Goal: Complete Application Form: Complete application form

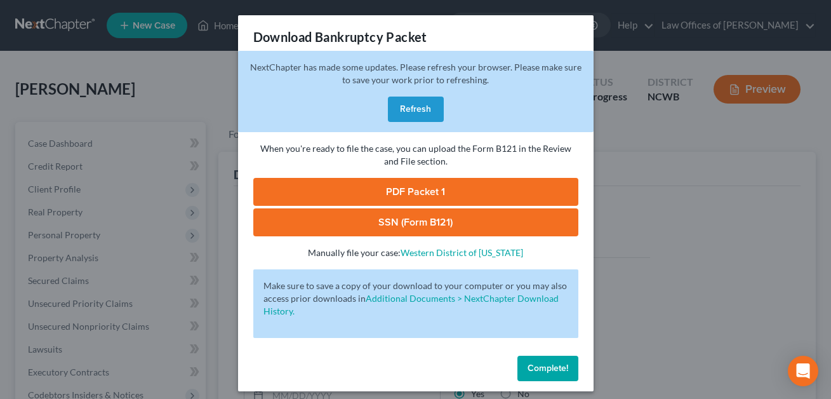
click at [539, 368] on span "Complete!" at bounding box center [547, 367] width 41 height 11
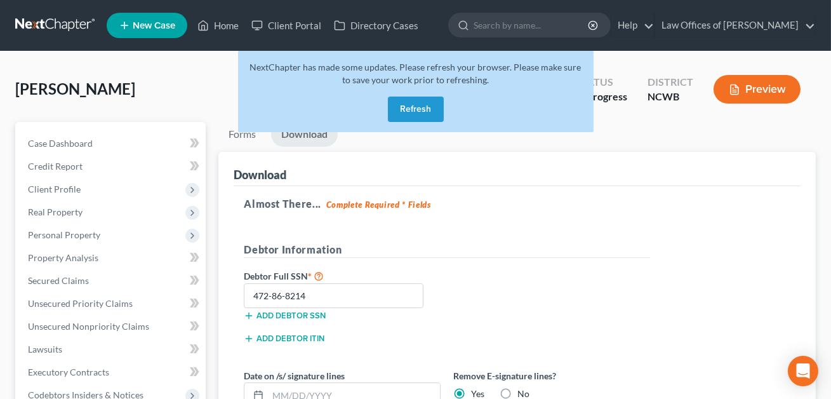
click at [413, 109] on button "Refresh" at bounding box center [416, 108] width 56 height 25
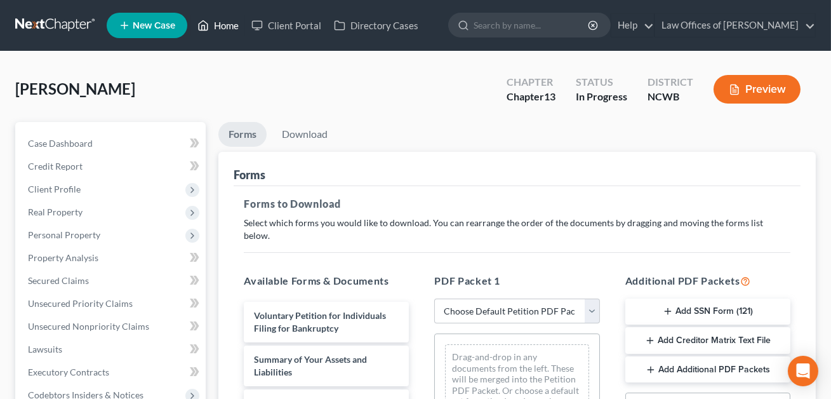
click at [222, 23] on link "Home" at bounding box center [218, 25] width 54 height 23
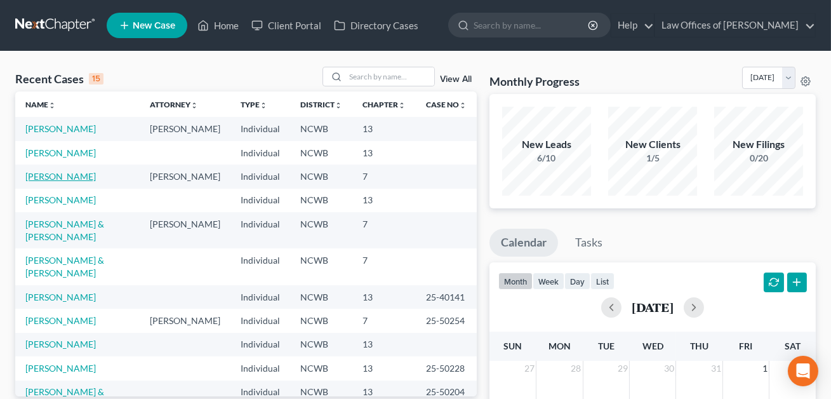
click at [70, 179] on link "[PERSON_NAME]" at bounding box center [60, 176] width 70 height 11
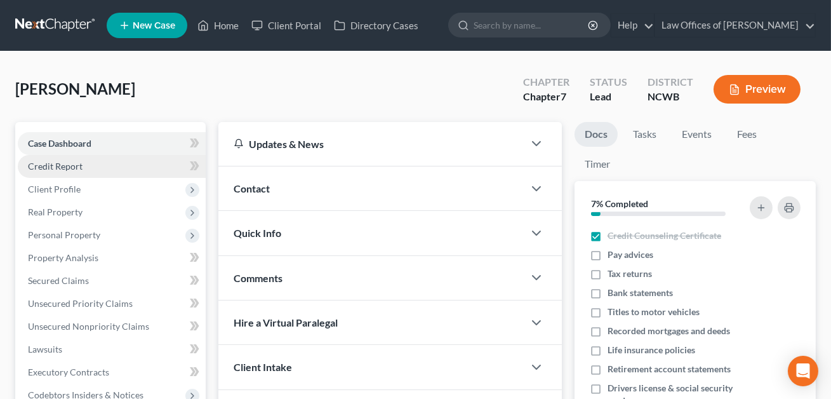
click at [68, 167] on span "Credit Report" at bounding box center [55, 166] width 55 height 11
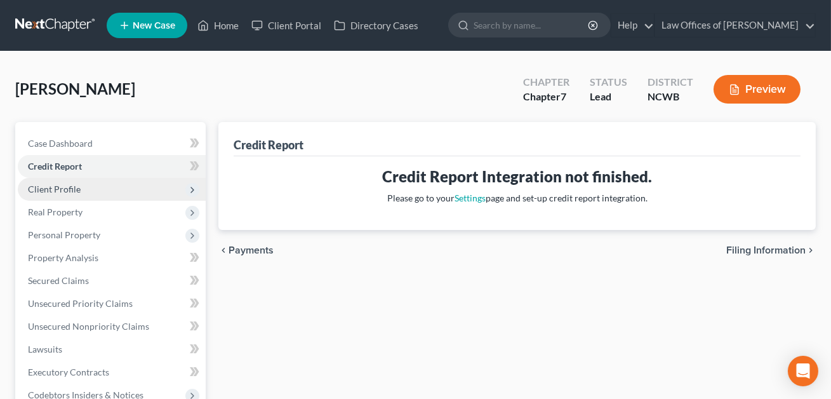
click at [62, 190] on span "Client Profile" at bounding box center [54, 188] width 53 height 11
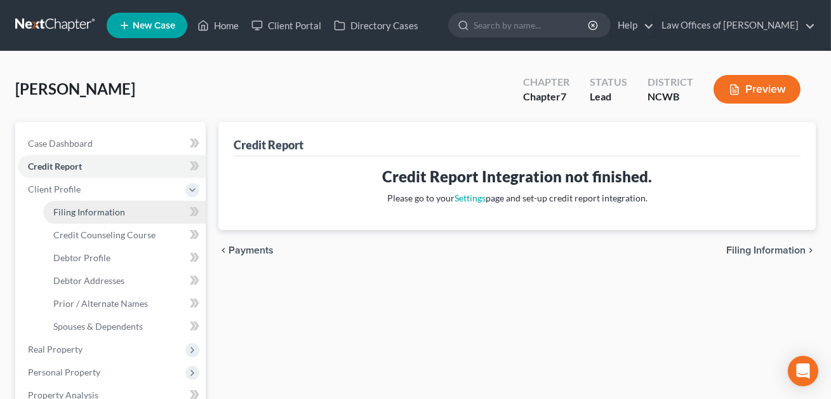
click at [72, 213] on span "Filing Information" at bounding box center [89, 211] width 72 height 11
select select "1"
select select "0"
select select "28"
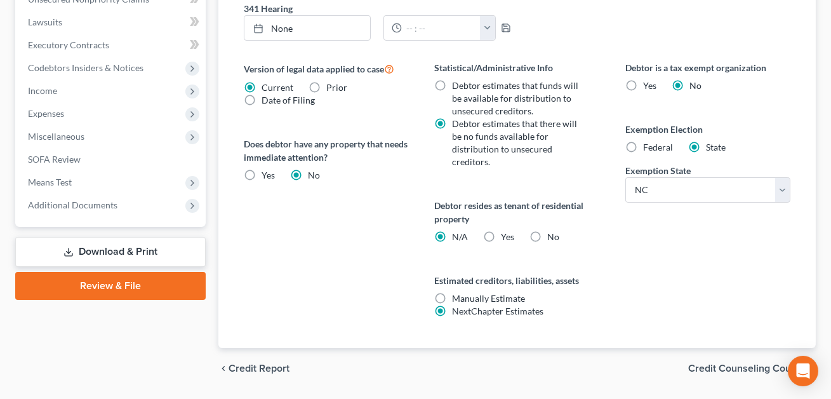
scroll to position [465, 0]
click at [547, 233] on label "No" at bounding box center [553, 236] width 12 height 13
click at [552, 233] on input "No" at bounding box center [556, 234] width 8 height 8
radio input "true"
radio input "false"
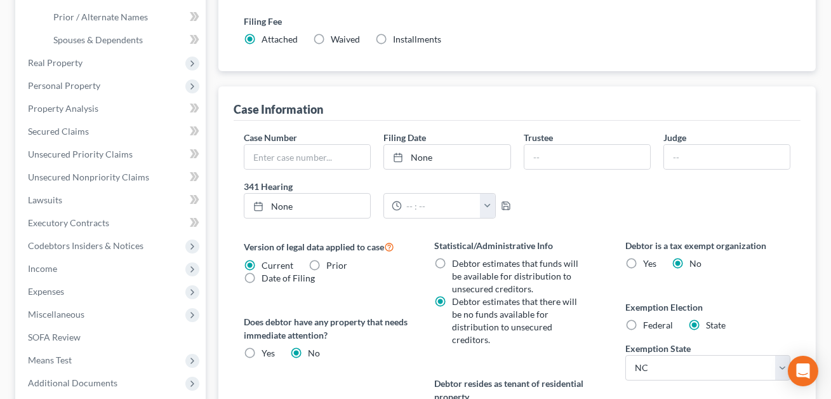
scroll to position [83, 0]
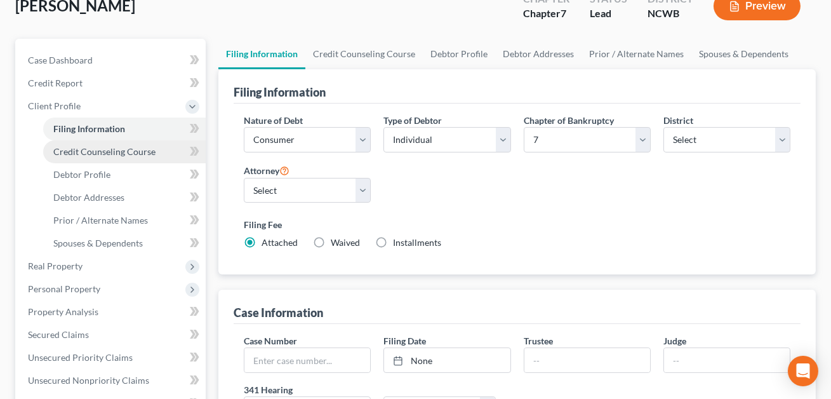
click at [141, 148] on span "Credit Counseling Course" at bounding box center [104, 151] width 102 height 11
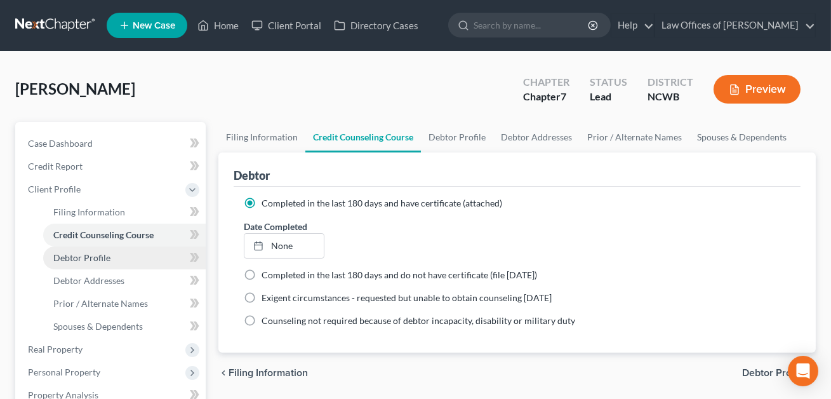
click at [101, 255] on span "Debtor Profile" at bounding box center [81, 257] width 57 height 11
select select "1"
select select "3"
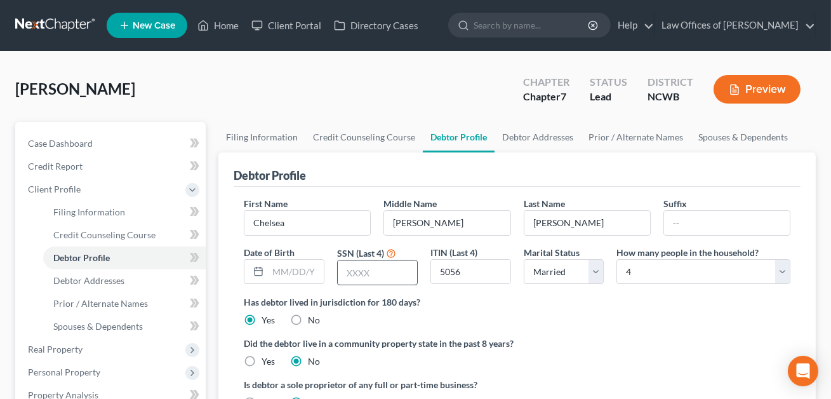
click at [358, 273] on input "text" at bounding box center [377, 272] width 79 height 24
type input "5056"
drag, startPoint x: 465, startPoint y: 267, endPoint x: 433, endPoint y: 268, distance: 32.4
click at [433, 268] on input "5056" at bounding box center [470, 272] width 79 height 24
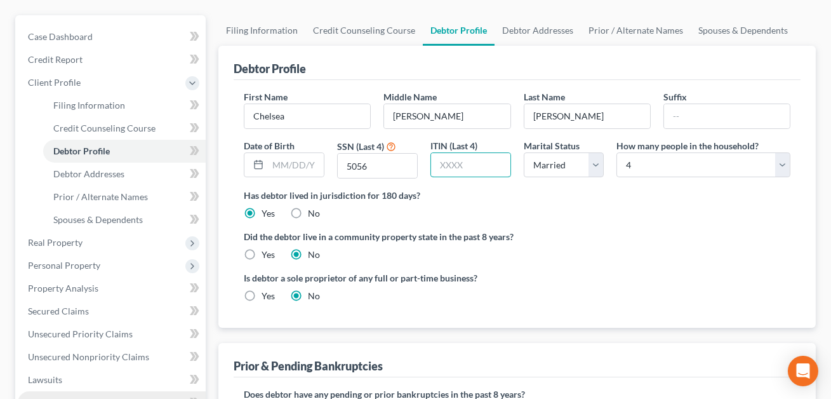
scroll to position [70, 0]
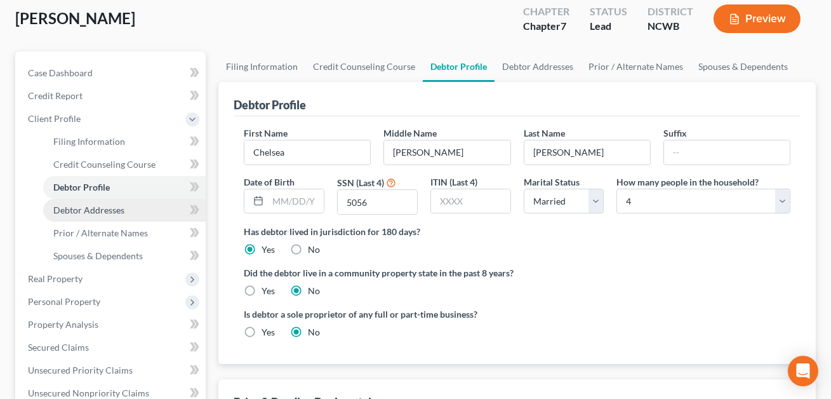
click at [112, 211] on span "Debtor Addresses" at bounding box center [88, 209] width 71 height 11
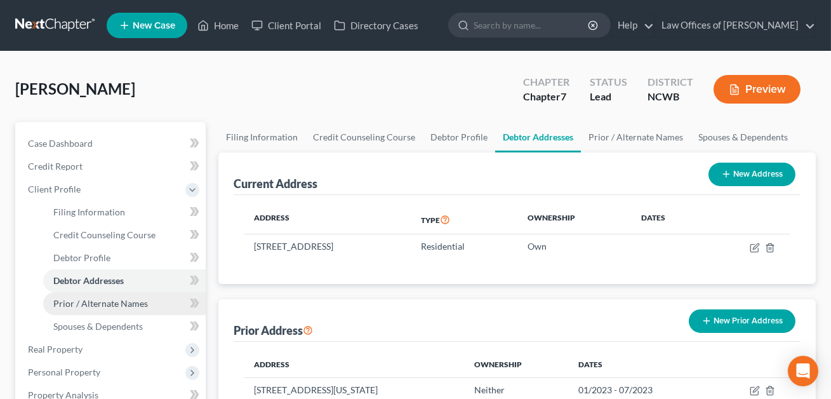
click at [121, 299] on span "Prior / Alternate Names" at bounding box center [100, 303] width 95 height 11
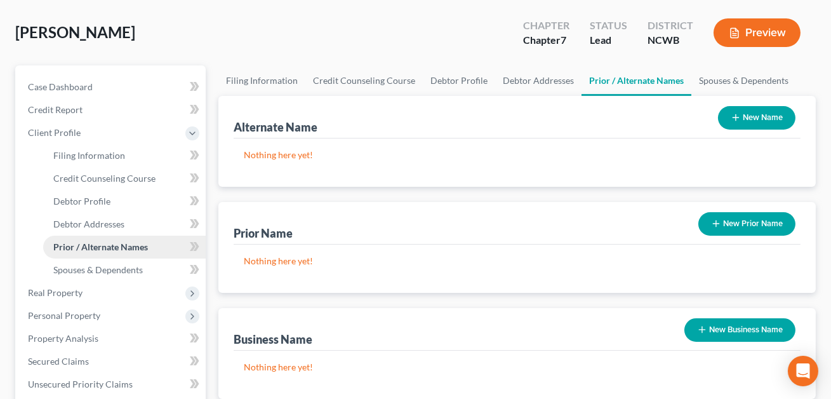
scroll to position [57, 0]
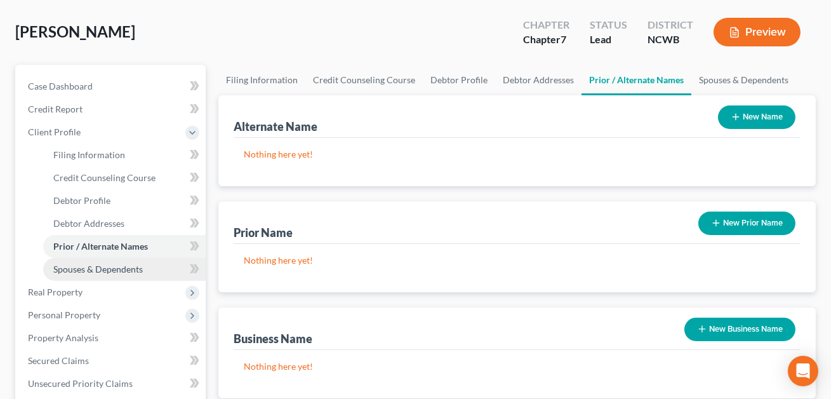
click at [104, 268] on span "Spouses & Dependents" at bounding box center [97, 268] width 89 height 11
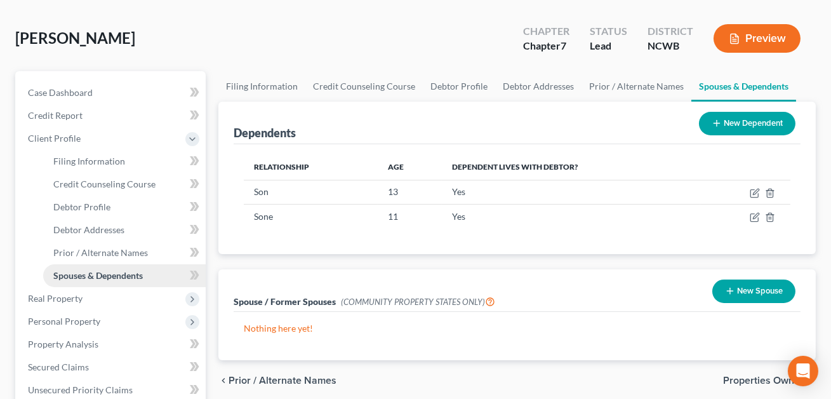
scroll to position [105, 0]
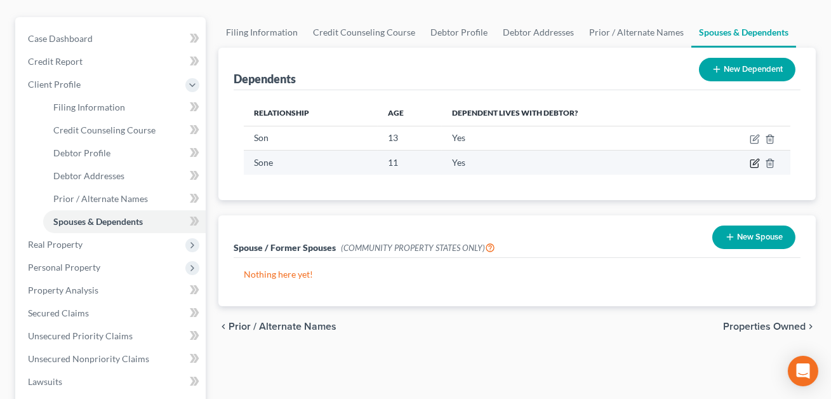
click at [754, 162] on icon "button" at bounding box center [755, 163] width 10 height 10
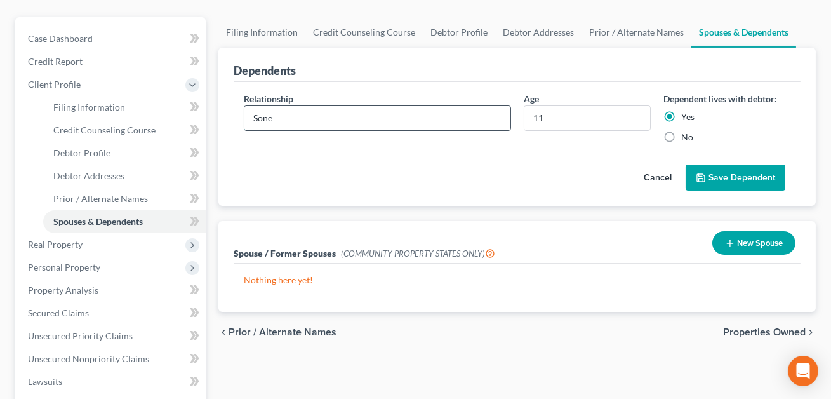
click at [290, 116] on input "Sone" at bounding box center [376, 118] width 265 height 24
type input "Son"
click at [735, 175] on button "Save Dependent" at bounding box center [735, 177] width 100 height 27
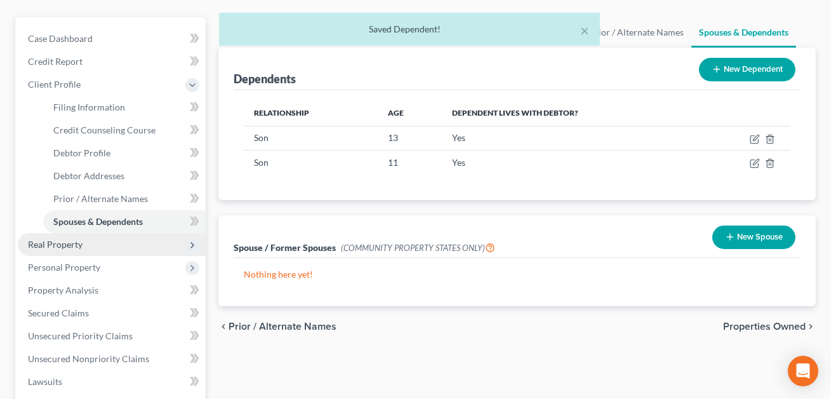
click at [101, 245] on span "Real Property" at bounding box center [112, 244] width 188 height 23
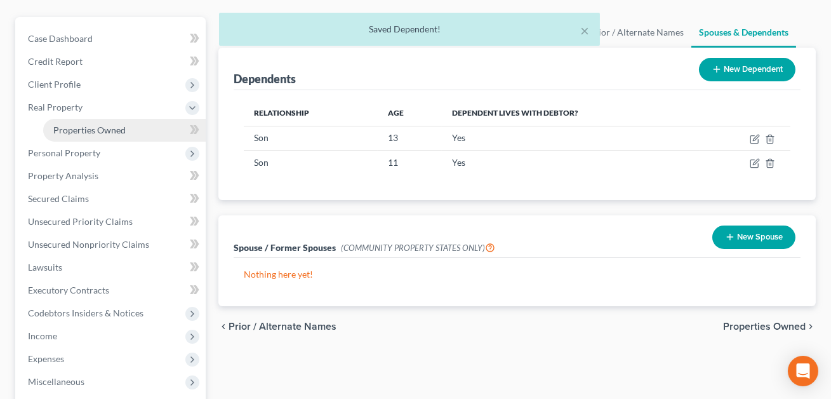
click at [74, 131] on span "Properties Owned" at bounding box center [89, 129] width 72 height 11
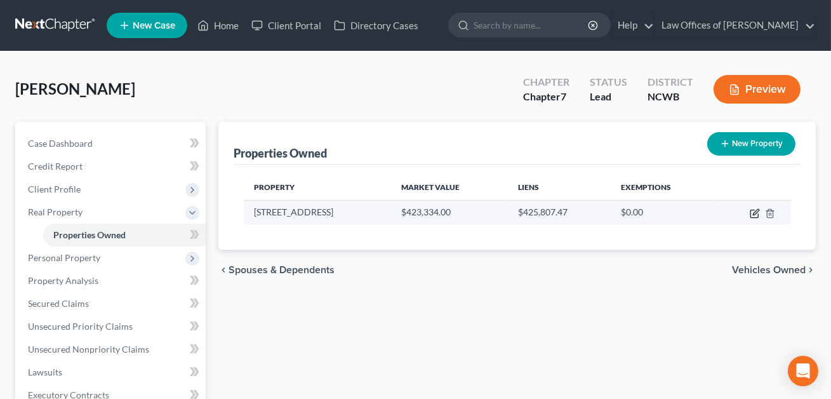
click at [754, 213] on icon "button" at bounding box center [755, 213] width 10 height 10
select select "28"
select select "3"
select select "5"
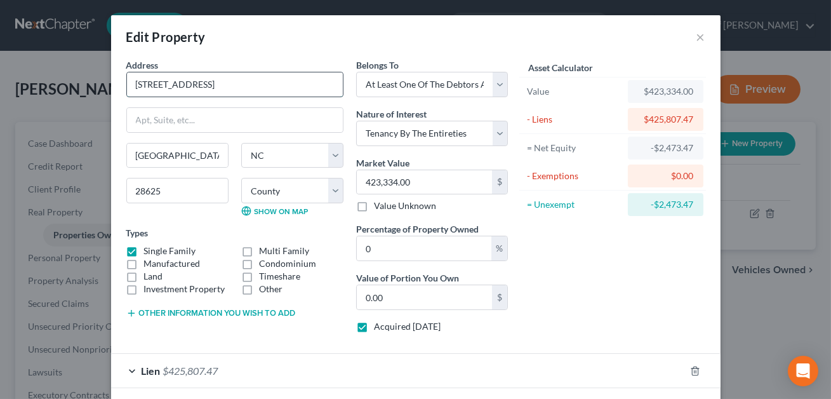
click at [137, 84] on input "2545 Andes Drive" at bounding box center [235, 84] width 216 height 24
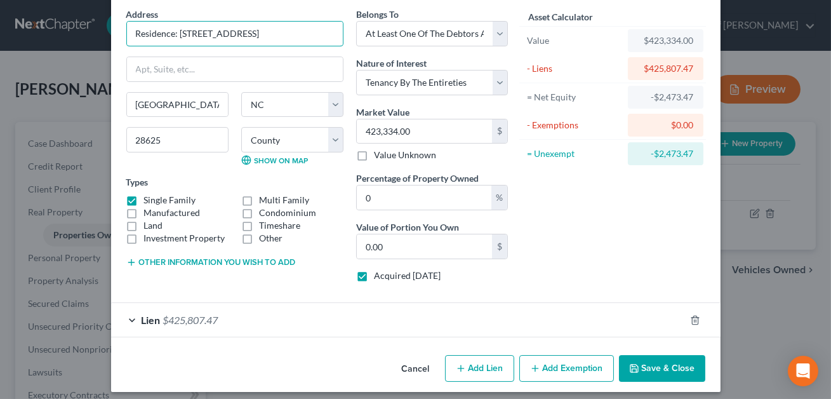
scroll to position [58, 0]
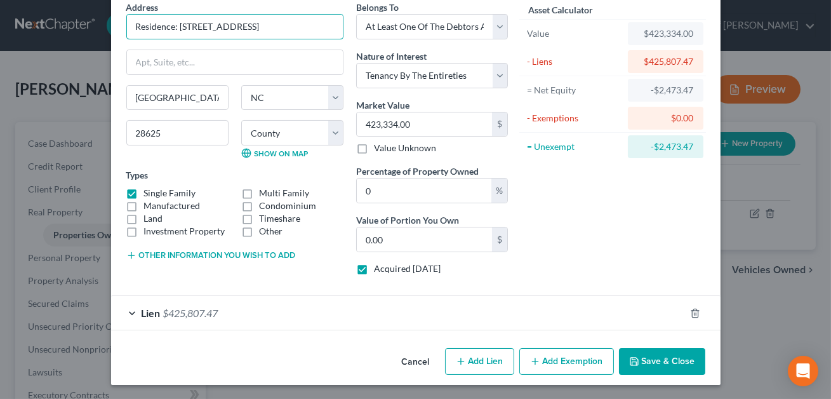
type input "Residence: 2545 Andes Drive"
click at [194, 251] on button "Other information you wish to add" at bounding box center [210, 255] width 169 height 10
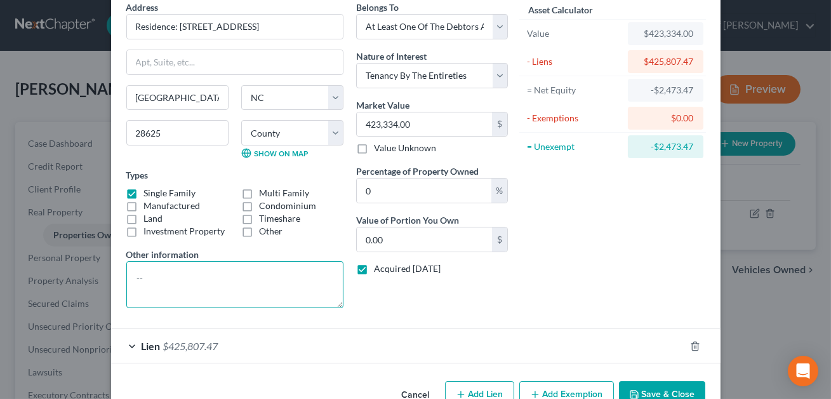
click at [141, 273] on textarea at bounding box center [234, 284] width 217 height 47
click at [176, 279] on textarea "Residence oncissting of a" at bounding box center [234, 284] width 217 height 47
click at [195, 277] on textarea "Residence concissting of a" at bounding box center [234, 284] width 217 height 47
click at [238, 277] on textarea "Residence consisting of a" at bounding box center [234, 284] width 217 height 47
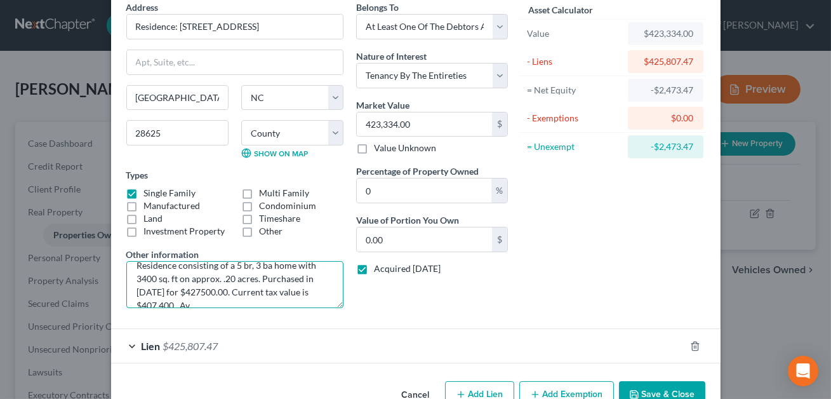
scroll to position [15, 0]
click at [160, 303] on textarea "Residence consisting of a 5 br, 3 ba home with 3400 sq. ft on approx. .20 acres…" at bounding box center [234, 284] width 217 height 47
click at [173, 301] on textarea "Residence consisting of a 5 br, 3 ba home with 3400 sq. ft on approx. .20 acres…" at bounding box center [234, 284] width 217 height 47
click at [310, 301] on textarea "Residence consisting of a 5 br, 3 ba home with 3400 sq. ft on approx. .20 acres…" at bounding box center [234, 284] width 217 height 47
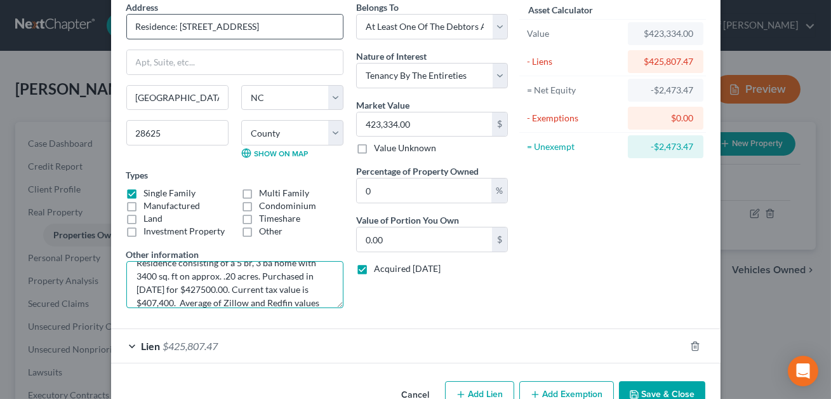
type textarea "Residence consisting of a 5 br, 3 ba home with 3400 sq. ft on approx. .20 acres…"
drag, startPoint x: 254, startPoint y: 25, endPoint x: 181, endPoint y: 27, distance: 73.0
click at [181, 27] on input "Residence: 2545 Andes Drive" at bounding box center [235, 27] width 216 height 24
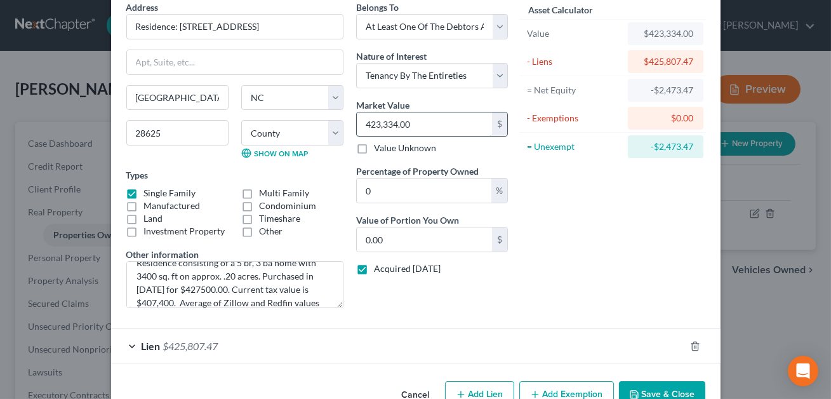
click at [417, 125] on input "423,334.00" at bounding box center [424, 124] width 135 height 24
type input "4"
type input "0"
type input "422,193.50"
click at [371, 190] on input "0" at bounding box center [424, 190] width 135 height 24
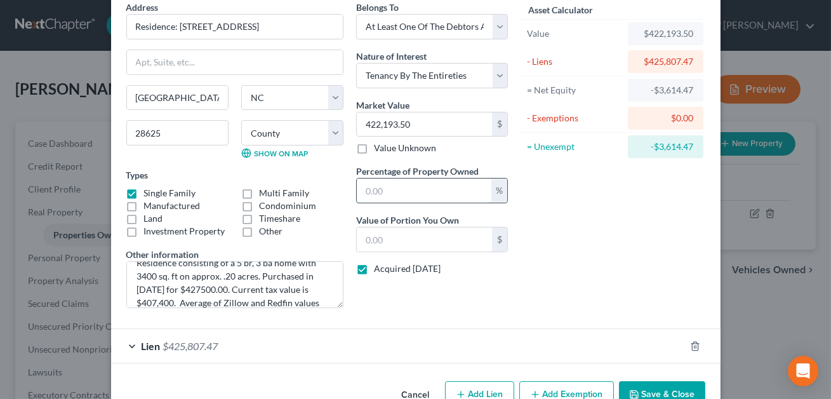
type input "5"
type input "21,109.67"
type input "50"
type input "211,096.75"
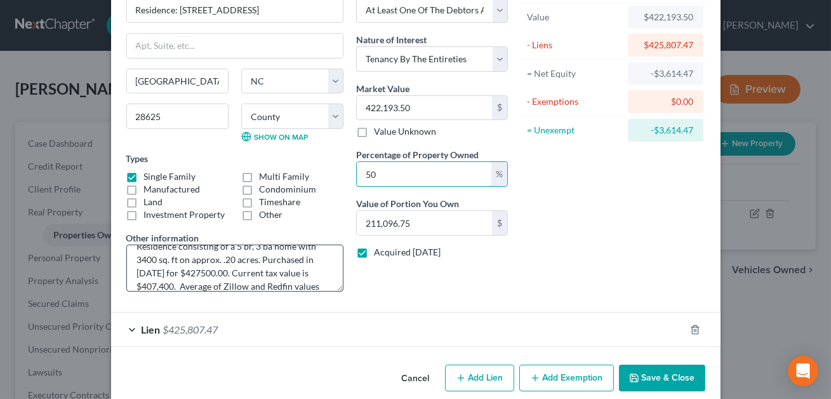
scroll to position [26, 0]
type input "50"
click at [309, 274] on textarea "Residence consisting of a 5 br, 3 ba home with 3400 sq. ft on approx. .20 acres…" at bounding box center [234, 267] width 217 height 47
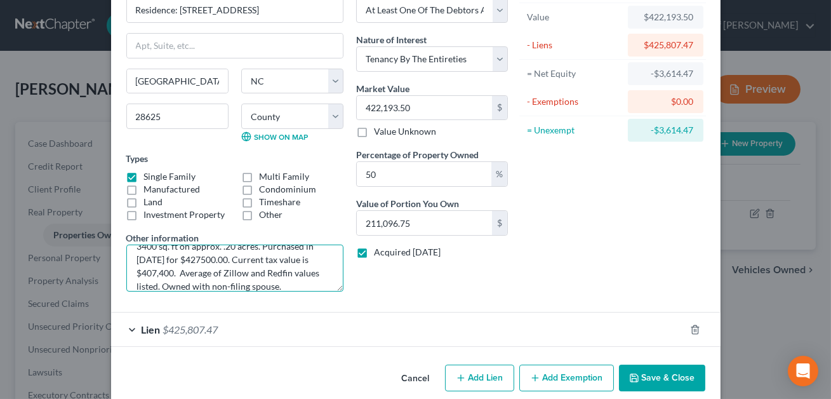
scroll to position [91, 0]
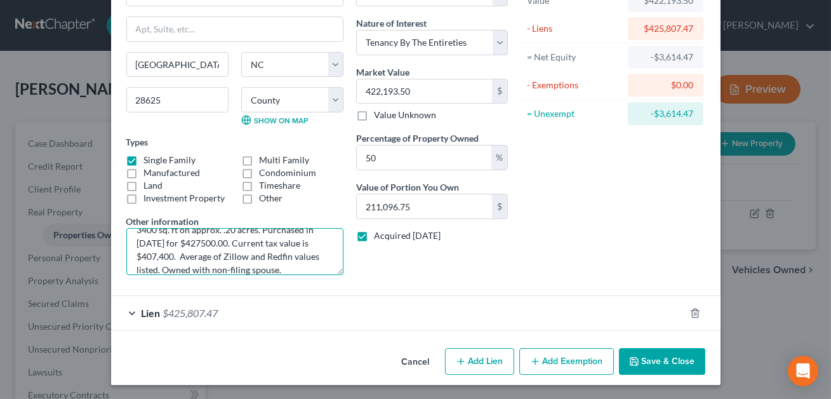
type textarea "Residence consisting of a 5 br, 3 ba home with 3400 sq. ft on approx. .20 acres…"
click at [546, 362] on button "Add Exemption" at bounding box center [566, 361] width 95 height 27
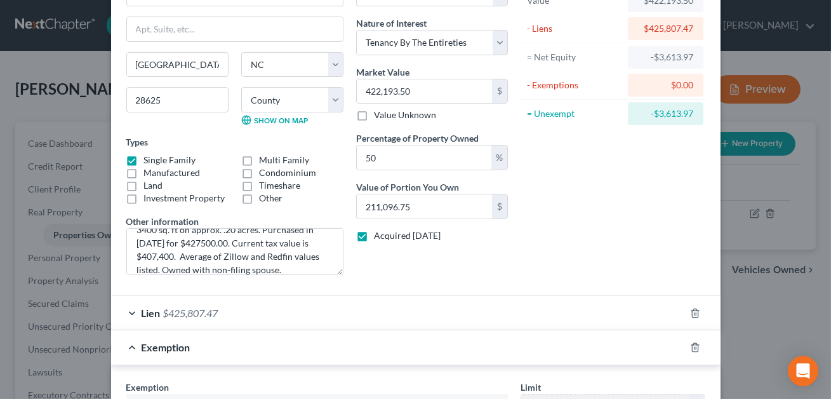
scroll to position [159, 0]
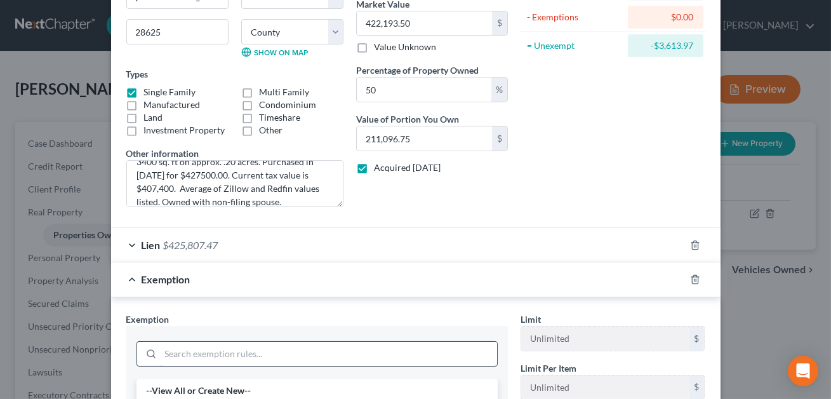
click at [367, 354] on input "search" at bounding box center [329, 353] width 336 height 24
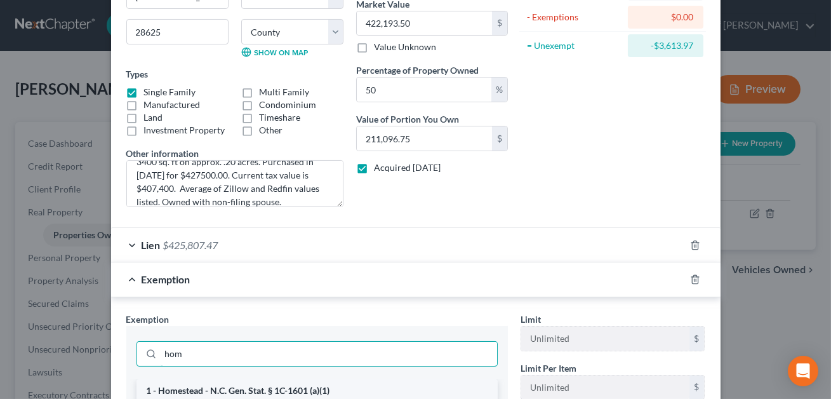
type input "hom"
click at [360, 380] on li "1 - Homestead - N.C. Gen. Stat. § 1C-1601 (a)(1)" at bounding box center [316, 390] width 361 height 23
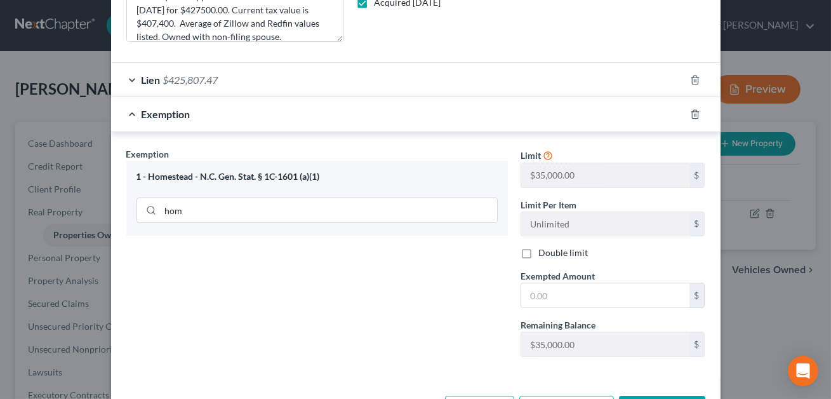
scroll to position [359, 0]
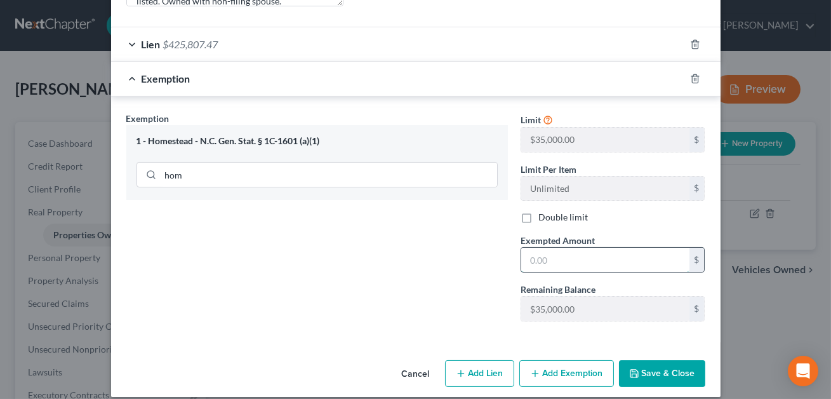
click at [560, 249] on input "text" at bounding box center [605, 260] width 168 height 24
type input "30,000.00"
click at [657, 378] on button "Save & Close" at bounding box center [662, 373] width 86 height 27
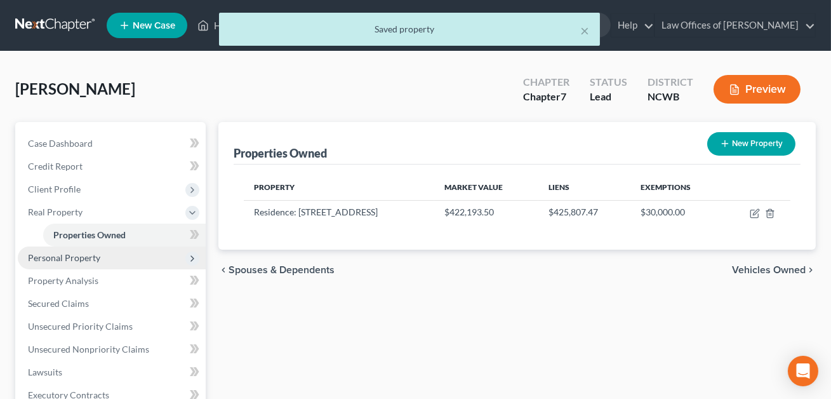
click at [88, 262] on span "Personal Property" at bounding box center [112, 257] width 188 height 23
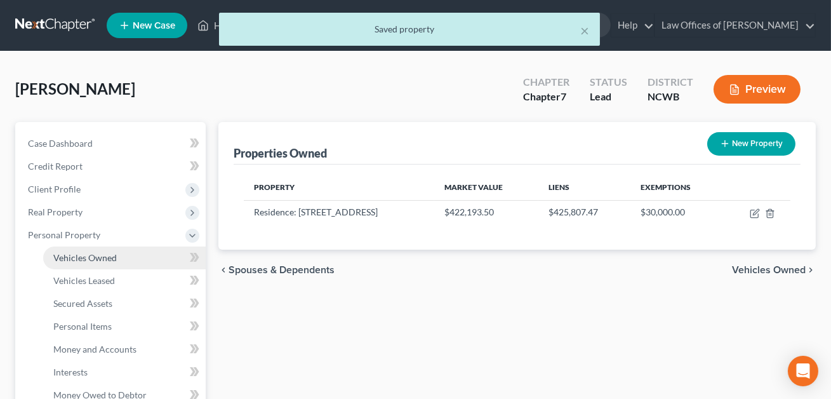
click at [82, 261] on span "Vehicles Owned" at bounding box center [84, 257] width 63 height 11
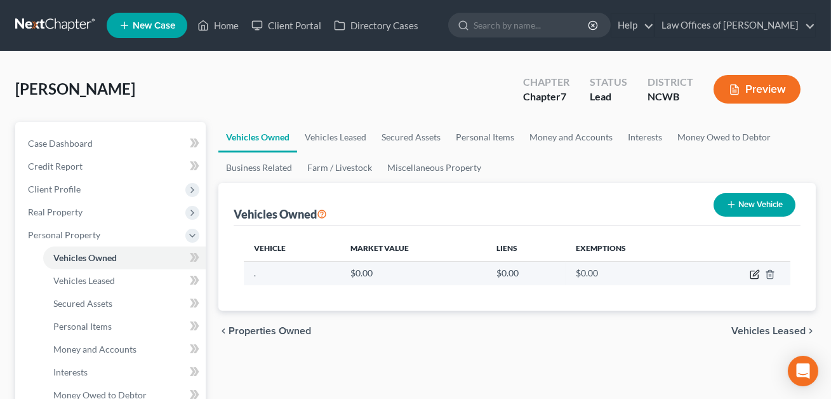
click at [755, 272] on icon "button" at bounding box center [756, 273] width 6 height 6
select select "0"
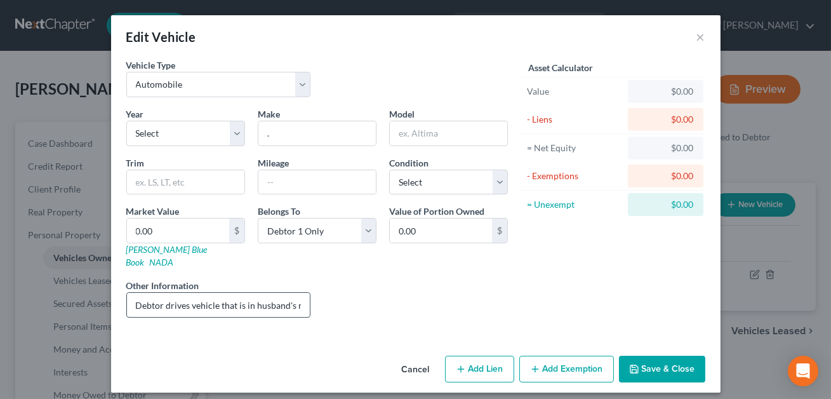
click at [267, 293] on input "Debtor drives vehicle that is in husband's name only - 2014 Ford Focus" at bounding box center [218, 305] width 183 height 24
type input "Debtor drives vehicle that is in husband's name only."
click at [665, 355] on button "Save & Close" at bounding box center [662, 368] width 86 height 27
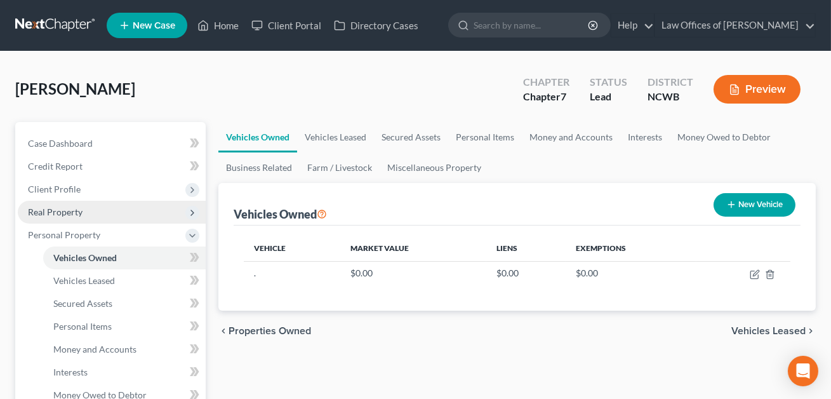
click at [64, 215] on span "Real Property" at bounding box center [55, 211] width 55 height 11
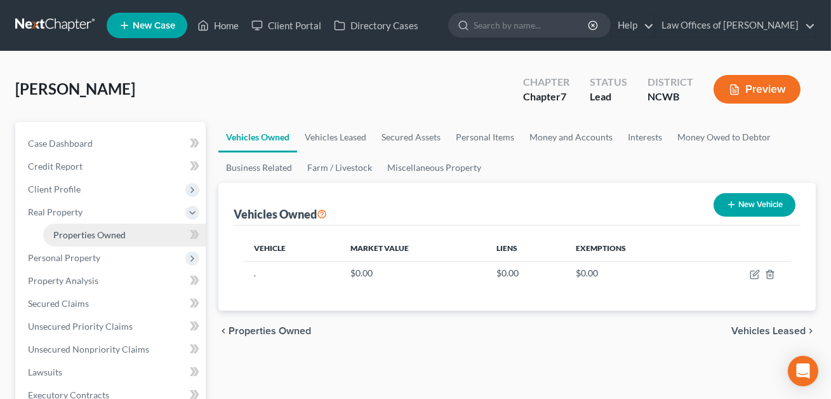
click at [72, 235] on span "Properties Owned" at bounding box center [89, 234] width 72 height 11
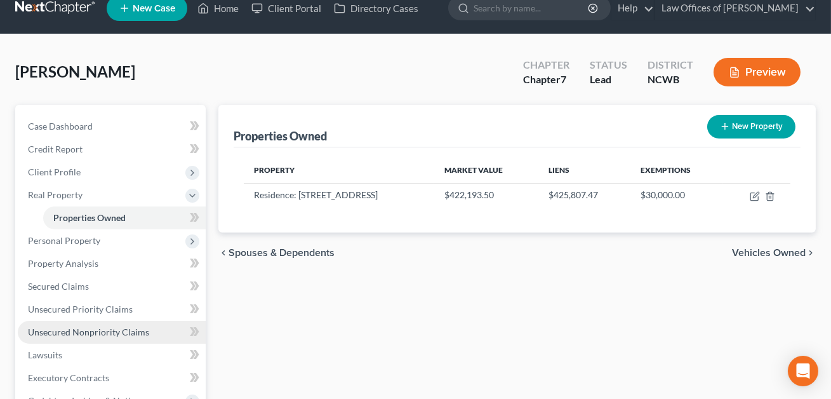
scroll to position [15, 0]
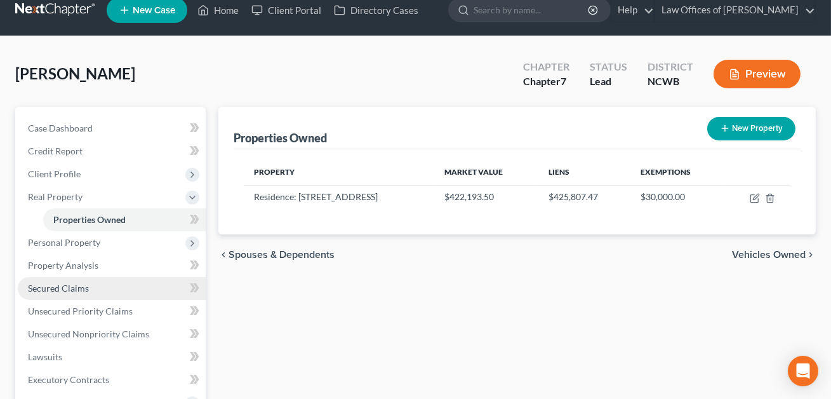
click at [60, 286] on span "Secured Claims" at bounding box center [58, 287] width 61 height 11
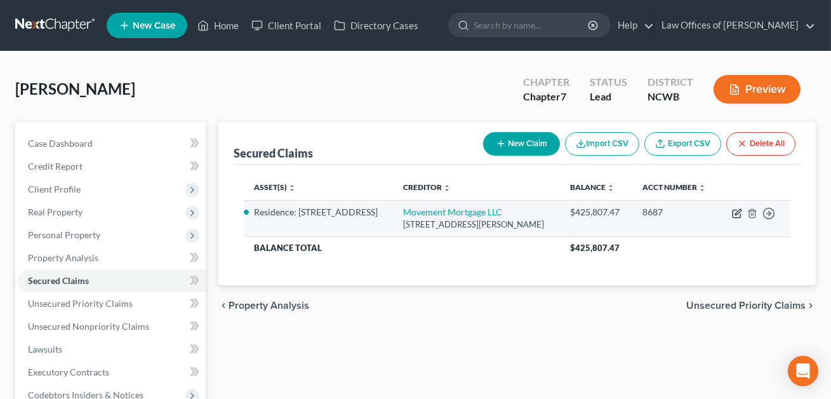
click at [736, 213] on icon "button" at bounding box center [738, 212] width 6 height 6
select select "42"
select select "3"
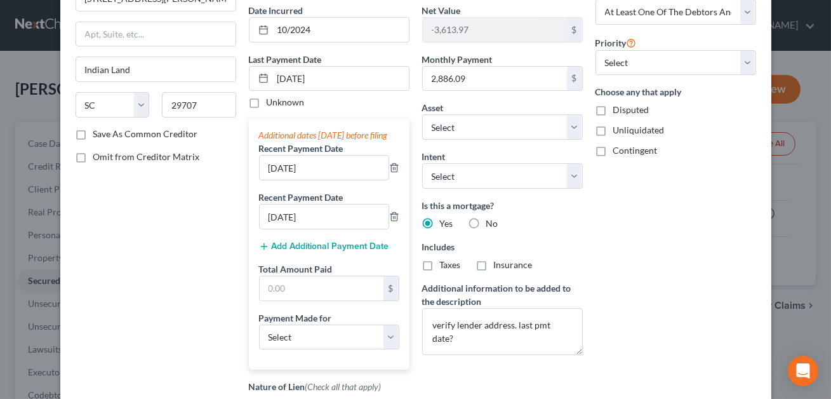
scroll to position [143, 0]
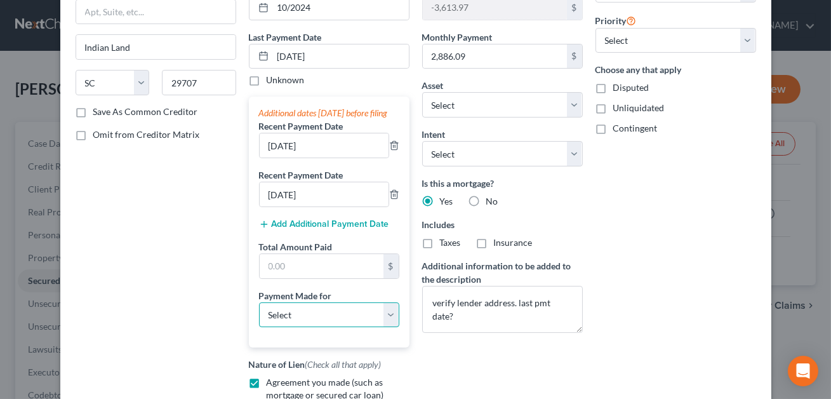
click at [326, 328] on select "Select Car Credit Card Loan Repayment Mortgage Other Suppliers Or Vendors" at bounding box center [329, 314] width 140 height 25
select select "3"
click at [297, 278] on input "text" at bounding box center [322, 266] width 124 height 24
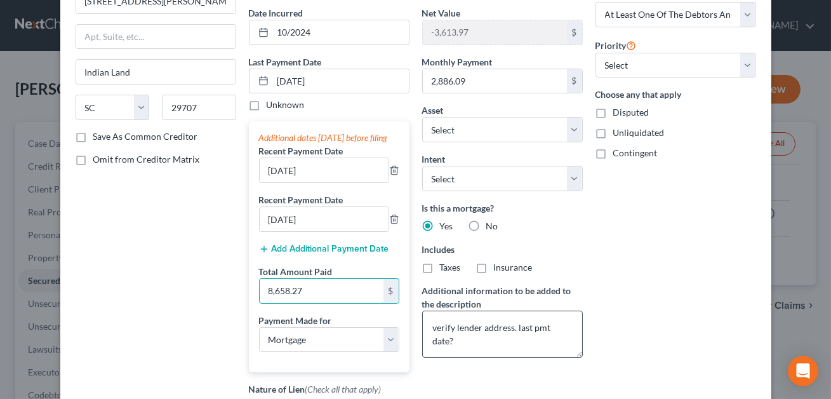
scroll to position [116, 0]
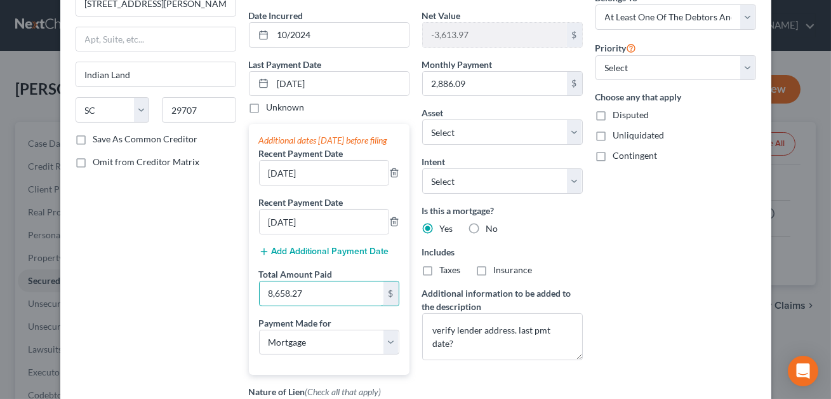
type input "8,658.27"
click at [312, 256] on button "Add Additional Payment Date" at bounding box center [324, 251] width 130 height 10
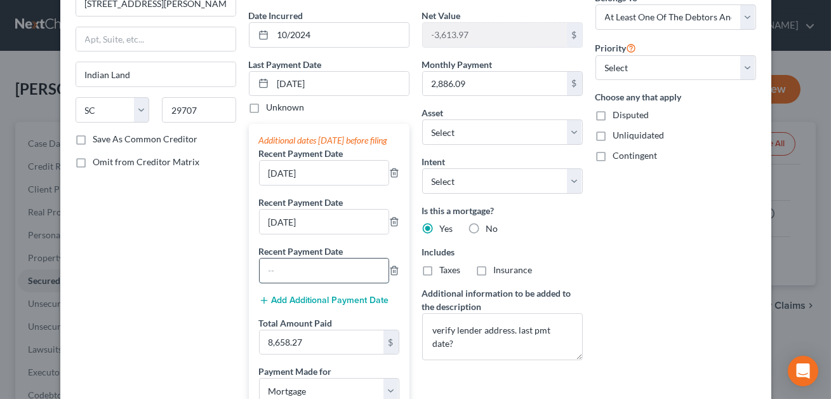
click at [348, 280] on input "text" at bounding box center [324, 270] width 129 height 24
type input "08/10/2025"
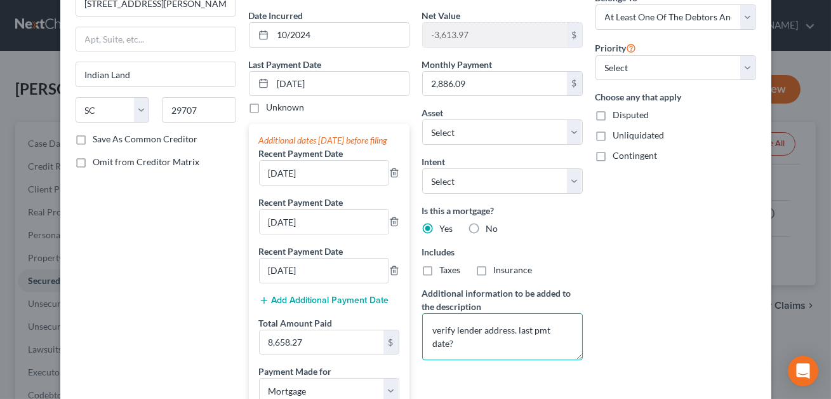
drag, startPoint x: 574, startPoint y: 328, endPoint x: 432, endPoint y: 332, distance: 142.2
click at [432, 332] on textarea "verify lender address. last pmt date?" at bounding box center [502, 336] width 161 height 47
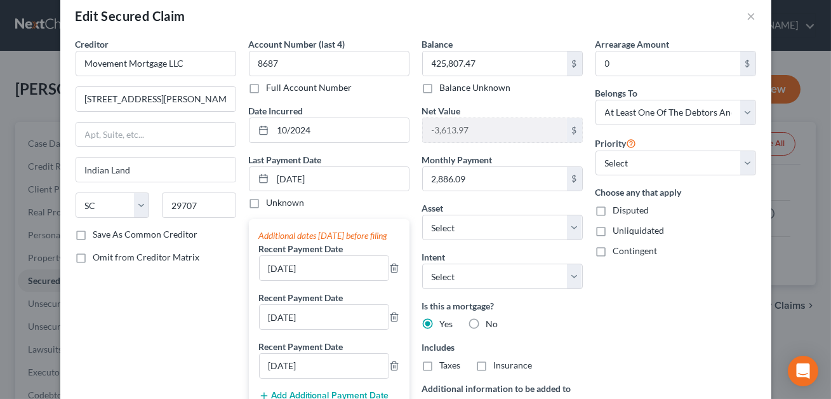
scroll to position [20, 0]
click at [185, 63] on input "Movement Mortgage LLC" at bounding box center [156, 63] width 161 height 25
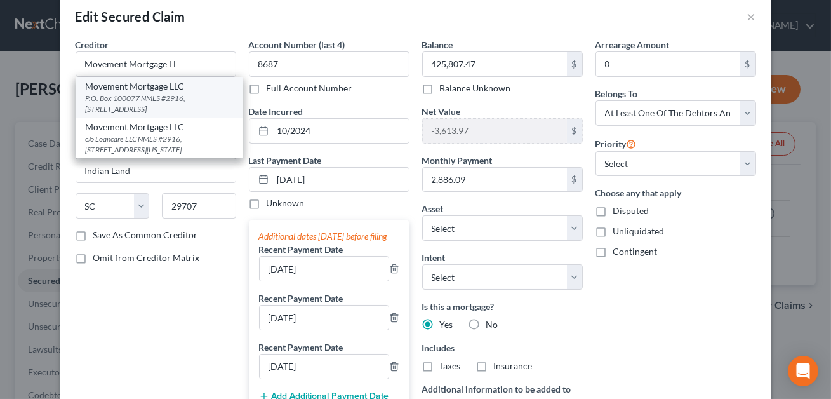
click at [159, 98] on div "P.O. Box 100077 NMLS #2916, 3637 Sentara Way, Duluth, GA 30096" at bounding box center [159, 104] width 147 height 22
type input "Movement Mortgage LLC"
type input "P.O. Box 100077"
type input "NMLS #2916, 3637 Sentara Way"
type input "Duluth"
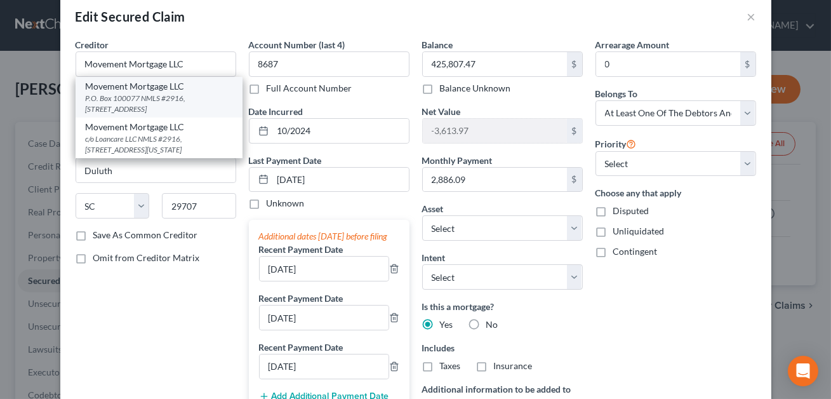
select select "10"
type input "30096"
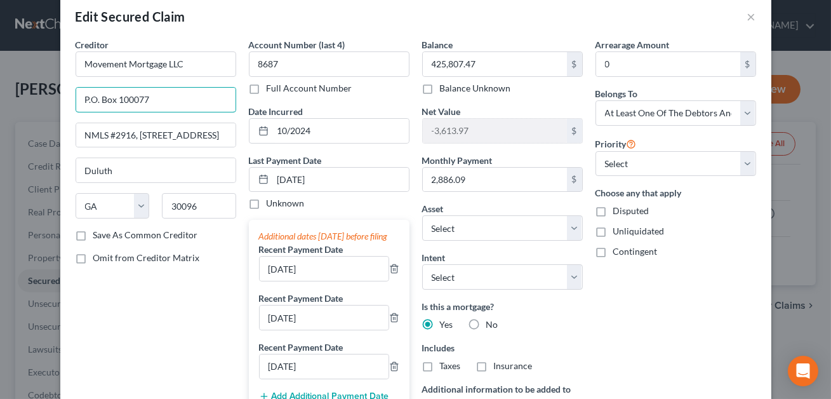
drag, startPoint x: 154, startPoint y: 97, endPoint x: 67, endPoint y: 96, distance: 87.0
click at [67, 96] on div "Creditor * Movement Mortgage LLC P.O. Box 100077 NMLS #2916, 3637 Sentara Way D…" at bounding box center [415, 370] width 711 height 665
type input "Attn Bankruptcy"
drag, startPoint x: 216, startPoint y: 137, endPoint x: 83, endPoint y: 132, distance: 134.0
click at [83, 132] on input "NMLS #2916, 3637 Sentara Way" at bounding box center [155, 135] width 159 height 24
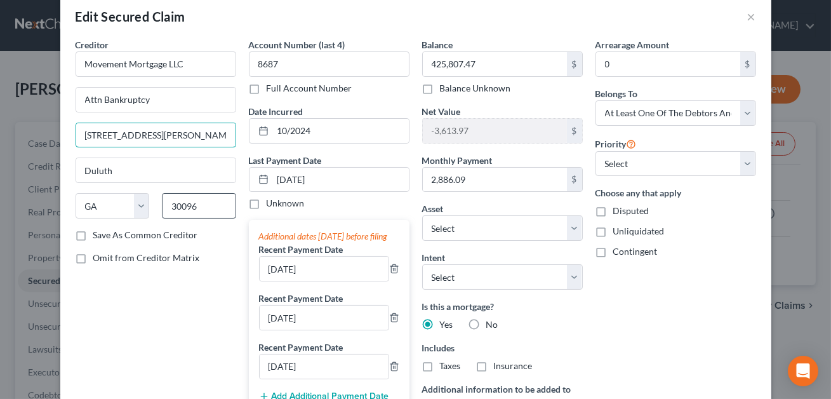
type input "8024 Calvin Hall Rd."
drag, startPoint x: 213, startPoint y: 204, endPoint x: 169, endPoint y: 204, distance: 43.2
click at [169, 204] on input "30096" at bounding box center [199, 205] width 74 height 25
type input "29707"
click at [159, 171] on input "Duluth" at bounding box center [155, 170] width 159 height 24
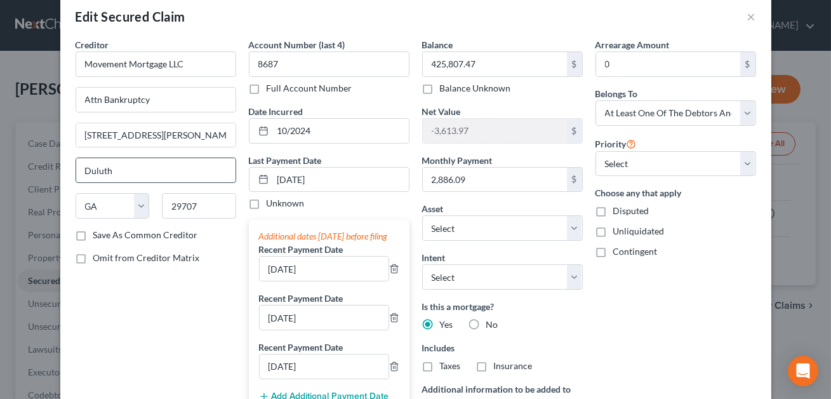
click at [159, 171] on input "Duluth" at bounding box center [155, 170] width 159 height 24
drag, startPoint x: 117, startPoint y: 171, endPoint x: 76, endPoint y: 171, distance: 41.3
click at [76, 171] on input "Duluth" at bounding box center [155, 170] width 159 height 24
type input "Indian Land"
click at [107, 202] on select "State AL AK AR AZ CA CO CT DE DC FL GA GU HI ID IL IN IA KS KY LA ME MD MA MI M…" at bounding box center [113, 205] width 74 height 25
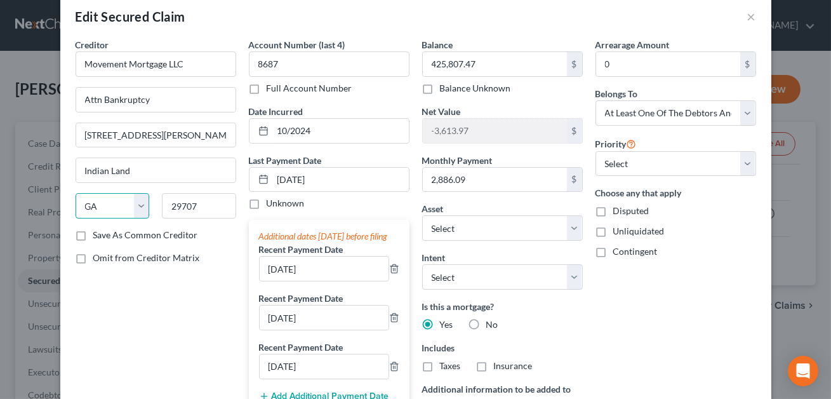
select select "42"
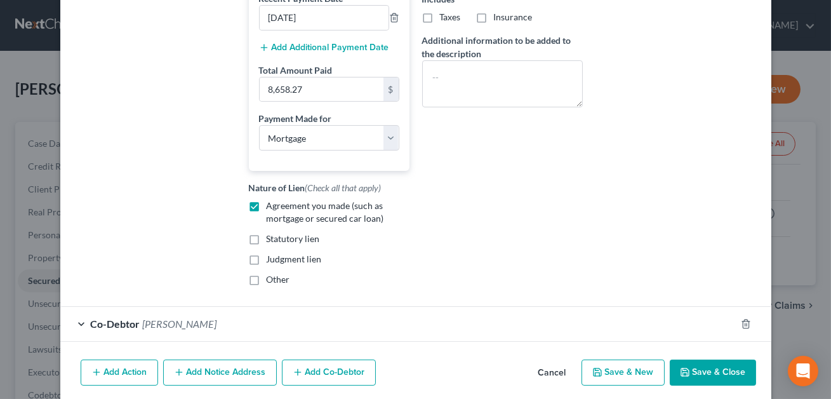
scroll to position [402, 0]
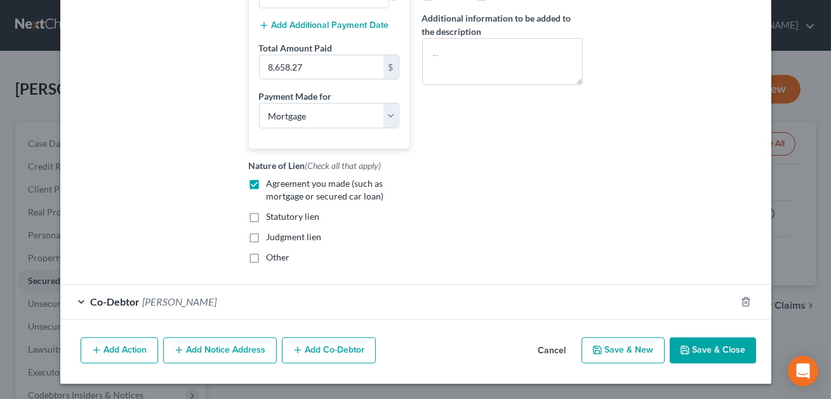
click at [705, 353] on button "Save & Close" at bounding box center [713, 350] width 86 height 27
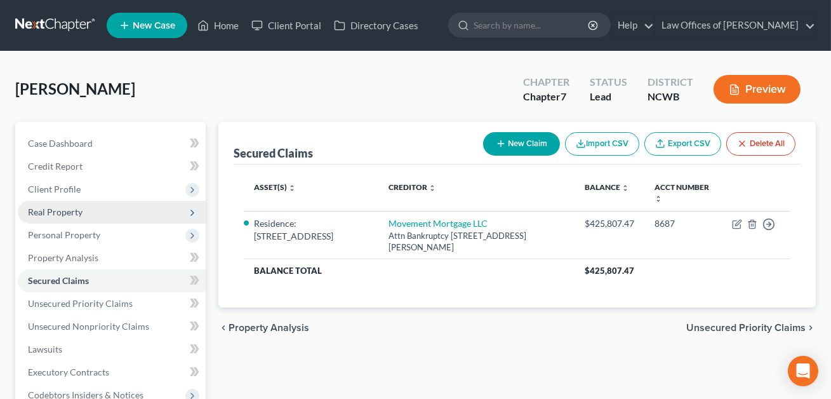
click at [58, 214] on span "Real Property" at bounding box center [55, 211] width 55 height 11
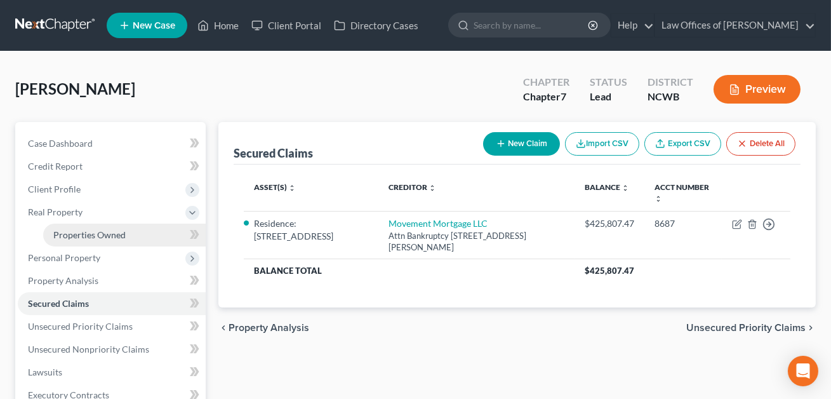
click at [68, 237] on span "Properties Owned" at bounding box center [89, 234] width 72 height 11
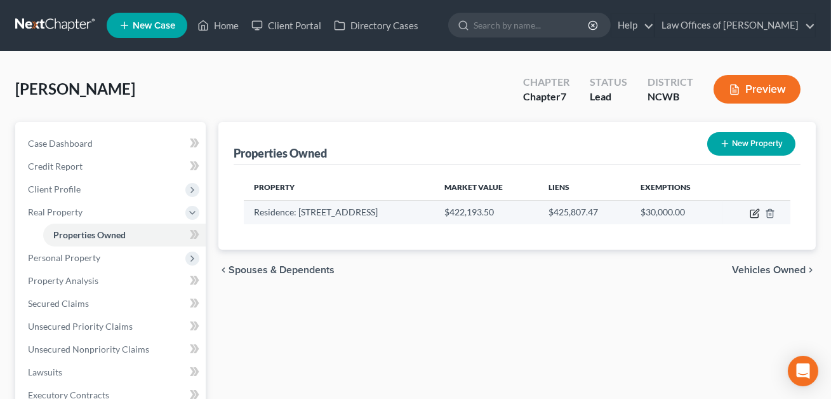
click at [755, 212] on icon "button" at bounding box center [755, 213] width 10 height 10
select select "28"
select select "48"
select select "3"
select select "5"
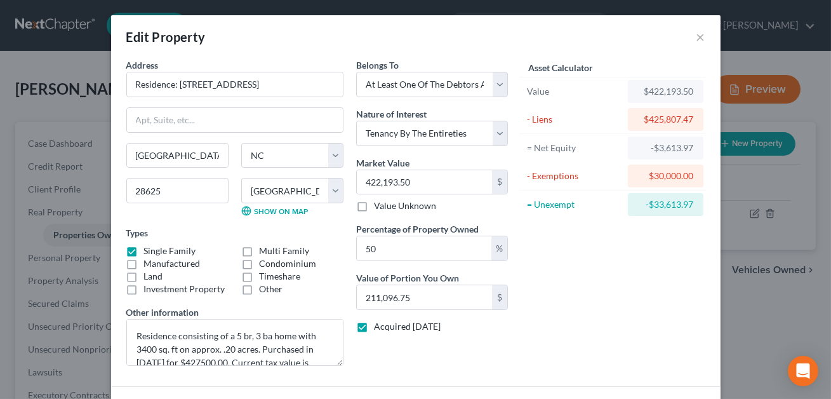
scroll to position [126, 0]
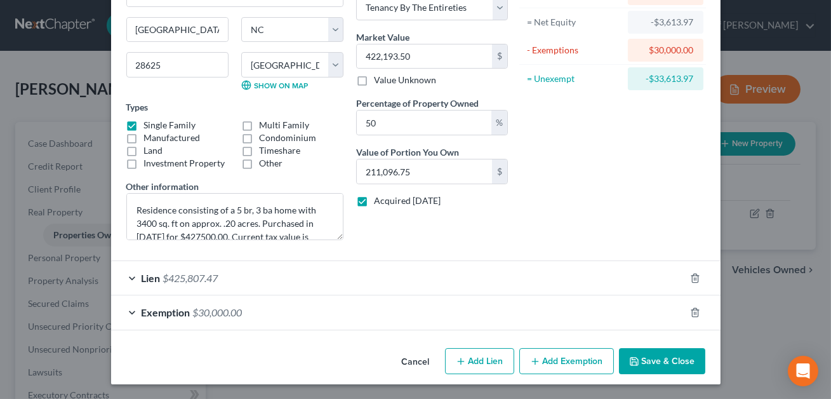
click at [668, 359] on button "Save & Close" at bounding box center [662, 361] width 86 height 27
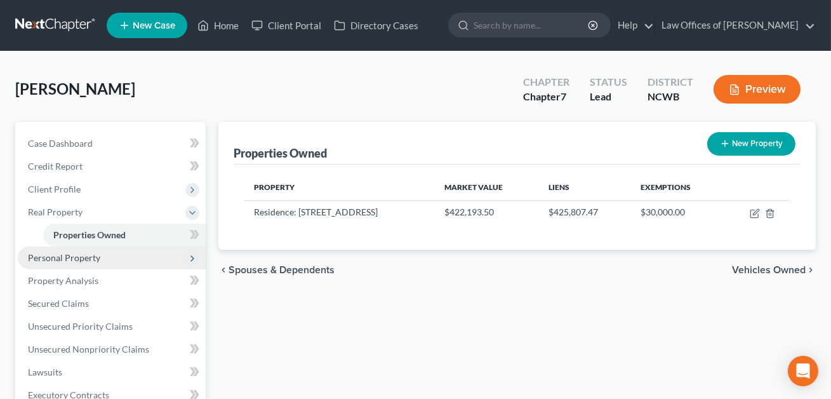
click at [78, 260] on span "Personal Property" at bounding box center [64, 257] width 72 height 11
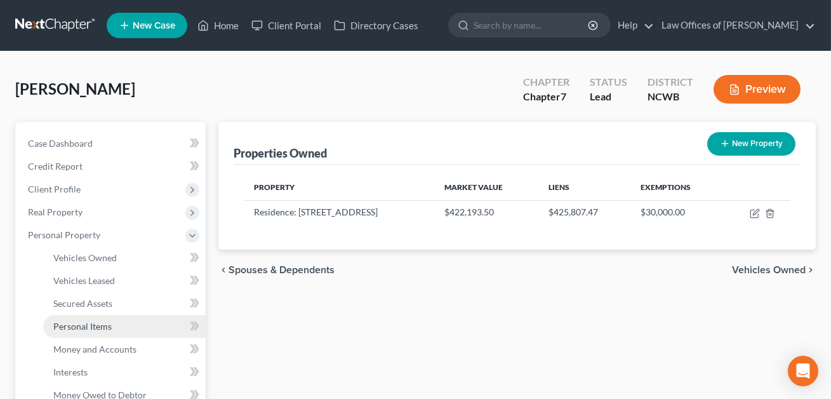
click at [81, 328] on span "Personal Items" at bounding box center [82, 326] width 58 height 11
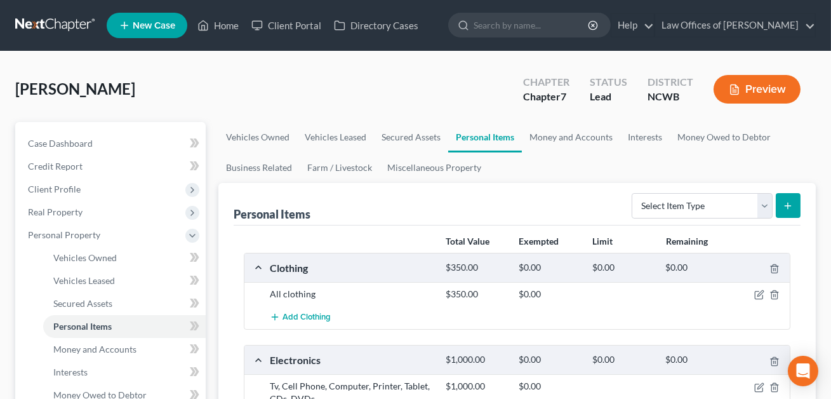
scroll to position [232, 0]
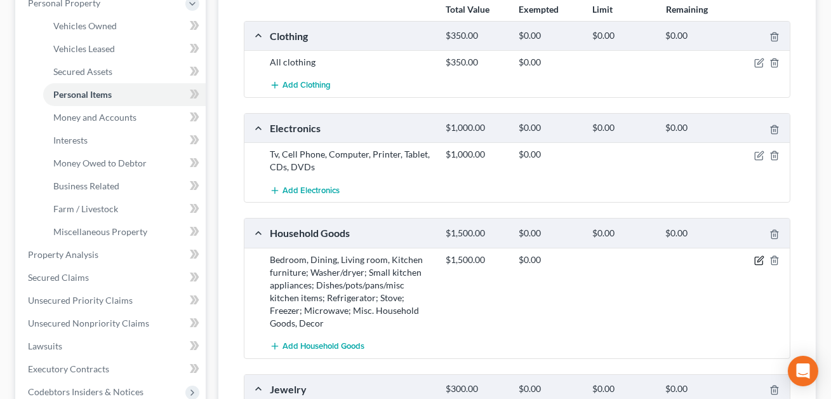
click at [759, 261] on icon "button" at bounding box center [759, 260] width 10 height 10
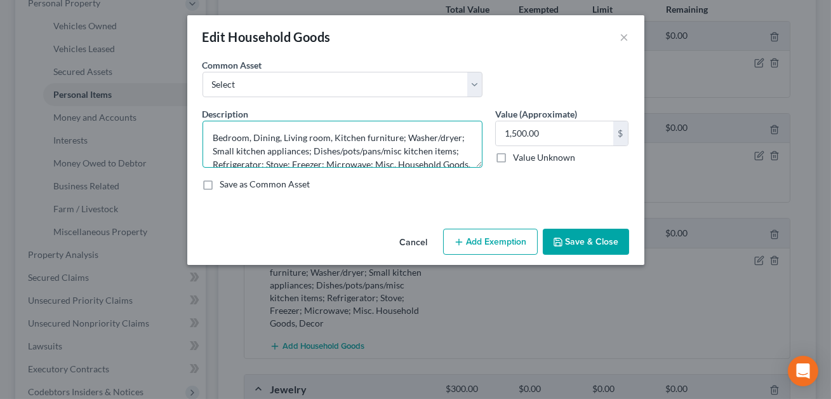
drag, startPoint x: 362, startPoint y: 138, endPoint x: 328, endPoint y: 137, distance: 34.3
click at [328, 137] on textarea "Bedroom, Dining, Living room, Kitchen furniture; Washer/dryer; Small kitchen ap…" at bounding box center [342, 144] width 280 height 47
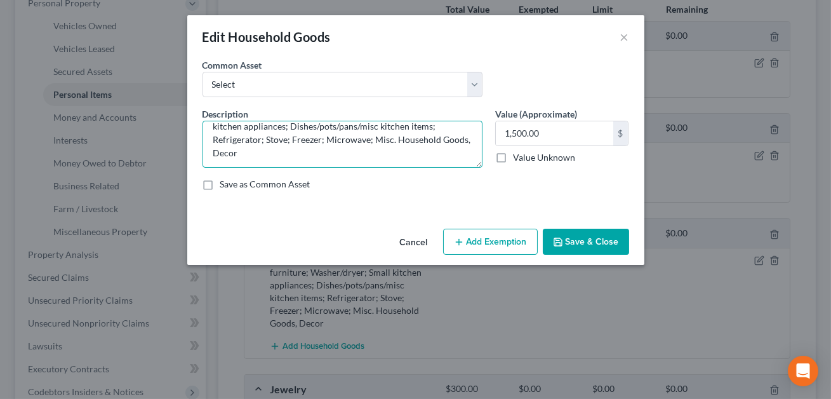
scroll to position [23, 0]
click at [463, 142] on textarea "Bedroom, Dining, Living room furniture; Washer/dryer; Small kitchen appliances;…" at bounding box center [342, 144] width 280 height 47
click at [241, 155] on textarea "Bedroom, Dining, Living room furniture; Washer/dryer; Small kitchen appliances;…" at bounding box center [342, 144] width 280 height 47
type textarea "Bedroom, Dining, Living room furniture; Washer/dryer; Small kitchen appliances;…"
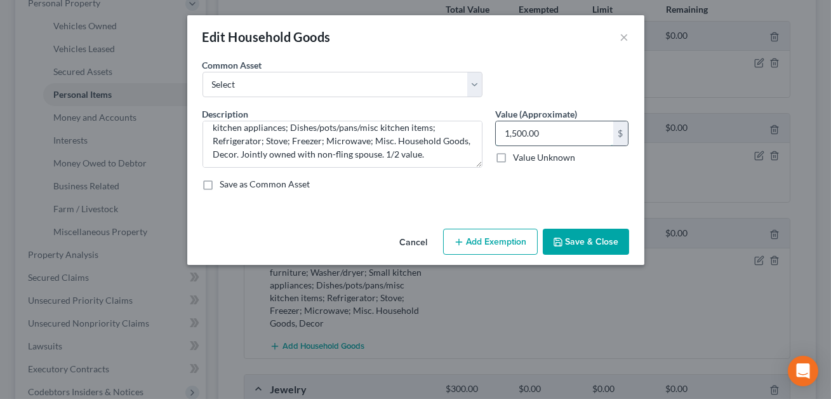
click at [546, 136] on input "1,500.00" at bounding box center [554, 133] width 117 height 24
type input "750.00"
click at [479, 249] on button "Add Exemption" at bounding box center [490, 241] width 95 height 27
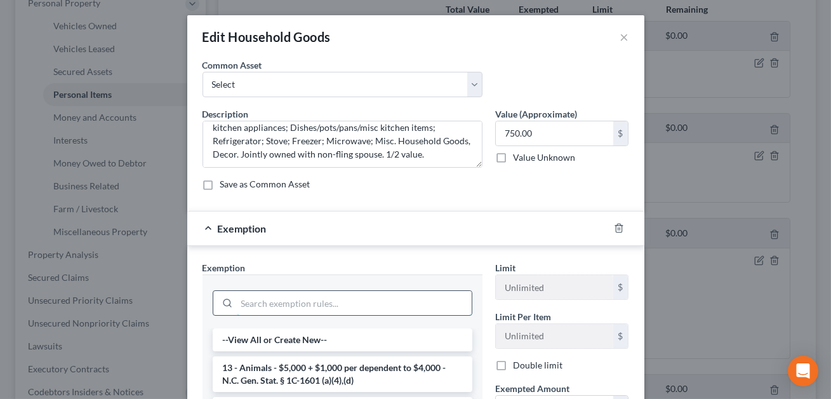
click at [292, 302] on input "search" at bounding box center [354, 303] width 235 height 24
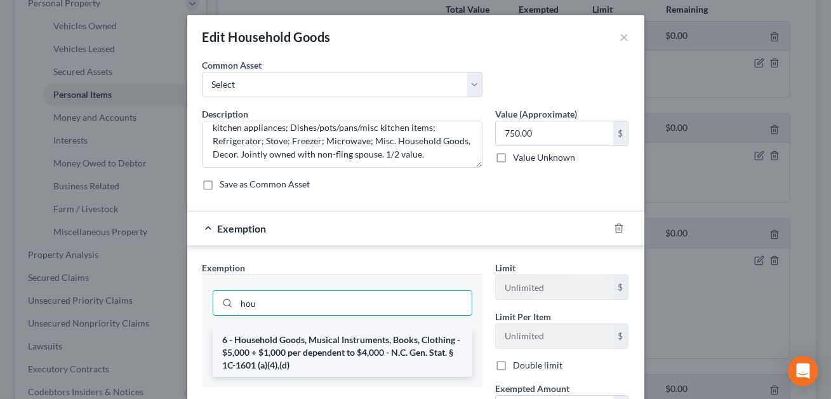
type input "hou"
click at [286, 344] on li "6 - Household Goods, Musical Instruments, Books, Clothing - $5,000 + $1,000 per…" at bounding box center [343, 352] width 260 height 48
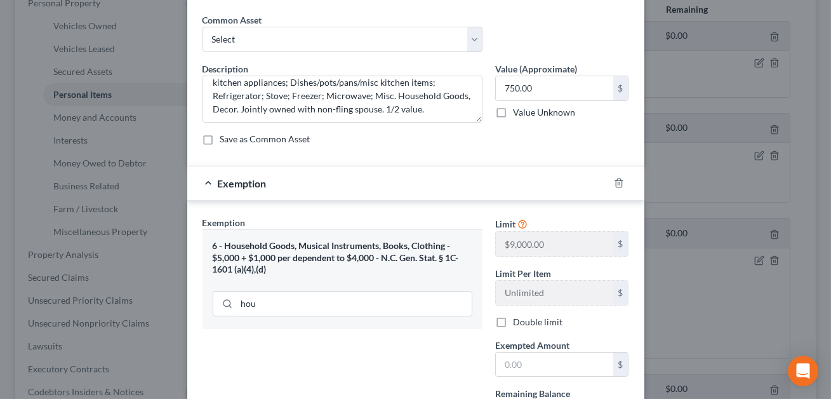
scroll to position [71, 0]
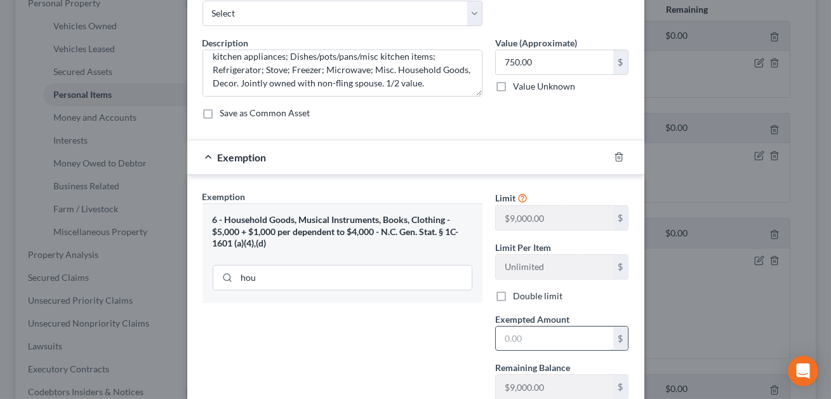
click at [519, 333] on input "text" at bounding box center [554, 338] width 117 height 24
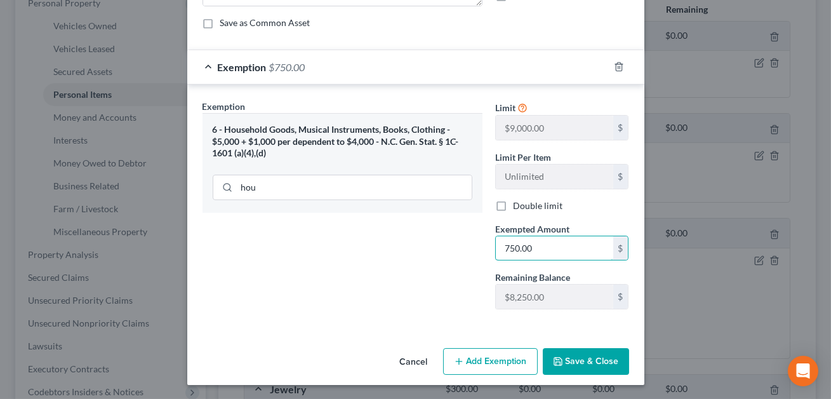
type input "750.00"
click at [600, 357] on button "Save & Close" at bounding box center [586, 361] width 86 height 27
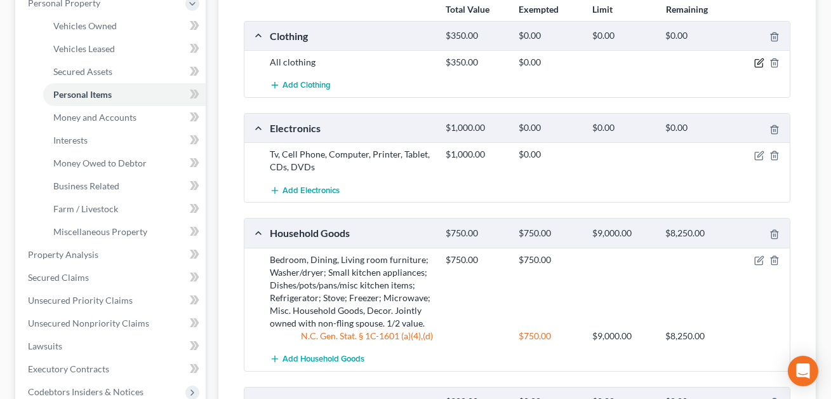
click at [758, 62] on icon "button" at bounding box center [759, 63] width 10 height 10
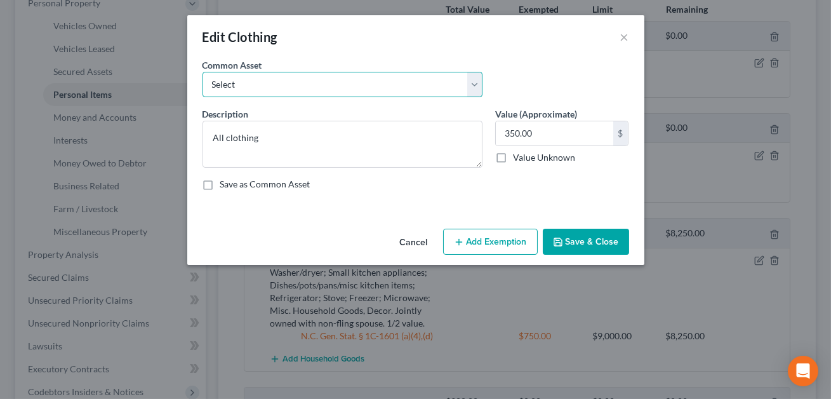
click at [293, 86] on select "Select All clothing All clothing and personal effects" at bounding box center [342, 84] width 280 height 25
select select "1"
type textarea "All clothing and personal effects"
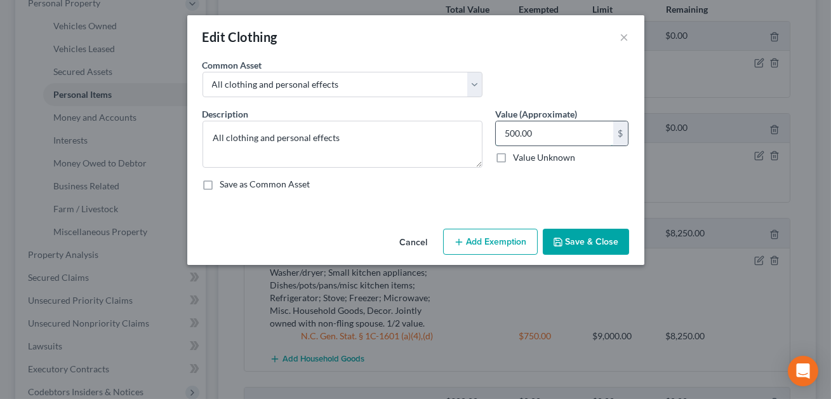
click at [538, 137] on input "500.00" at bounding box center [554, 133] width 117 height 24
type input "400.00"
click at [498, 244] on button "Add Exemption" at bounding box center [490, 241] width 95 height 27
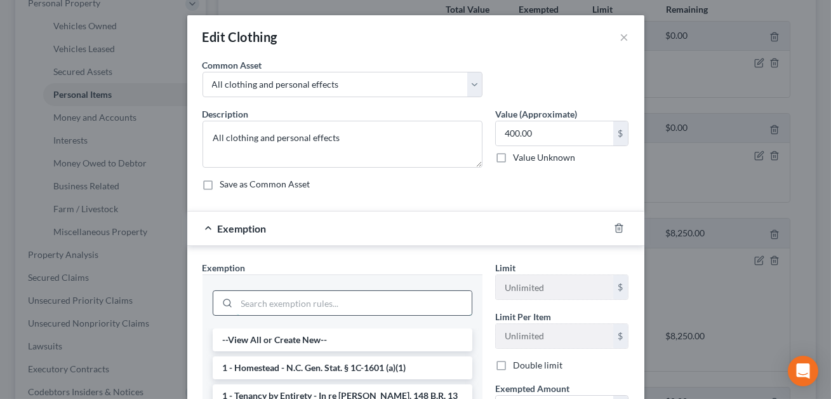
click at [331, 297] on input "search" at bounding box center [354, 303] width 235 height 24
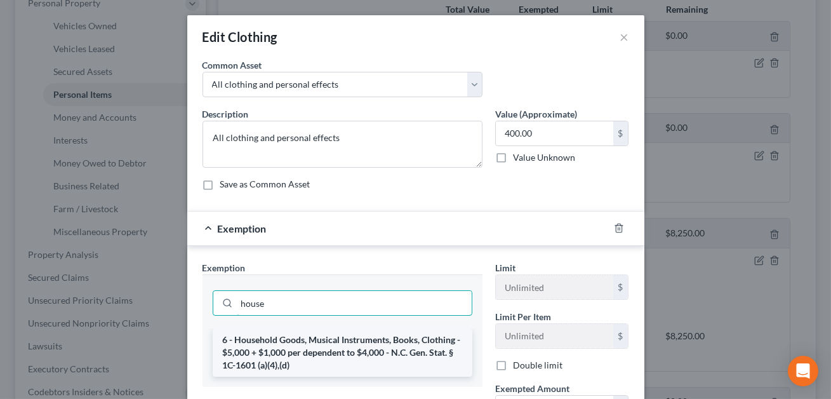
type input "house"
click at [357, 348] on li "6 - Household Goods, Musical Instruments, Books, Clothing - $5,000 + $1,000 per…" at bounding box center [343, 352] width 260 height 48
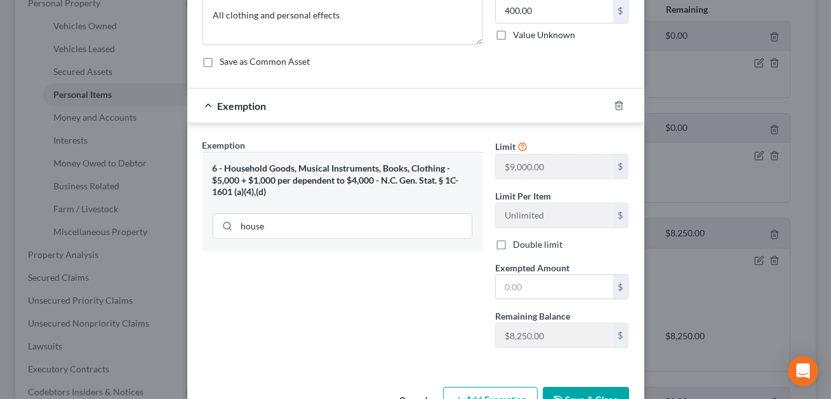
scroll to position [143, 0]
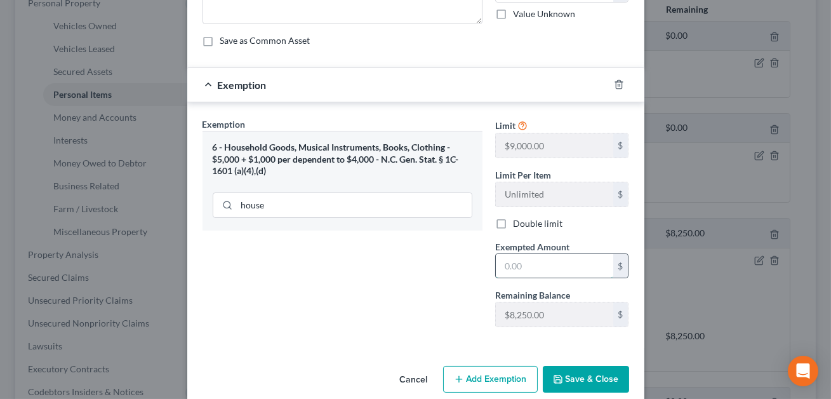
click at [501, 265] on input "text" at bounding box center [554, 266] width 117 height 24
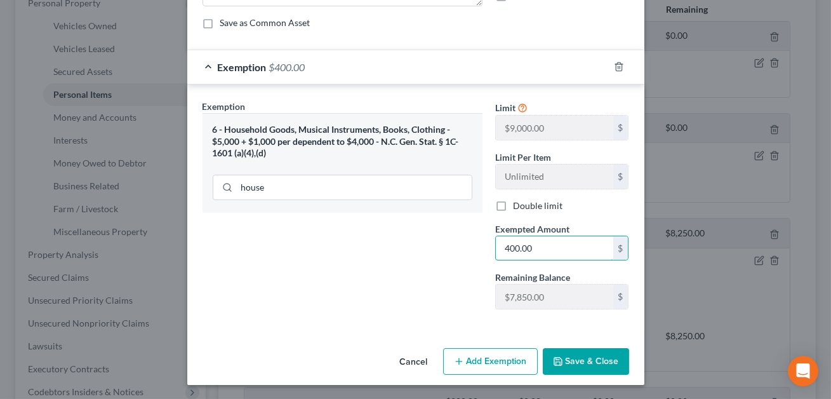
type input "400.00"
click at [579, 355] on button "Save & Close" at bounding box center [586, 361] width 86 height 27
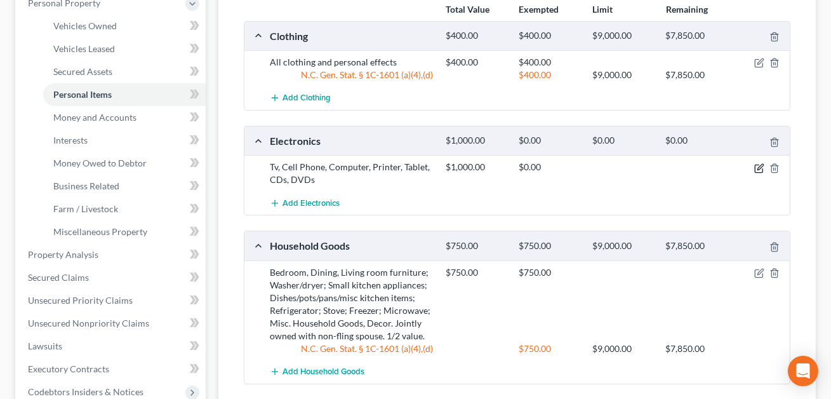
click at [755, 169] on icon "button" at bounding box center [759, 168] width 10 height 10
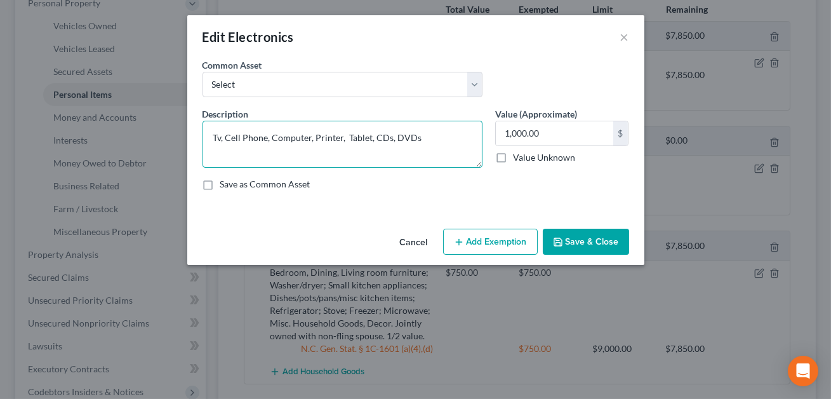
click at [221, 140] on textarea "Tv, Cell Phone, Computer, Printer, Tablet, CDs, DVDs" at bounding box center [342, 144] width 280 height 47
click at [424, 139] on textarea "TV, Cell Phone, Computer, Printer, Tablet, CDs, DVDs" at bounding box center [342, 144] width 280 height 47
paste textarea "2545 Andes Drive"
drag, startPoint x: 423, startPoint y: 137, endPoint x: 430, endPoint y: 147, distance: 12.2
click at [430, 147] on textarea "TV, Cell Phone, Computer, Printer, Tablet, CDs, DVDs. 2545 Andes Drive" at bounding box center [342, 144] width 280 height 47
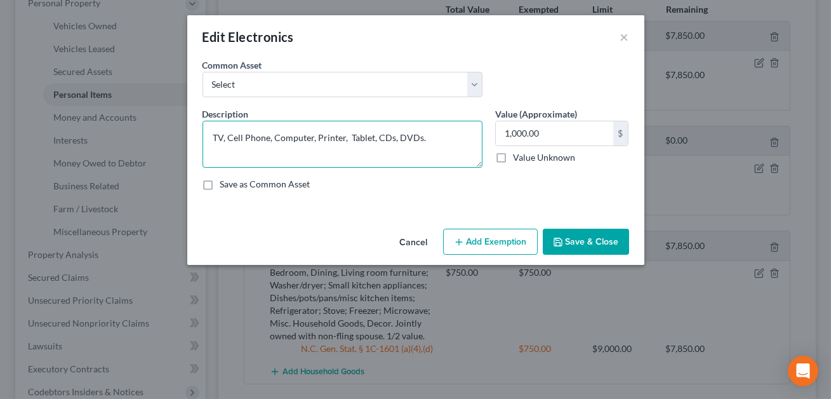
type textarea "TV, Cell Phone, Computer, Printer, Tablet, CDs, DVDs."
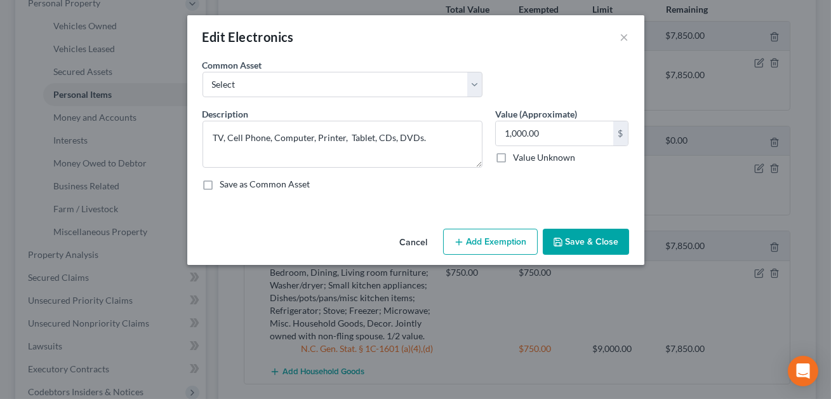
click at [585, 241] on button "Save & Close" at bounding box center [586, 241] width 86 height 27
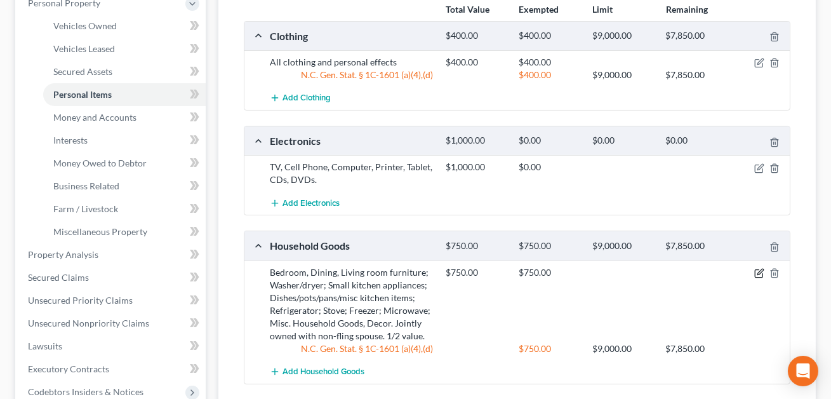
click at [757, 273] on icon "button" at bounding box center [760, 271] width 6 height 6
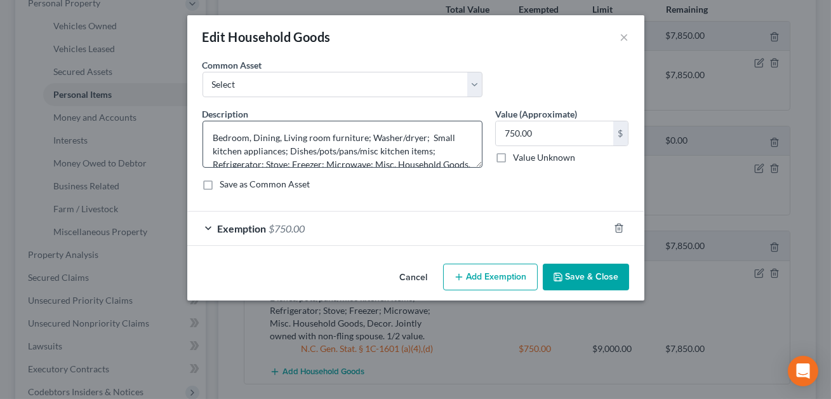
scroll to position [26, 0]
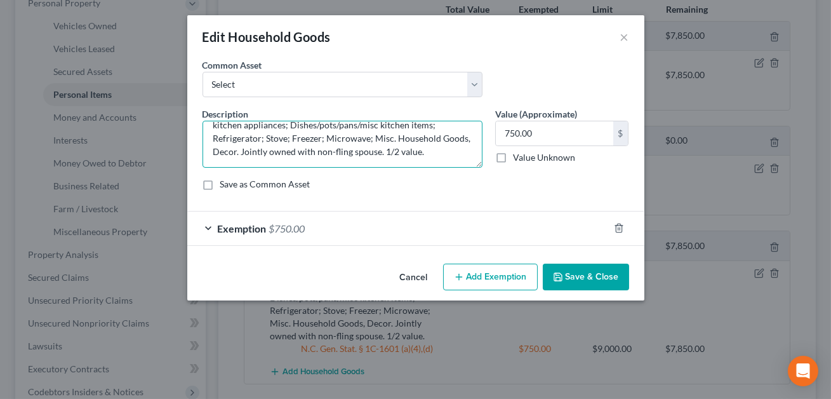
drag, startPoint x: 239, startPoint y: 152, endPoint x: 416, endPoint y: 157, distance: 177.8
click at [416, 157] on textarea "Bedroom, Dining, Living room furniture; Washer/dryer; Small kitchen appliances;…" at bounding box center [342, 144] width 280 height 47
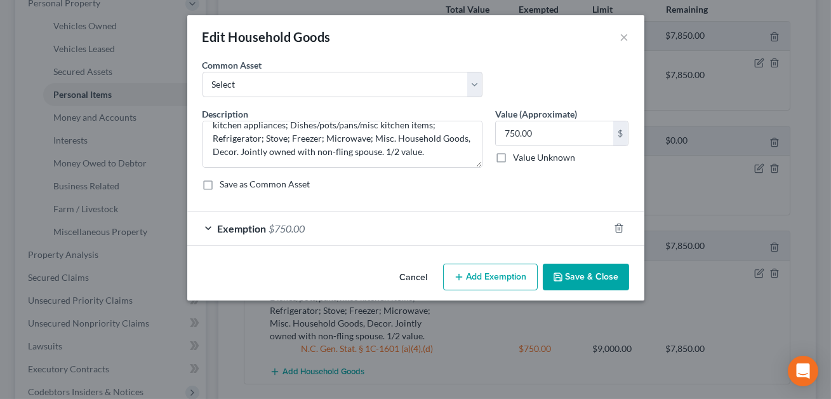
click at [582, 268] on button "Save & Close" at bounding box center [586, 276] width 86 height 27
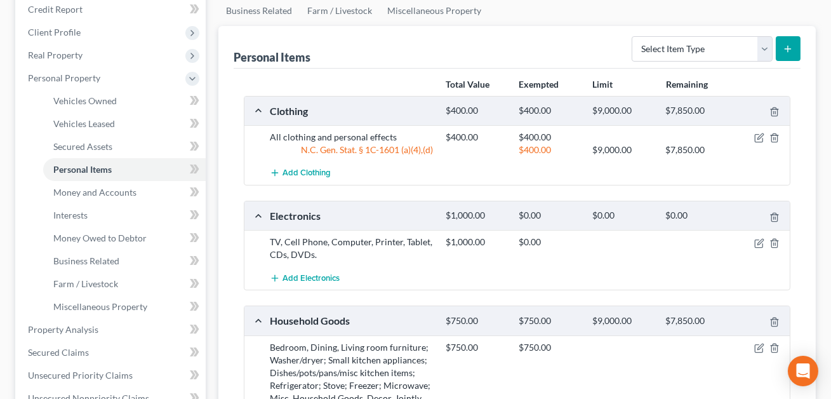
scroll to position [148, 0]
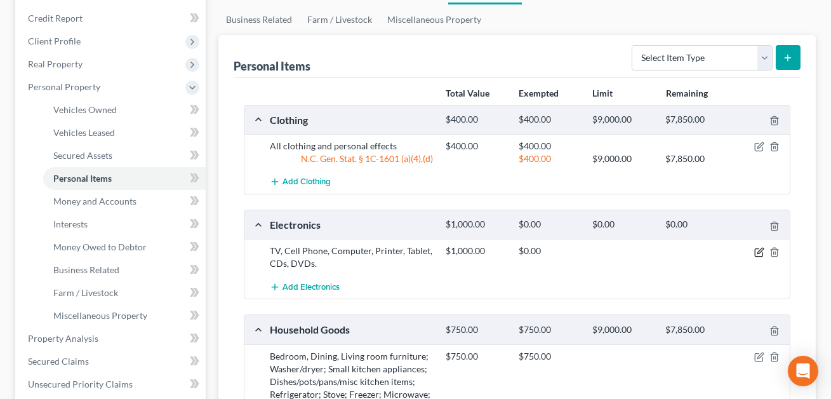
click at [757, 251] on icon "button" at bounding box center [759, 252] width 10 height 10
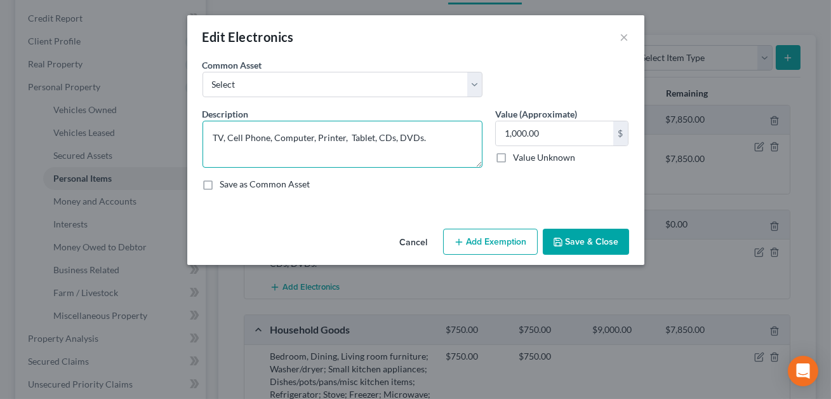
click at [423, 137] on textarea "TV, Cell Phone, Computer, Printer, Tablet, CDs, DVDs." at bounding box center [342, 144] width 280 height 47
paste textarea "Jointly owned with non-fling spouse. 1/2 value."
type textarea "TV, Cell Phone, Computer, Printer, Tablet, CDs, DVDs. Jointly owned with non-fl…"
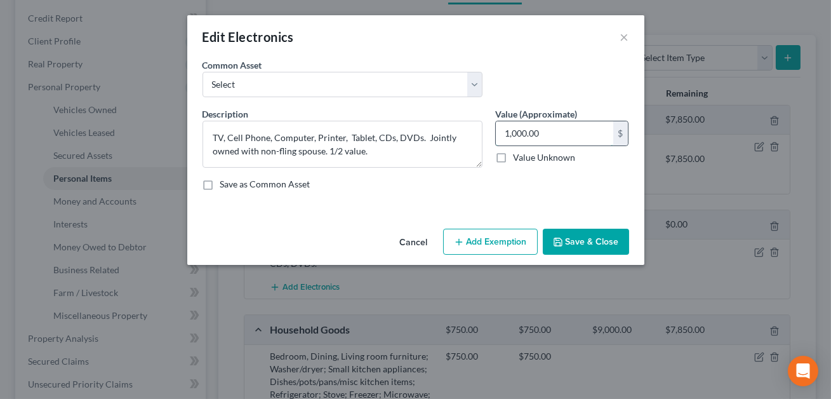
click at [546, 132] on input "1,000.00" at bounding box center [554, 133] width 117 height 24
type input "500.00"
click at [504, 241] on button "Add Exemption" at bounding box center [490, 241] width 95 height 27
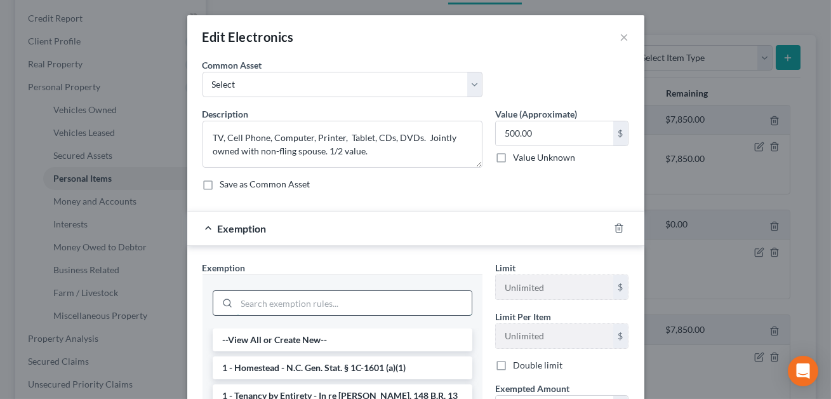
click at [318, 304] on input "search" at bounding box center [354, 303] width 235 height 24
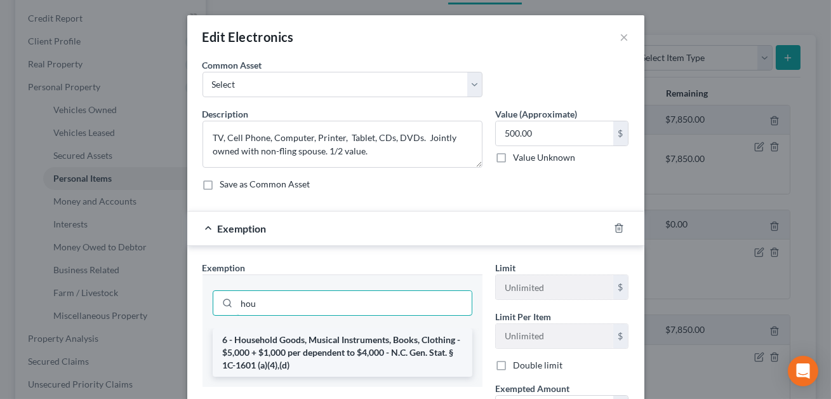
type input "hou"
click at [294, 356] on li "6 - Household Goods, Musical Instruments, Books, Clothing - $5,000 + $1,000 per…" at bounding box center [343, 352] width 260 height 48
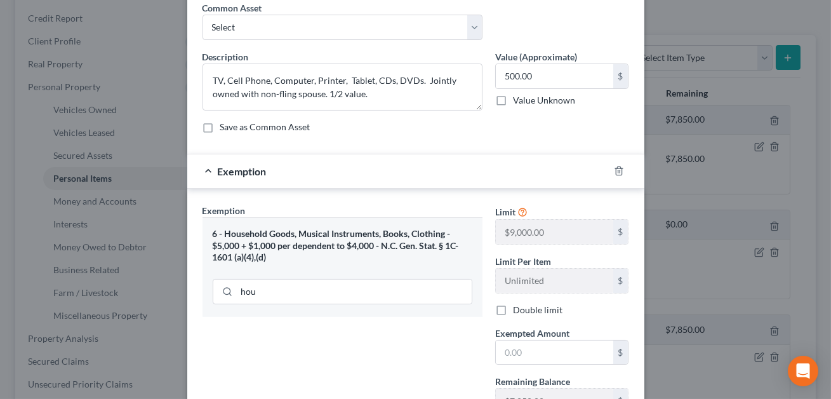
scroll to position [84, 0]
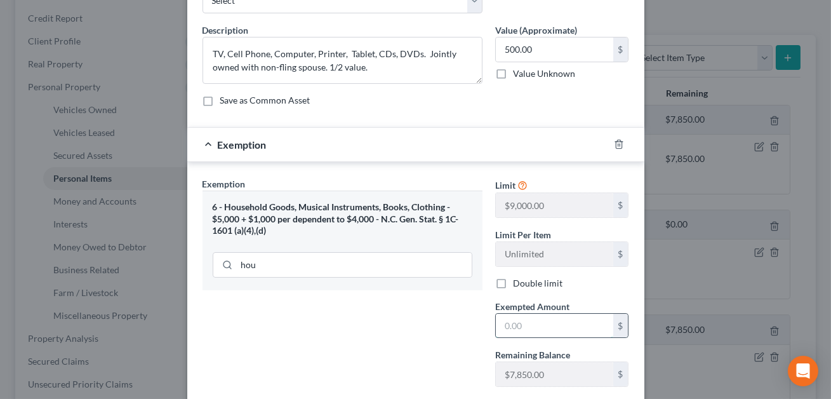
click at [506, 326] on input "text" at bounding box center [554, 326] width 117 height 24
type input "500.00"
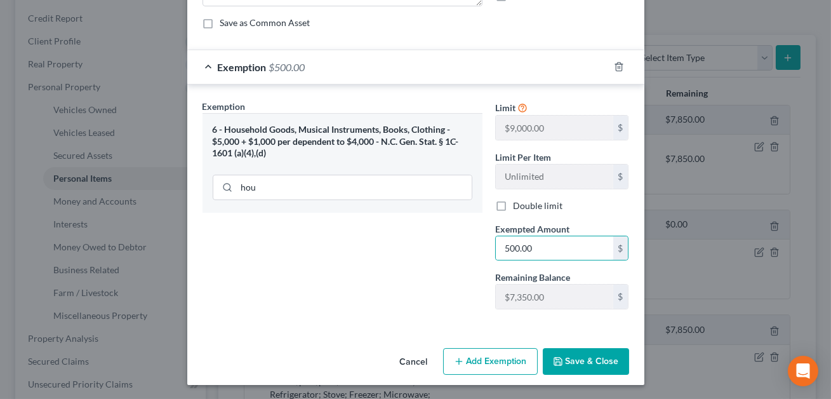
click at [573, 363] on button "Save & Close" at bounding box center [586, 361] width 86 height 27
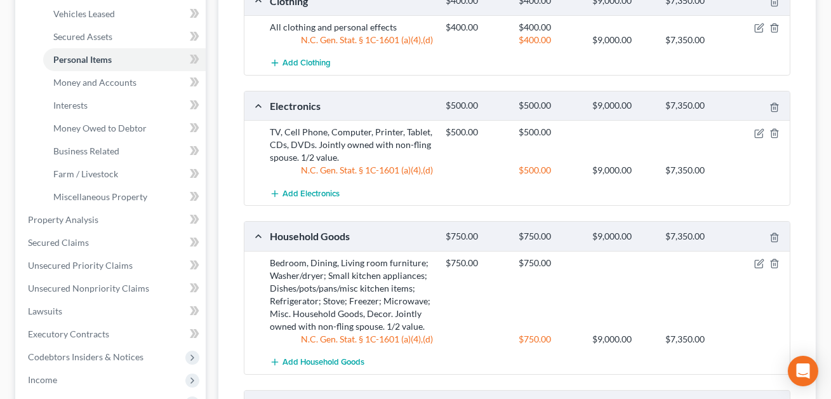
scroll to position [468, 0]
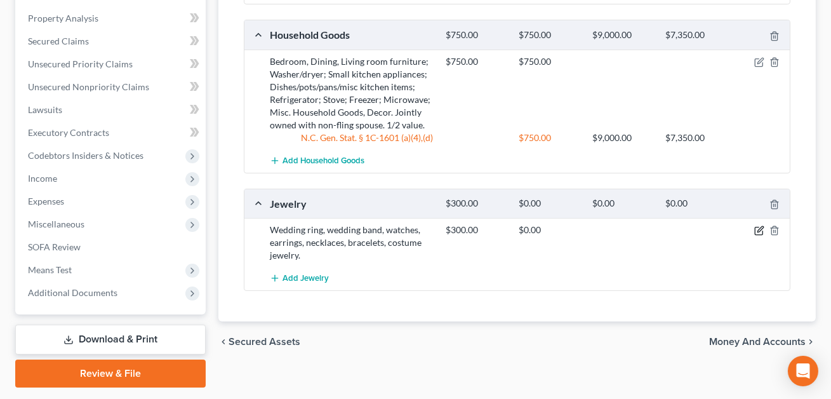
click at [758, 233] on icon "button" at bounding box center [759, 231] width 8 height 8
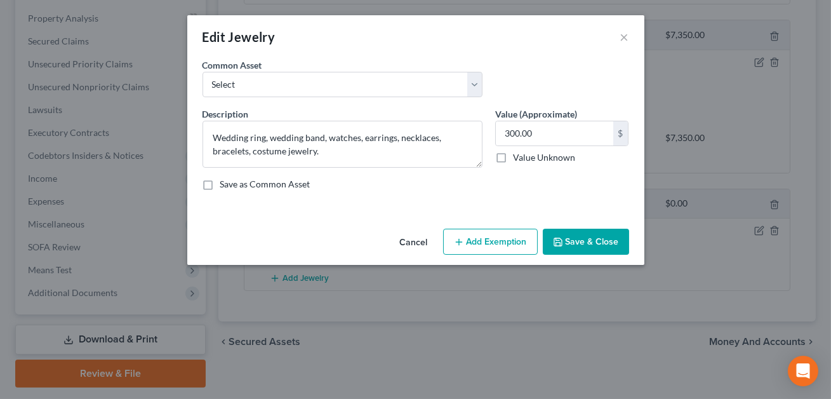
click at [500, 235] on button "Add Exemption" at bounding box center [490, 241] width 95 height 27
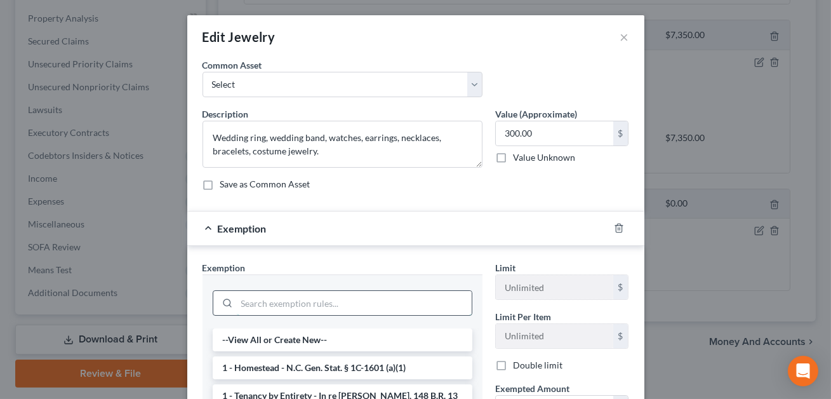
click at [287, 300] on input "search" at bounding box center [354, 303] width 235 height 24
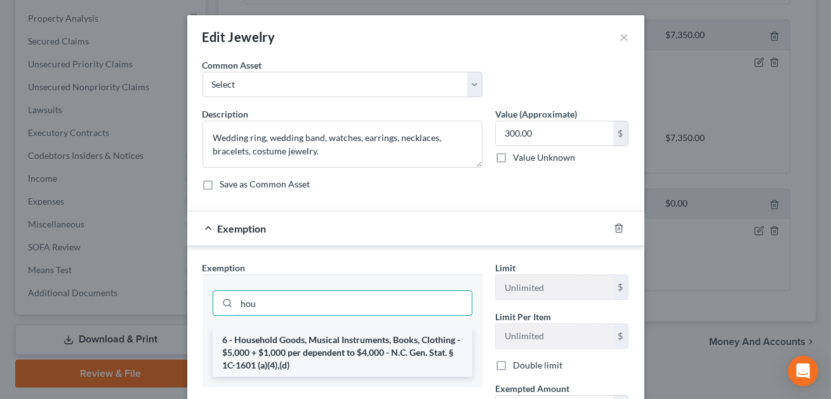
type input "hou"
click at [282, 352] on li "6 - Household Goods, Musical Instruments, Books, Clothing - $5,000 + $1,000 per…" at bounding box center [343, 352] width 260 height 48
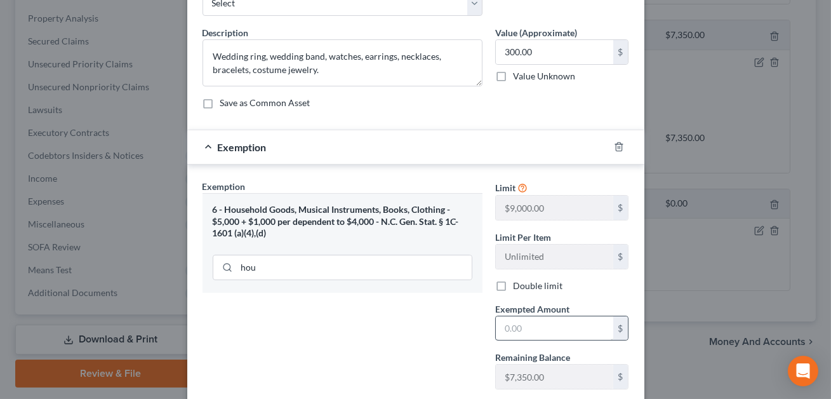
scroll to position [98, 0]
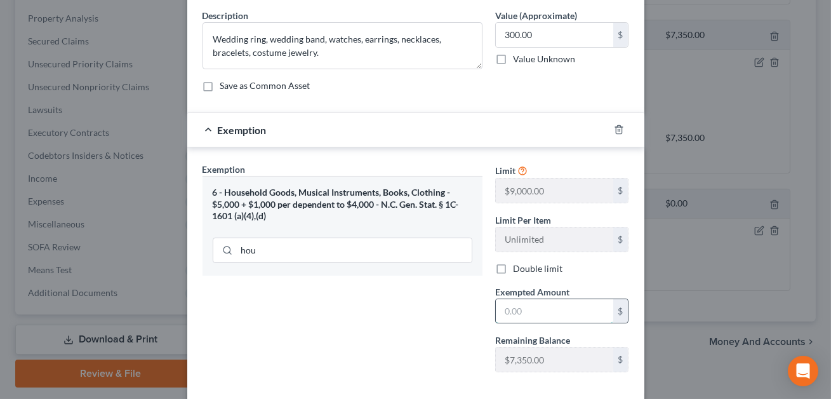
click at [519, 311] on input "text" at bounding box center [554, 311] width 117 height 24
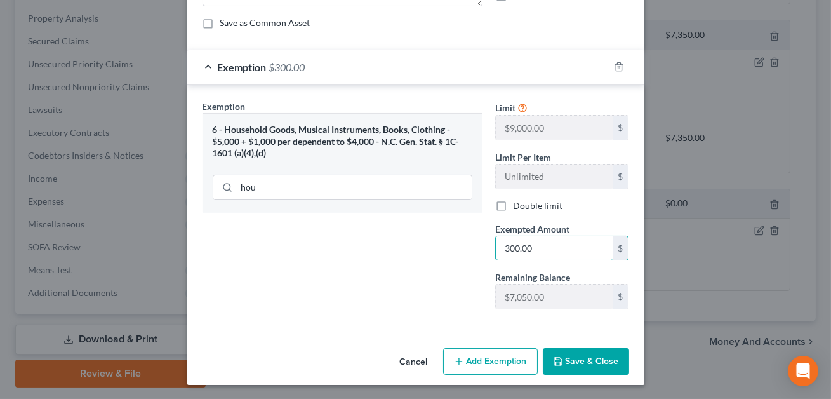
type input "300.00"
click at [595, 351] on button "Save & Close" at bounding box center [586, 361] width 86 height 27
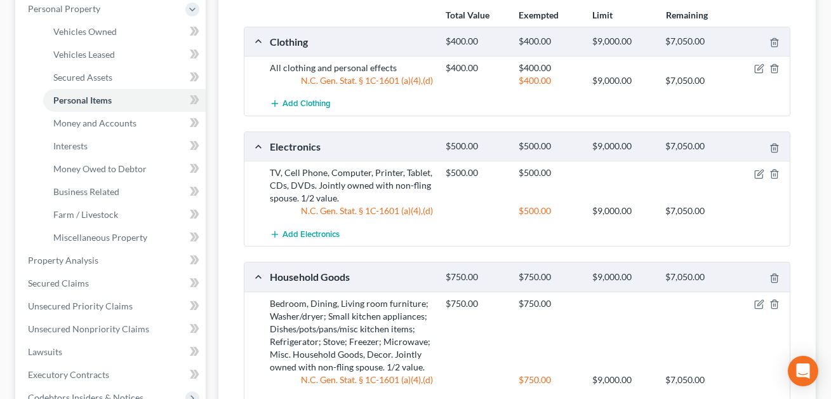
scroll to position [162, 0]
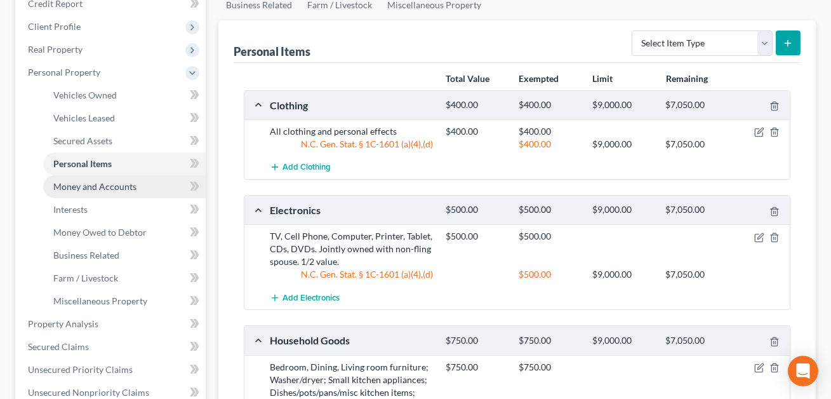
click at [124, 188] on span "Money and Accounts" at bounding box center [94, 186] width 83 height 11
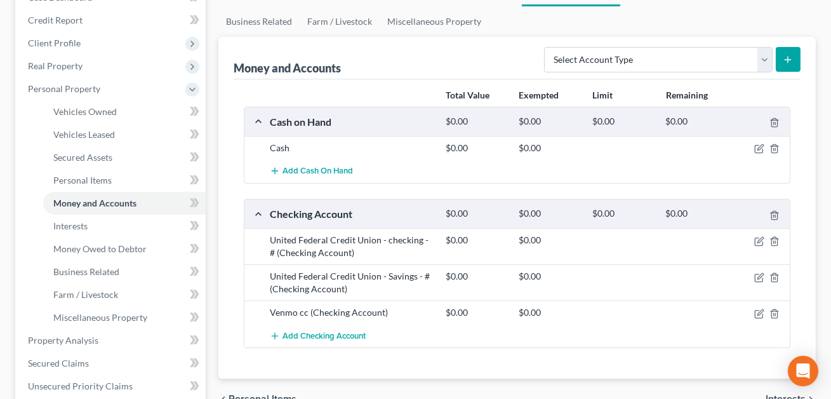
scroll to position [147, 0]
click at [763, 239] on icon "button" at bounding box center [759, 240] width 10 height 10
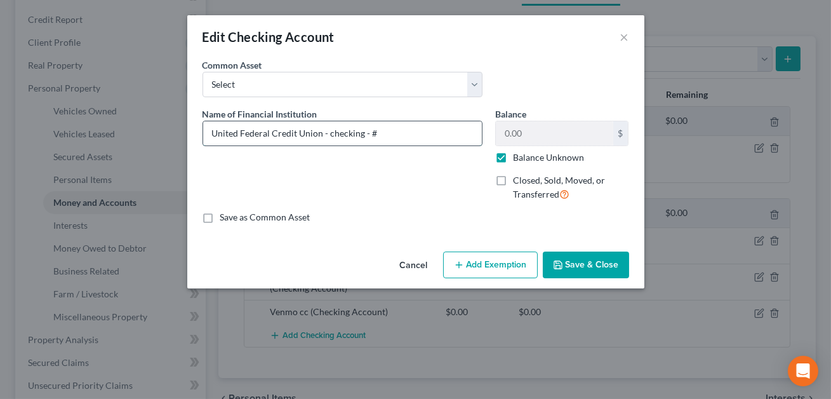
click at [378, 131] on input "United Federal Credit Union - checking - #" at bounding box center [342, 133] width 279 height 24
type input "United Federal Credit Union - checking - #6539"
click at [513, 160] on label "Balance Unknown" at bounding box center [548, 157] width 71 height 13
click at [518, 159] on input "Balance Unknown" at bounding box center [522, 155] width 8 height 8
checkbox input "false"
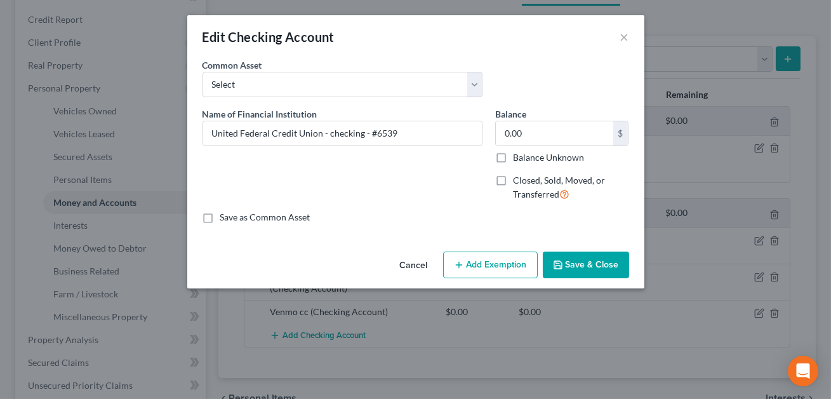
click at [564, 267] on button "Save & Close" at bounding box center [586, 264] width 86 height 27
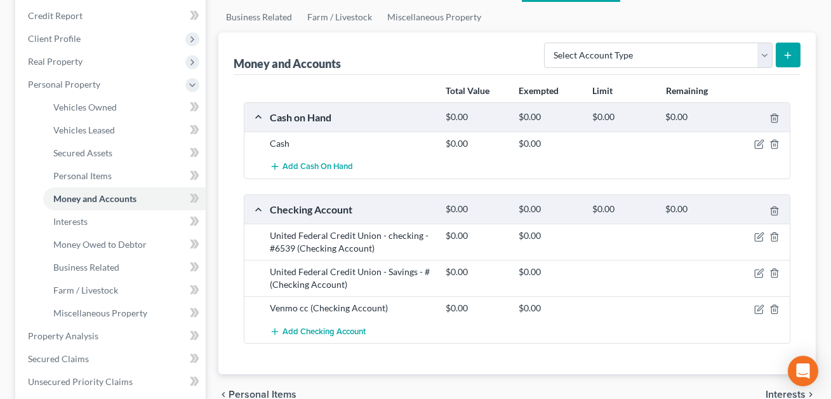
scroll to position [147, 0]
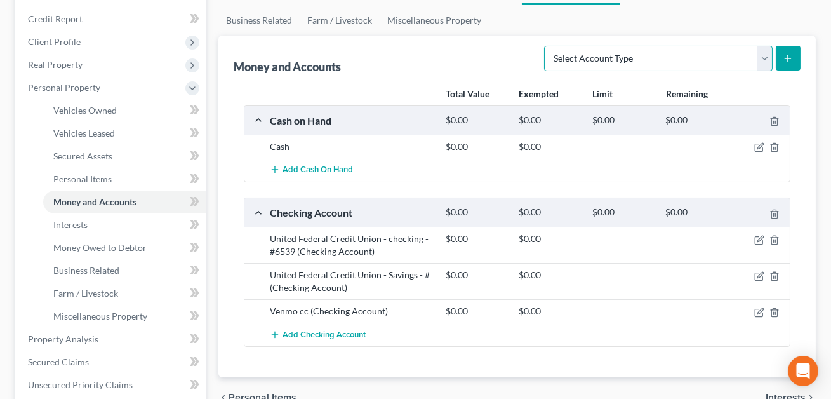
click at [667, 58] on select "Select Account Type Brokerage Cash on Hand Certificates of Deposit Checking Acc…" at bounding box center [658, 58] width 228 height 25
select select "savings"
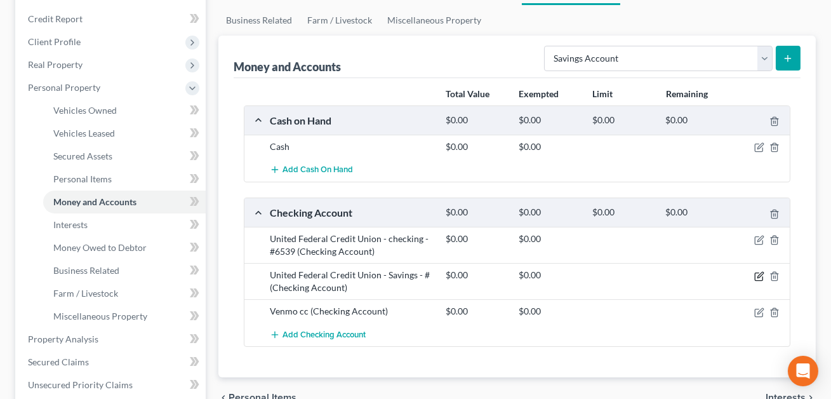
click at [759, 274] on icon "button" at bounding box center [759, 276] width 10 height 10
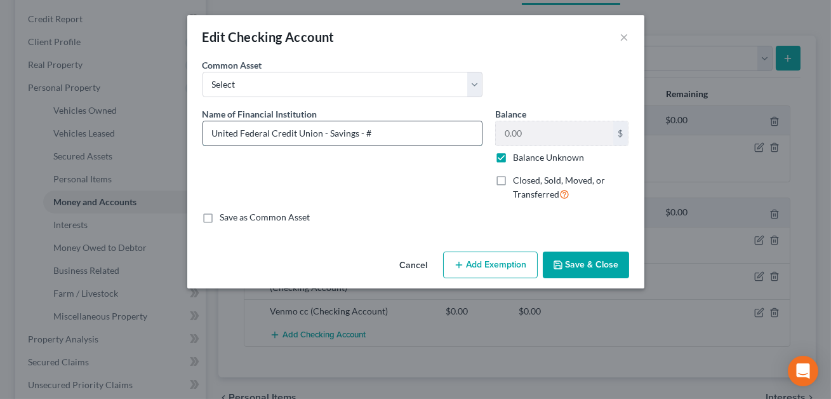
drag, startPoint x: 374, startPoint y: 132, endPoint x: 210, endPoint y: 133, distance: 163.8
click at [210, 133] on input "United Federal Credit Union - Savings - #" at bounding box center [342, 133] width 279 height 24
click at [589, 268] on button "Save & Close" at bounding box center [586, 264] width 86 height 27
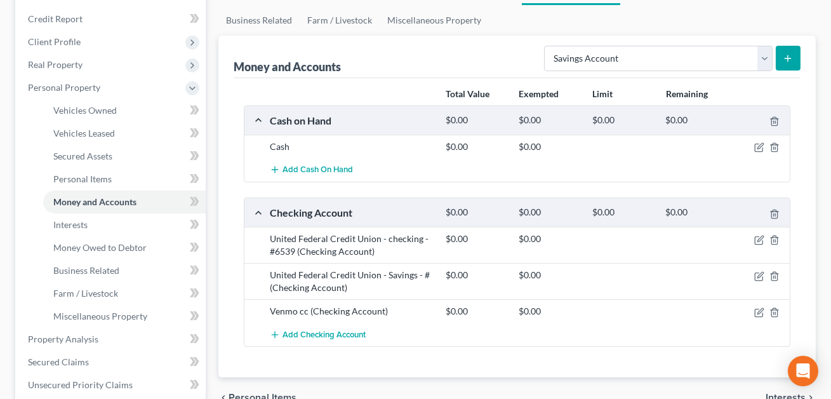
click at [788, 62] on button "submit" at bounding box center [788, 58] width 25 height 25
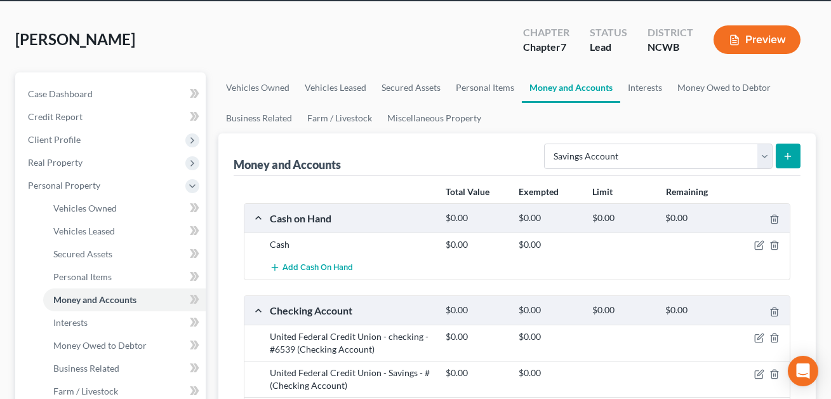
scroll to position [0, 0]
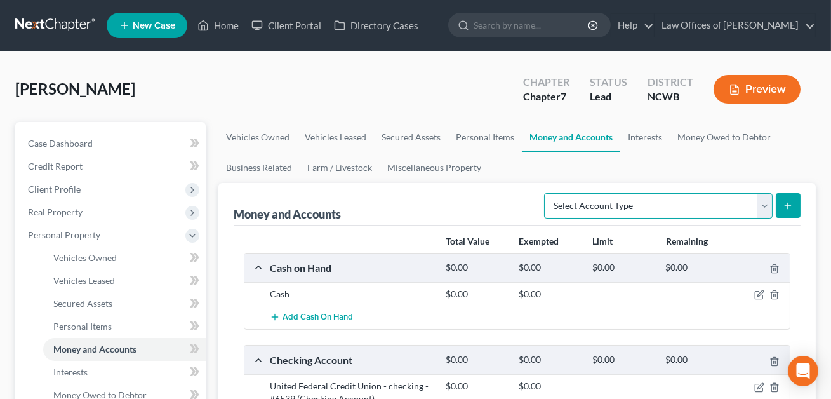
click at [625, 202] on select "Select Account Type Brokerage Cash on Hand Certificates of Deposit Checking Acc…" at bounding box center [658, 205] width 228 height 25
select select "savings"
click at [794, 201] on button "submit" at bounding box center [788, 205] width 25 height 25
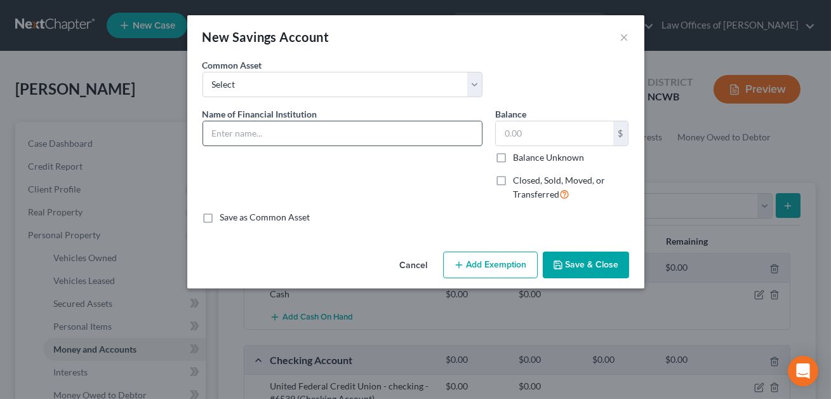
click at [366, 137] on input "text" at bounding box center [342, 133] width 279 height 24
paste input "United Federal Credit Union - Savings - #"
type input "United Federal Credit Union - Savings - #6547"
click at [505, 135] on input "text" at bounding box center [554, 133] width 117 height 24
type input "0.00"
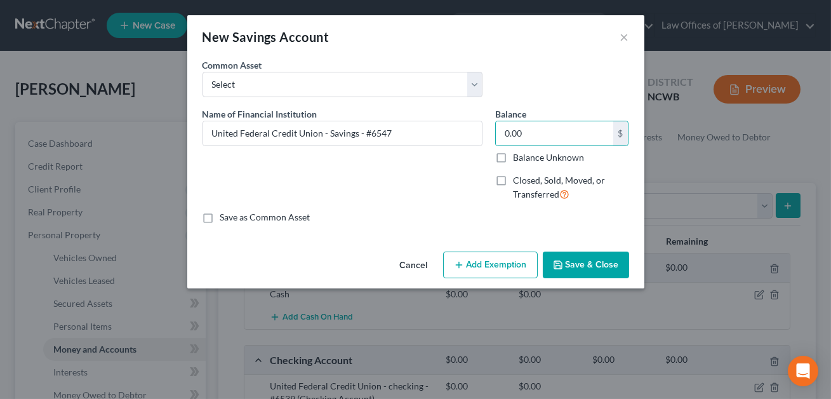
click at [592, 265] on button "Save & Close" at bounding box center [586, 264] width 86 height 27
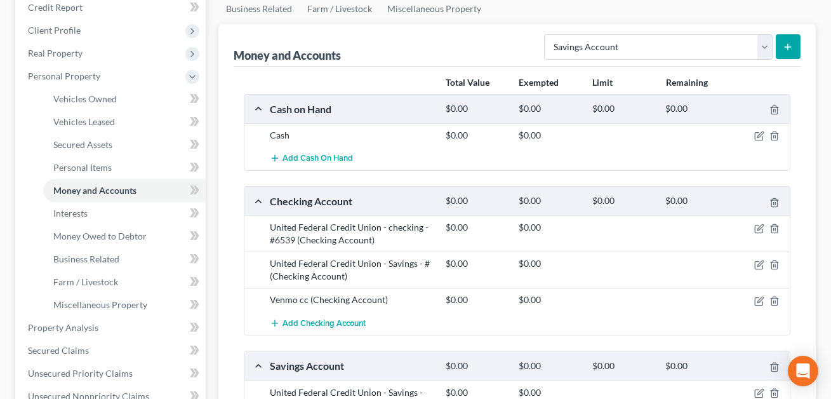
scroll to position [162, 0]
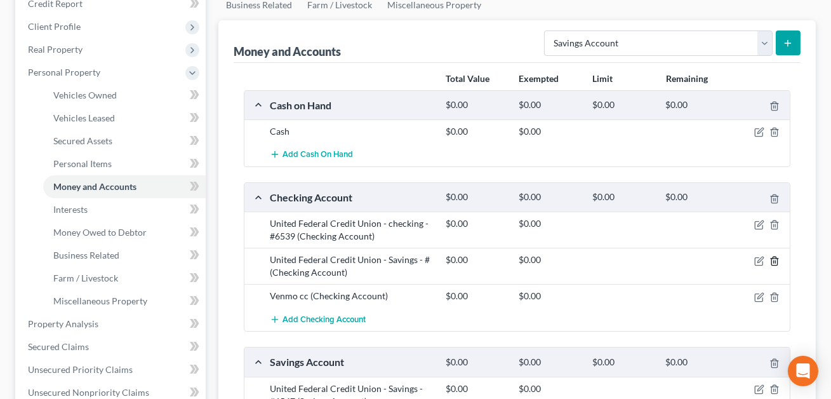
click at [775, 260] on line "button" at bounding box center [775, 261] width 0 height 3
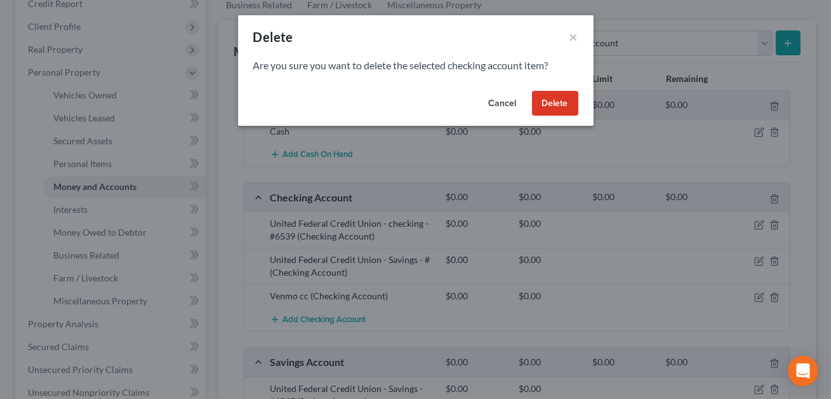
click at [553, 110] on button "Delete" at bounding box center [555, 103] width 46 height 25
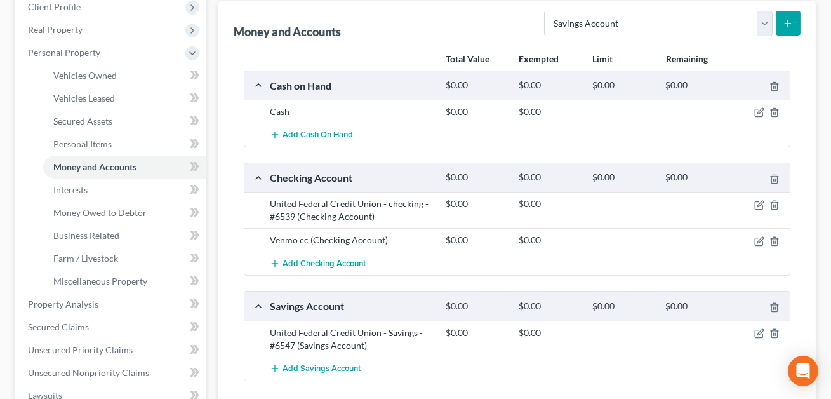
scroll to position [66, 0]
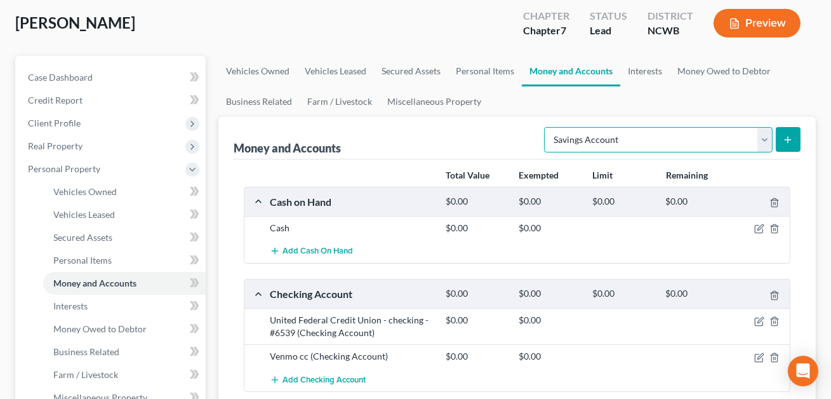
click at [612, 140] on select "Select Account Type Brokerage Cash on Hand Certificates of Deposit Checking Acc…" at bounding box center [658, 139] width 228 height 25
select select "other"
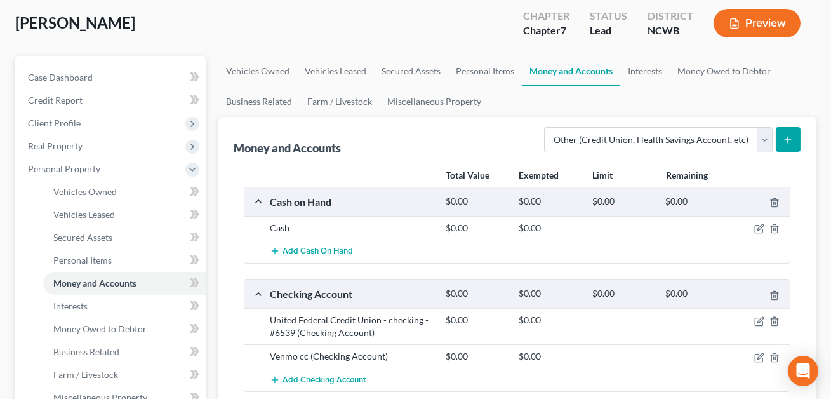
click at [787, 142] on icon "submit" at bounding box center [788, 140] width 10 height 10
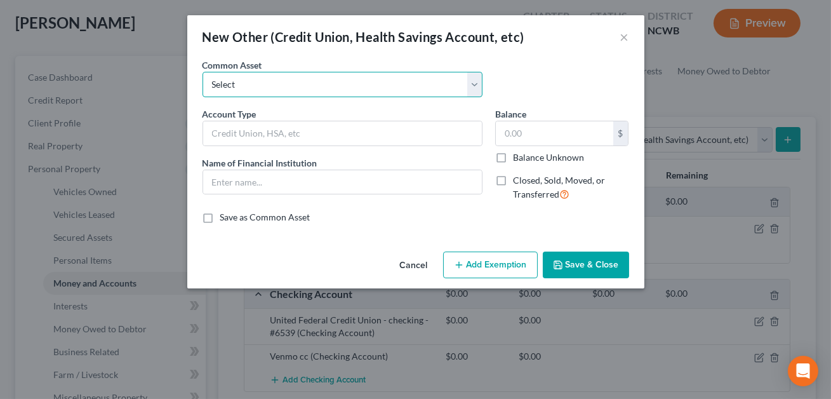
click at [359, 82] on select "Select FSA PayPal HSA IRA PayPal EFT Venmo Cash App Cryptocurrency Zelle Crypto…" at bounding box center [342, 84] width 280 height 25
select select "6"
type input "Venmo"
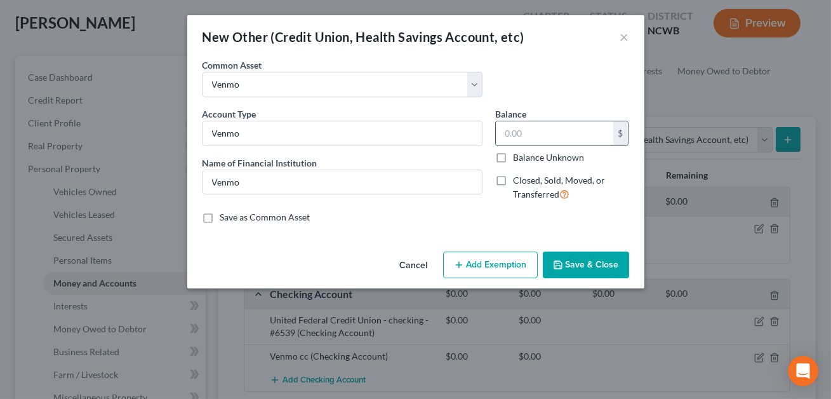
click at [519, 130] on input "text" at bounding box center [554, 133] width 117 height 24
type input "0.00"
click at [582, 268] on button "Save & Close" at bounding box center [586, 264] width 86 height 27
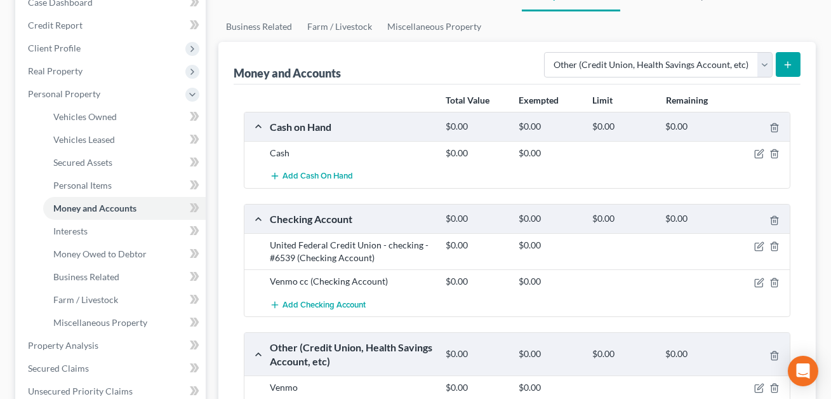
scroll to position [205, 0]
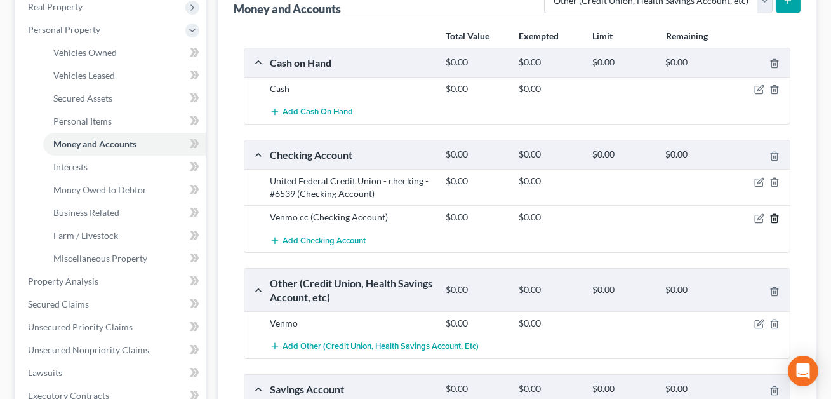
click at [775, 219] on icon "button" at bounding box center [774, 218] width 10 height 10
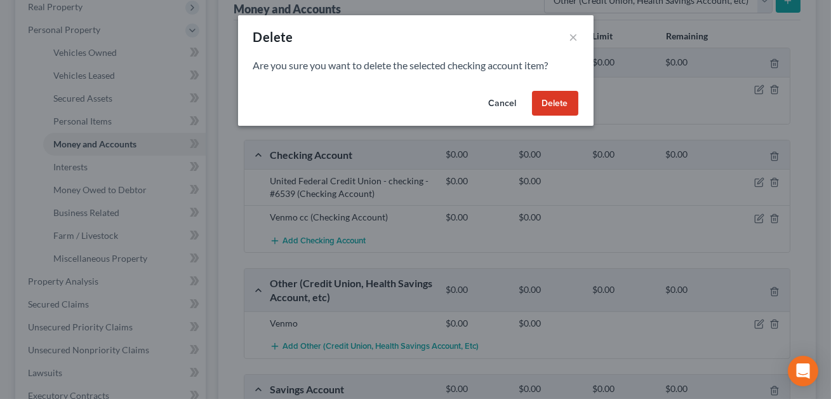
click at [552, 103] on button "Delete" at bounding box center [555, 103] width 46 height 25
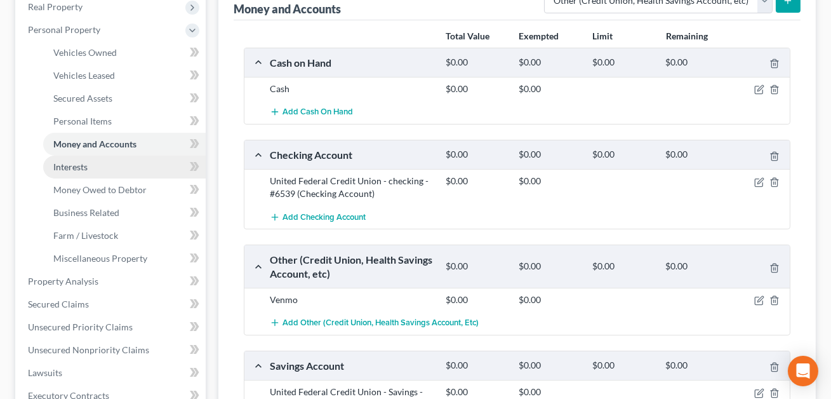
click at [73, 166] on span "Interests" at bounding box center [70, 166] width 34 height 11
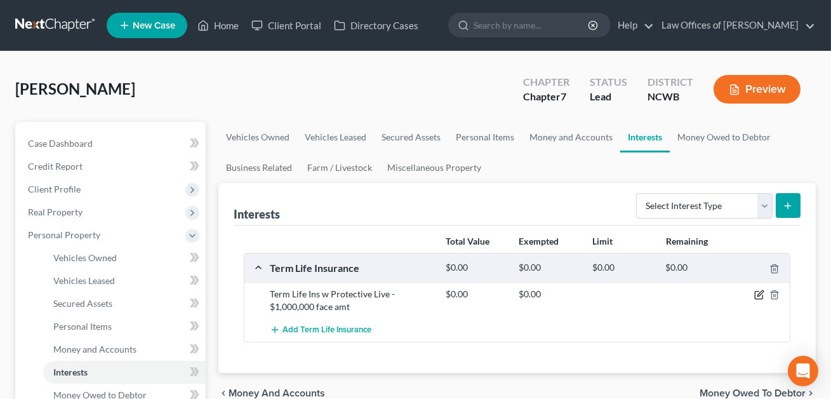
click at [757, 296] on icon "button" at bounding box center [760, 294] width 6 height 6
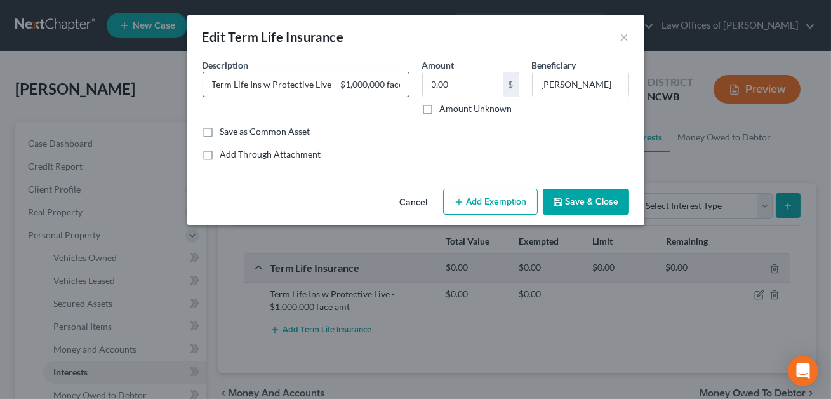
click at [325, 85] on input "Term Life Ins w Protective Live - $1,000,000 face amt" at bounding box center [306, 84] width 206 height 24
click at [328, 84] on input "Term Life Ins w Protective Life - $1,000,000 face amt" at bounding box center [306, 84] width 206 height 24
click at [376, 86] on input "Term Life Ins w Protective Life term policy provding a - $1,000,000 face amt" at bounding box center [306, 84] width 206 height 24
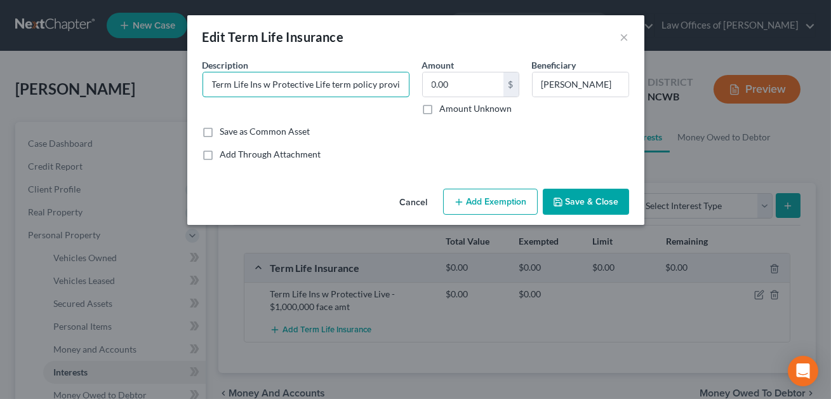
drag, startPoint x: 254, startPoint y: 84, endPoint x: 195, endPoint y: 86, distance: 59.1
click at [195, 86] on div "An exemption set must first be selected from the Filing Information section. Co…" at bounding box center [415, 120] width 457 height 125
click at [368, 86] on input "Protective Life term policy providing a - $1,000,000 face amt" at bounding box center [306, 84] width 206 height 24
click at [367, 84] on input "Protective Life term policy providing a $1,000,000 face amt" at bounding box center [306, 84] width 206 height 24
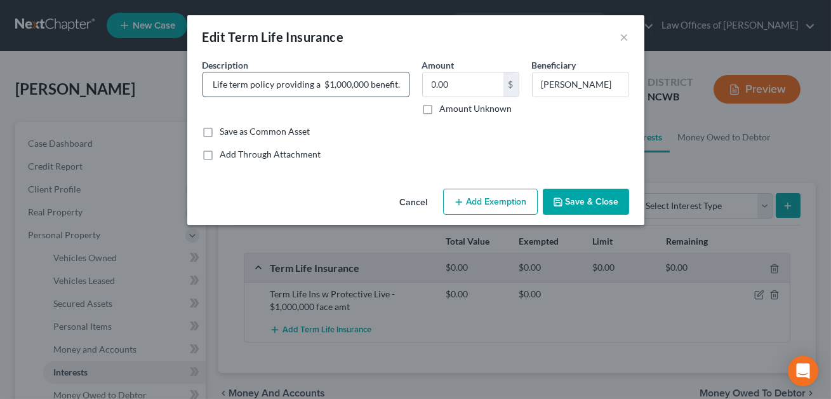
scroll to position [0, 73]
drag, startPoint x: 366, startPoint y: 85, endPoint x: 410, endPoint y: 86, distance: 43.8
click at [410, 86] on div "Description * Protective Life term policy providing a $1,000,000 benefit. face …" at bounding box center [306, 86] width 220 height 56
drag, startPoint x: 400, startPoint y: 86, endPoint x: 366, endPoint y: 84, distance: 33.7
click at [366, 84] on input "Protective Life term policy providing a $1,000,000 benefit. face amt" at bounding box center [306, 84] width 206 height 24
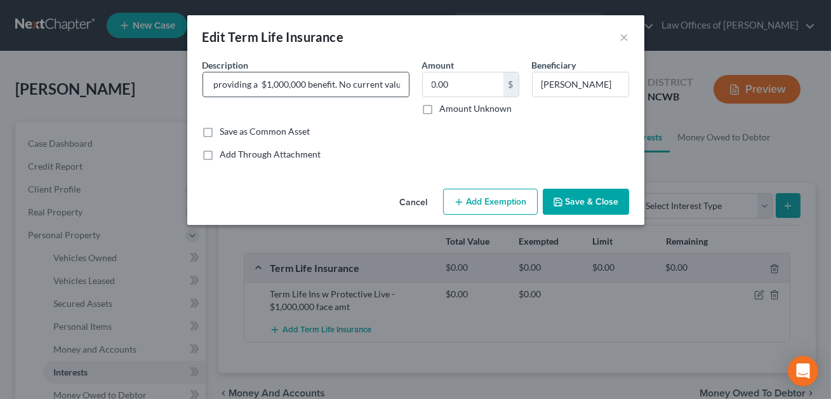
scroll to position [0, 107]
type input "Protective Life term policy providing a $1,000,000 benefit. No current value."
drag, startPoint x: 539, startPoint y: 83, endPoint x: 645, endPoint y: 85, distance: 106.6
click at [645, 85] on div "Edit Term Life Insurance × An exemption set must first be selected from the Fil…" at bounding box center [415, 199] width 831 height 399
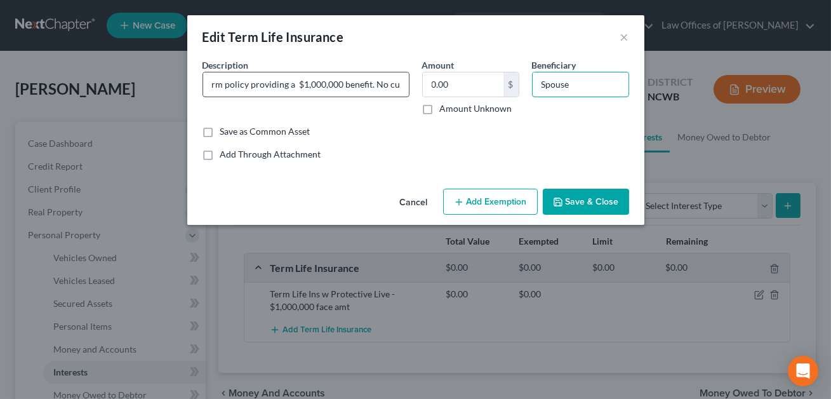
scroll to position [0, 107]
type input "Spouse"
click at [604, 202] on button "Save & Close" at bounding box center [586, 202] width 86 height 27
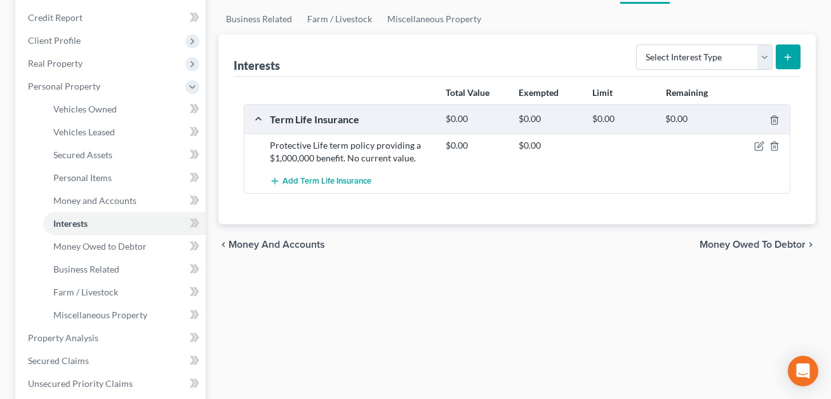
scroll to position [150, 0]
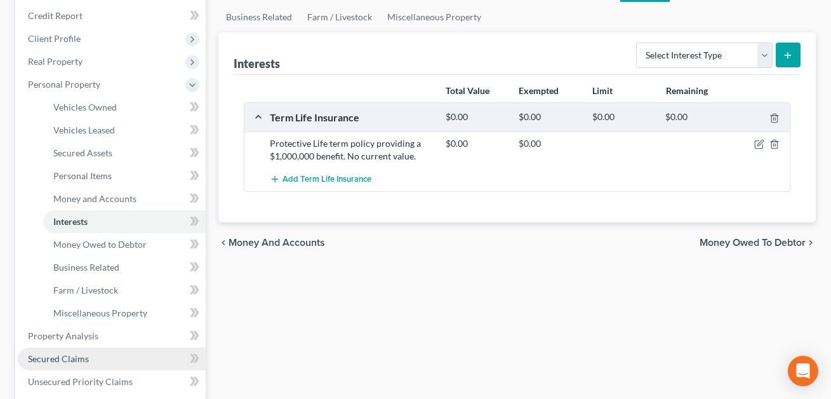
click at [74, 355] on span "Secured Claims" at bounding box center [58, 358] width 61 height 11
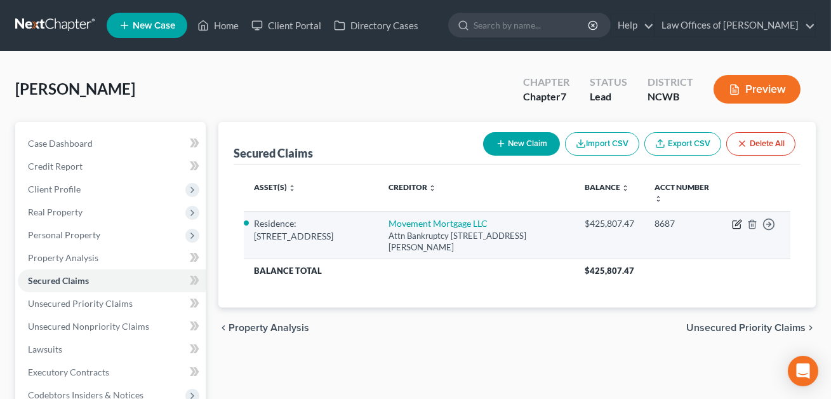
click at [738, 223] on icon "button" at bounding box center [738, 223] width 6 height 6
select select "42"
select select "3"
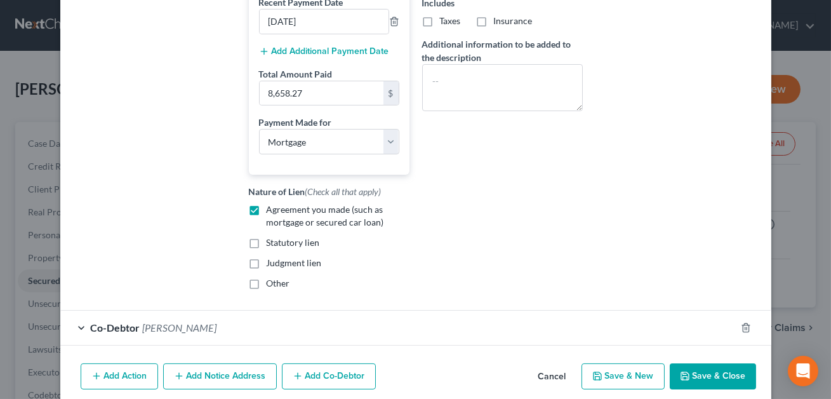
scroll to position [402, 0]
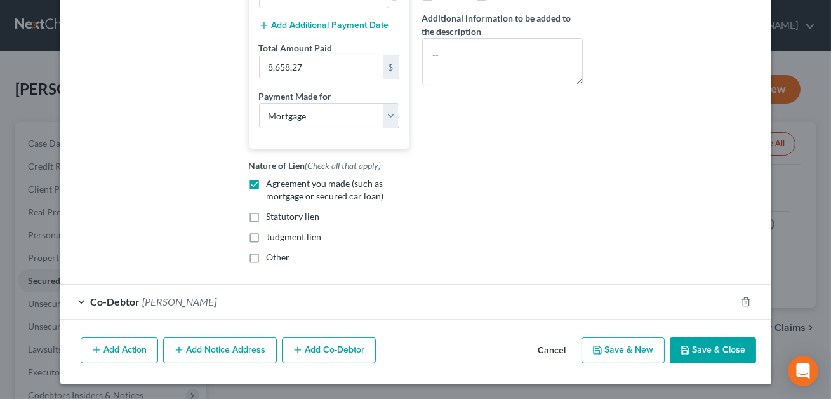
click at [308, 296] on div "Co-Debtor Christopher Benson" at bounding box center [397, 301] width 675 height 34
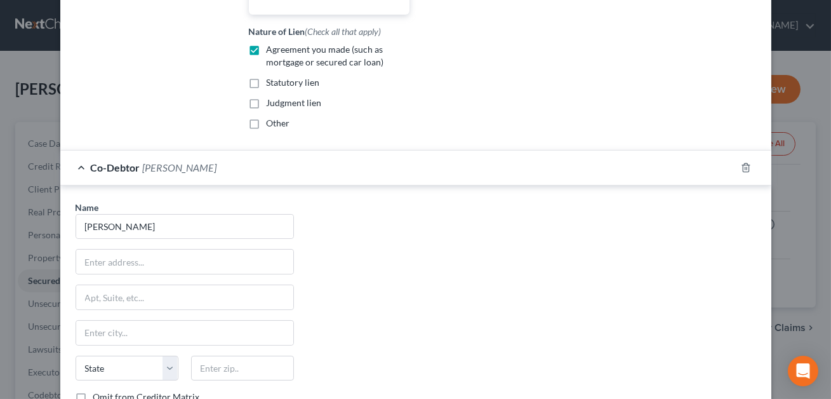
scroll to position [539, 0]
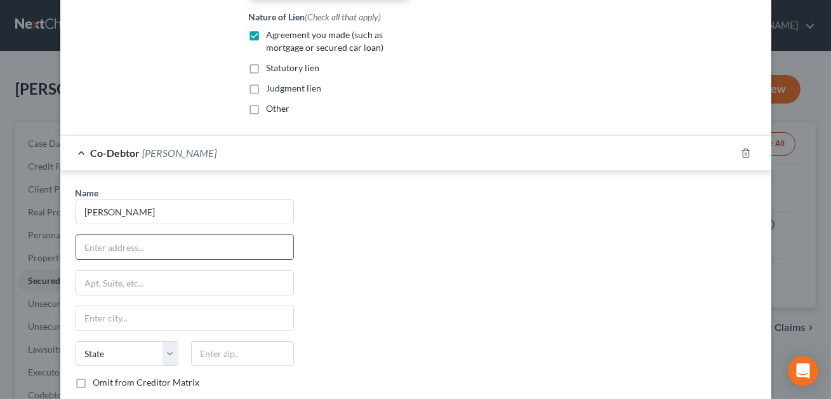
click at [152, 250] on input "text" at bounding box center [184, 247] width 217 height 24
type input "2545 Andes Drive"
click at [115, 329] on input "text" at bounding box center [184, 318] width 217 height 24
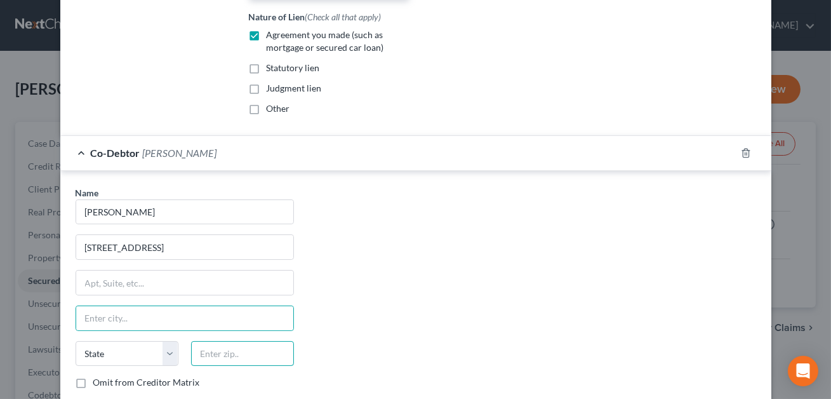
click at [215, 366] on input "text" at bounding box center [242, 353] width 103 height 25
type input "28677"
click at [164, 324] on input "text" at bounding box center [184, 318] width 217 height 24
type input "Statesville"
select select "28"
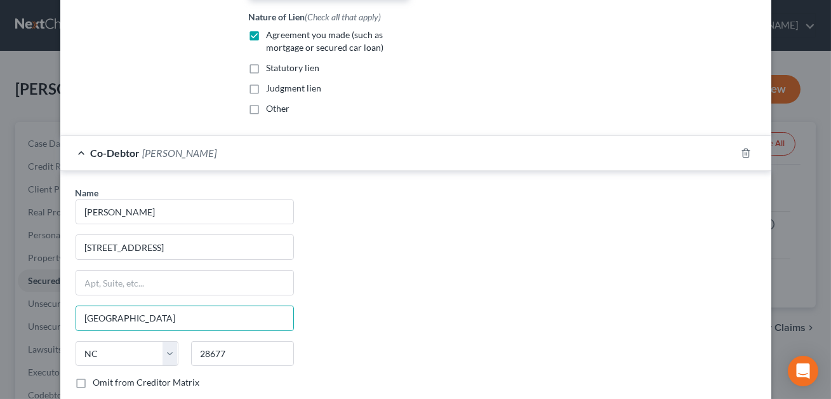
click at [433, 342] on div "Name * Christopher Benson 2545 Andes Drive Statesville State AL AK AR AZ CA CO …" at bounding box center [415, 304] width 693 height 236
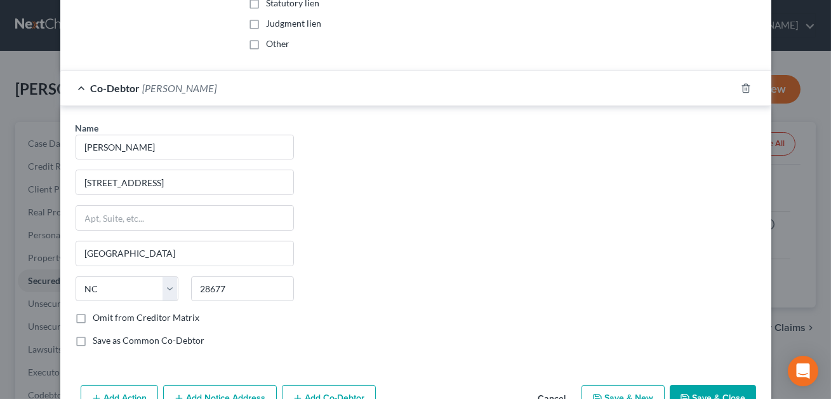
scroll to position [663, 0]
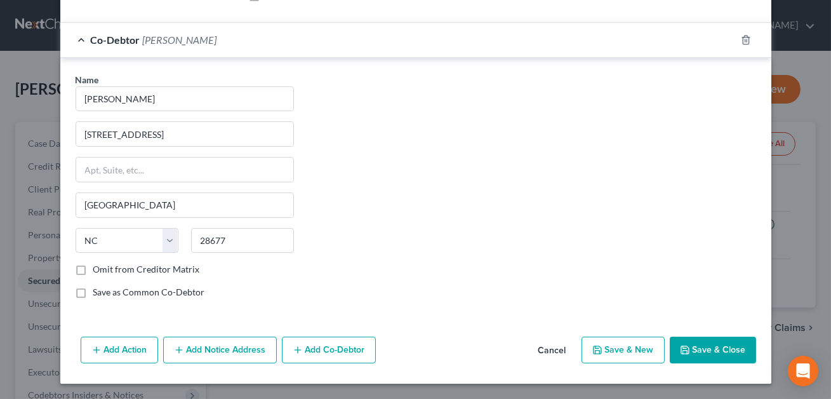
click at [719, 350] on button "Save & Close" at bounding box center [713, 349] width 86 height 27
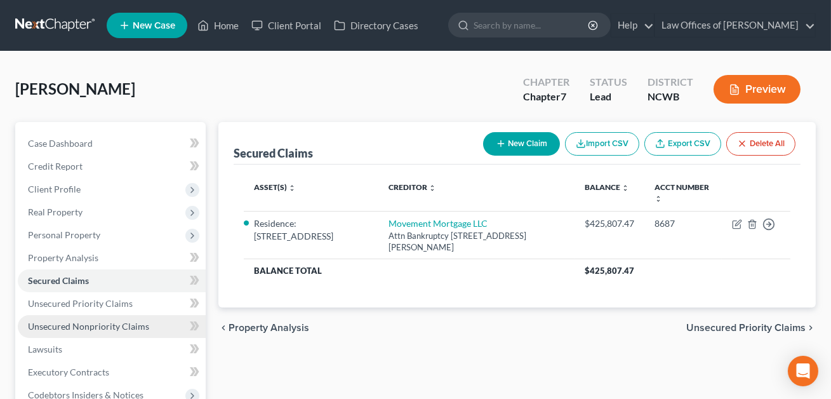
click at [79, 326] on span "Unsecured Nonpriority Claims" at bounding box center [88, 326] width 121 height 11
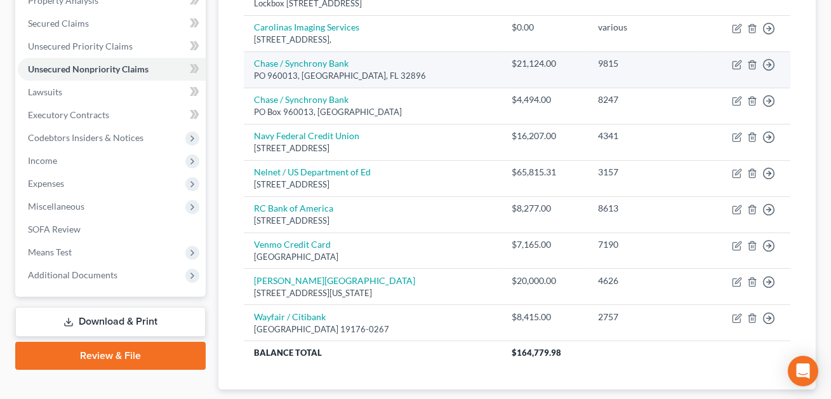
scroll to position [334, 0]
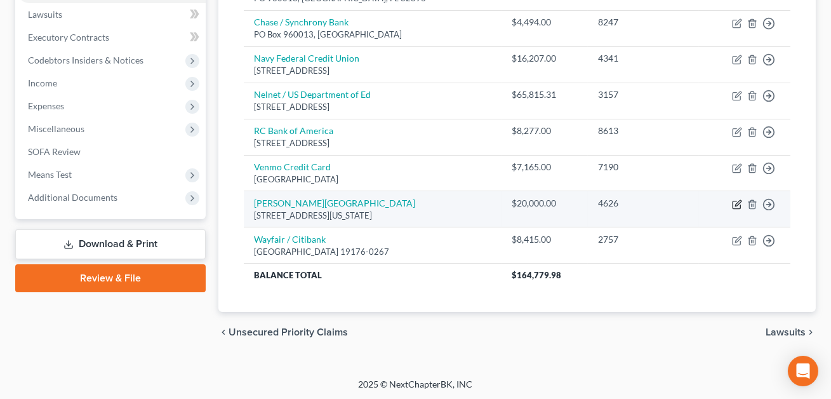
click at [738, 206] on icon "button" at bounding box center [737, 204] width 10 height 10
select select "24"
select select "0"
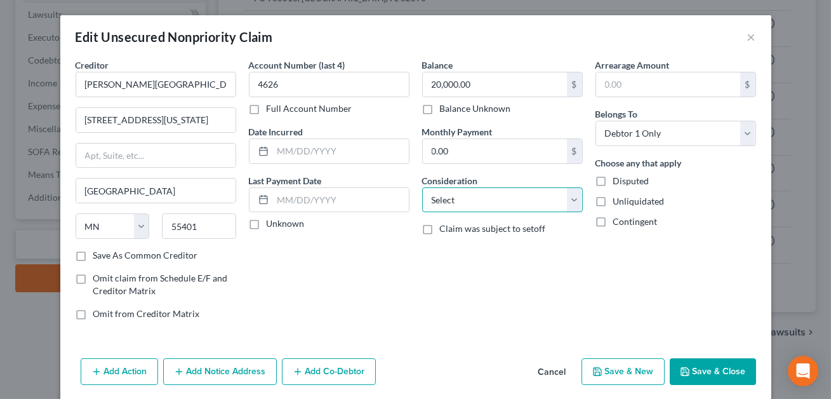
click at [491, 195] on select "Select Cable / Satellite Services Collection Agency Credit Card Debt Debt Couns…" at bounding box center [502, 199] width 161 height 25
select select "17"
click at [717, 377] on button "Save & Close" at bounding box center [713, 371] width 86 height 27
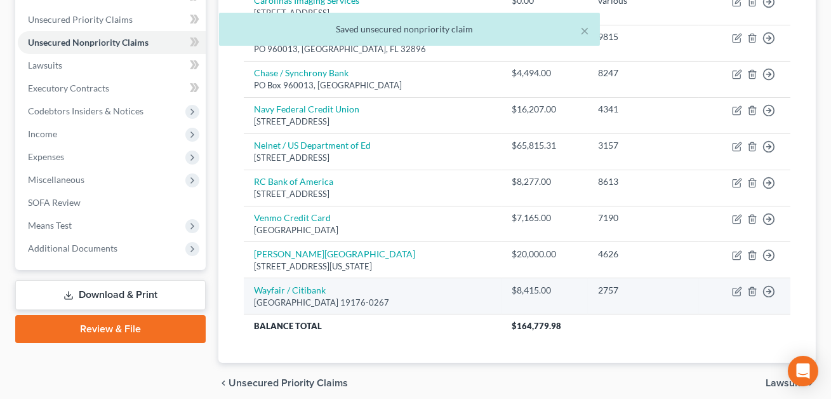
scroll to position [282, 0]
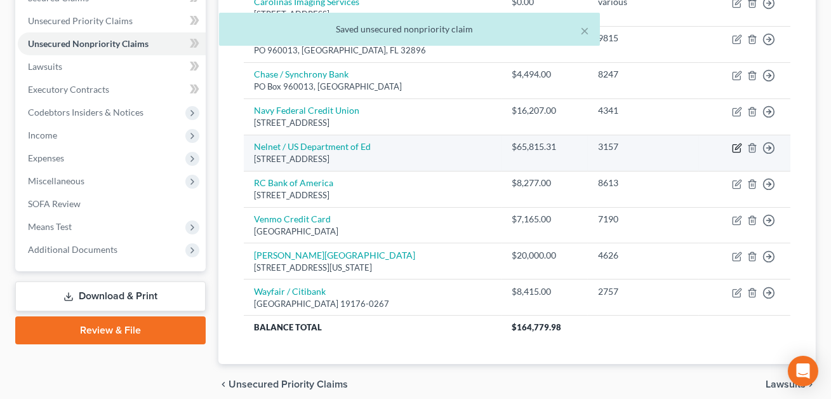
click at [736, 148] on icon "button" at bounding box center [738, 146] width 6 height 6
select select "38"
select select "0"
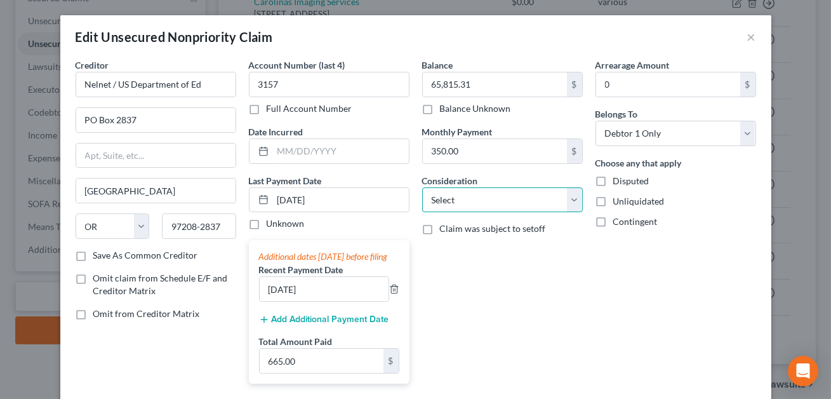
click at [524, 204] on select "Select Cable / Satellite Services Collection Agency Credit Card Debt Debt Couns…" at bounding box center [502, 199] width 161 height 25
select select "17"
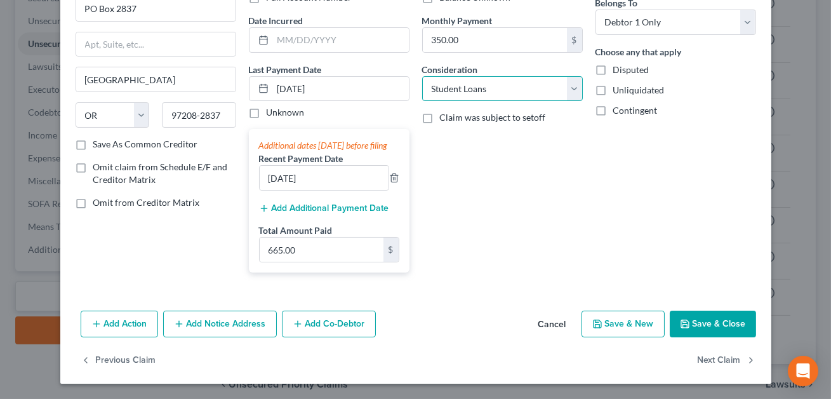
scroll to position [122, 0]
click at [697, 325] on button "Save & Close" at bounding box center [713, 323] width 86 height 27
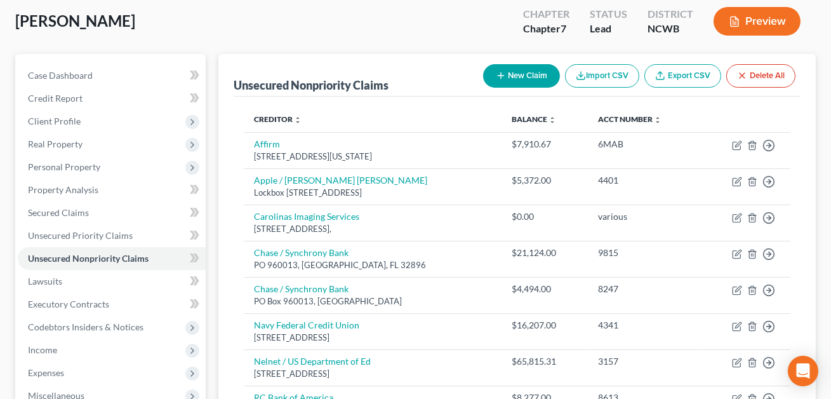
scroll to position [63, 0]
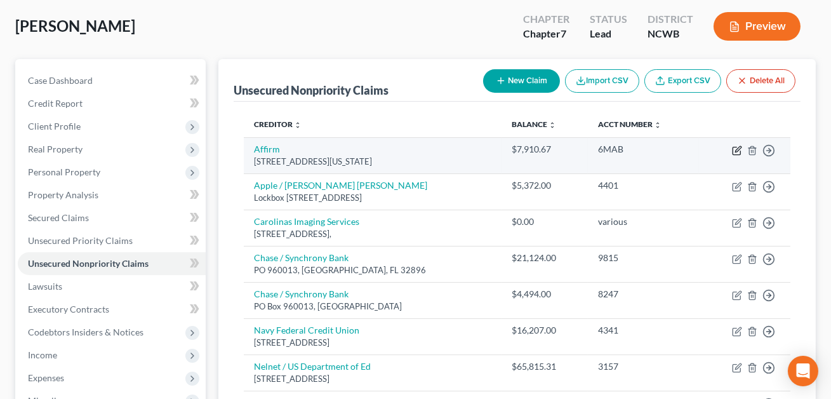
click at [738, 149] on icon "button" at bounding box center [737, 150] width 10 height 10
select select "4"
select select "0"
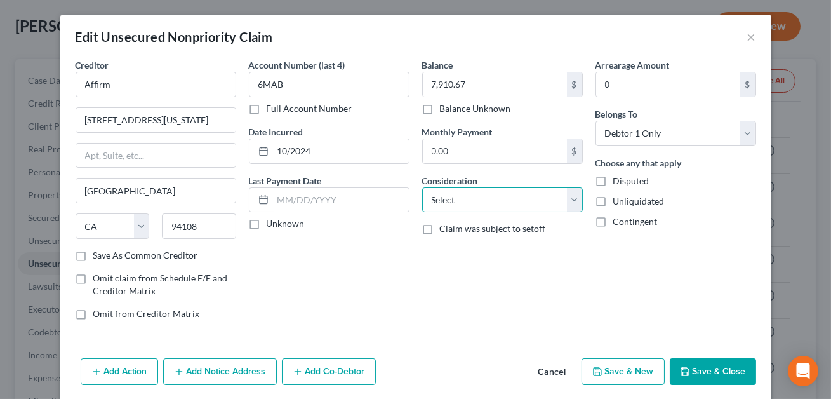
click at [457, 204] on select "Select Cable / Satellite Services Collection Agency Credit Card Debt Debt Couns…" at bounding box center [502, 199] width 161 height 25
select select "2"
click at [706, 376] on button "Save & Close" at bounding box center [713, 371] width 86 height 27
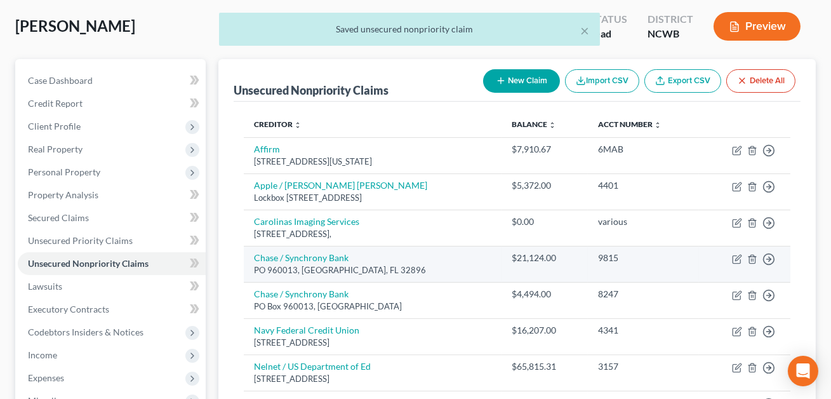
scroll to position [109, 0]
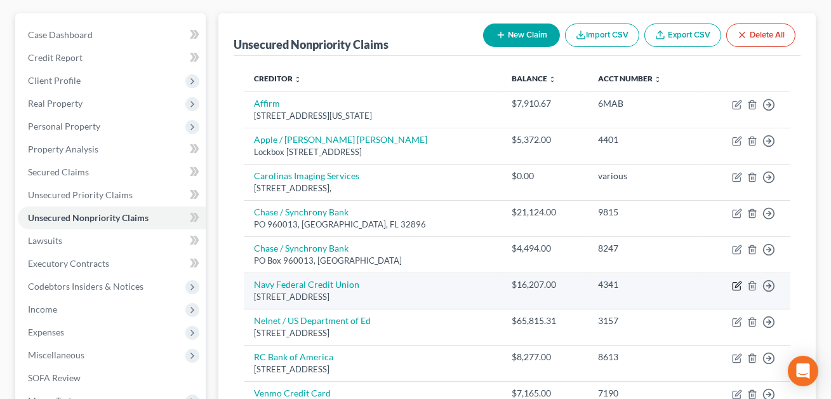
click at [737, 284] on icon "button" at bounding box center [737, 286] width 10 height 10
select select "48"
select select "0"
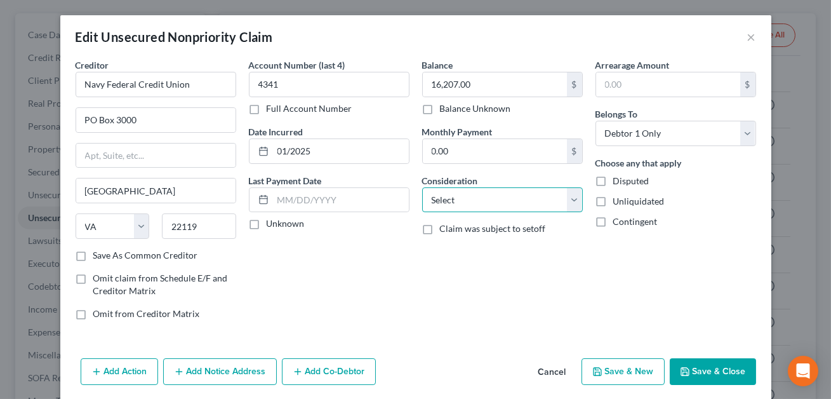
click at [518, 201] on select "Select Cable / Satellite Services Collection Agency Credit Card Debt Debt Couns…" at bounding box center [502, 199] width 161 height 25
click at [522, 200] on select "Select Cable / Satellite Services Collection Agency Credit Card Debt Debt Couns…" at bounding box center [502, 199] width 161 height 25
select select "14"
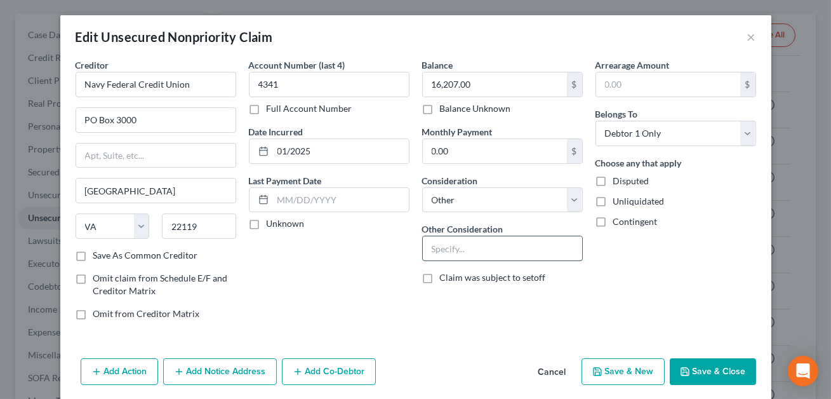
click at [463, 253] on input "text" at bounding box center [502, 248] width 159 height 24
type input "CONFIRM"
click at [705, 371] on button "Save & Close" at bounding box center [713, 371] width 86 height 27
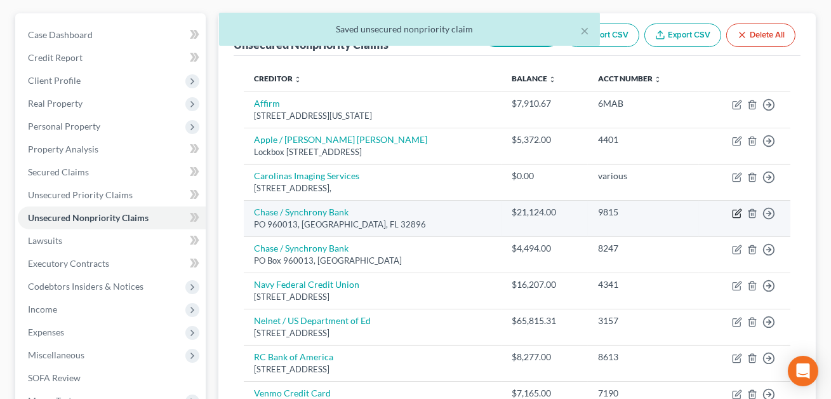
click at [739, 211] on icon "button" at bounding box center [738, 212] width 6 height 6
select select "9"
select select "0"
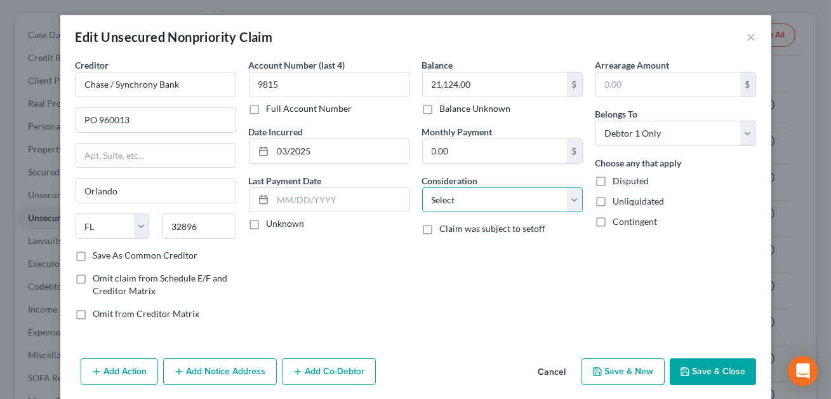
click at [479, 209] on select "Select Cable / Satellite Services Collection Agency Credit Card Debt Debt Couns…" at bounding box center [502, 199] width 161 height 25
select select "2"
click at [703, 367] on button "Save & Close" at bounding box center [713, 371] width 86 height 27
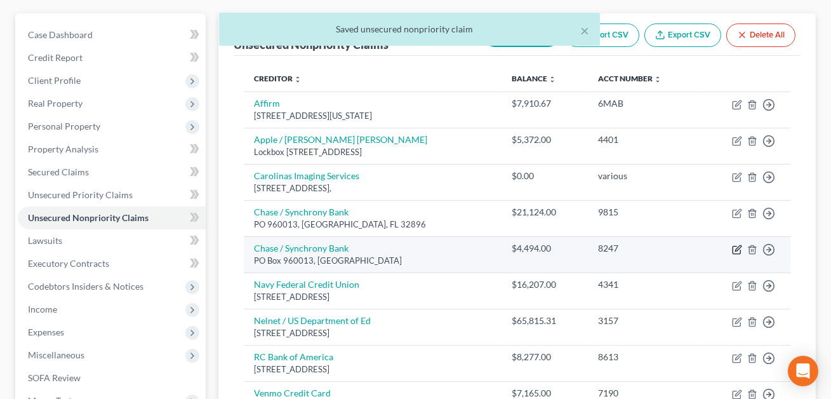
click at [739, 249] on icon "button" at bounding box center [737, 249] width 10 height 10
select select "9"
select select "0"
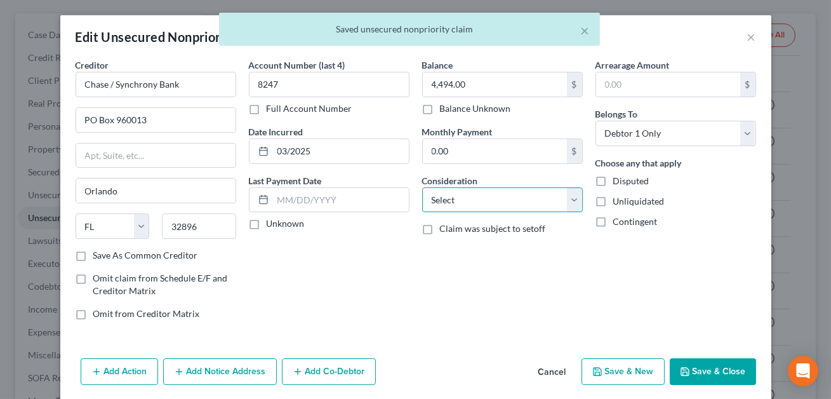
click at [465, 200] on select "Select Cable / Satellite Services Collection Agency Credit Card Debt Debt Couns…" at bounding box center [502, 199] width 161 height 25
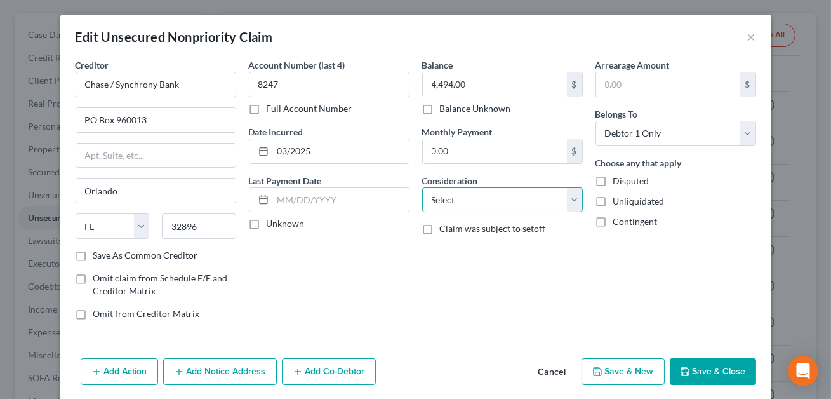
select select "2"
click at [710, 369] on button "Save & Close" at bounding box center [713, 371] width 86 height 27
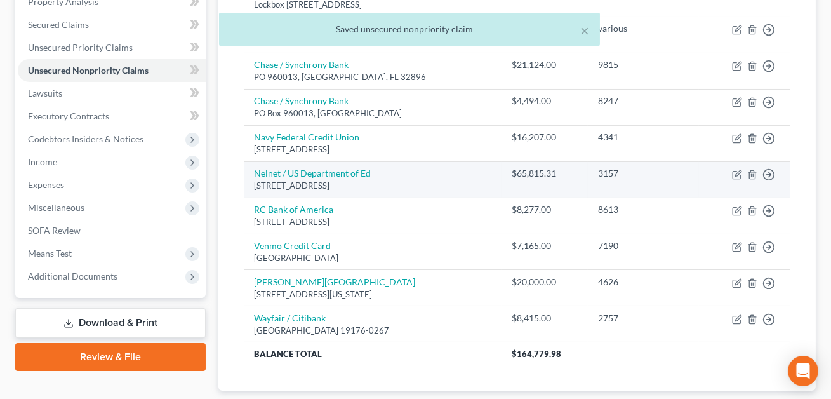
scroll to position [275, 0]
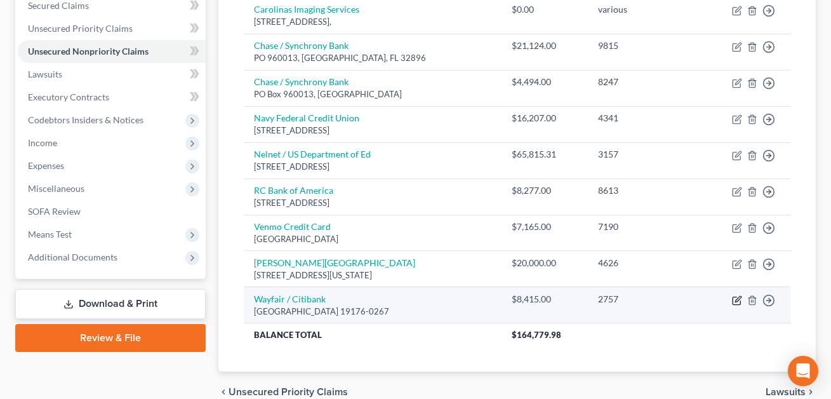
click at [737, 300] on icon "button" at bounding box center [737, 300] width 10 height 10
select select "39"
select select "0"
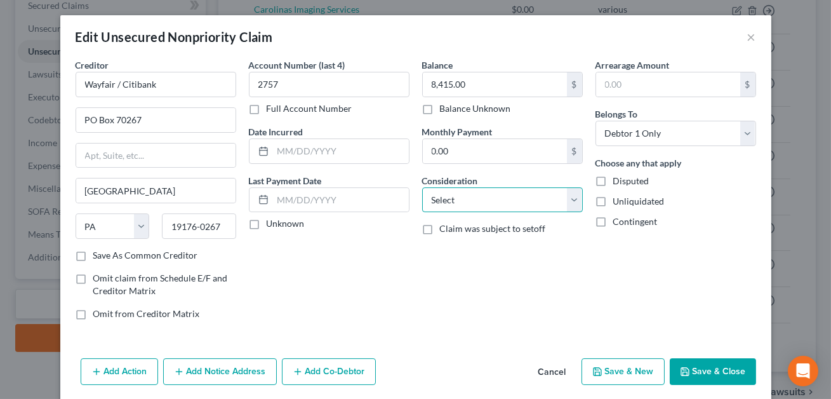
click at [534, 195] on select "Select Cable / Satellite Services Collection Agency Credit Card Debt Debt Couns…" at bounding box center [502, 199] width 161 height 25
select select "2"
click at [352, 147] on input "text" at bounding box center [341, 151] width 136 height 24
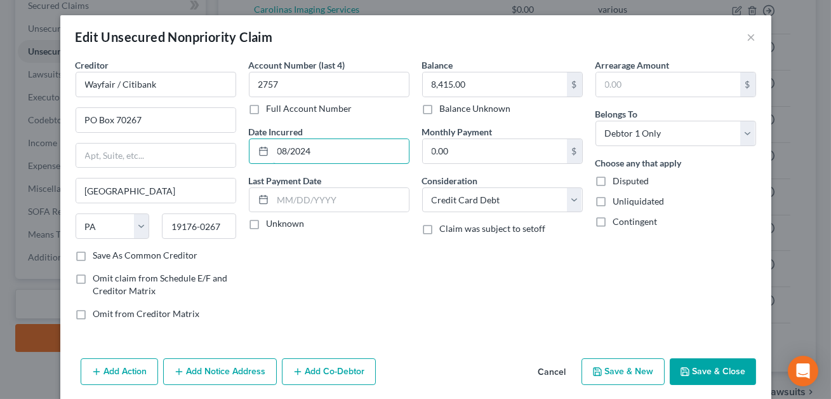
type input "08/2024"
click at [699, 367] on button "Save & Close" at bounding box center [713, 371] width 86 height 27
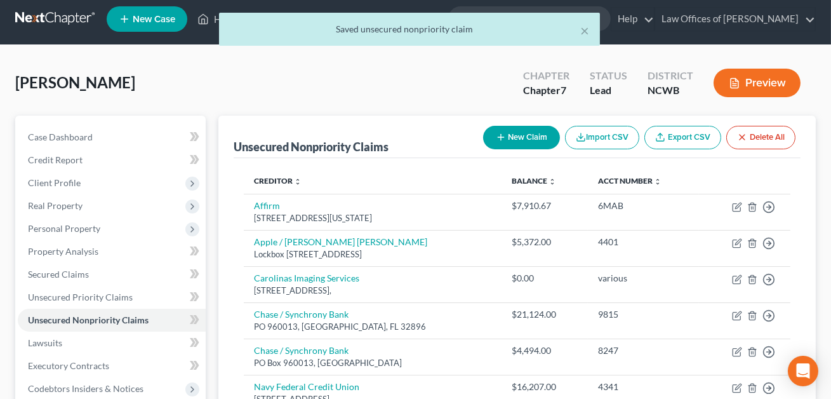
scroll to position [0, 0]
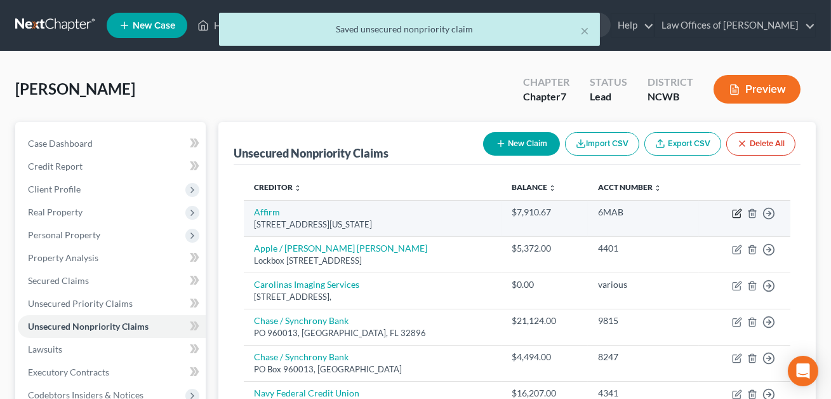
click at [738, 213] on icon "button" at bounding box center [738, 212] width 6 height 6
select select "4"
select select "2"
select select "0"
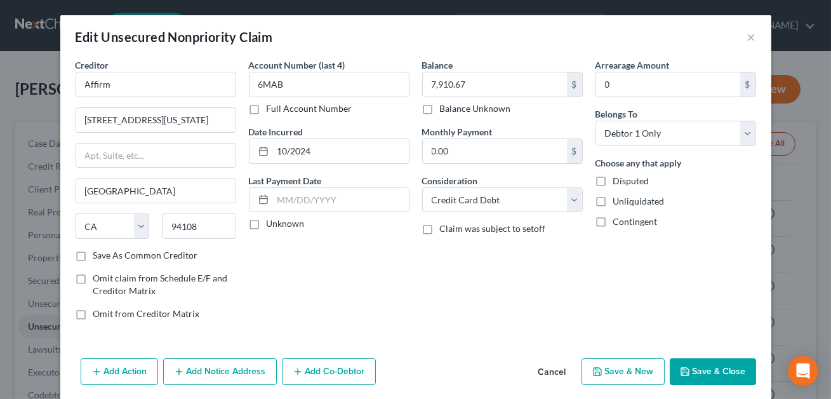
click at [711, 377] on button "Save & Close" at bounding box center [713, 371] width 86 height 27
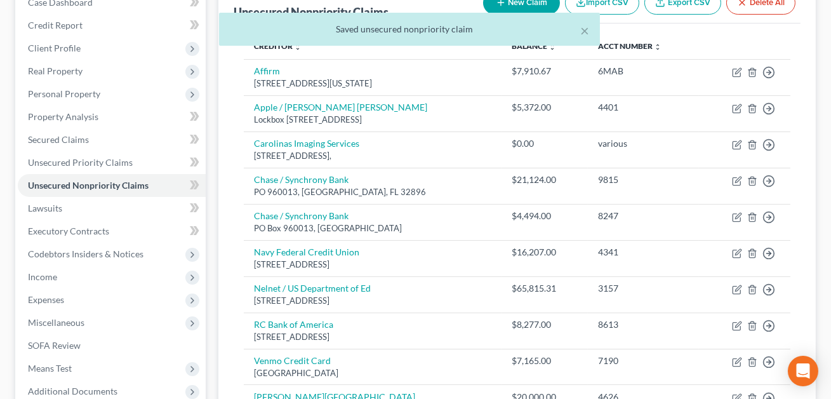
scroll to position [201, 0]
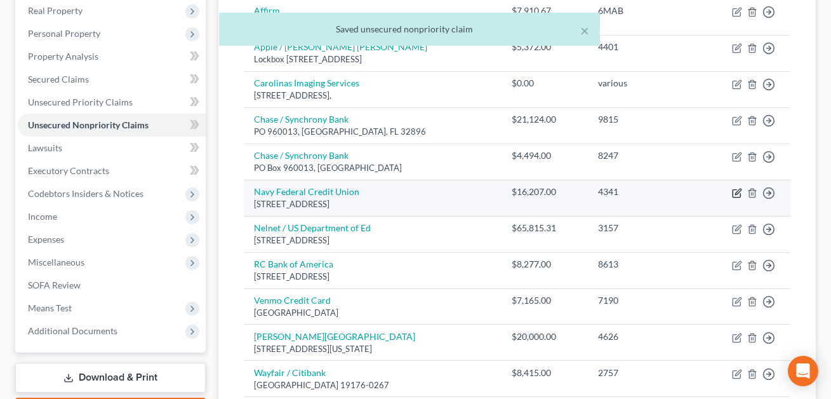
click at [736, 194] on icon "button" at bounding box center [737, 193] width 10 height 10
select select "48"
select select "14"
select select "0"
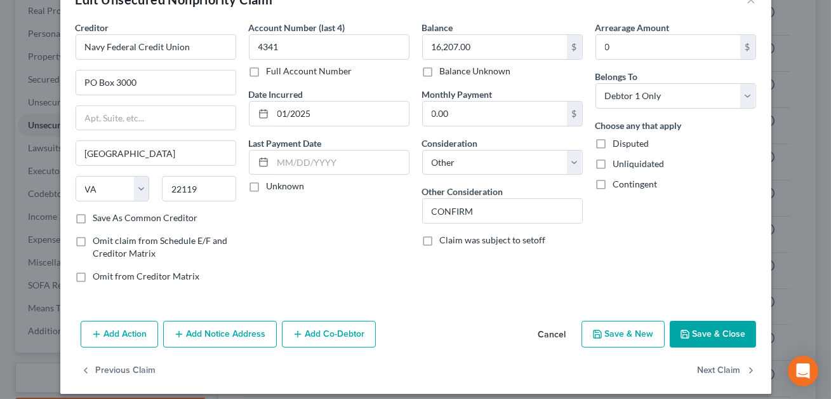
scroll to position [46, 0]
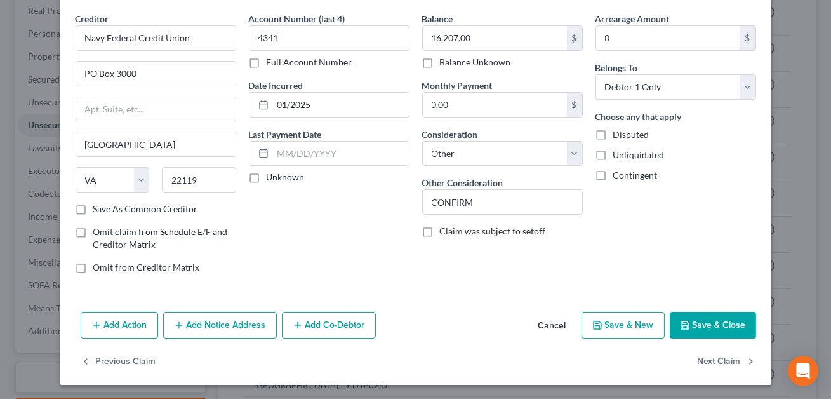
click at [726, 326] on button "Save & Close" at bounding box center [713, 325] width 86 height 27
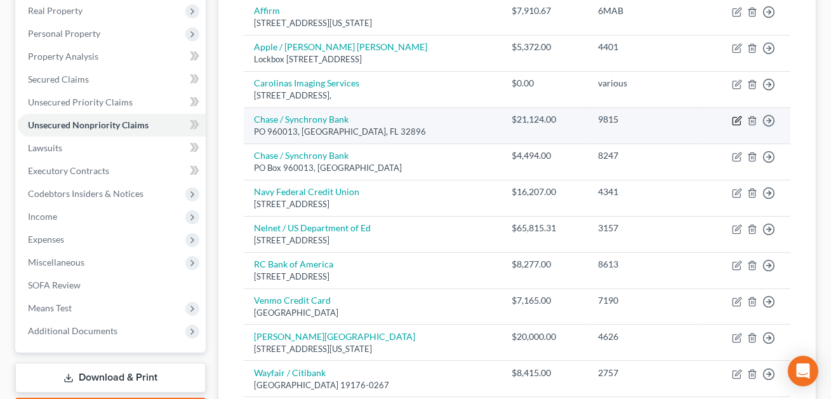
click at [737, 119] on icon "button" at bounding box center [737, 121] width 10 height 10
select select "9"
select select "2"
select select "0"
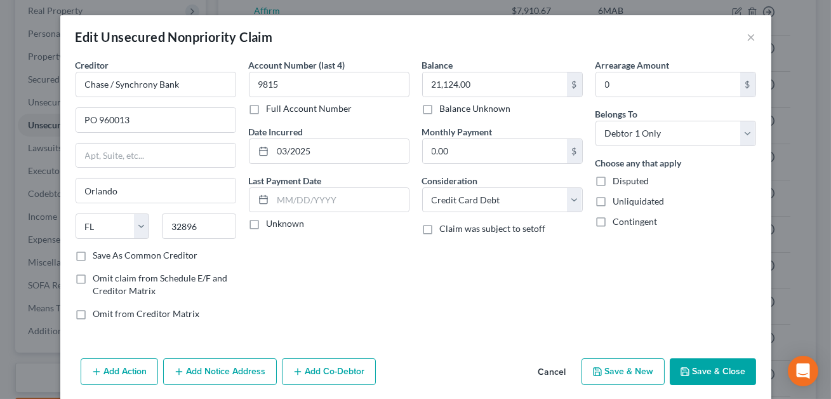
click at [711, 372] on button "Save & Close" at bounding box center [713, 371] width 86 height 27
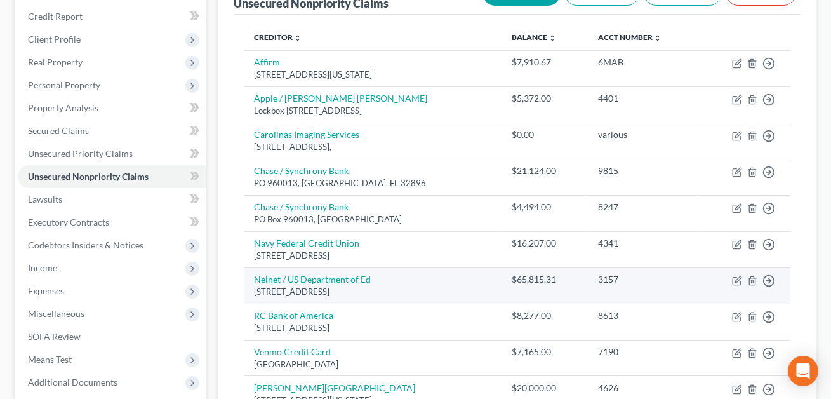
scroll to position [138, 0]
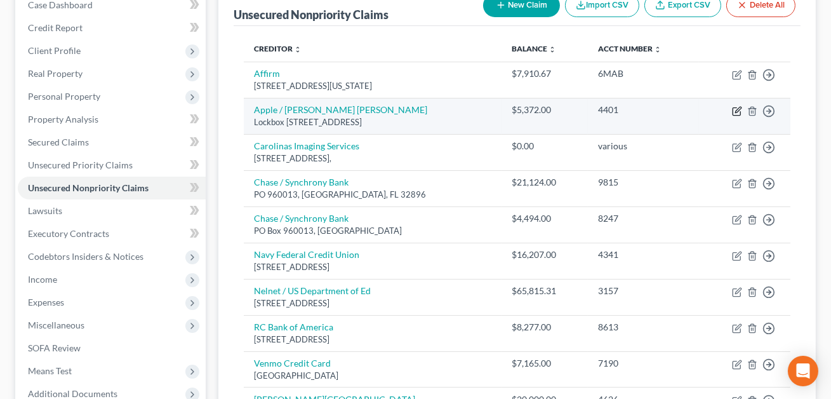
click at [738, 109] on icon "button" at bounding box center [738, 110] width 6 height 6
select select "39"
select select "0"
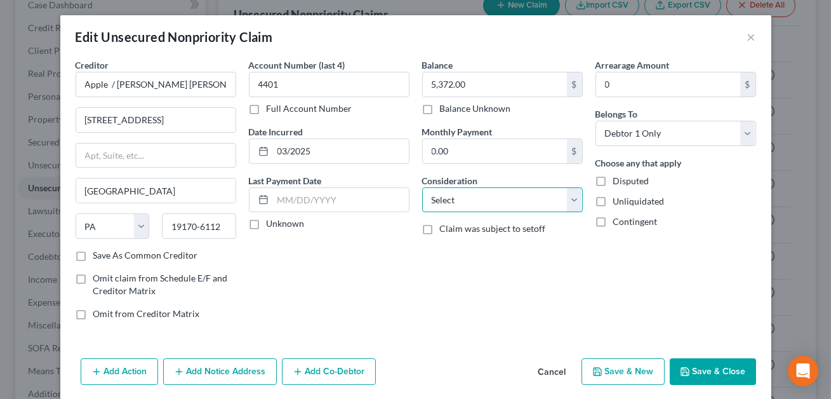
click at [538, 205] on select "Select Cable / Satellite Services Collection Agency Credit Card Debt Debt Couns…" at bounding box center [502, 199] width 161 height 25
select select "2"
click at [733, 371] on button "Save & Close" at bounding box center [713, 371] width 86 height 27
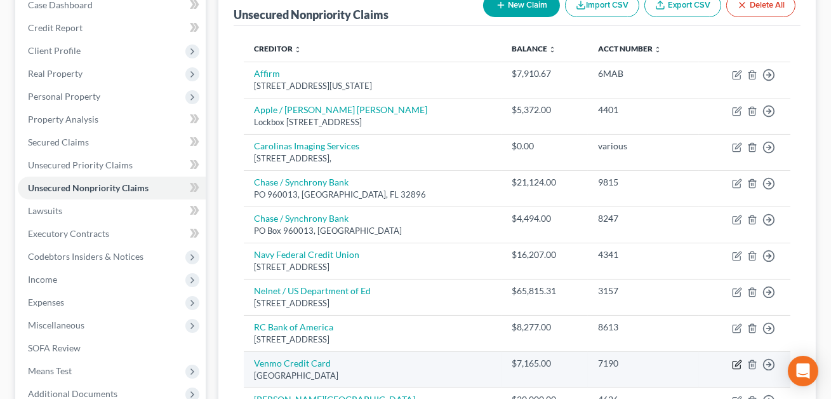
click at [735, 364] on icon "button" at bounding box center [738, 363] width 6 height 6
select select "9"
select select "0"
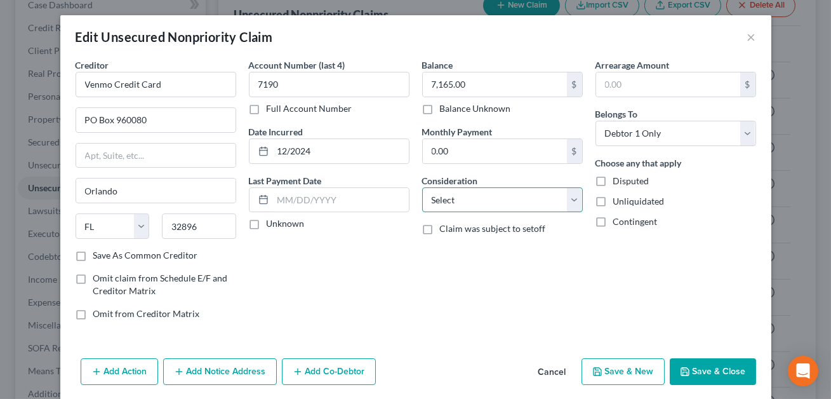
click at [482, 202] on select "Select Cable / Satellite Services Collection Agency Credit Card Debt Debt Couns…" at bounding box center [502, 199] width 161 height 25
select select "2"
click at [713, 372] on button "Save & Close" at bounding box center [713, 371] width 86 height 27
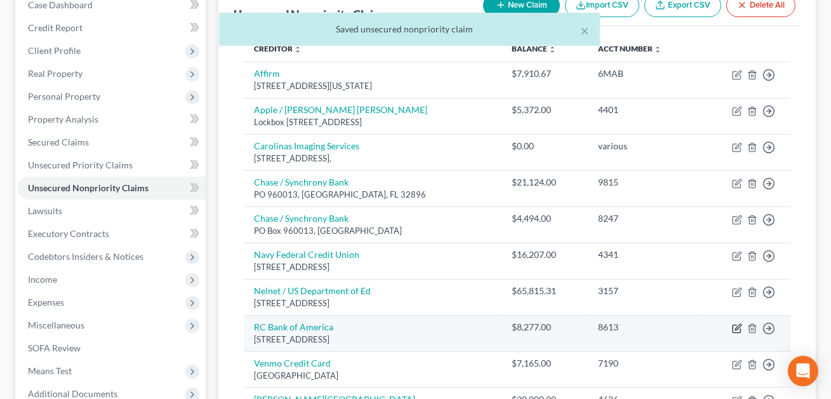
click at [738, 326] on icon "button" at bounding box center [737, 328] width 10 height 10
select select "7"
select select "0"
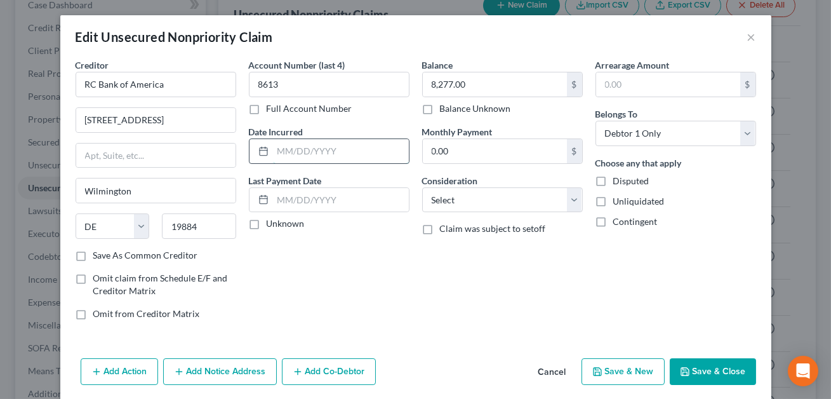
click at [337, 162] on input "text" at bounding box center [341, 151] width 136 height 24
type input "03/2025"
click at [460, 199] on select "Select Cable / Satellite Services Collection Agency Credit Card Debt Debt Couns…" at bounding box center [502, 199] width 161 height 25
select select "14"
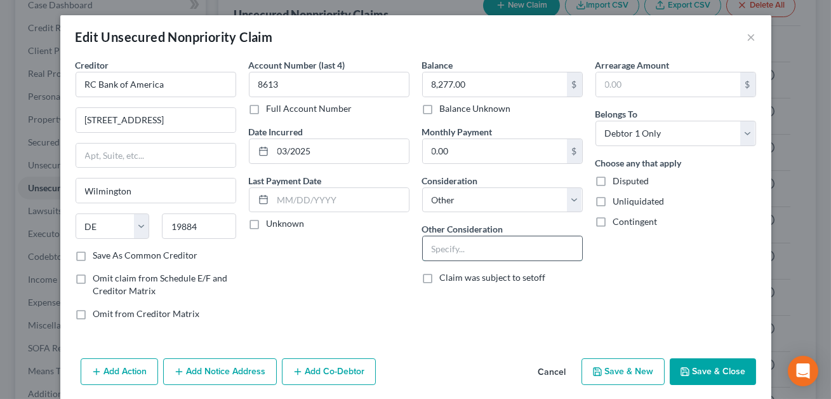
click at [435, 240] on input "text" at bounding box center [502, 248] width 159 height 24
type input "CONFIRM"
click at [706, 374] on button "Save & Close" at bounding box center [713, 371] width 86 height 27
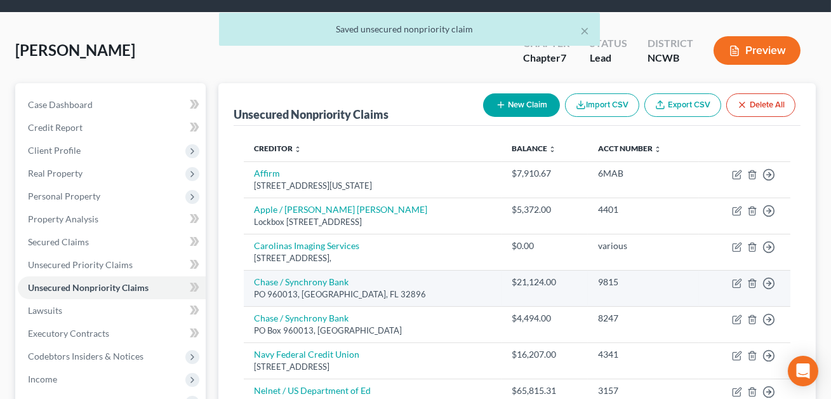
scroll to position [0, 0]
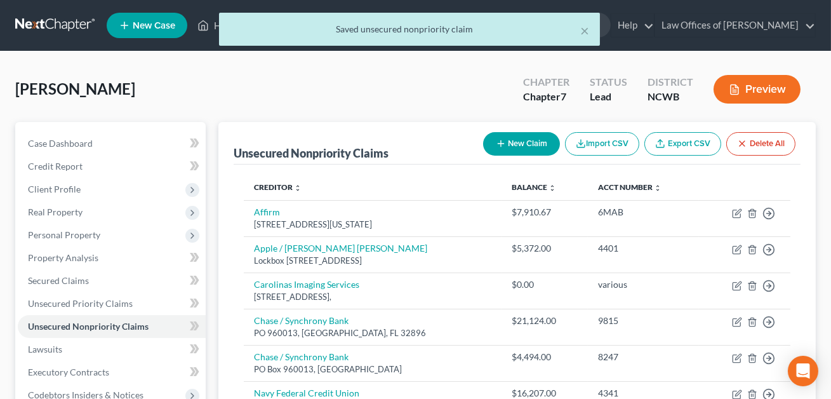
click at [514, 143] on button "New Claim" at bounding box center [521, 143] width 77 height 23
select select "0"
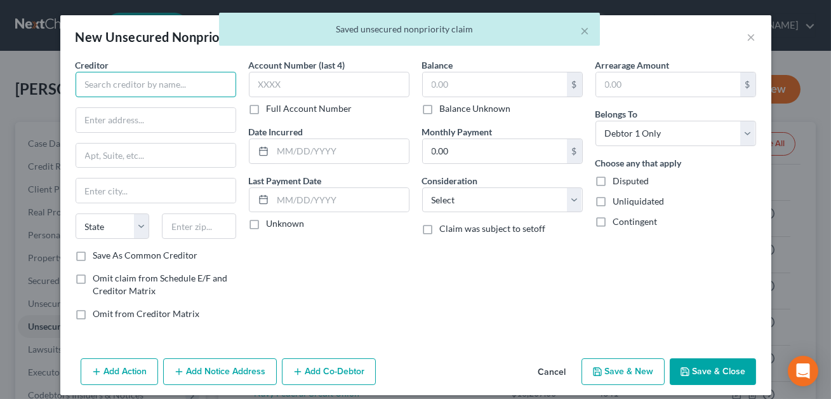
click at [112, 83] on input "text" at bounding box center [156, 84] width 161 height 25
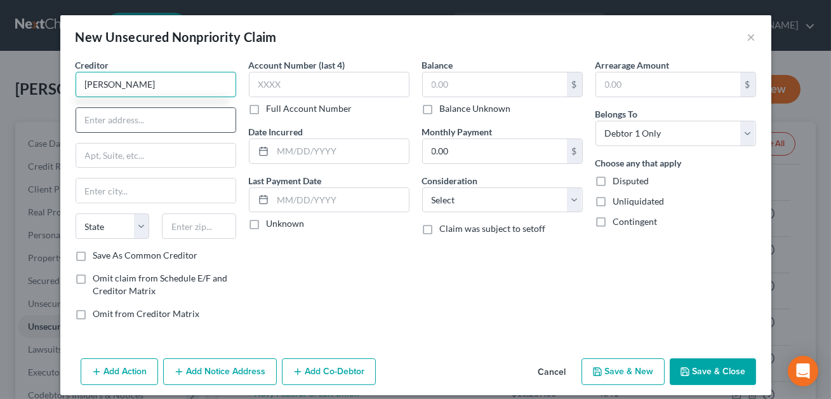
type input "Christopher Benson"
click at [112, 112] on input "text" at bounding box center [155, 120] width 159 height 24
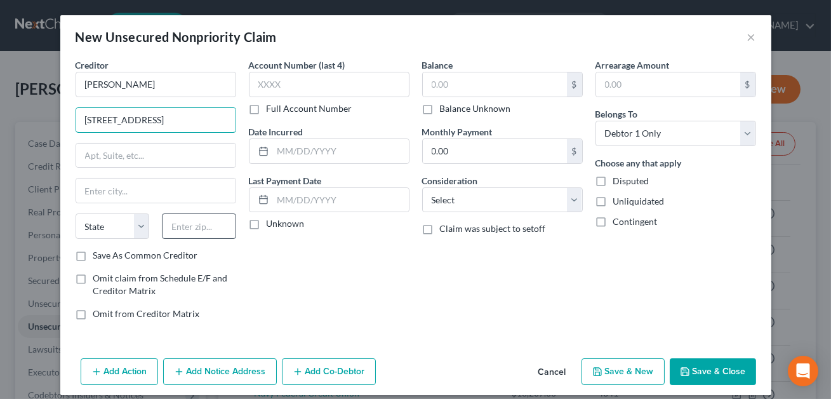
type input "2545 Andes Drive"
click at [184, 233] on input "text" at bounding box center [199, 225] width 74 height 25
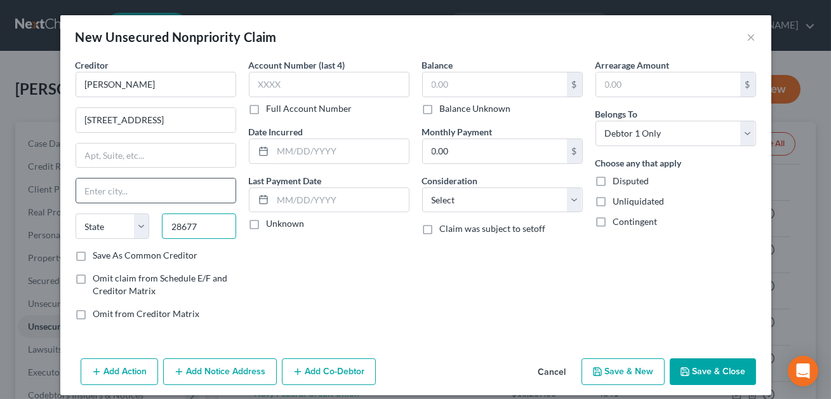
type input "28677"
click at [127, 199] on input "text" at bounding box center [155, 190] width 159 height 24
type input "Statesville"
select select "28"
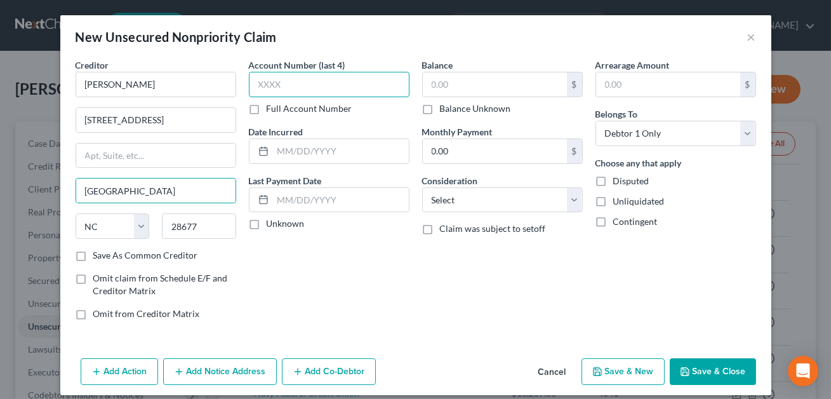
click at [278, 79] on input "text" at bounding box center [329, 84] width 161 height 25
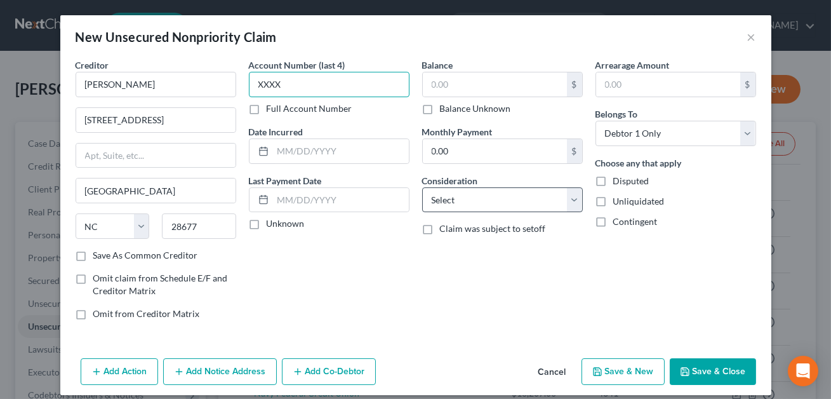
type input "XXXX"
click at [437, 197] on select "Select Cable / Satellite Services Collection Agency Credit Card Debt Debt Couns…" at bounding box center [502, 199] width 161 height 25
select select "14"
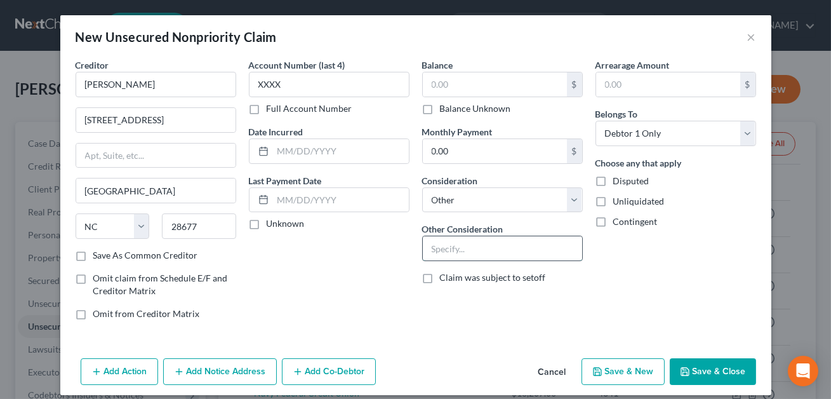
click at [437, 251] on input "text" at bounding box center [502, 248] width 159 height 24
drag, startPoint x: 550, startPoint y: 249, endPoint x: 460, endPoint y: 253, distance: 90.2
click at [460, 253] on input "Contribution, indemnification, equitable distribution and any claim of any natu…" at bounding box center [502, 248] width 159 height 24
type input "Contribution, indemnification and any claim of any nature whatsoever."
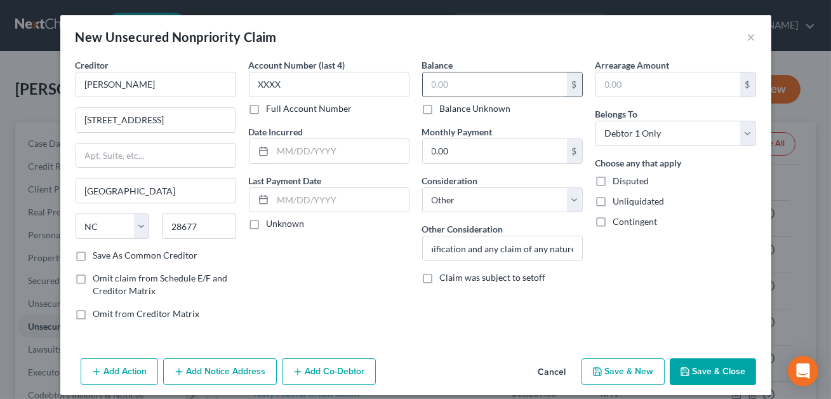
click at [467, 88] on input "text" at bounding box center [495, 84] width 144 height 24
type input "0.00"
click at [724, 367] on button "Save & Close" at bounding box center [713, 371] width 86 height 27
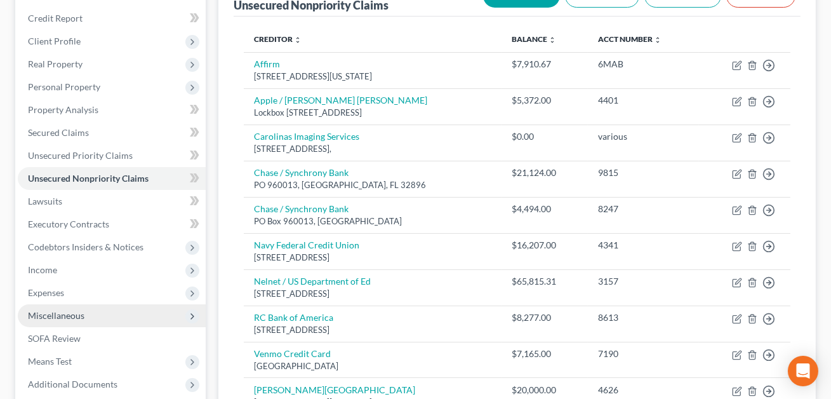
scroll to position [150, 0]
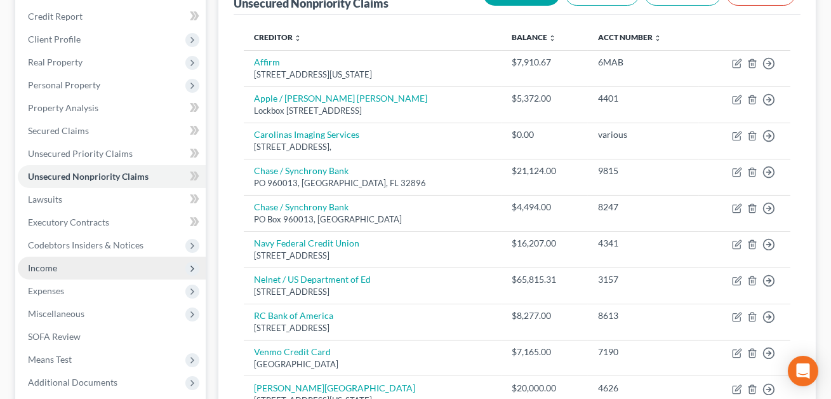
click at [71, 269] on span "Income" at bounding box center [112, 267] width 188 height 23
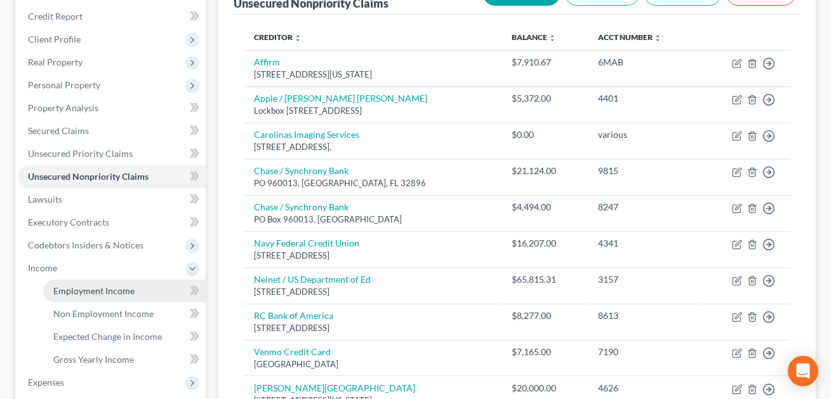
click at [79, 289] on span "Employment Income" at bounding box center [93, 290] width 81 height 11
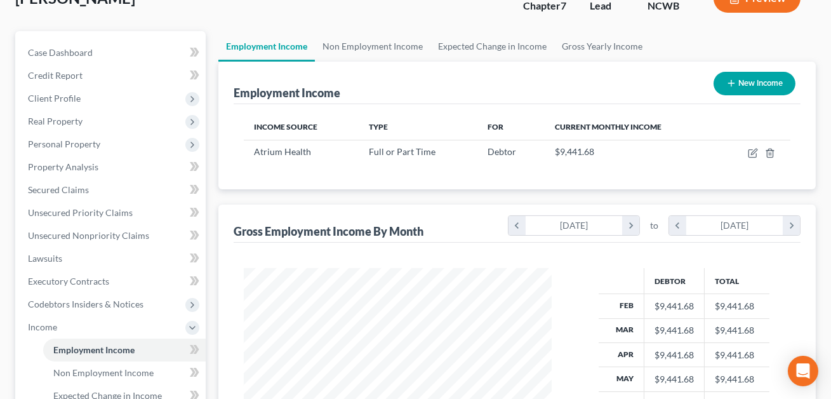
scroll to position [93, 0]
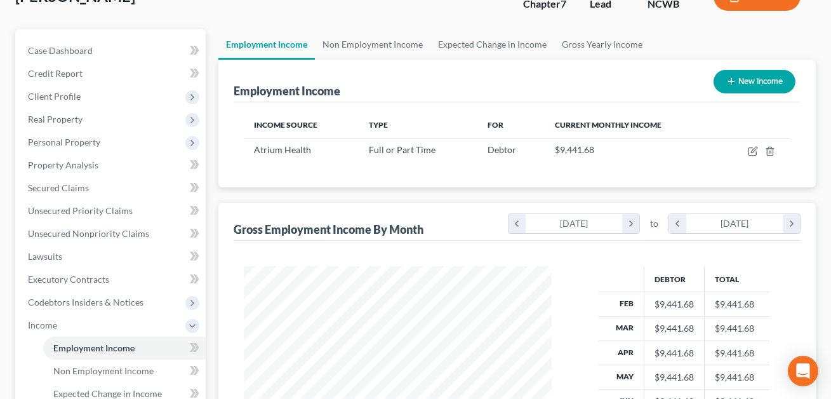
click at [740, 83] on button "New Income" at bounding box center [754, 81] width 82 height 23
select select "0"
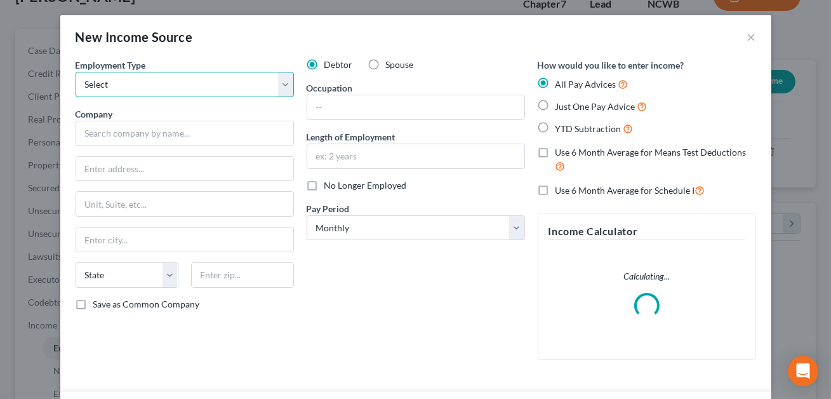
click at [201, 83] on select "Select Full or Part Time Employment Self Employment" at bounding box center [185, 84] width 218 height 25
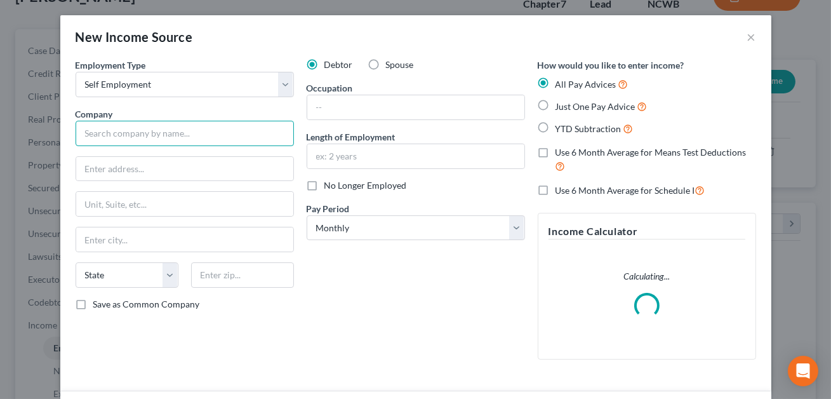
click at [128, 131] on input "text" at bounding box center [185, 133] width 218 height 25
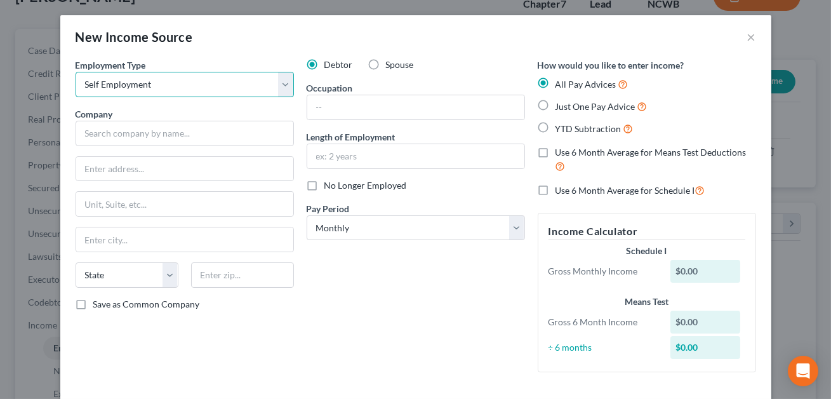
click at [127, 81] on select "Select Full or Part Time Employment Self Employment" at bounding box center [185, 84] width 218 height 25
select select "0"
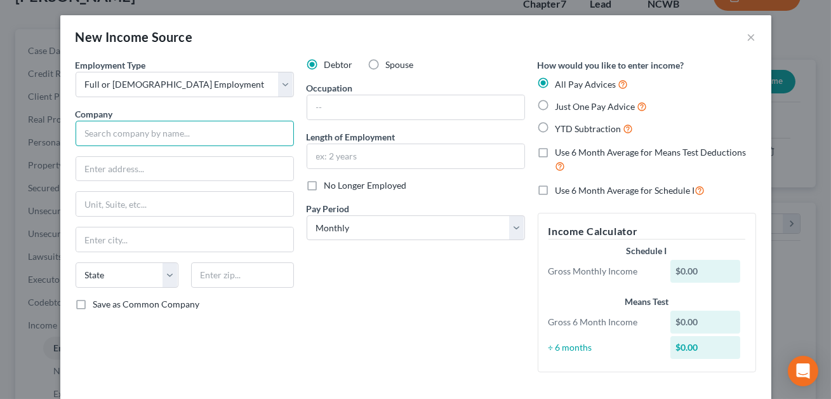
click at [102, 131] on input "text" at bounding box center [185, 133] width 218 height 25
type input "Troops Haul Junk"
click at [354, 106] on input "text" at bounding box center [415, 107] width 217 height 24
type input "Owner/Operator"
click at [324, 182] on label "No Longer Employed" at bounding box center [365, 185] width 83 height 13
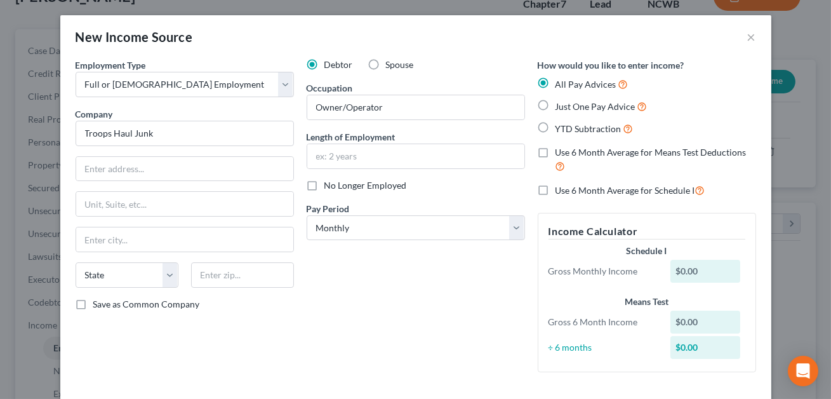
click at [329, 182] on input "No Longer Employed" at bounding box center [333, 183] width 8 height 8
checkbox input "true"
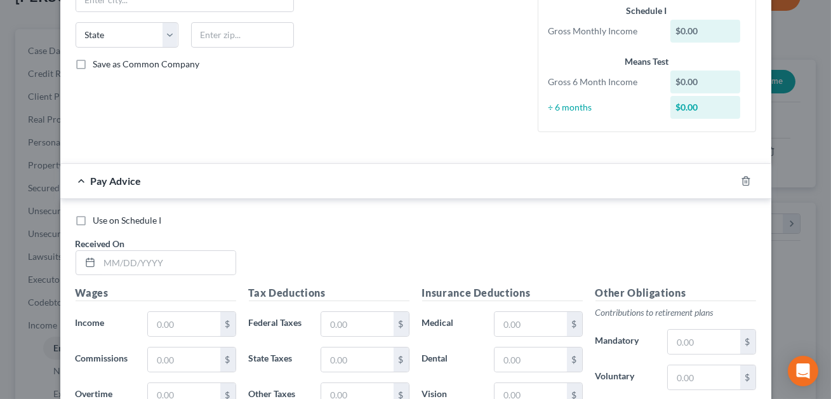
scroll to position [284, 0]
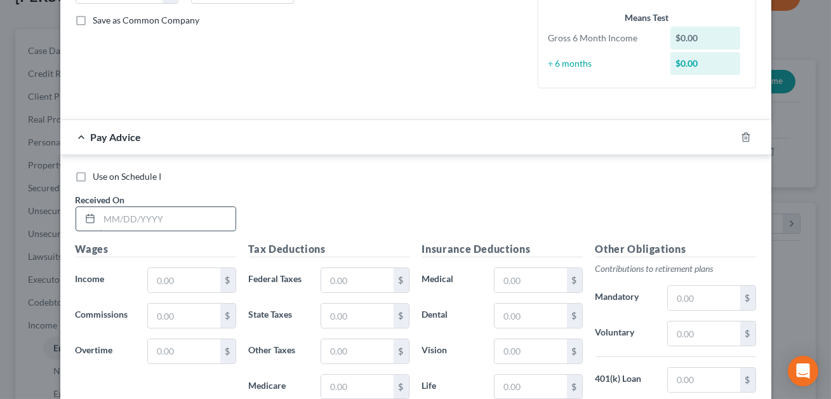
click at [115, 221] on input "text" at bounding box center [168, 219] width 136 height 24
type input "02/28/2025"
click at [154, 282] on input "text" at bounding box center [184, 280] width 72 height 24
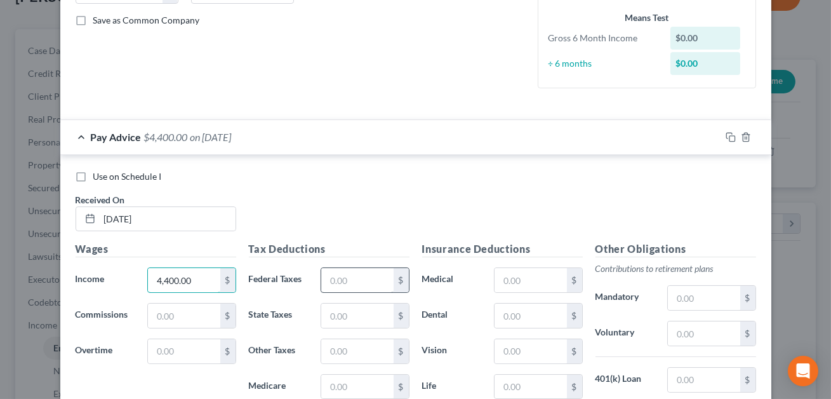
type input "4,400.00"
click at [354, 284] on input "text" at bounding box center [357, 280] width 72 height 24
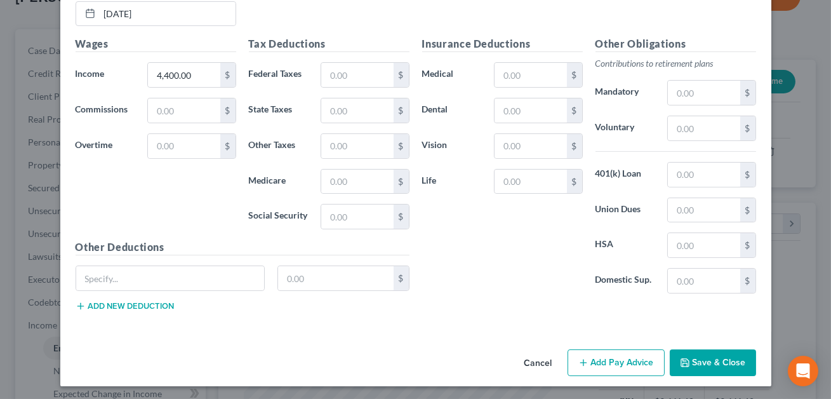
click at [703, 359] on button "Save & Close" at bounding box center [713, 362] width 86 height 27
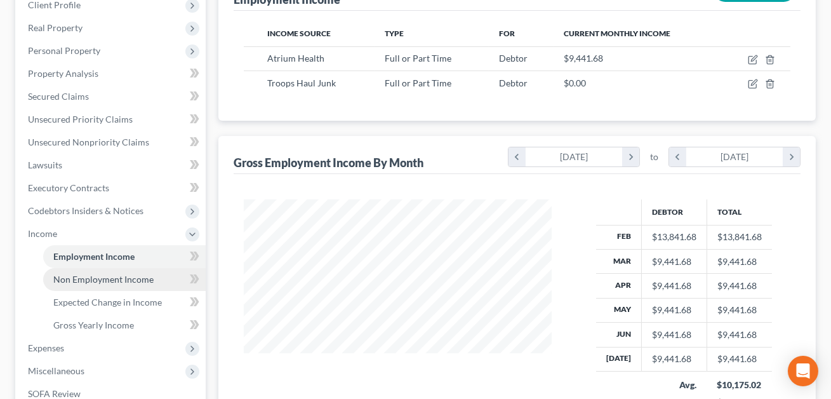
click at [102, 277] on span "Non Employment Income" at bounding box center [103, 279] width 100 height 11
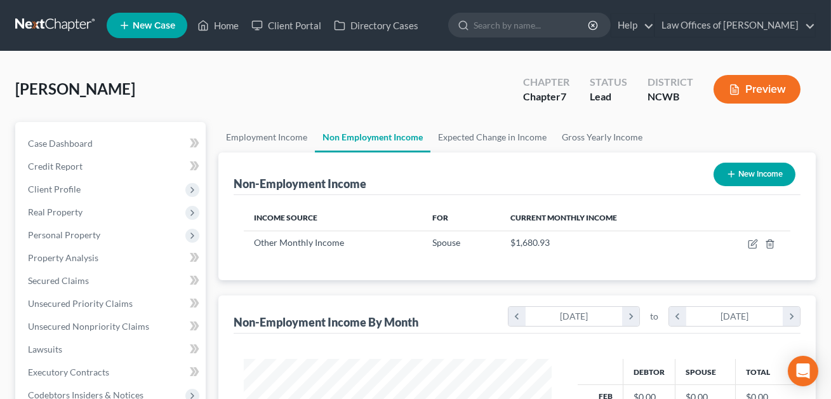
scroll to position [227, 333]
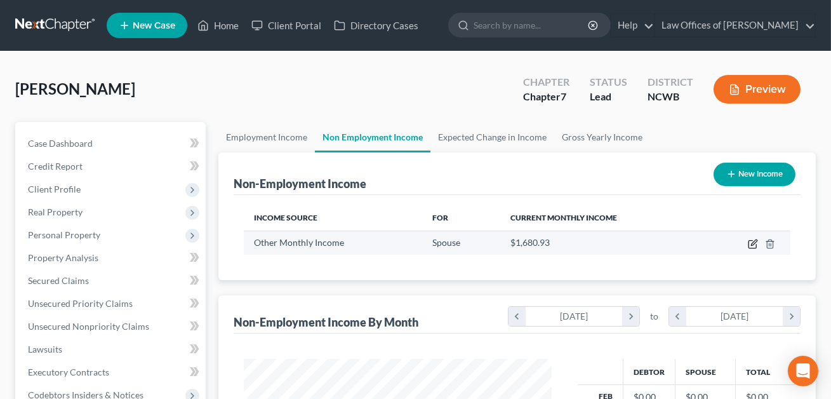
click at [755, 246] on icon "button" at bounding box center [753, 244] width 10 height 10
select select "13"
select select "0"
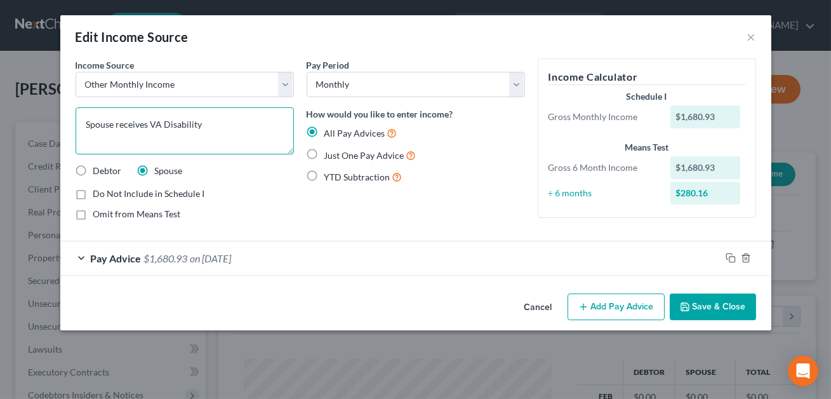
drag, startPoint x: 149, startPoint y: 123, endPoint x: 77, endPoint y: 122, distance: 71.1
click at [77, 122] on textarea "Spouse receives VA Disability" at bounding box center [185, 130] width 218 height 47
type textarea "VA Disability"
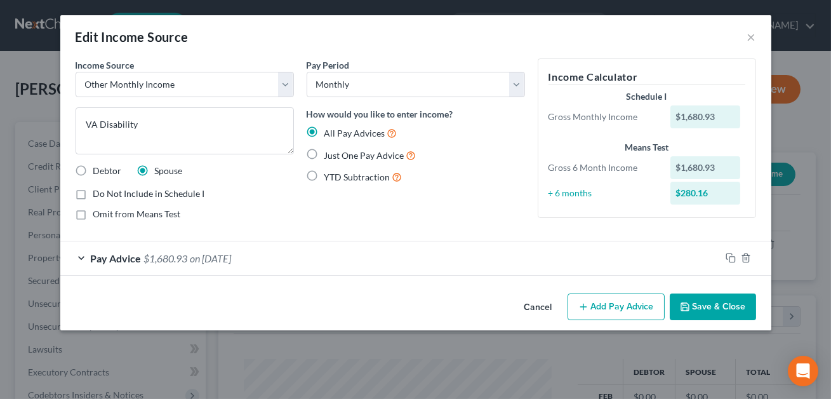
click at [303, 255] on div "Pay Advice $1,680.93 on 06/27/2025" at bounding box center [390, 258] width 660 height 34
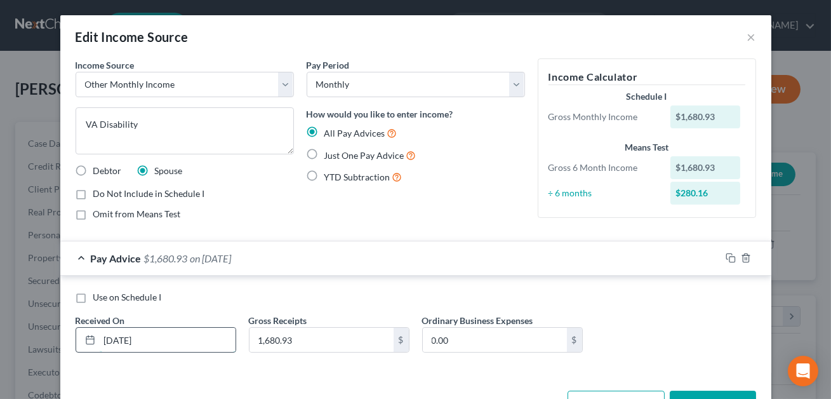
drag, startPoint x: 160, startPoint y: 340, endPoint x: 99, endPoint y: 341, distance: 60.9
click at [100, 341] on input "06/27/2025" at bounding box center [168, 340] width 136 height 24
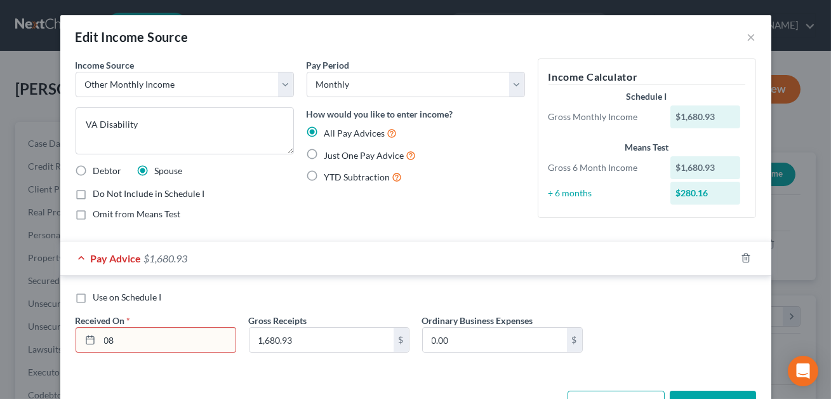
type input "08/01/2025"
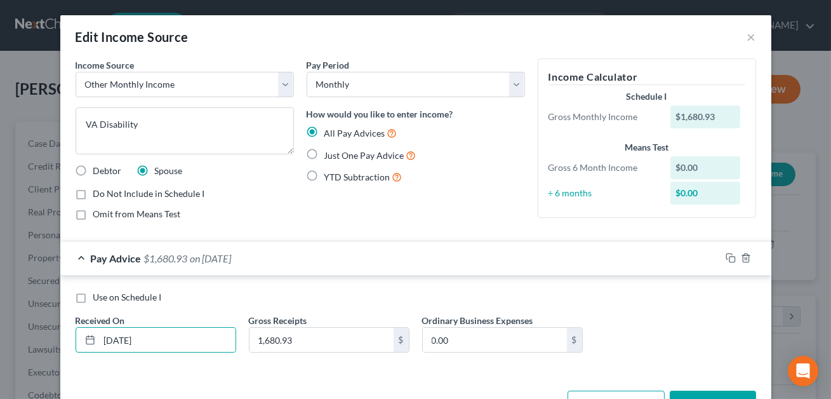
click at [93, 213] on label "Omit from Means Test" at bounding box center [137, 214] width 88 height 13
click at [98, 213] on input "Omit from Means Test" at bounding box center [102, 212] width 8 height 8
checkbox input "true"
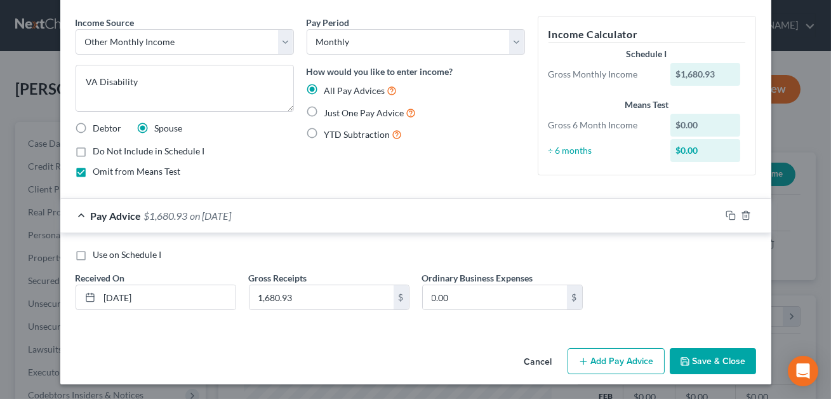
click at [709, 354] on button "Save & Close" at bounding box center [713, 361] width 86 height 27
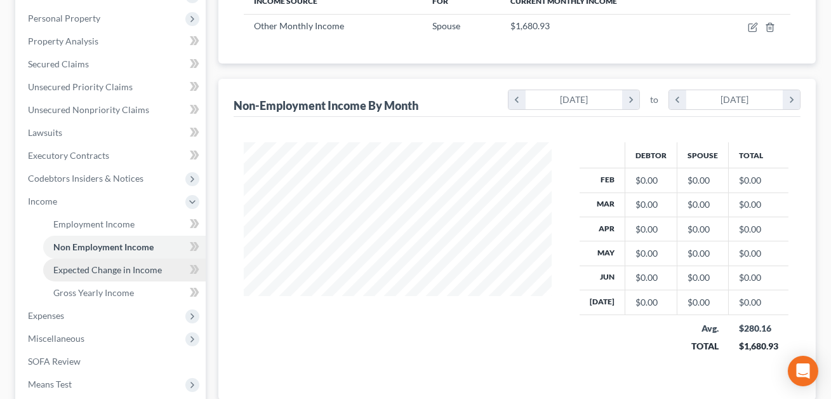
scroll to position [228, 0]
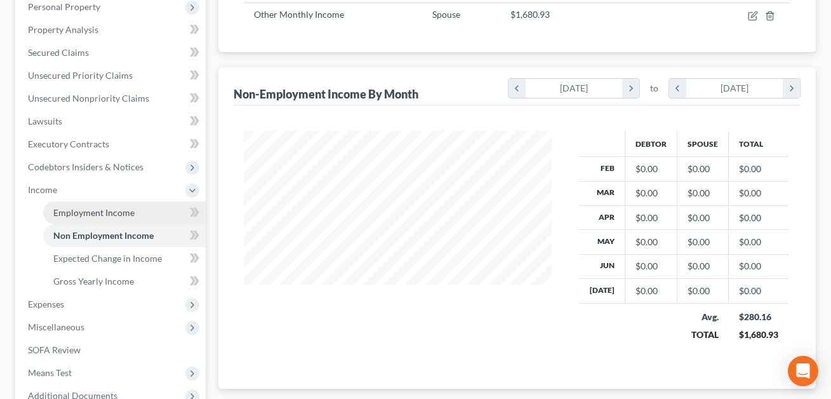
click at [88, 216] on span "Employment Income" at bounding box center [93, 212] width 81 height 11
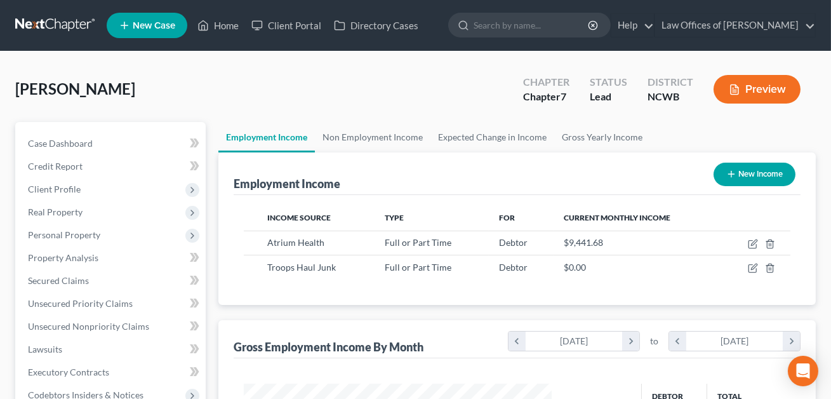
scroll to position [227, 333]
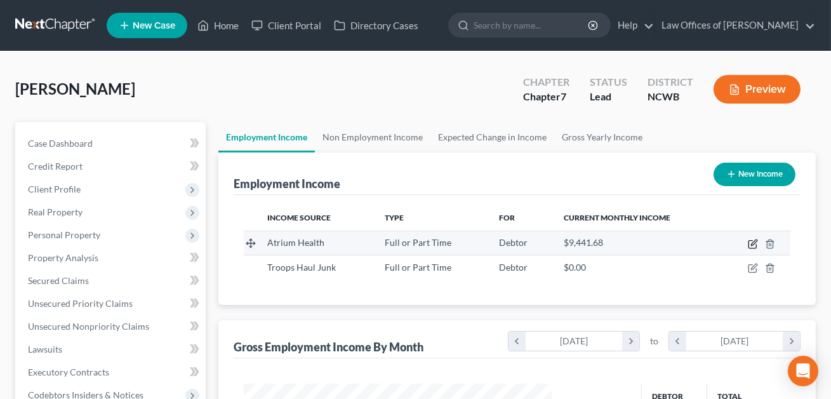
click at [757, 241] on icon "button" at bounding box center [753, 244] width 10 height 10
select select "0"
select select "28"
select select "2"
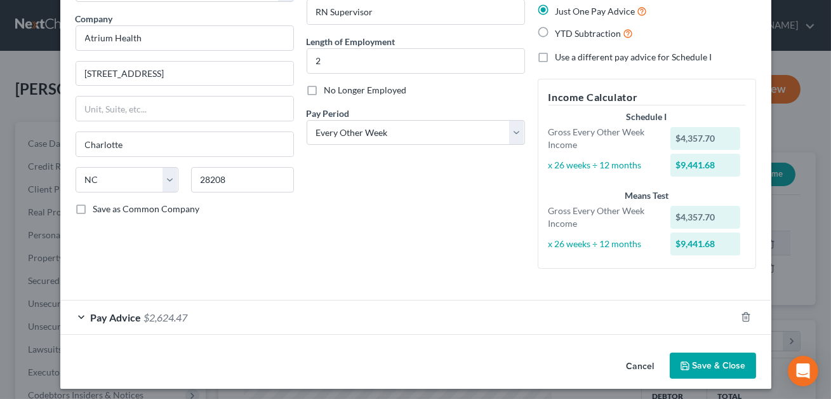
scroll to position [100, 0]
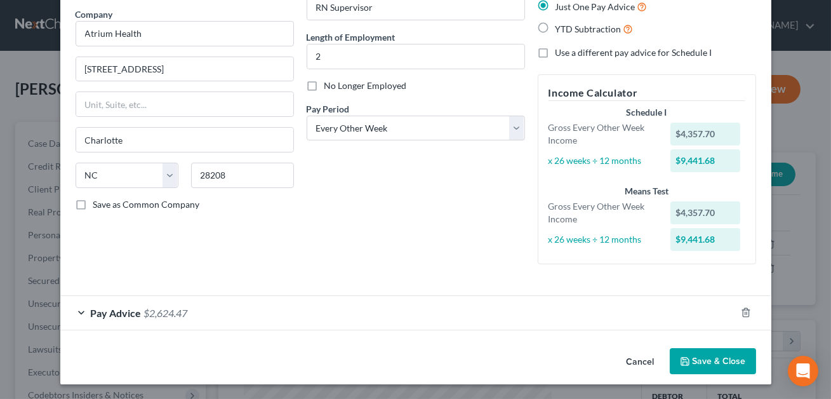
click at [392, 302] on div "Pay Advice $2,624.47" at bounding box center [397, 313] width 675 height 34
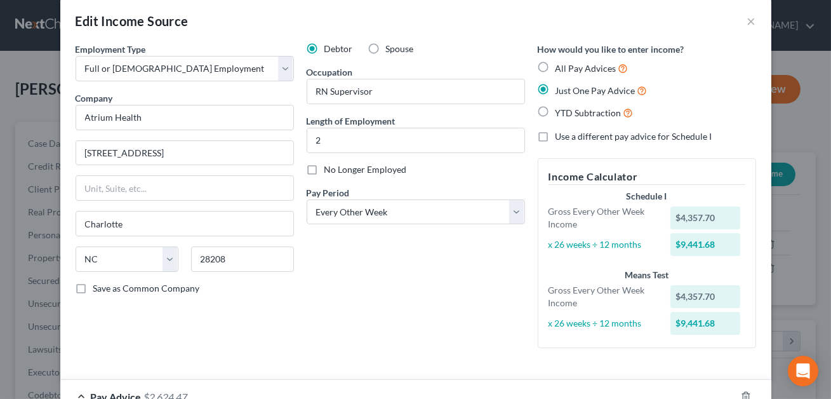
scroll to position [15, 0]
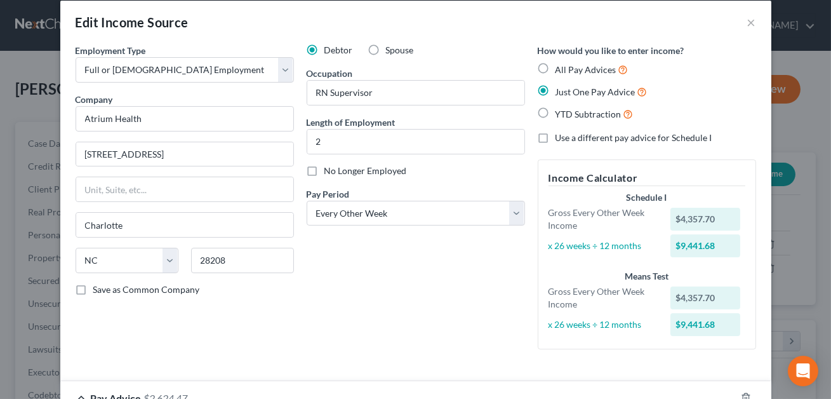
click at [555, 66] on label "All Pay Advices" at bounding box center [591, 69] width 73 height 15
click at [560, 66] on input "All Pay Advices" at bounding box center [564, 66] width 8 height 8
radio input "true"
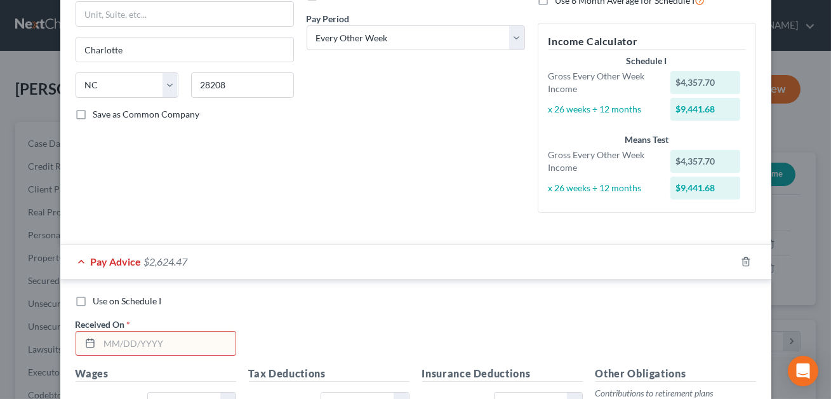
scroll to position [222, 0]
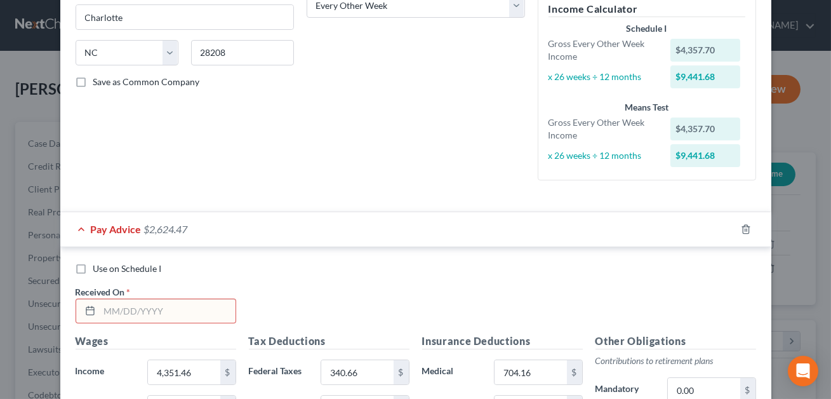
click at [93, 270] on label "Use on Schedule I" at bounding box center [127, 268] width 69 height 13
click at [98, 270] on input "Use on Schedule I" at bounding box center [102, 266] width 8 height 8
checkbox input "true"
click at [110, 309] on input "text" at bounding box center [168, 311] width 136 height 24
type input "08/01/2025"
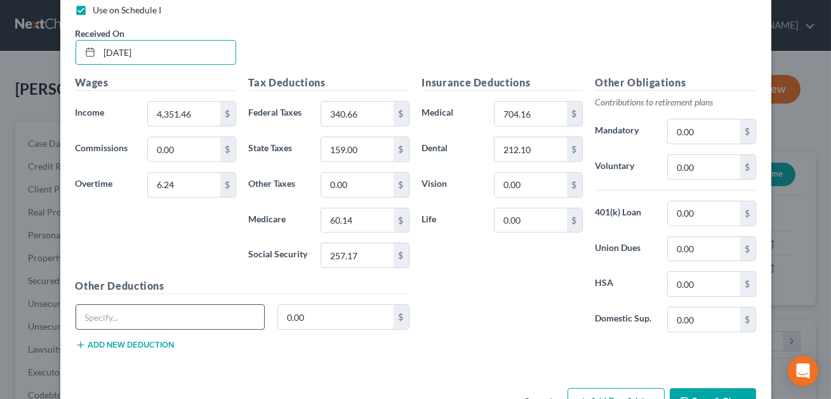
scroll to position [520, 0]
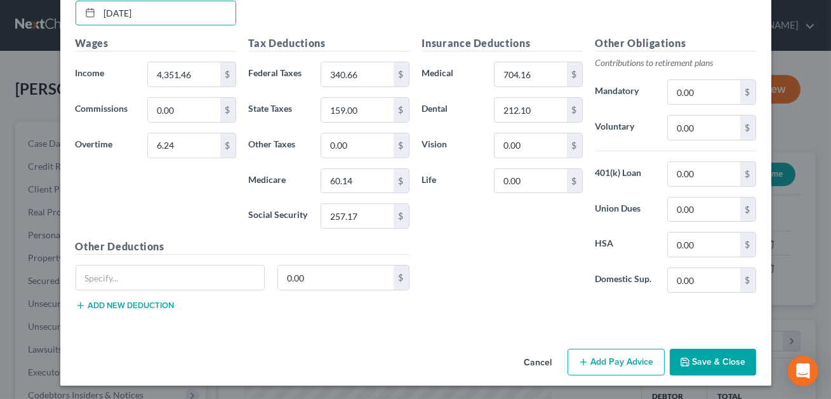
click at [611, 357] on button "Add Pay Advice" at bounding box center [615, 361] width 97 height 27
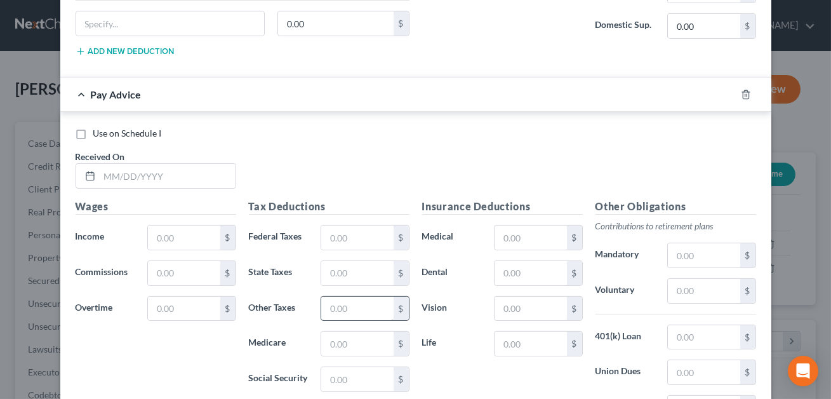
scroll to position [798, 0]
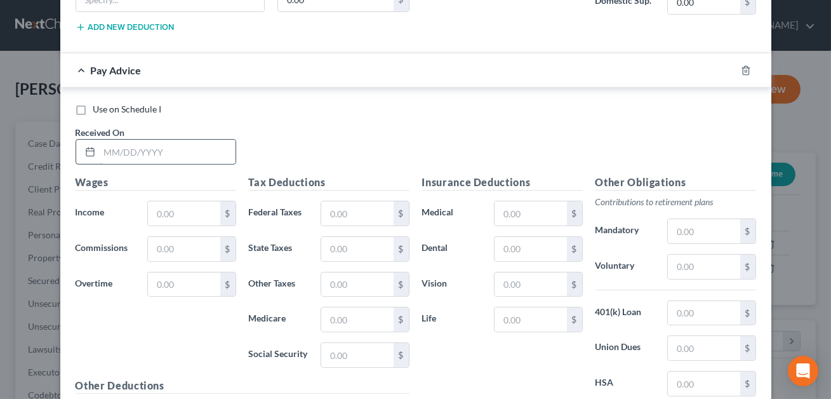
click at [156, 150] on input "text" at bounding box center [168, 152] width 136 height 24
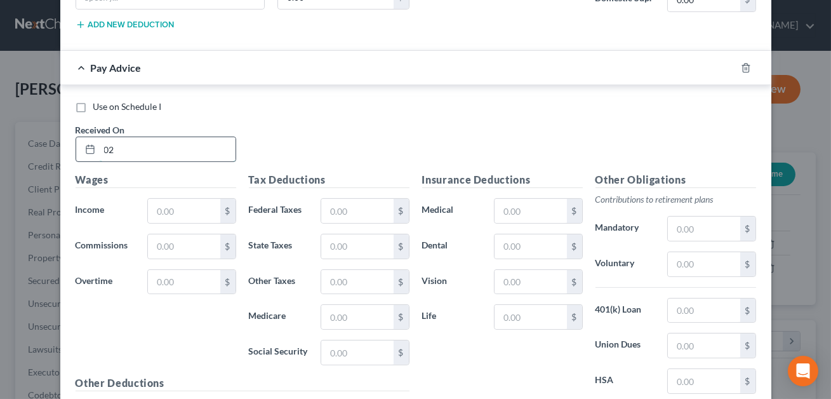
scroll to position [795, 0]
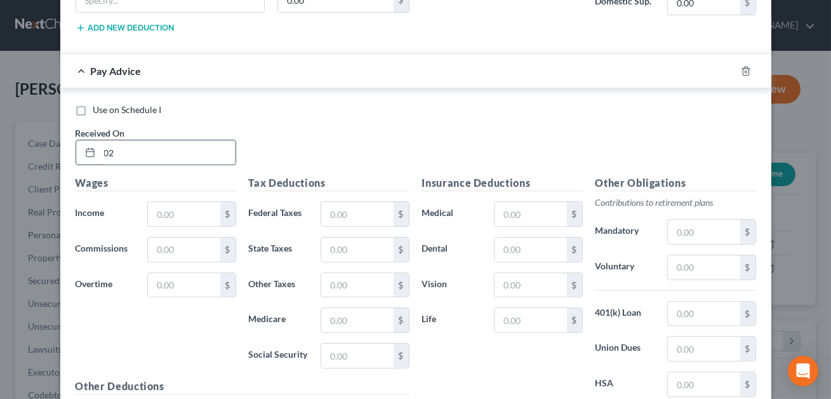
type input "02/01/2025"
click at [171, 213] on input "text" at bounding box center [184, 214] width 72 height 24
type input "56,488.14"
click at [336, 211] on input "text" at bounding box center [357, 214] width 72 height 24
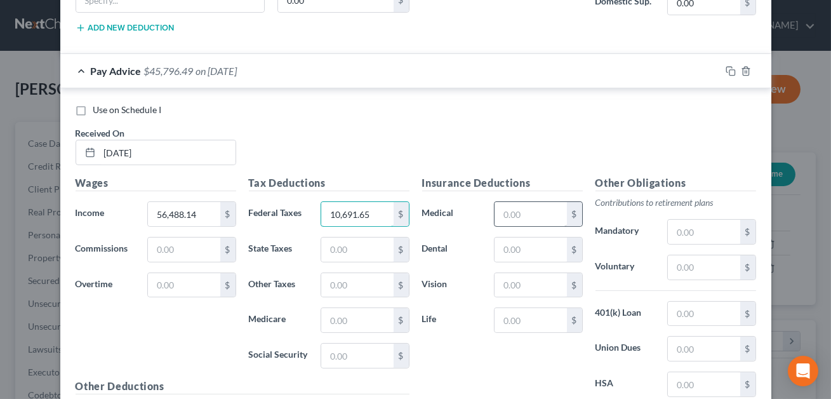
type input "10,691.65"
click at [548, 204] on input "text" at bounding box center [530, 214] width 72 height 24
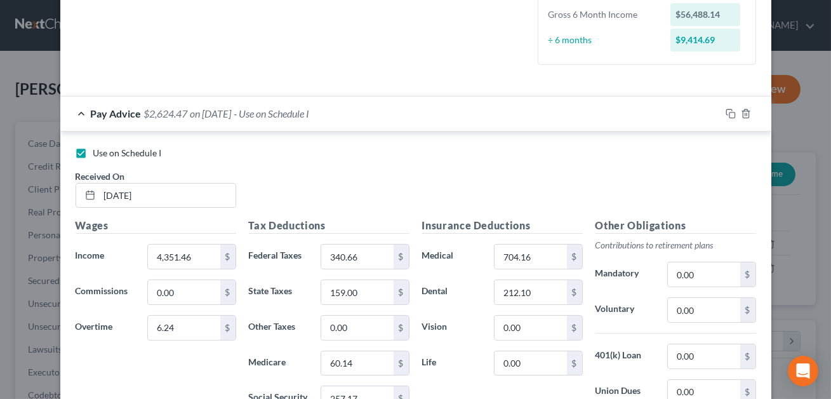
scroll to position [106, 0]
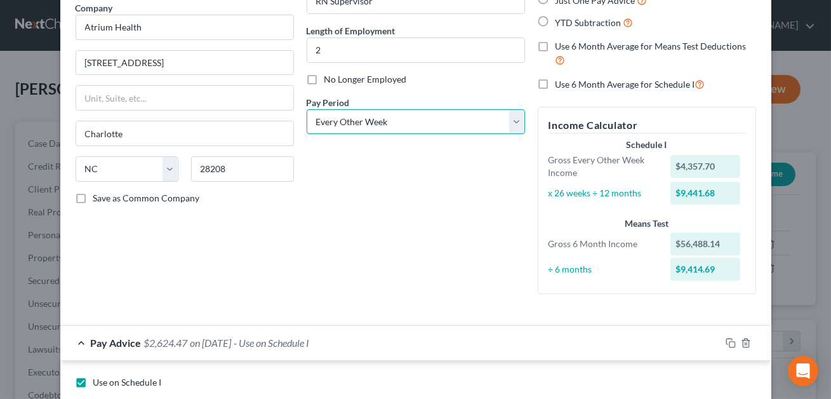
click at [404, 124] on select "Select Monthly Twice Monthly Every Other Week Weekly" at bounding box center [416, 121] width 218 height 25
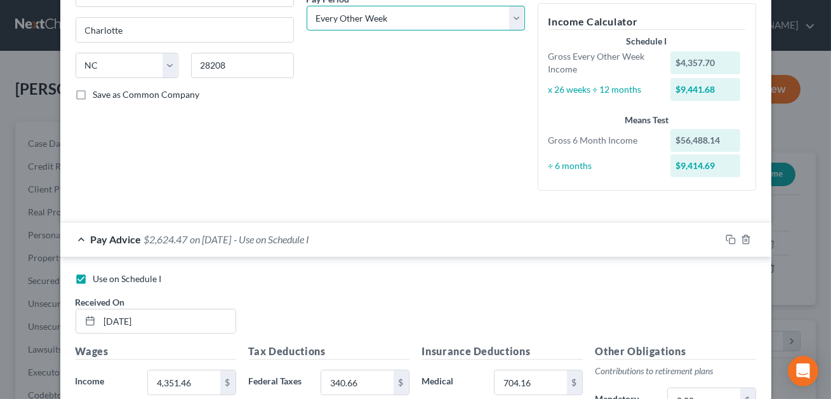
scroll to position [340, 0]
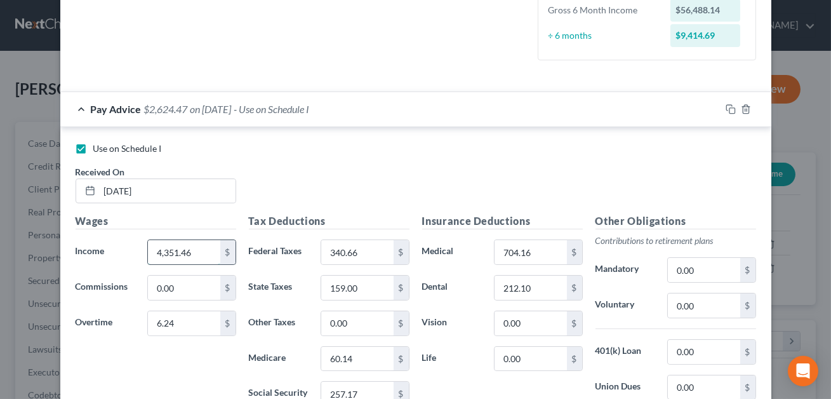
click at [208, 247] on input "4,351.46" at bounding box center [184, 252] width 72 height 24
type input "4,233.10"
click at [377, 251] on input "340.66" at bounding box center [357, 252] width 72 height 24
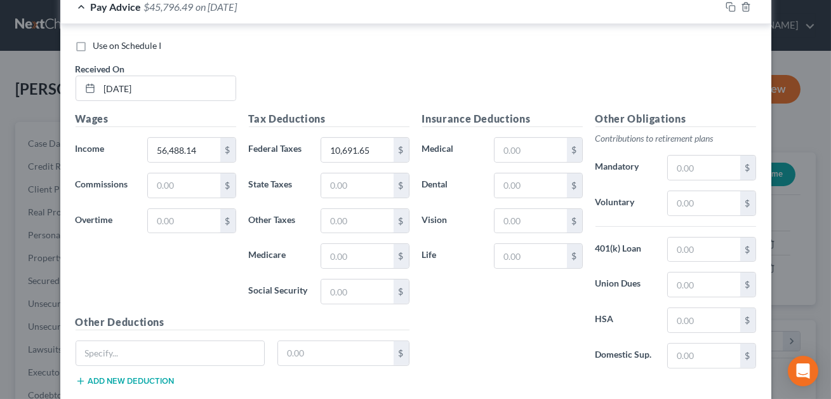
scroll to position [933, 0]
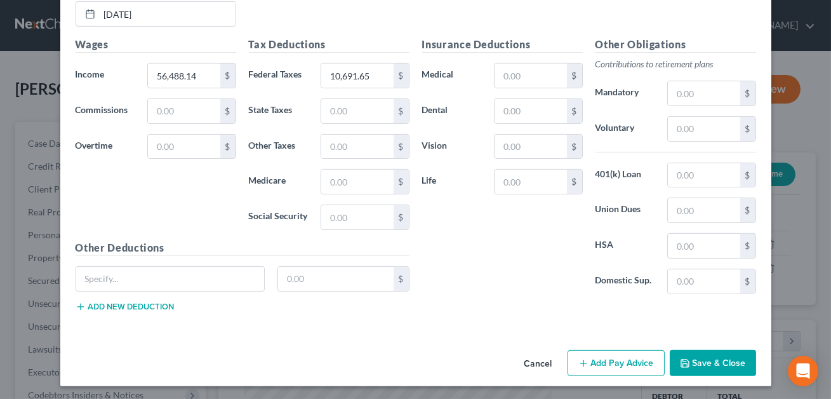
click at [716, 358] on button "Save & Close" at bounding box center [713, 363] width 86 height 27
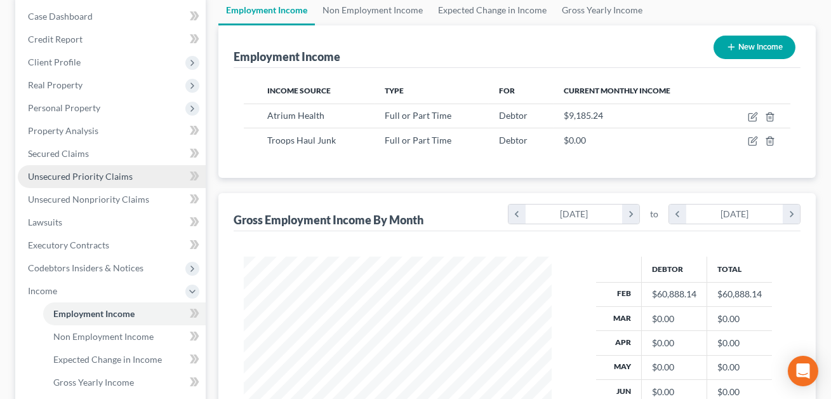
scroll to position [249, 0]
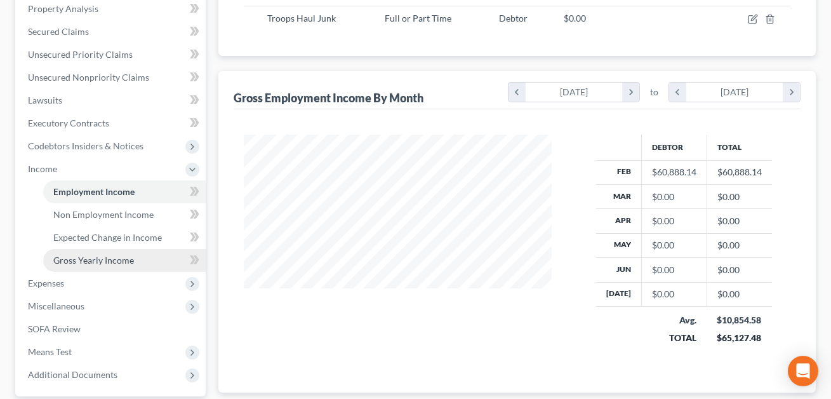
click at [107, 261] on span "Gross Yearly Income" at bounding box center [93, 260] width 81 height 11
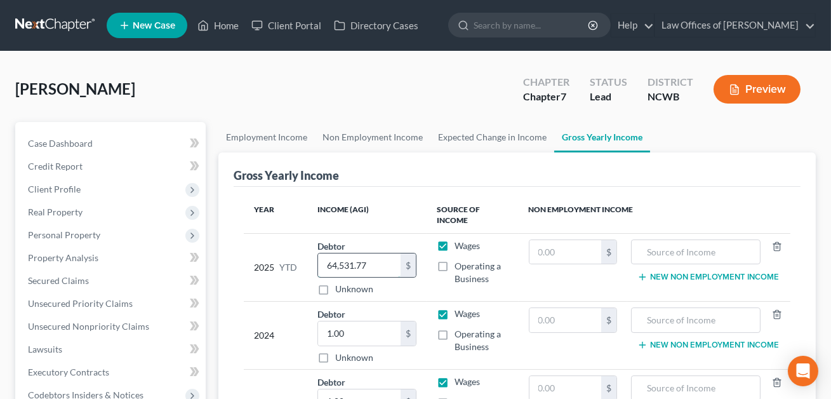
click at [376, 265] on input "64,531.77" at bounding box center [359, 265] width 83 height 24
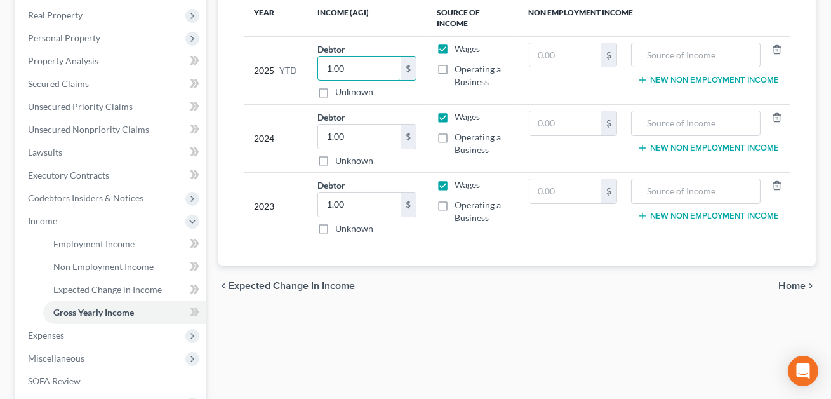
scroll to position [197, 0]
type input "1.00"
click at [46, 331] on span "Expenses" at bounding box center [46, 334] width 36 height 11
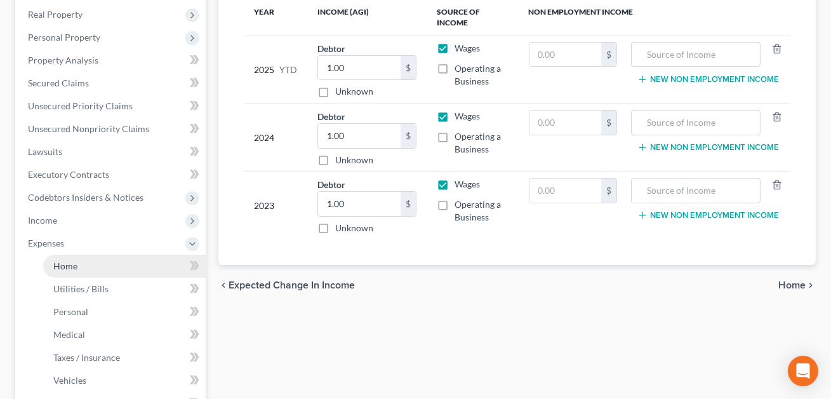
click at [68, 270] on link "Home" at bounding box center [124, 266] width 162 height 23
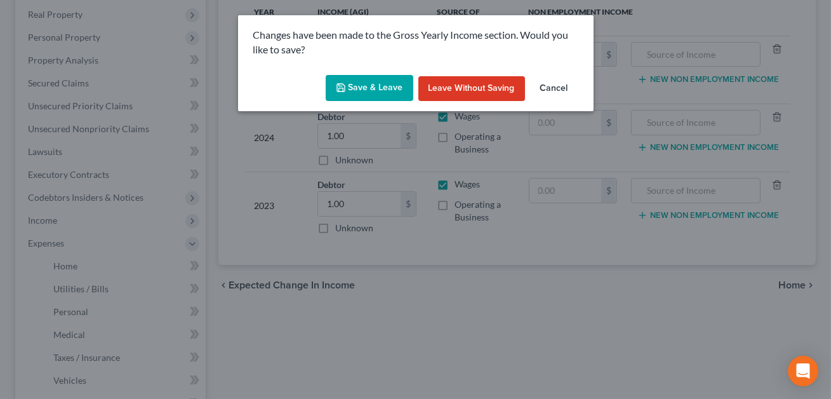
click at [370, 83] on button "Save & Leave" at bounding box center [370, 88] width 88 height 27
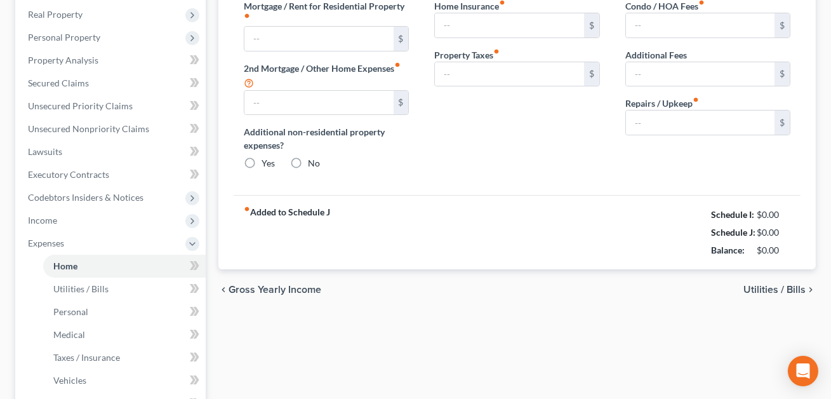
type input "2,886.09"
type input "0.00"
radio input "true"
type input "0.00"
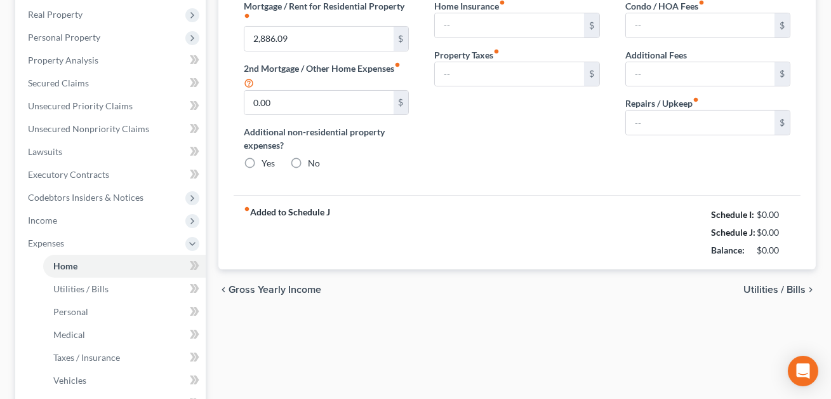
type input "0.00"
type input "30.00"
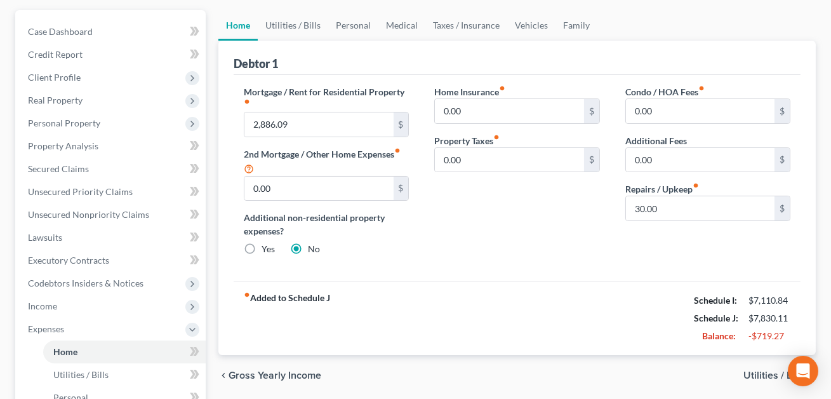
scroll to position [111, 0]
click at [292, 26] on link "Utilities / Bills" at bounding box center [293, 26] width 70 height 30
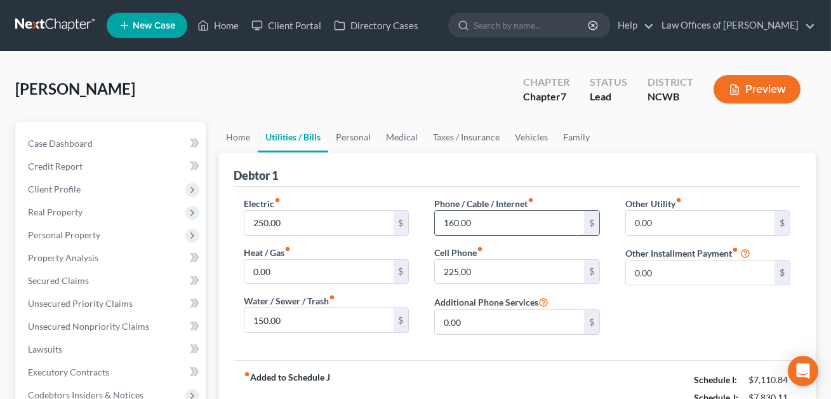
click at [475, 221] on input "160.00" at bounding box center [509, 223] width 149 height 24
type input "80.00"
click at [664, 220] on input "0.00" at bounding box center [700, 223] width 149 height 24
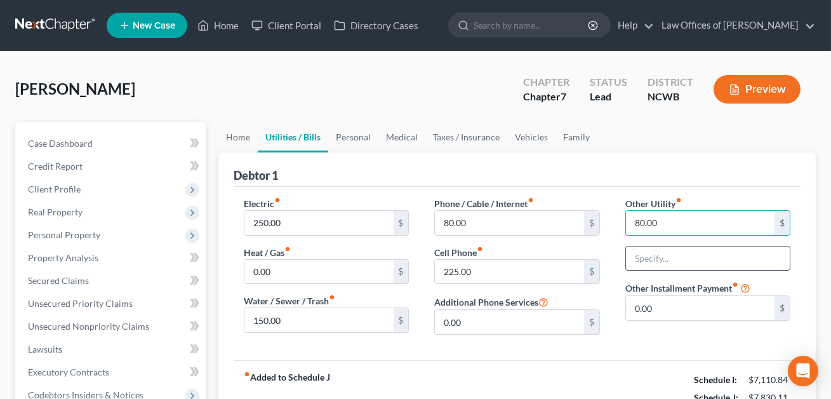
type input "80.00"
click at [657, 248] on input "text" at bounding box center [708, 258] width 164 height 24
type input "Streaming Services"
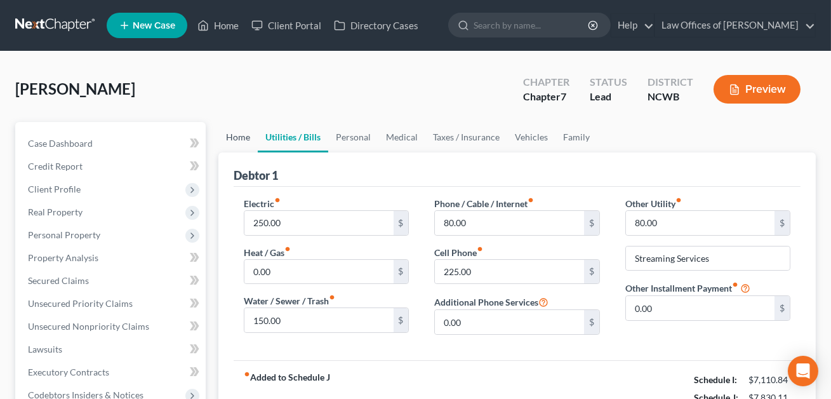
click at [240, 135] on link "Home" at bounding box center [237, 137] width 39 height 30
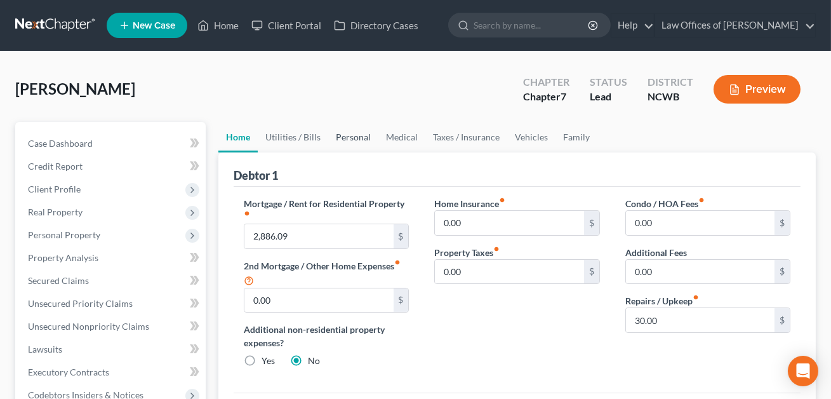
click at [352, 136] on link "Personal" at bounding box center [353, 137] width 50 height 30
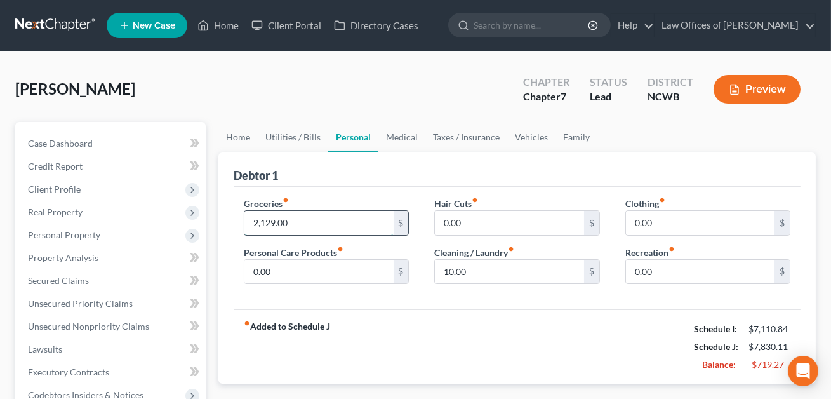
click at [310, 222] on input "2,129.00" at bounding box center [318, 223] width 149 height 24
type input "1,200.00"
click at [473, 136] on link "Taxes / Insurance" at bounding box center [466, 137] width 82 height 30
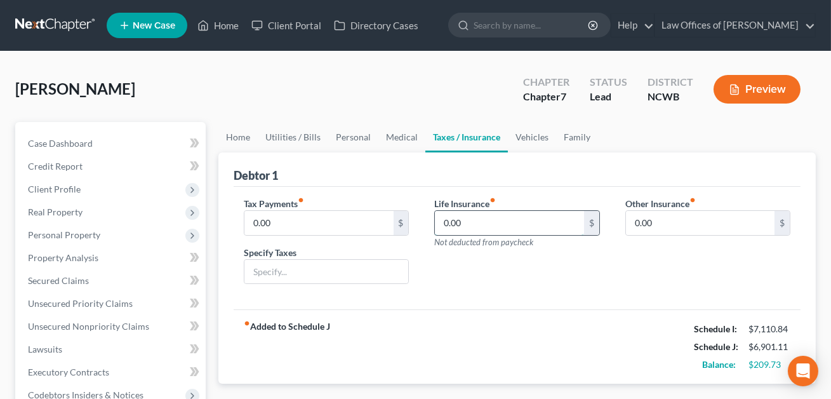
click at [453, 223] on input "0.00" at bounding box center [509, 223] width 149 height 24
click at [225, 29] on link "Home" at bounding box center [218, 25] width 54 height 23
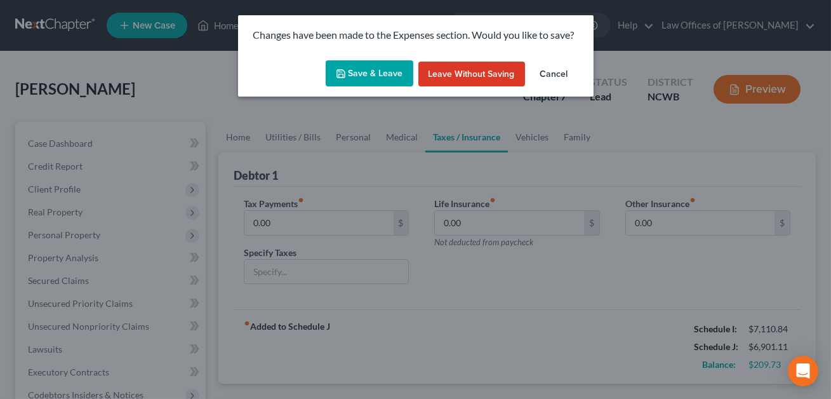
click at [352, 68] on button "Save & Leave" at bounding box center [370, 73] width 88 height 27
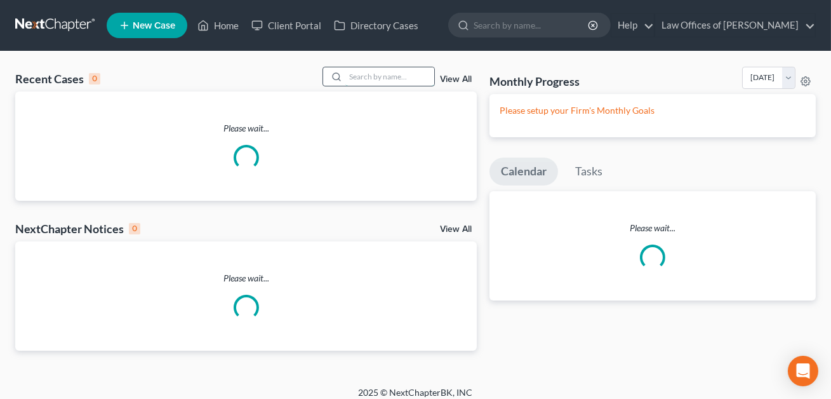
click at [363, 72] on input "search" at bounding box center [389, 76] width 89 height 18
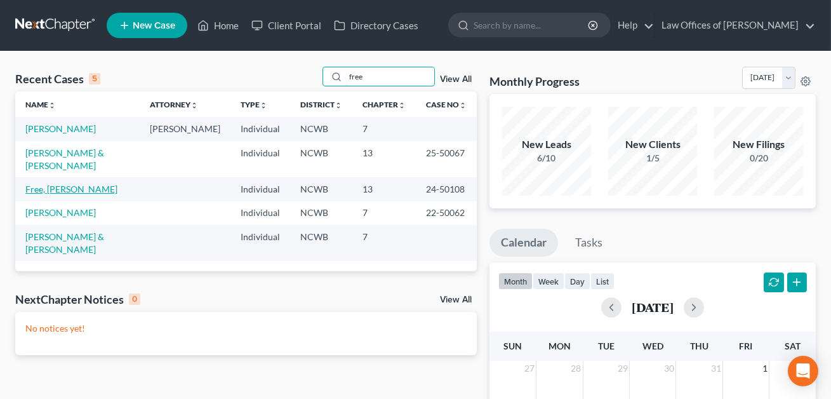
type input "free"
click at [60, 183] on link "Free, Susan" at bounding box center [71, 188] width 92 height 11
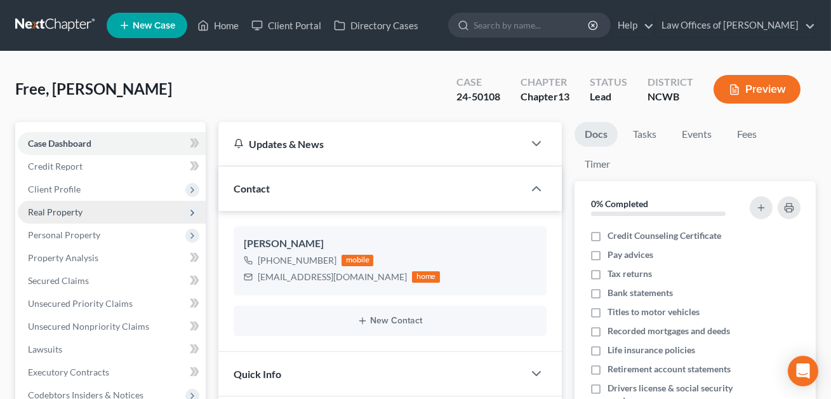
click at [57, 213] on span "Real Property" at bounding box center [55, 211] width 55 height 11
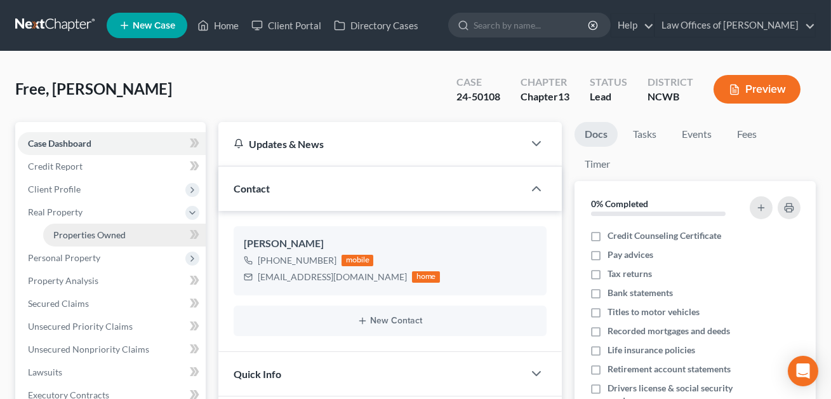
click at [86, 234] on span "Properties Owned" at bounding box center [89, 234] width 72 height 11
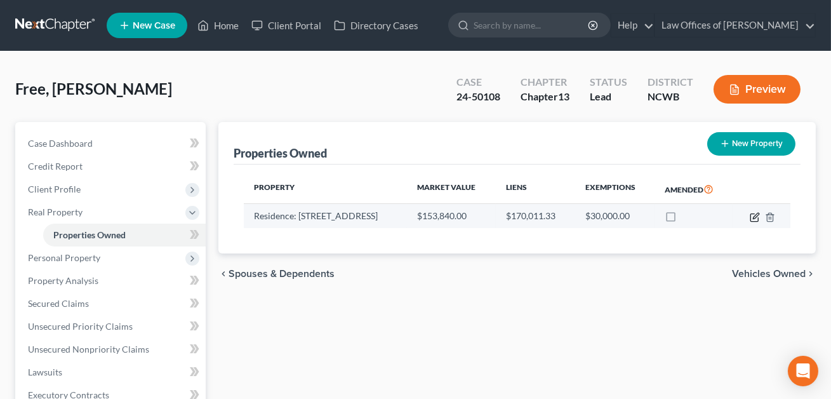
click at [755, 215] on icon "button" at bounding box center [755, 217] width 10 height 10
select select "28"
select select "0"
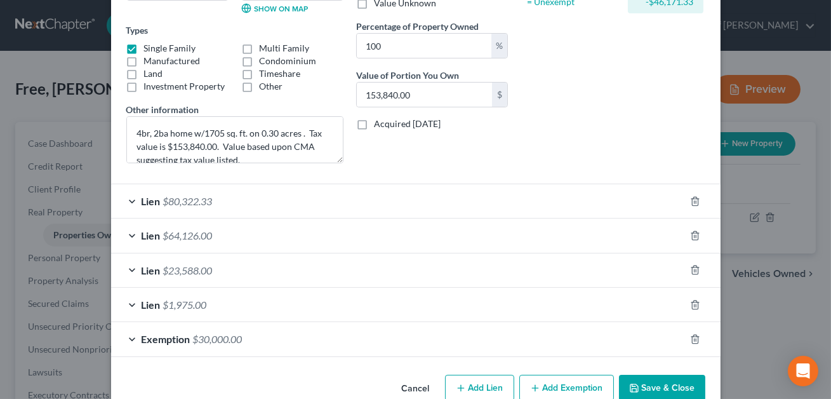
scroll to position [197, 0]
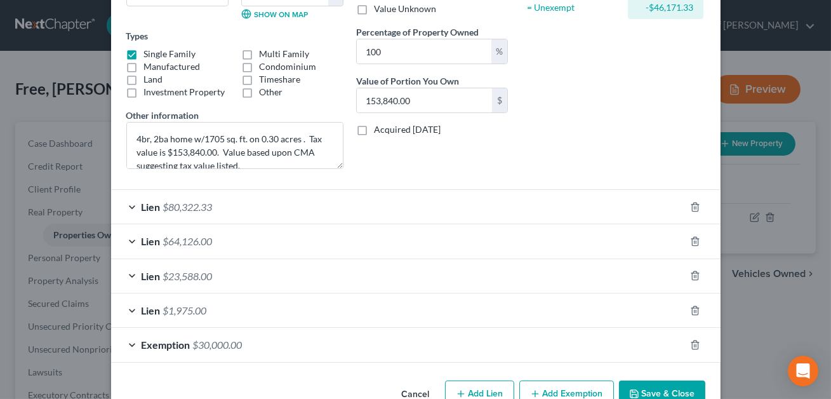
click at [427, 203] on div "Lien $80,322.33" at bounding box center [398, 207] width 574 height 34
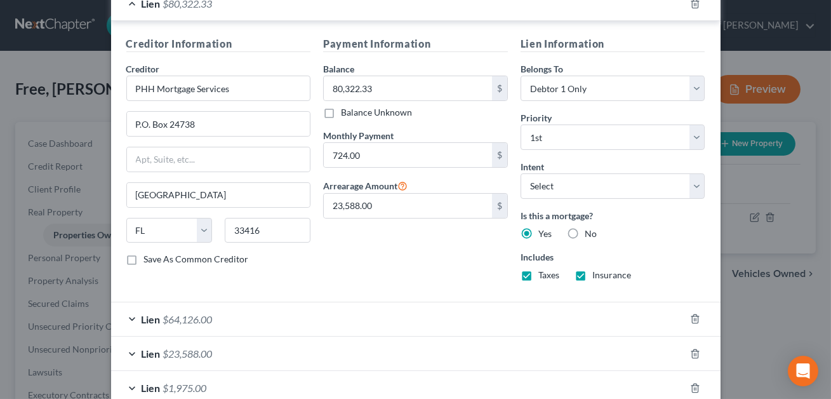
scroll to position [414, 0]
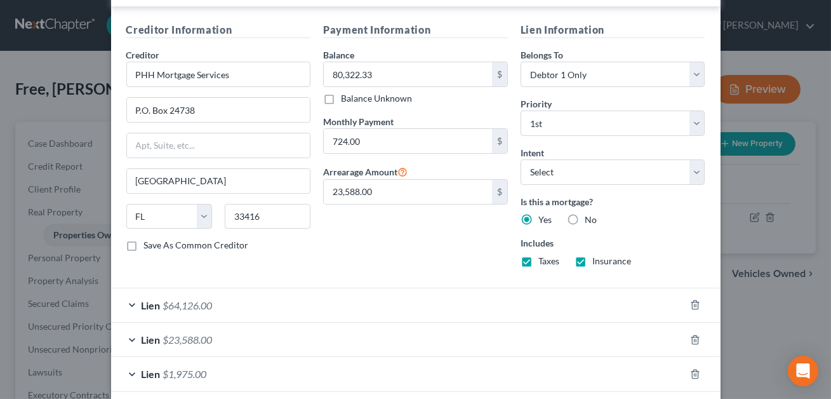
click at [348, 308] on div "Lien $64,126.00" at bounding box center [398, 305] width 574 height 34
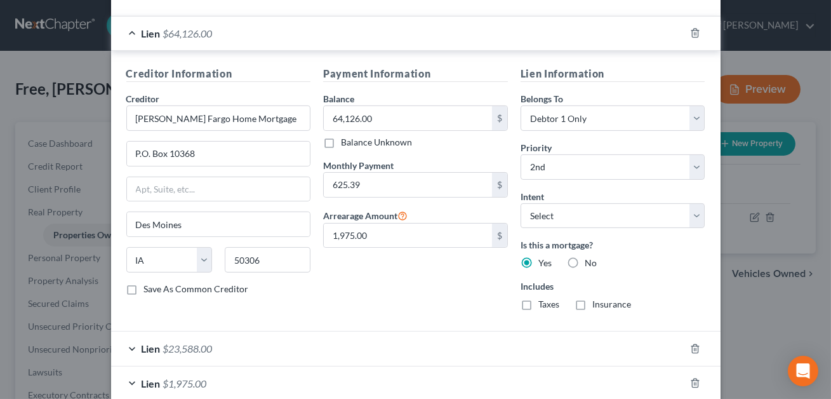
scroll to position [789, 0]
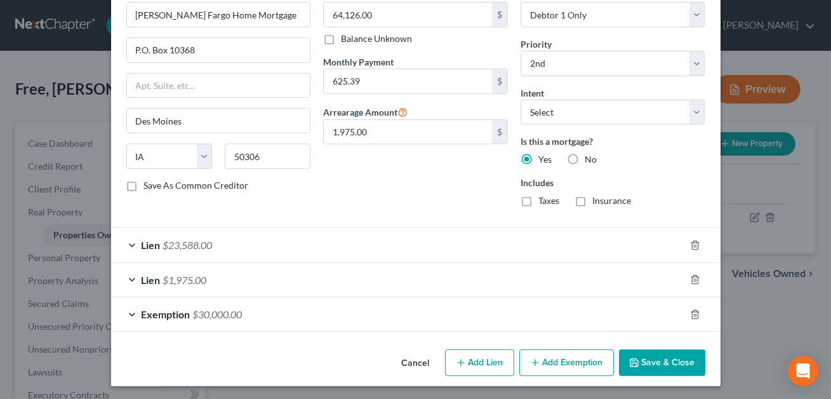
click at [321, 250] on div "Lien $23,588.00" at bounding box center [398, 245] width 574 height 34
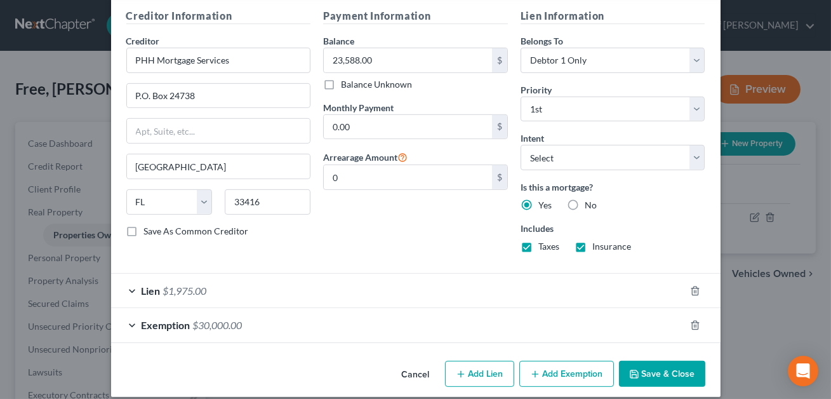
scroll to position [1069, 0]
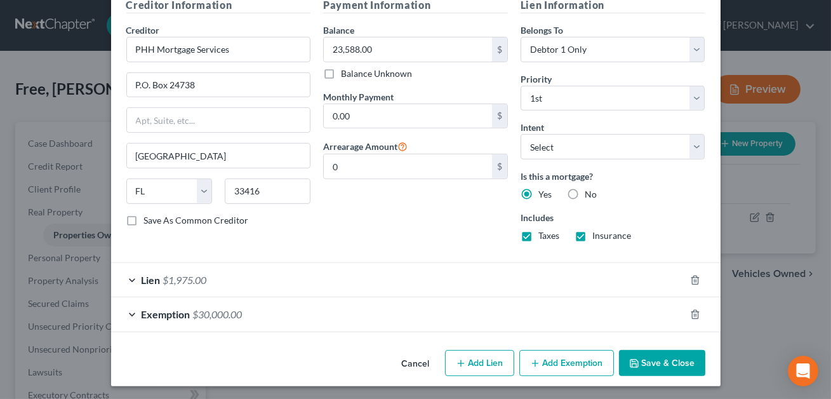
click at [340, 274] on div "Lien $1,975.00" at bounding box center [398, 280] width 574 height 34
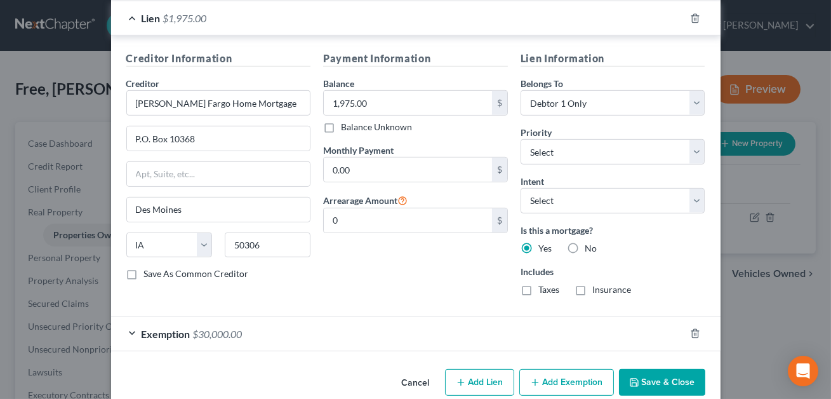
scroll to position [1350, 0]
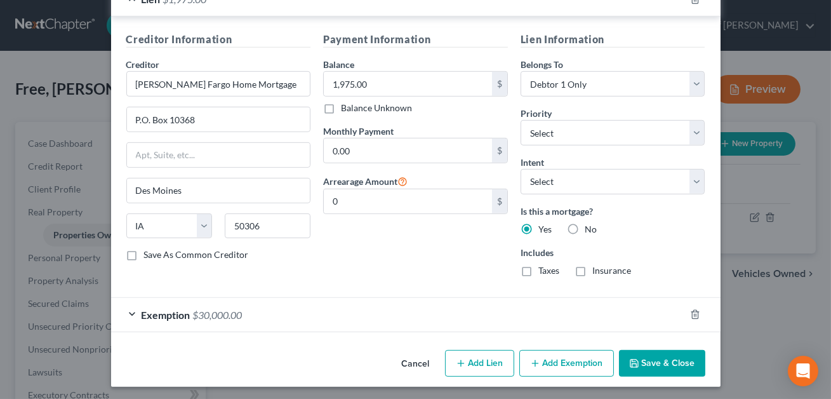
click at [660, 359] on button "Save & Close" at bounding box center [662, 363] width 86 height 27
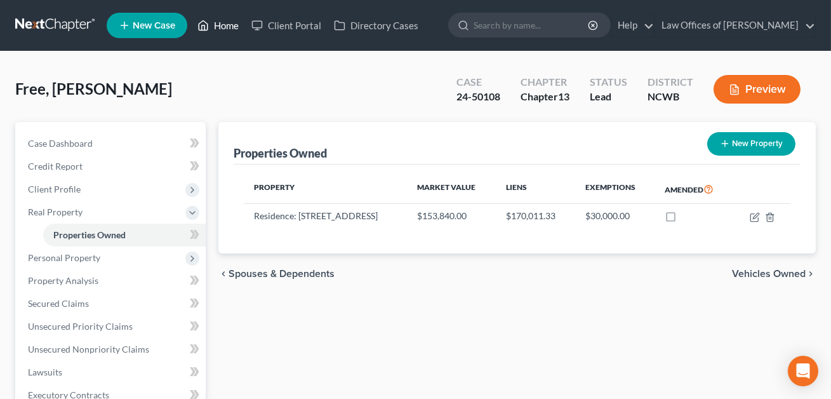
click at [226, 27] on link "Home" at bounding box center [218, 25] width 54 height 23
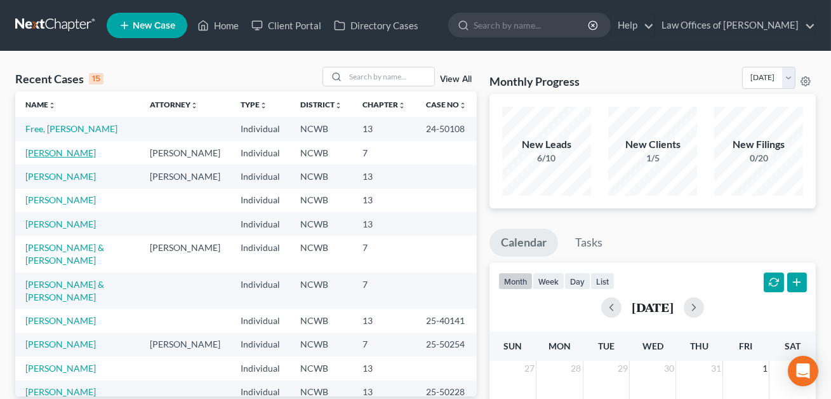
click at [48, 154] on link "Benson, Chelsea" at bounding box center [60, 152] width 70 height 11
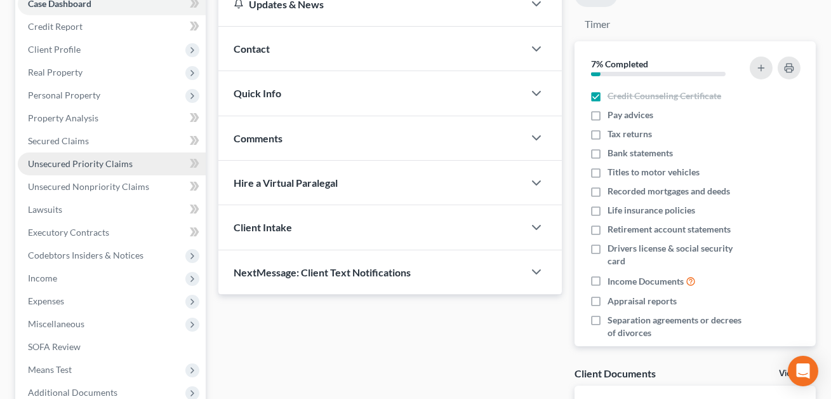
scroll to position [255, 0]
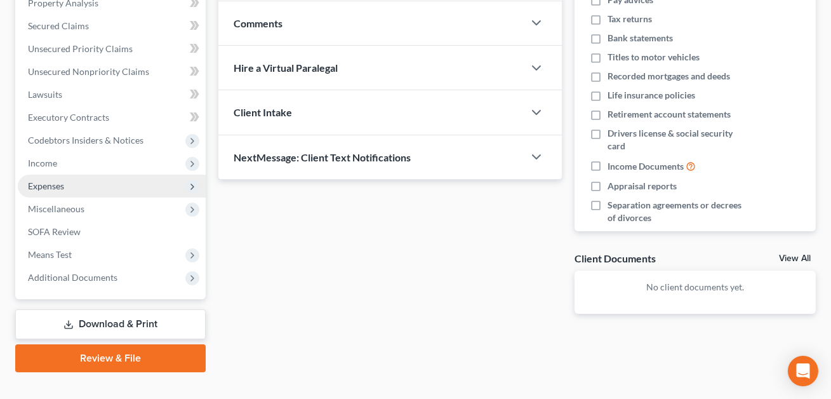
click at [61, 187] on span "Expenses" at bounding box center [46, 185] width 36 height 11
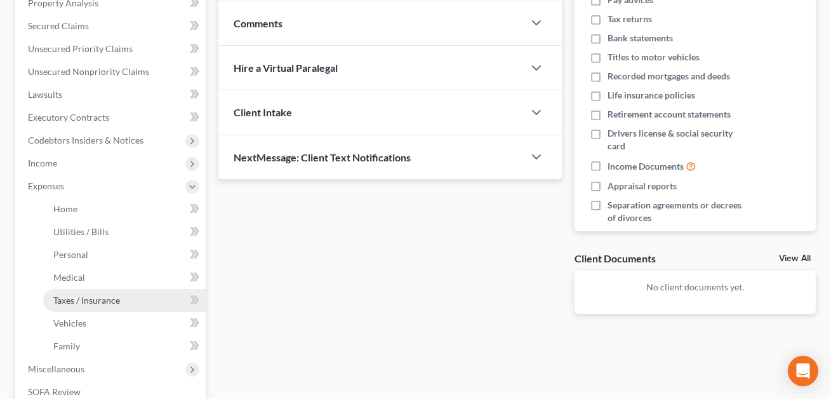
click at [79, 299] on span "Taxes / Insurance" at bounding box center [86, 299] width 67 height 11
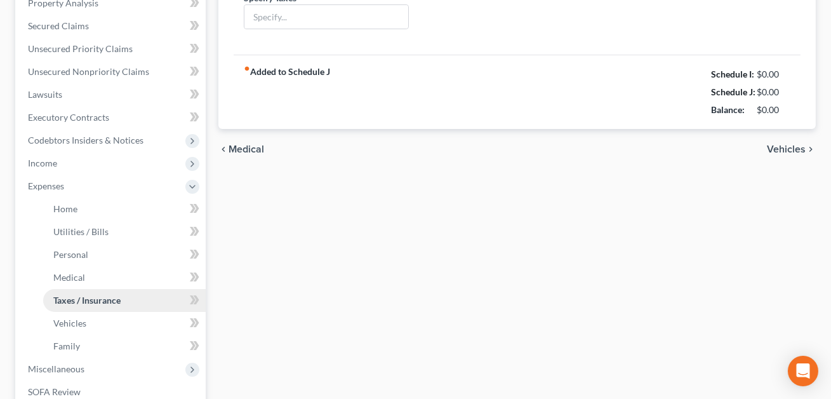
type input "0.00"
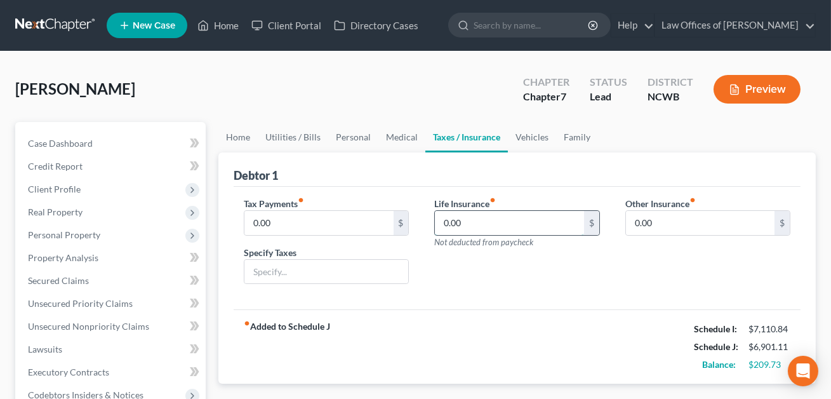
click at [463, 218] on input "0.00" at bounding box center [509, 223] width 149 height 24
type input "100.00"
click at [519, 136] on link "Vehicles" at bounding box center [532, 137] width 48 height 30
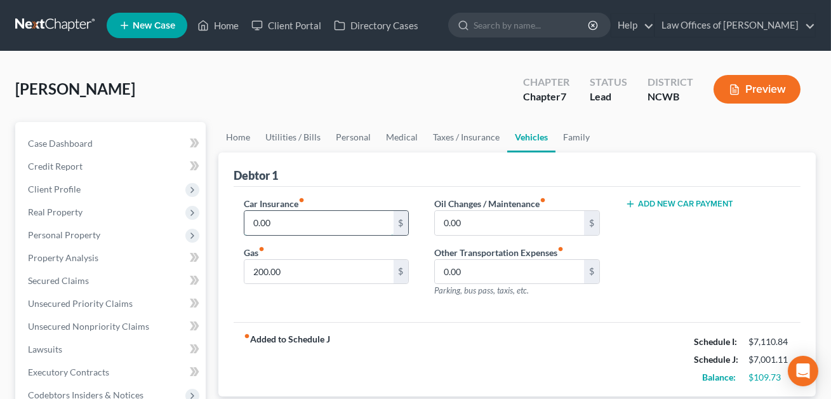
click at [253, 221] on input "0.00" at bounding box center [318, 223] width 149 height 24
type input "50.00"
click at [476, 134] on link "Taxes / Insurance" at bounding box center [466, 137] width 82 height 30
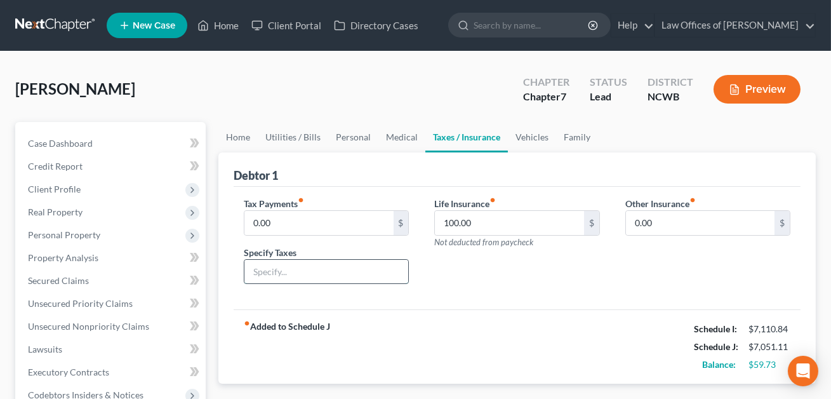
click at [285, 269] on input "text" at bounding box center [326, 272] width 164 height 24
type input "County taxes"
click at [281, 223] on input "0.00" at bounding box center [318, 223] width 149 height 24
type input "10.67"
click at [333, 279] on input "County taxes" at bounding box center [326, 272] width 164 height 24
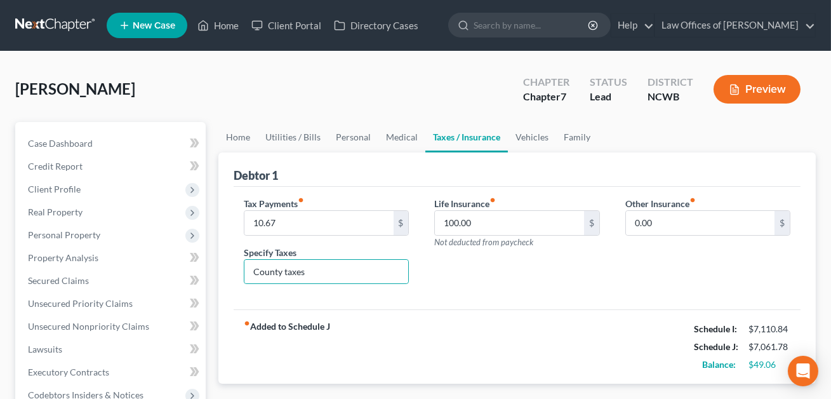
click at [395, 311] on div "fiber_manual_record Added to Schedule J Schedule I: $7,110.84 Schedule J: $7,06…" at bounding box center [517, 346] width 567 height 74
click at [567, 140] on link "Family" at bounding box center [577, 137] width 42 height 30
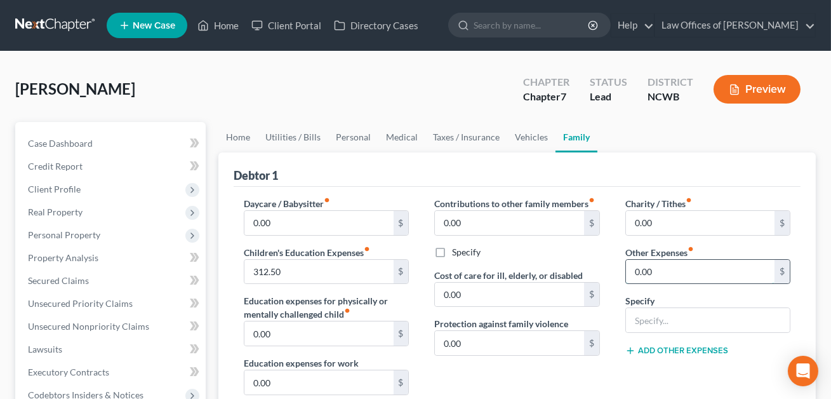
click at [662, 270] on input "0.00" at bounding box center [700, 272] width 149 height 24
type input "699.51"
click at [670, 321] on input "text" at bounding box center [708, 320] width 164 height 24
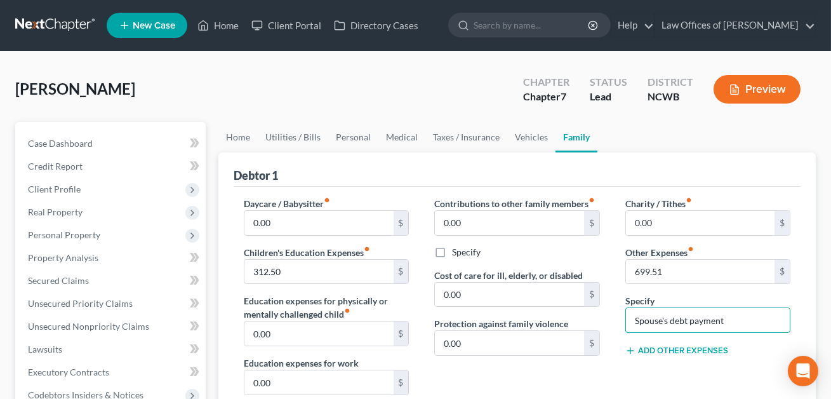
type input "Spouse's debt payments"
click at [315, 269] on input "312.50" at bounding box center [318, 272] width 149 height 24
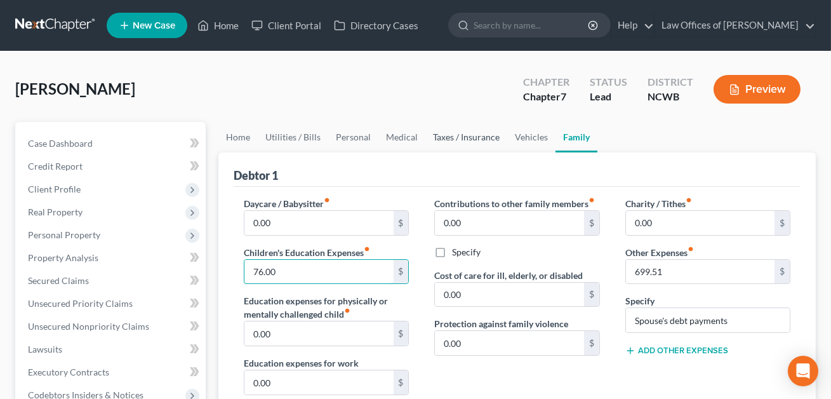
type input "76.00"
click at [456, 136] on link "Taxes / Insurance" at bounding box center [466, 137] width 82 height 30
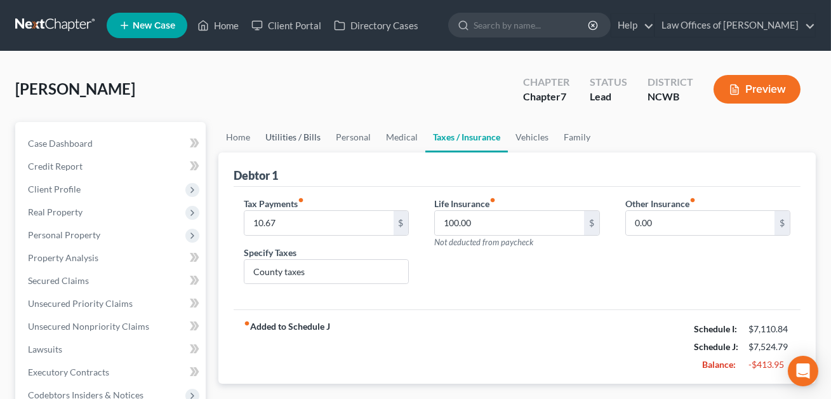
click at [287, 132] on link "Utilities / Bills" at bounding box center [293, 137] width 70 height 30
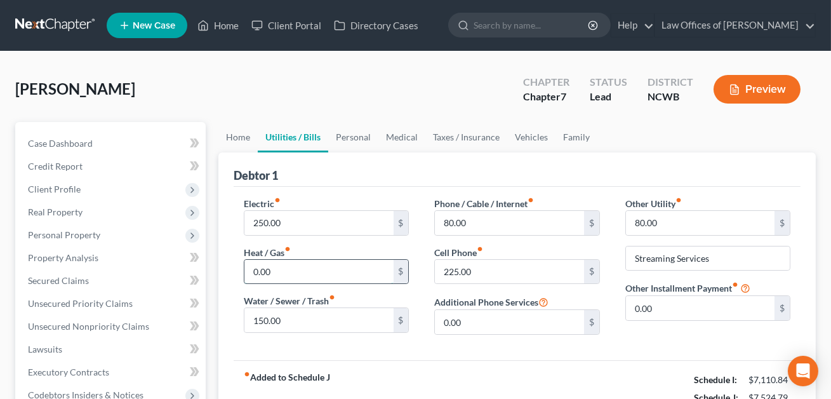
click at [270, 270] on input "0.00" at bounding box center [318, 272] width 149 height 24
type input "15.00"
click at [81, 184] on span "Client Profile" at bounding box center [112, 189] width 188 height 23
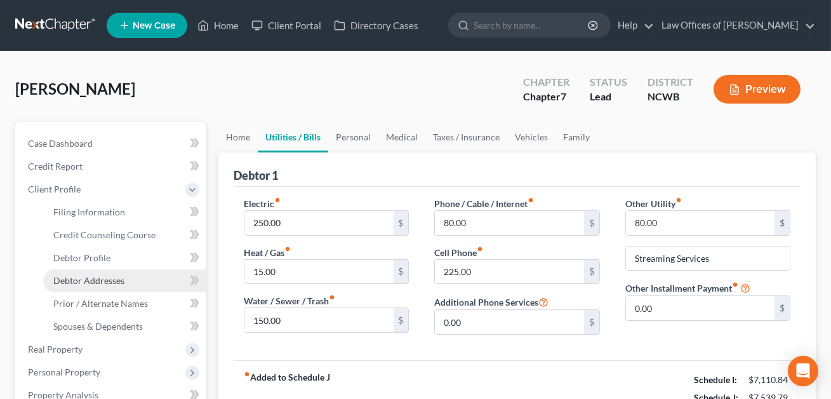
click at [89, 277] on span "Debtor Addresses" at bounding box center [88, 280] width 71 height 11
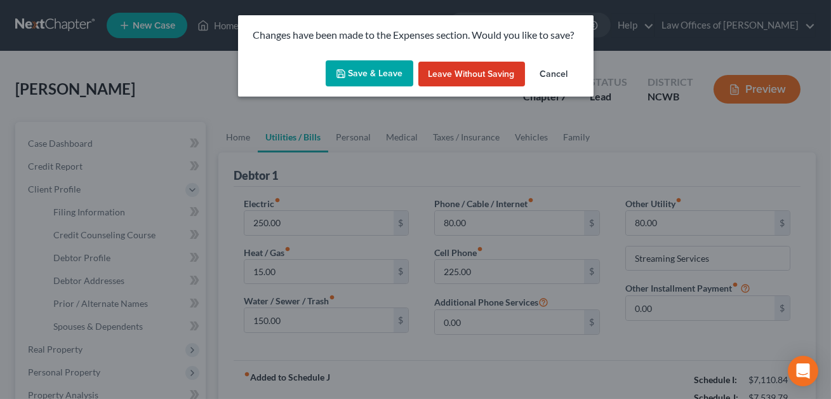
click at [363, 79] on button "Save & Leave" at bounding box center [370, 73] width 88 height 27
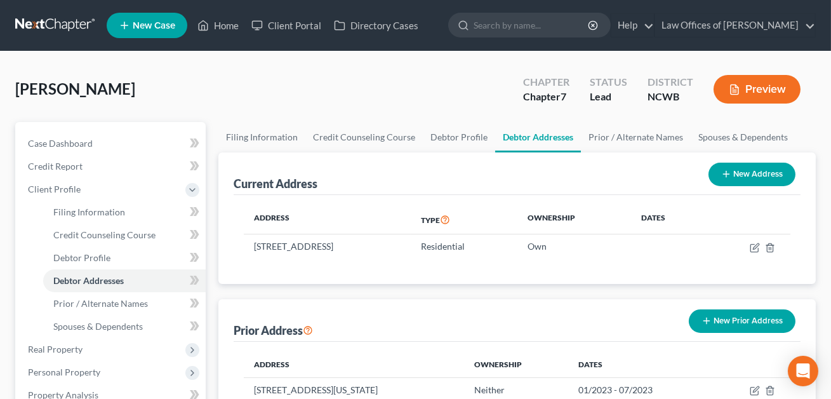
scroll to position [195, 0]
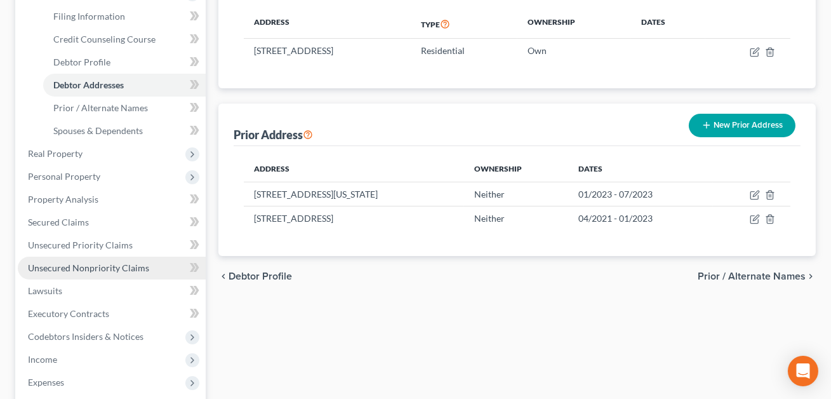
click at [88, 268] on span "Unsecured Nonpriority Claims" at bounding box center [88, 267] width 121 height 11
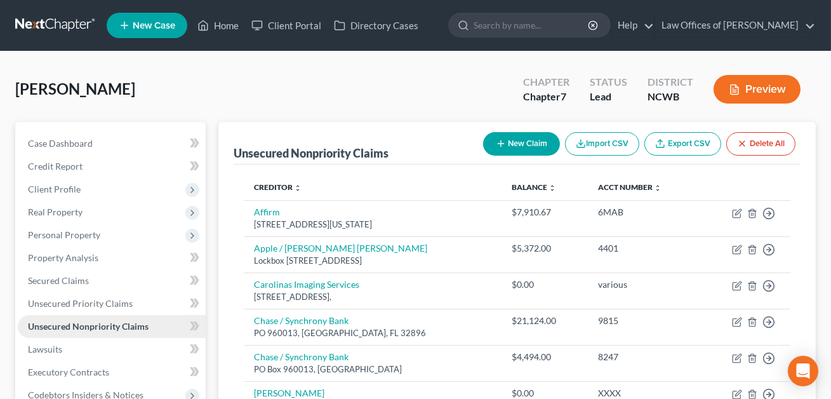
click at [70, 321] on span "Unsecured Nonpriority Claims" at bounding box center [88, 326] width 121 height 11
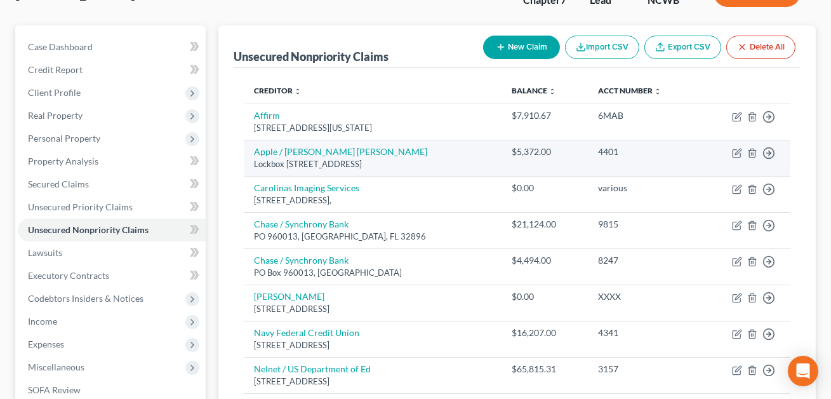
scroll to position [294, 0]
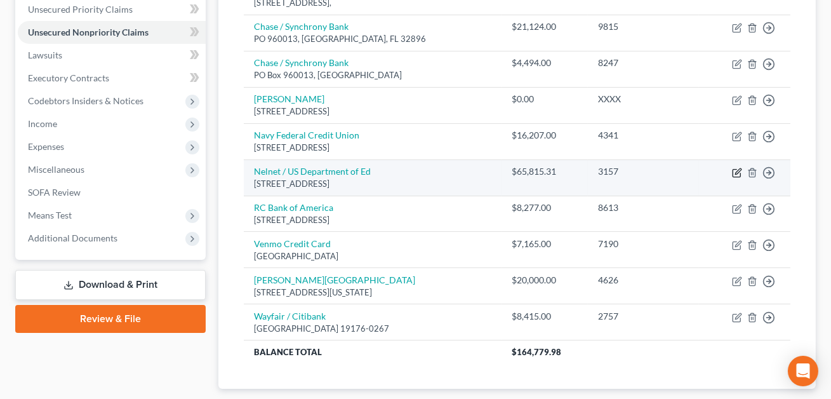
click at [738, 170] on icon "button" at bounding box center [737, 173] width 10 height 10
select select "38"
select select "17"
select select "0"
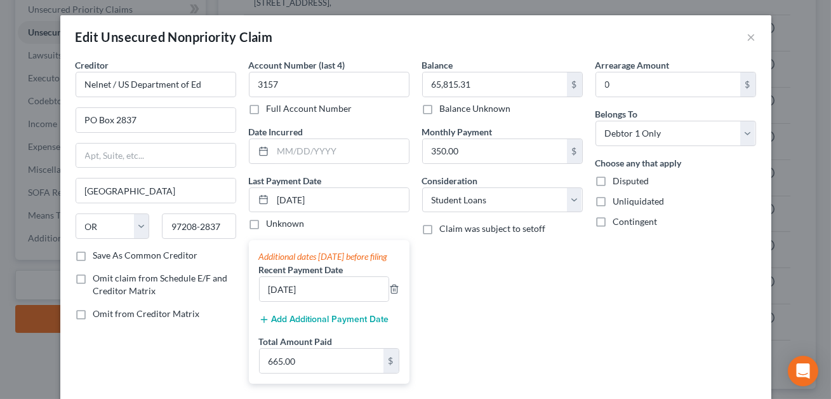
click at [304, 324] on button "Add Additional Payment Date" at bounding box center [324, 319] width 130 height 10
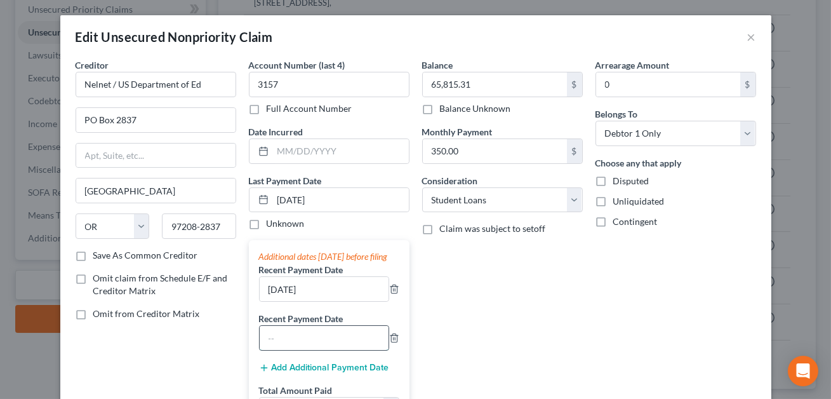
click at [294, 348] on input "text" at bounding box center [324, 338] width 129 height 24
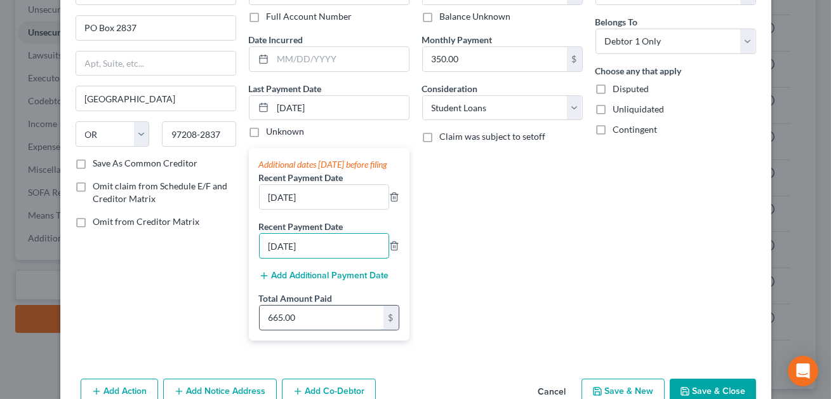
type input "06/26/2025"
click at [301, 329] on input "665.00" at bounding box center [322, 317] width 124 height 24
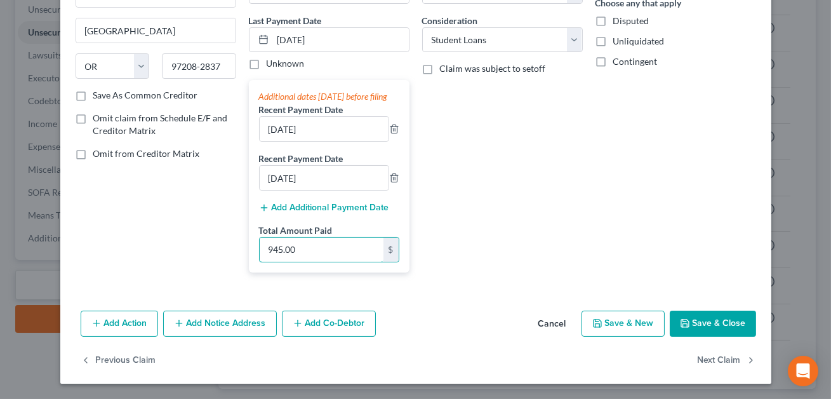
type input "945.00"
click at [703, 328] on button "Save & Close" at bounding box center [713, 323] width 86 height 27
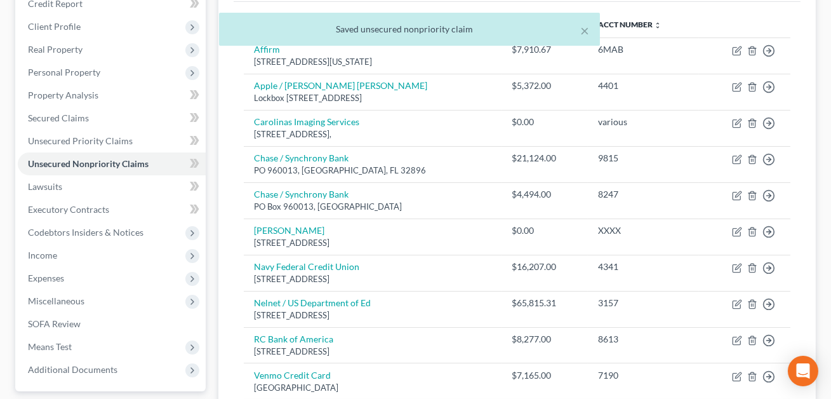
scroll to position [0, 0]
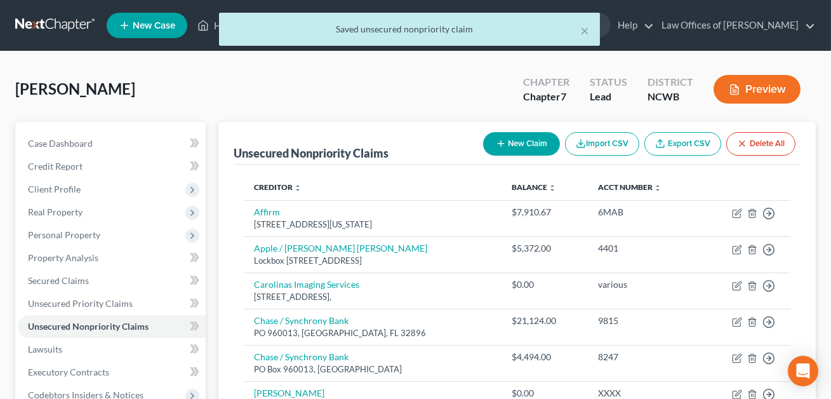
click at [519, 150] on button "New Claim" at bounding box center [521, 143] width 77 height 23
select select "0"
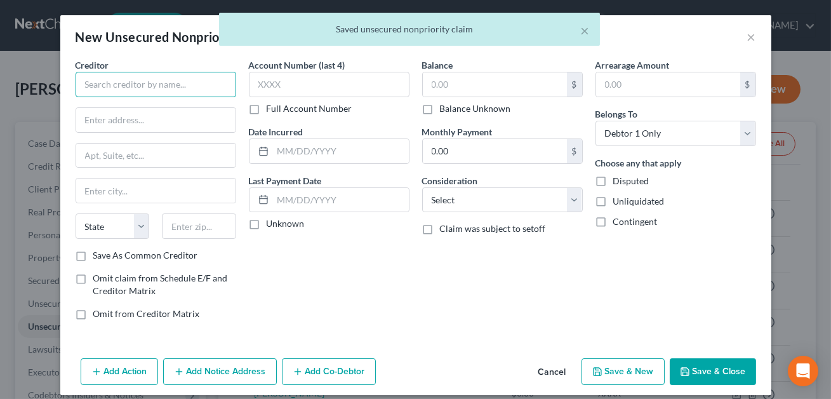
click at [142, 86] on input "text" at bounding box center [156, 84] width 161 height 25
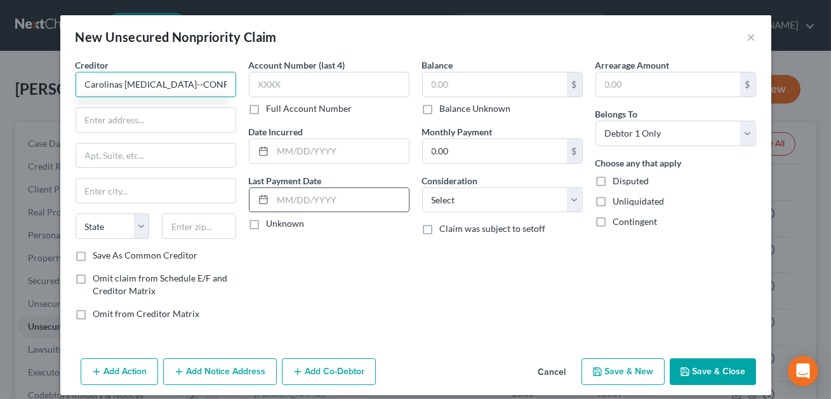
type input "Carolinas Radiology--CONFIRM"
click at [305, 194] on input "text" at bounding box center [341, 200] width 136 height 24
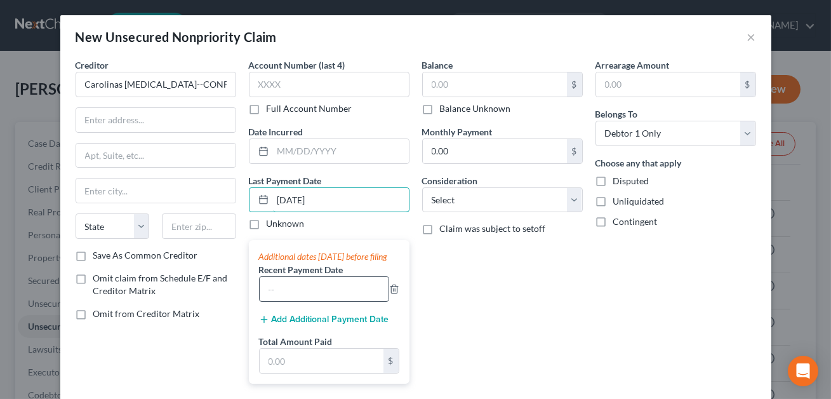
type input "05/28/2025"
click at [288, 295] on input "text" at bounding box center [324, 289] width 129 height 24
click at [284, 364] on input "text" at bounding box center [322, 360] width 124 height 24
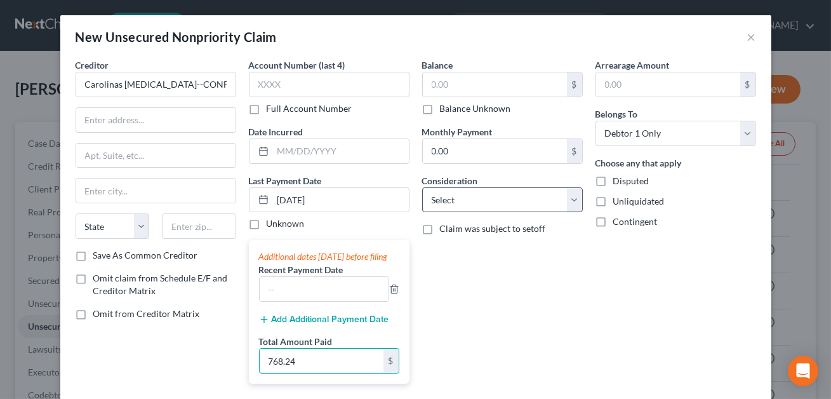
type input "768.24"
click at [461, 193] on select "Select Cable / Satellite Services Collection Agency Credit Card Debt Debt Couns…" at bounding box center [502, 199] width 161 height 25
select select "9"
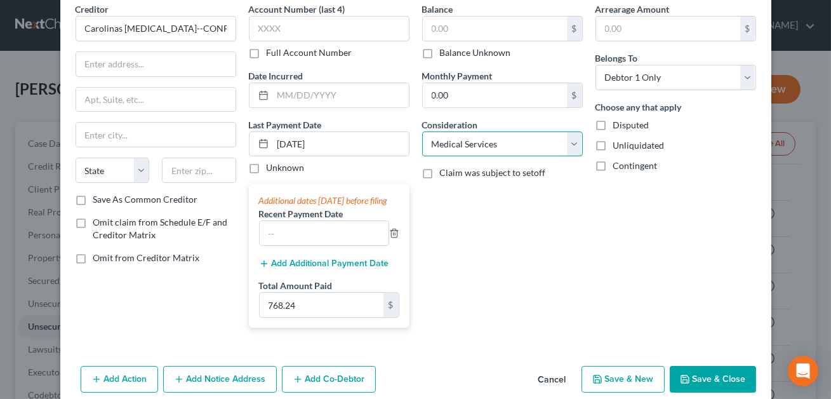
scroll to position [86, 0]
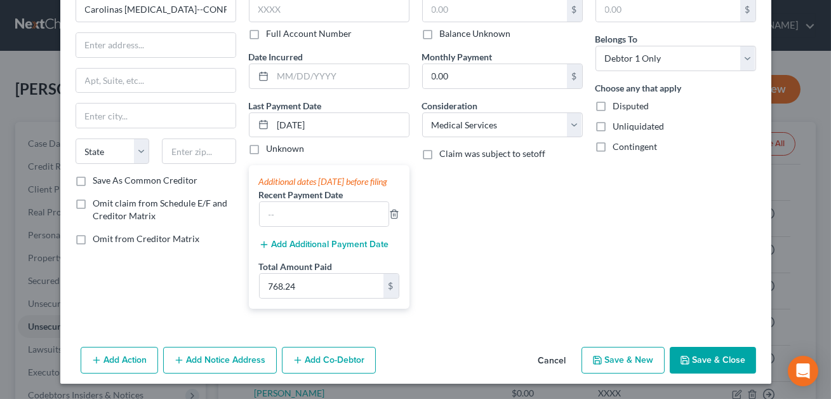
click at [701, 359] on button "Save & Close" at bounding box center [713, 360] width 86 height 27
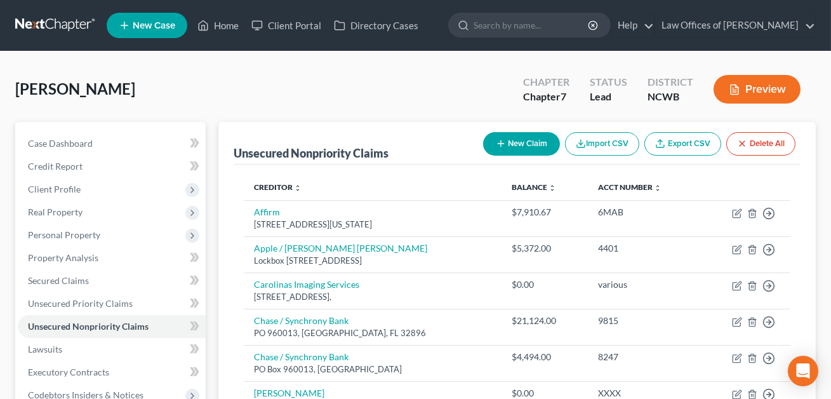
click at [517, 137] on button "New Claim" at bounding box center [521, 143] width 77 height 23
select select "0"
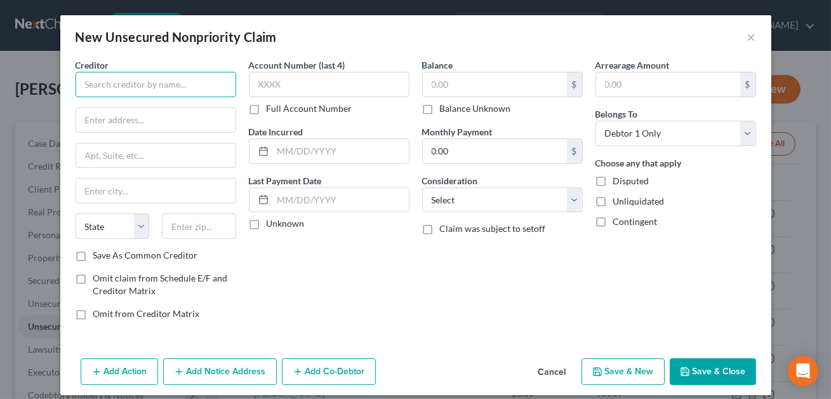
click at [169, 89] on input "text" at bounding box center [156, 84] width 161 height 25
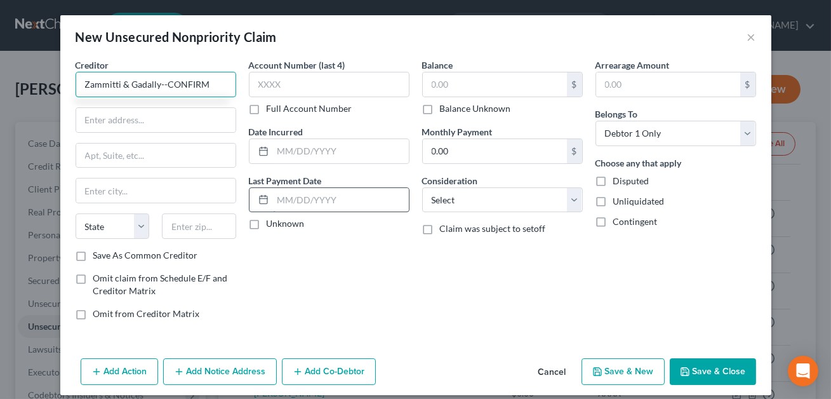
type input "Zammitti & Gadally--CONFIRM"
click at [303, 201] on input "text" at bounding box center [341, 200] width 136 height 24
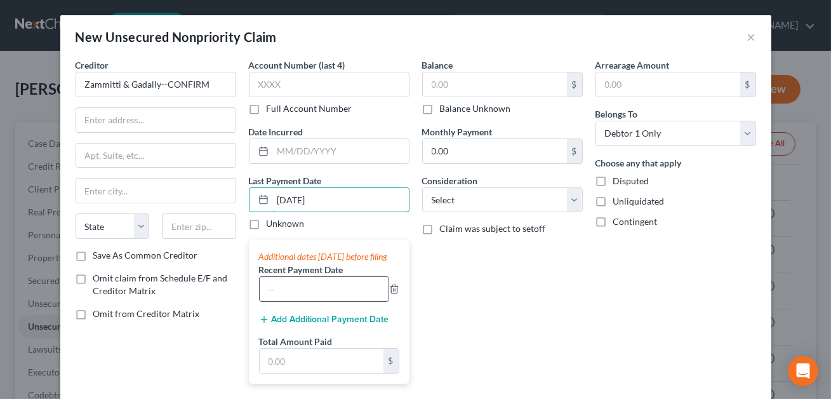
type input "06/26/25"
click at [283, 301] on input "text" at bounding box center [324, 289] width 129 height 24
type input "05/27/2025"
click at [276, 373] on input "text" at bounding box center [322, 360] width 124 height 24
click at [276, 324] on button "Add Additional Payment Date" at bounding box center [324, 319] width 130 height 10
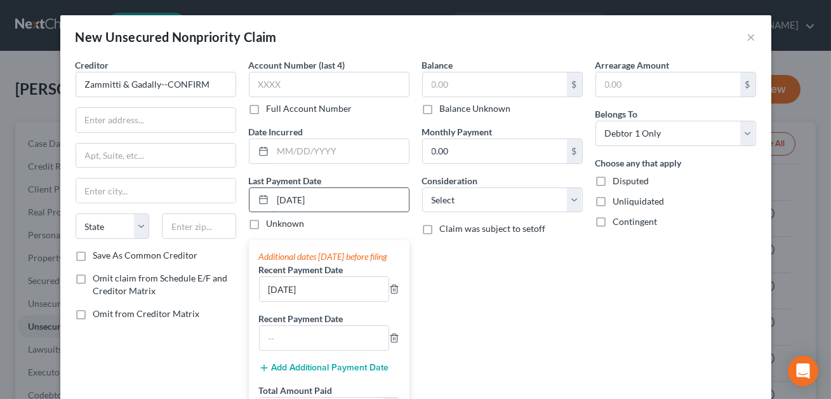
click at [286, 201] on input "06/26/25" at bounding box center [341, 200] width 136 height 24
type input "07/26/25"
click at [274, 345] on input "text" at bounding box center [324, 338] width 129 height 24
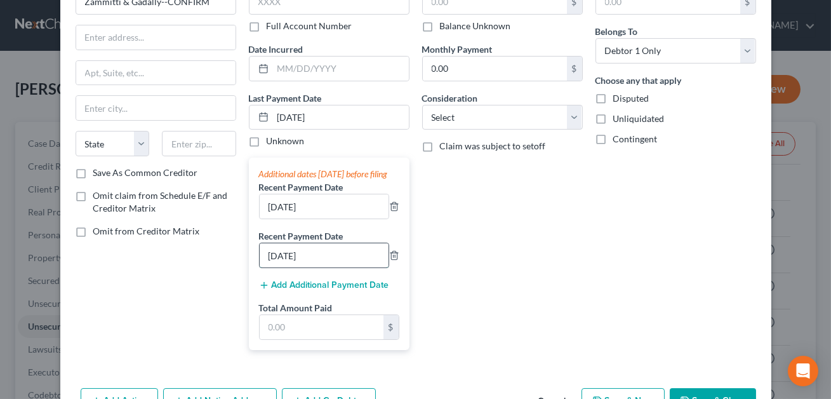
scroll to position [88, 0]
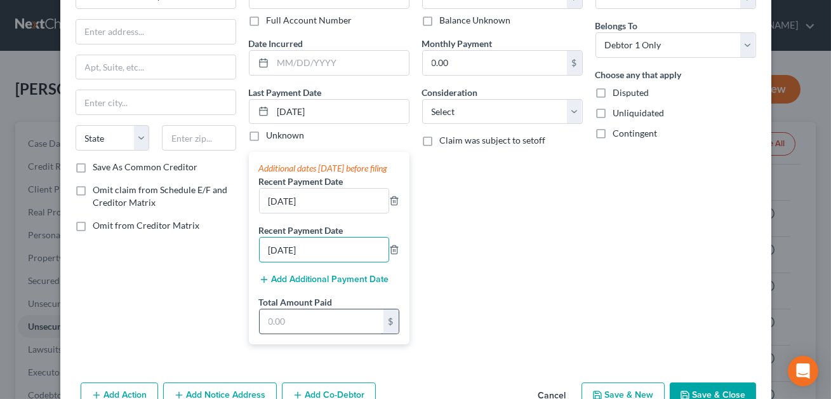
type input "06/26/2025"
click at [286, 333] on input "text" at bounding box center [322, 321] width 124 height 24
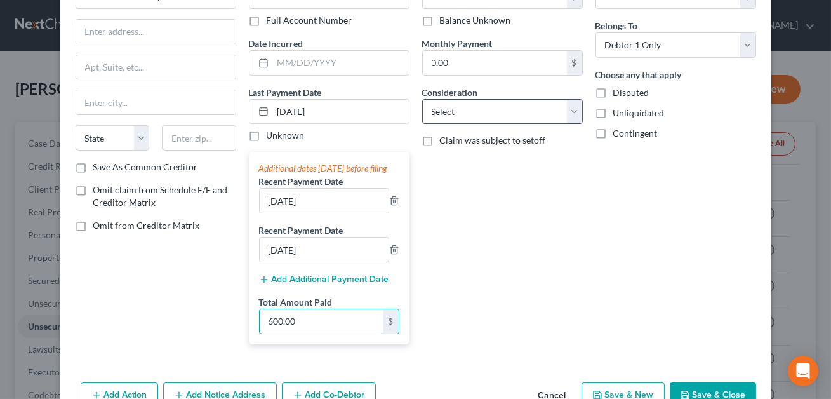
type input "600.00"
click at [456, 116] on select "Select Cable / Satellite Services Collection Agency Credit Card Debt Debt Couns…" at bounding box center [502, 111] width 161 height 25
select select "14"
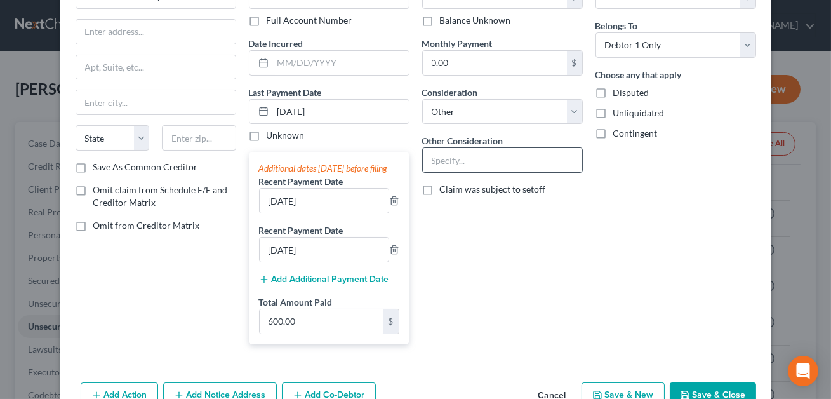
click at [437, 157] on input "text" at bounding box center [502, 160] width 159 height 24
type input "CONFIRM"
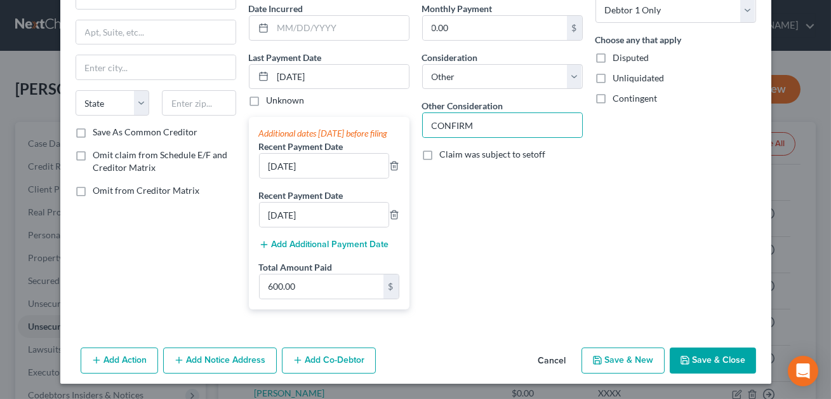
click at [712, 362] on button "Save & Close" at bounding box center [713, 360] width 86 height 27
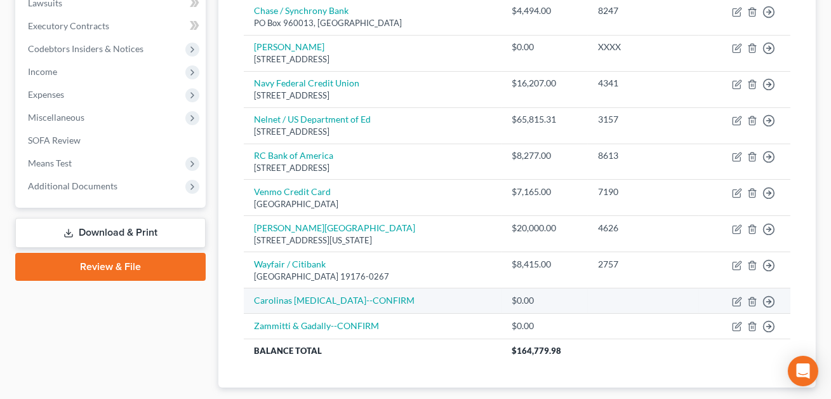
scroll to position [355, 0]
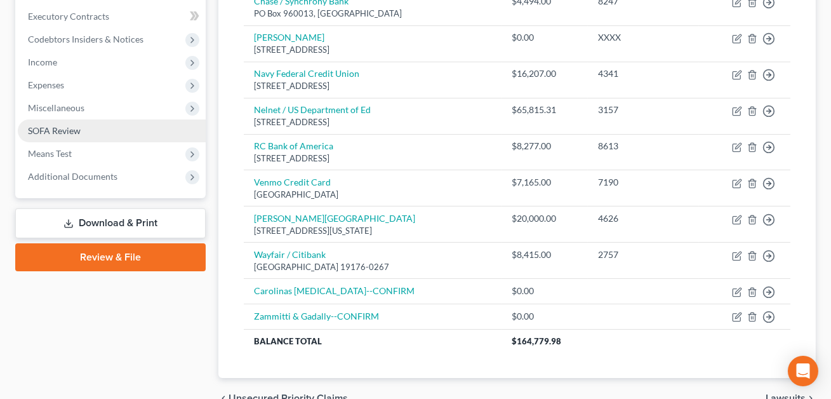
click at [76, 125] on span "SOFA Review" at bounding box center [54, 130] width 53 height 11
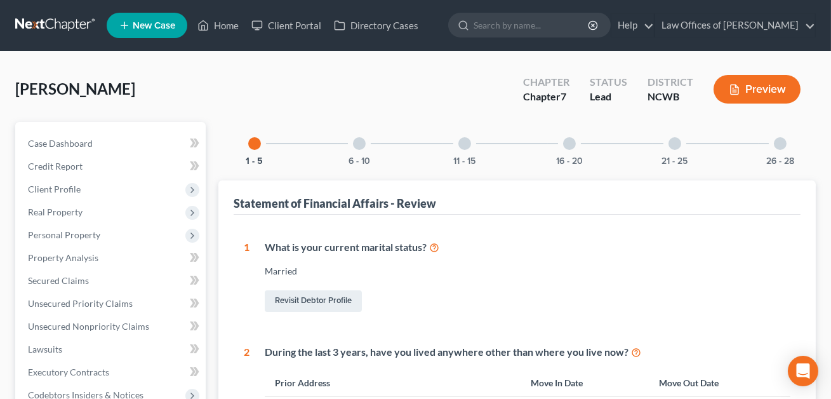
click at [570, 140] on div at bounding box center [569, 143] width 13 height 13
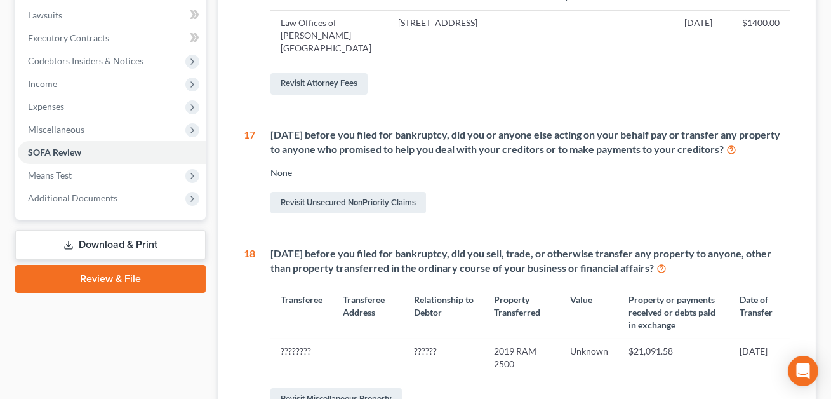
scroll to position [421, 0]
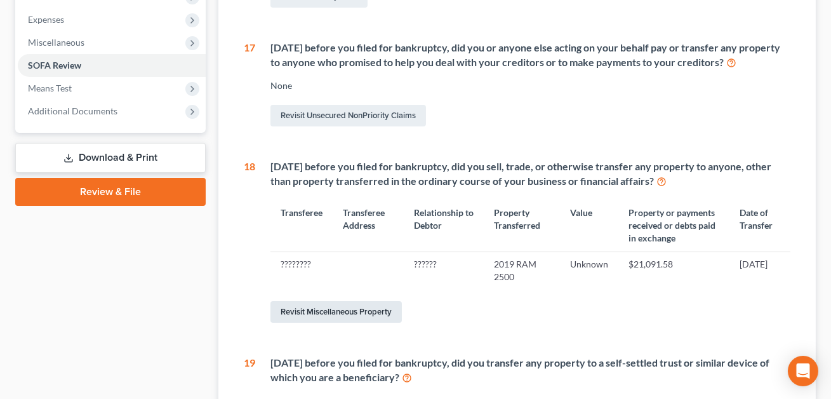
click at [362, 322] on link "Revisit Miscellaneous Property" at bounding box center [335, 312] width 131 height 22
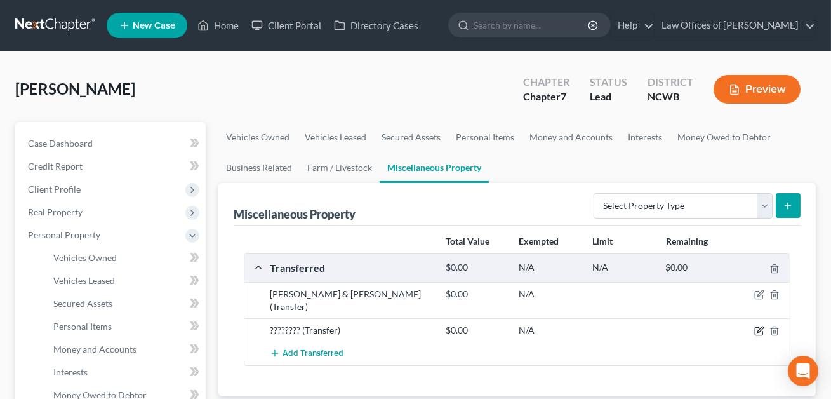
click at [758, 327] on icon "button" at bounding box center [760, 330] width 6 height 6
select select "Ordinary (within 2 years)"
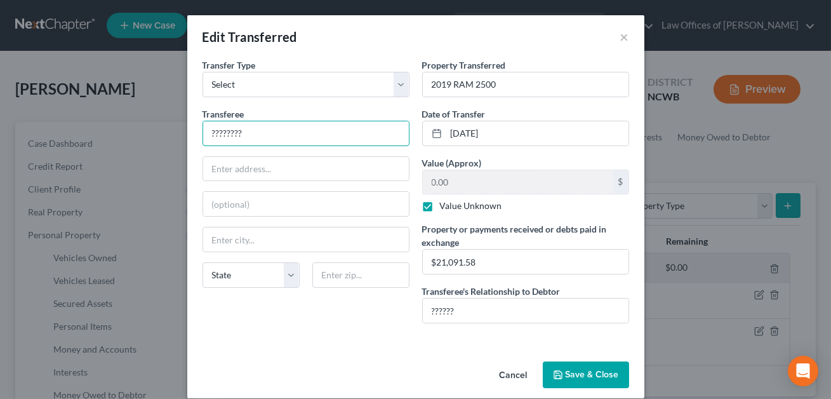
drag, startPoint x: 245, startPoint y: 128, endPoint x: 201, endPoint y: 127, distance: 43.8
click at [201, 127] on div "Transfer Type * Select Ordinary (within 2 years) Within 10 Years Transferee * ?…" at bounding box center [306, 195] width 220 height 275
type input "CONFIRM"
click at [470, 299] on input "??????" at bounding box center [526, 310] width 206 height 24
drag, startPoint x: 472, startPoint y: 313, endPoint x: 428, endPoint y: 310, distance: 43.9
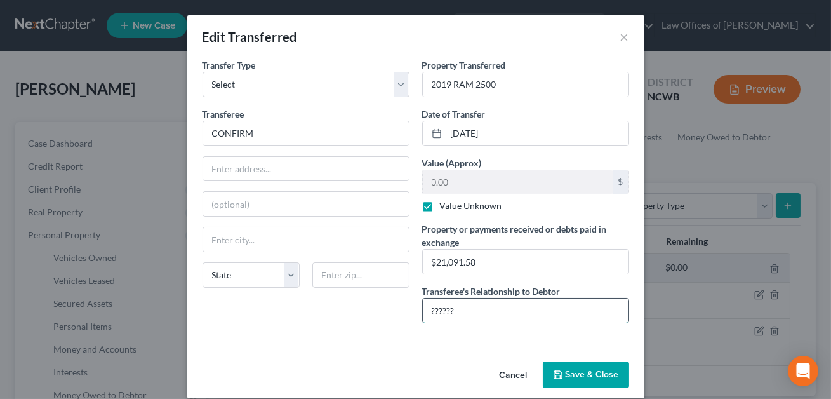
click at [428, 310] on input "??????" at bounding box center [526, 310] width 206 height 24
type input "CONFIRM"
click at [440, 207] on label "Value Unknown" at bounding box center [471, 205] width 62 height 13
click at [445, 207] on input "Value Unknown" at bounding box center [449, 203] width 8 height 8
checkbox input "false"
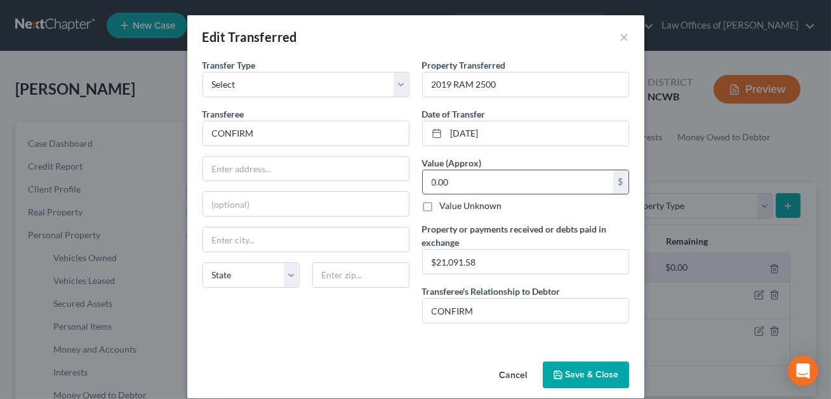
click at [439, 185] on input "0.00" at bounding box center [518, 182] width 190 height 24
type input "21,000.00"
drag, startPoint x: 263, startPoint y: 137, endPoint x: 209, endPoint y: 133, distance: 54.1
click at [209, 133] on input "CONFIRM" at bounding box center [306, 133] width 206 height 24
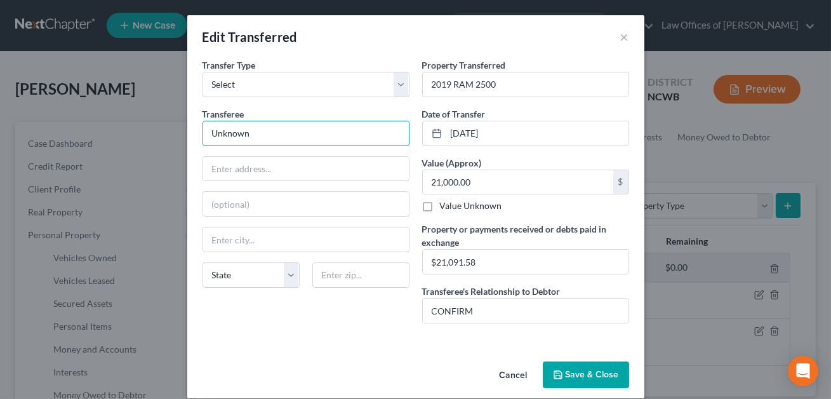
type input "Unknown Third Party"
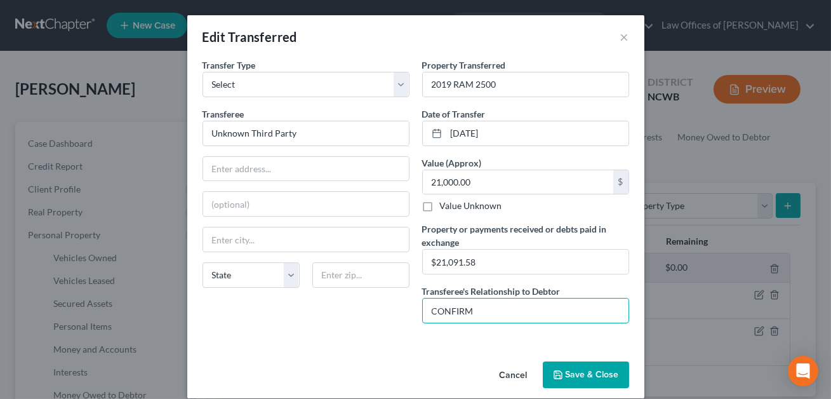
drag, startPoint x: 479, startPoint y: 314, endPoint x: 411, endPoint y: 307, distance: 67.7
click at [411, 307] on div "Transfer Type * Select Ordinary (within 2 years) Within 10 Years Transferee * U…" at bounding box center [415, 195] width 439 height 275
type input "None"
click at [583, 376] on button "Save & Close" at bounding box center [586, 374] width 86 height 27
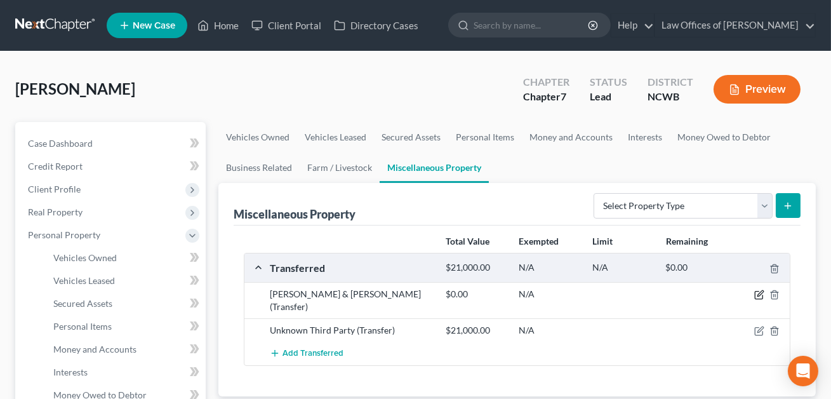
click at [757, 292] on icon "button" at bounding box center [759, 294] width 10 height 10
select select "Within 10 Years"
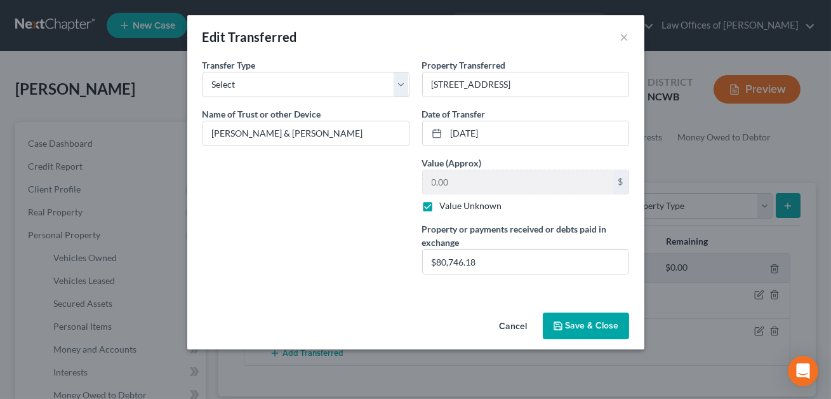
click at [440, 206] on label "Value Unknown" at bounding box center [471, 205] width 62 height 13
click at [445, 206] on input "Value Unknown" at bounding box center [449, 203] width 8 height 8
checkbox input "false"
click at [460, 182] on input "0.00" at bounding box center [518, 182] width 190 height 24
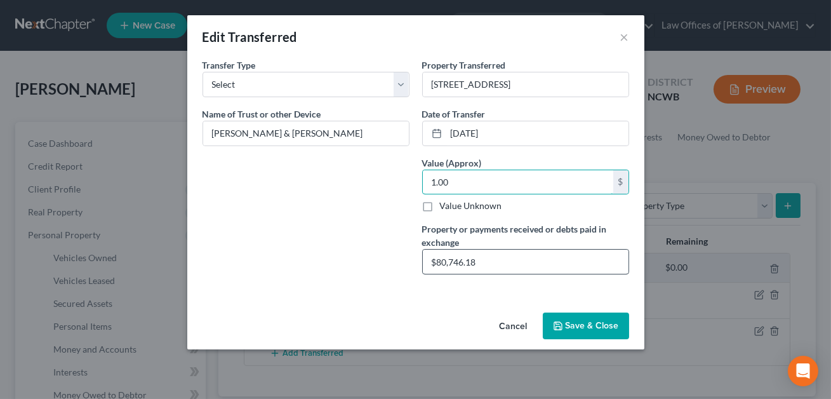
type input "1.00"
click at [430, 258] on input "$80,746.18" at bounding box center [526, 261] width 206 height 24
click at [433, 261] on input "Netted $80,746.18" at bounding box center [526, 261] width 206 height 24
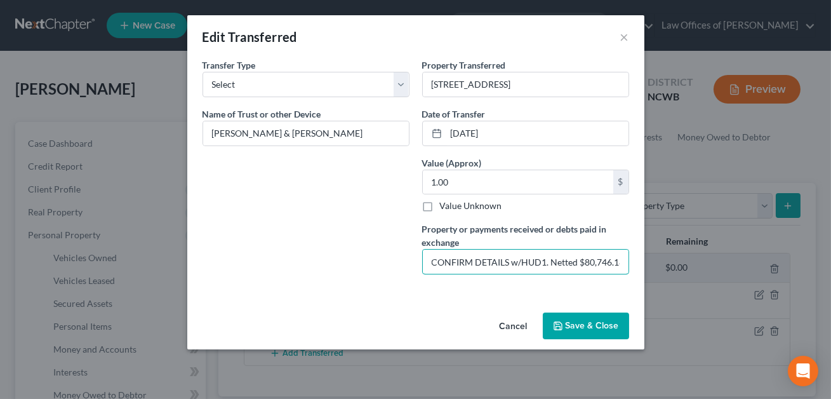
type input "CONFIRM DETAILS w/HUD1. Netted $80,746.18"
click at [574, 321] on button "Save & Close" at bounding box center [586, 325] width 86 height 27
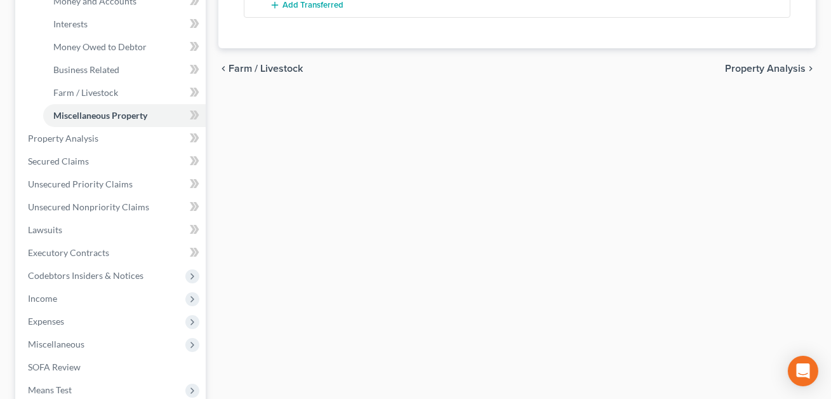
scroll to position [382, 0]
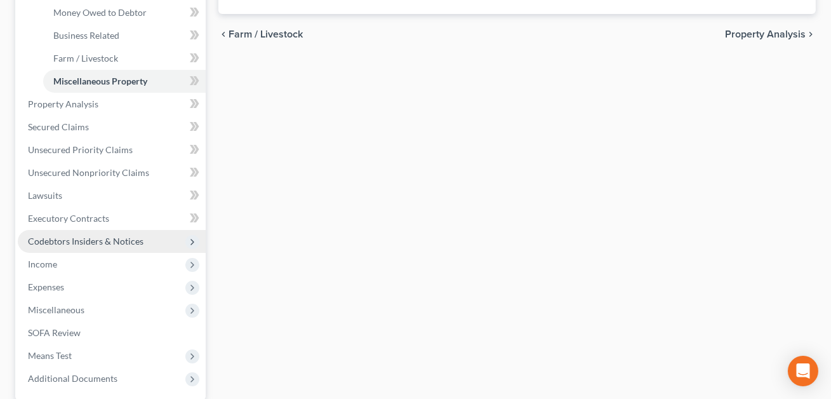
click at [75, 241] on span "Codebtors Insiders & Notices" at bounding box center [86, 240] width 116 height 11
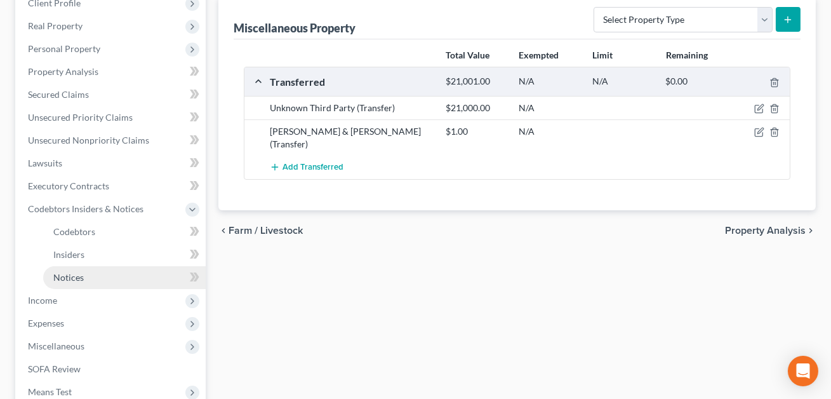
scroll to position [308, 0]
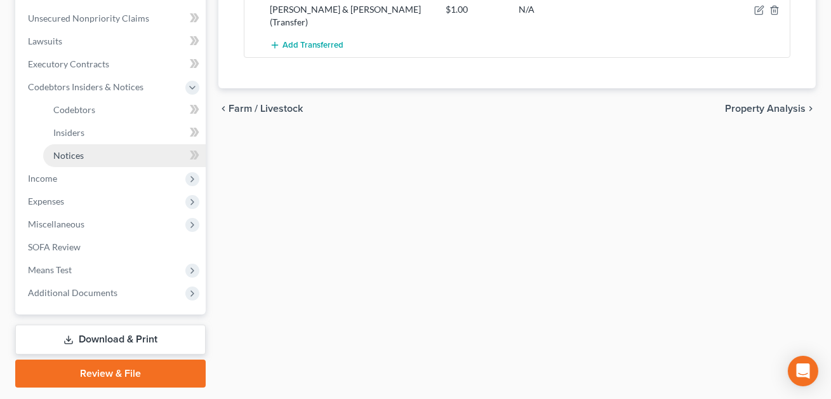
click at [77, 160] on link "Notices" at bounding box center [124, 155] width 162 height 23
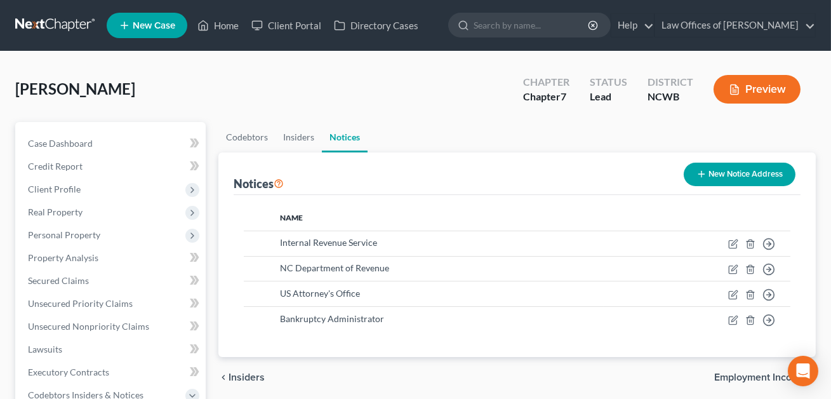
click at [723, 175] on button "New Notice Address" at bounding box center [740, 173] width 112 height 23
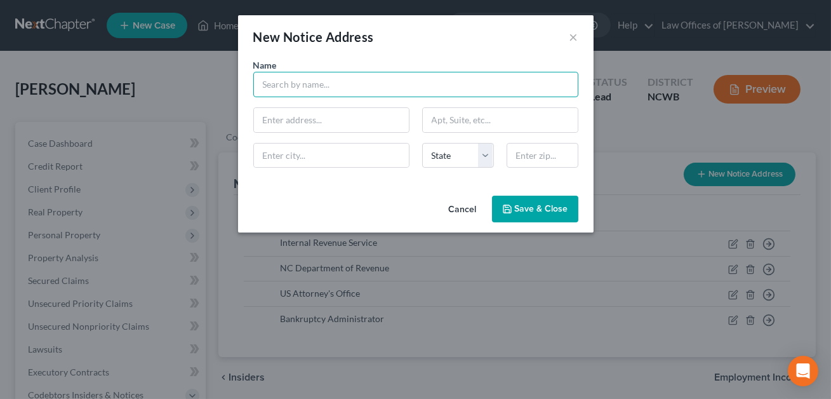
click at [312, 86] on input "text" at bounding box center [415, 84] width 325 height 25
click at [265, 85] on input "Iedell Coun" at bounding box center [415, 84] width 325 height 25
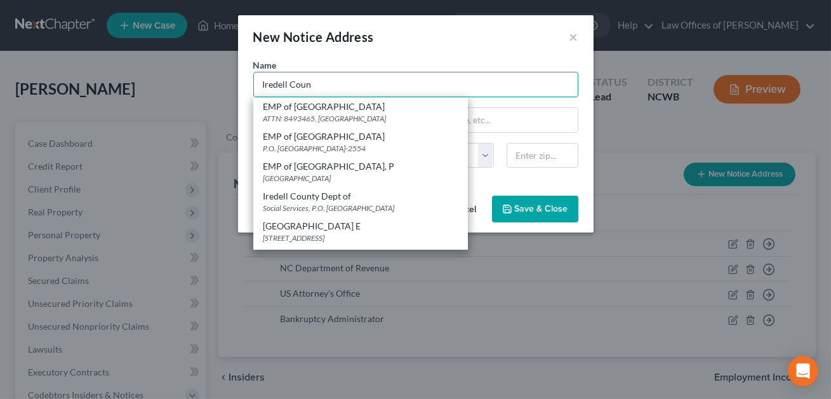
click at [309, 84] on input "Iredell Coun" at bounding box center [415, 84] width 325 height 25
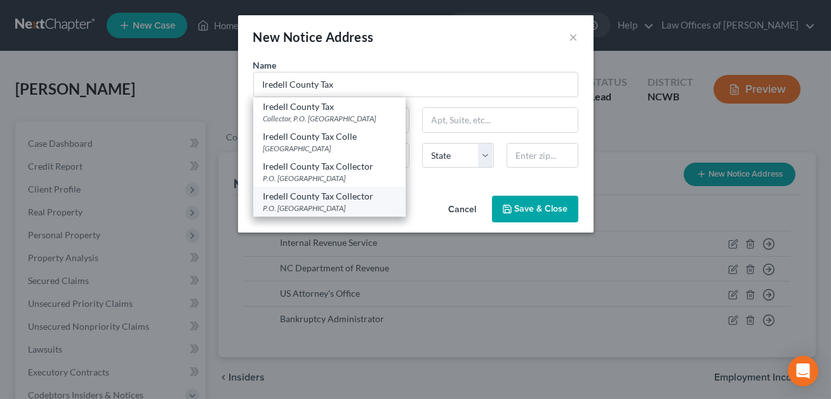
click at [324, 199] on div "Iredell County Tax Collector" at bounding box center [329, 196] width 132 height 13
type input "Iredell County Tax Collector"
type input "P.O. Box 1027"
type input "Statesville"
select select "28"
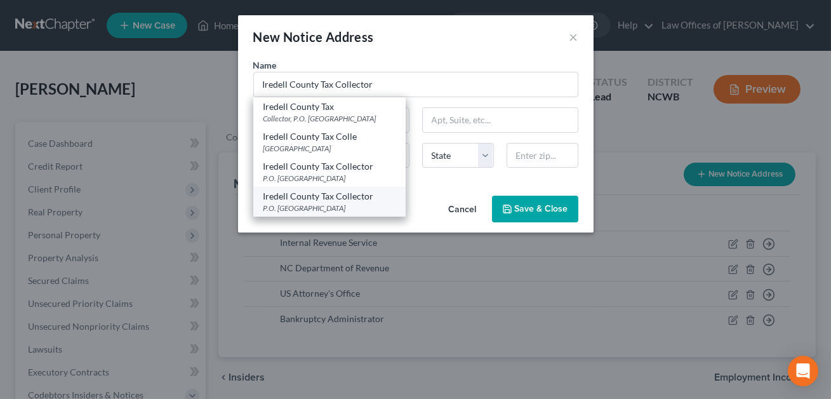
type input "28677"
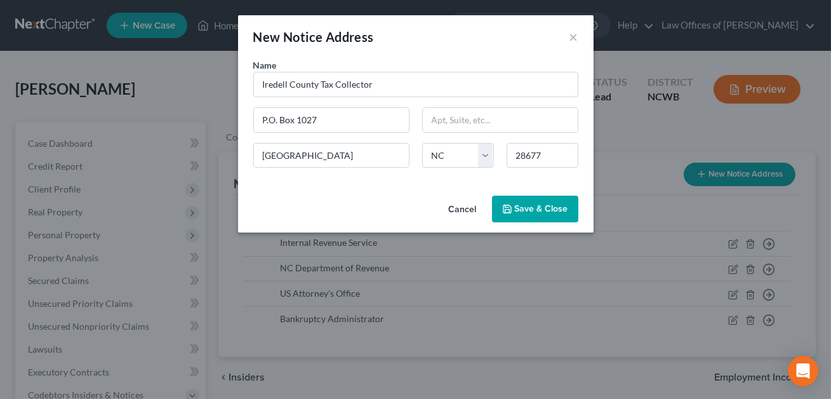
click at [552, 204] on span "Save & Close" at bounding box center [541, 208] width 53 height 11
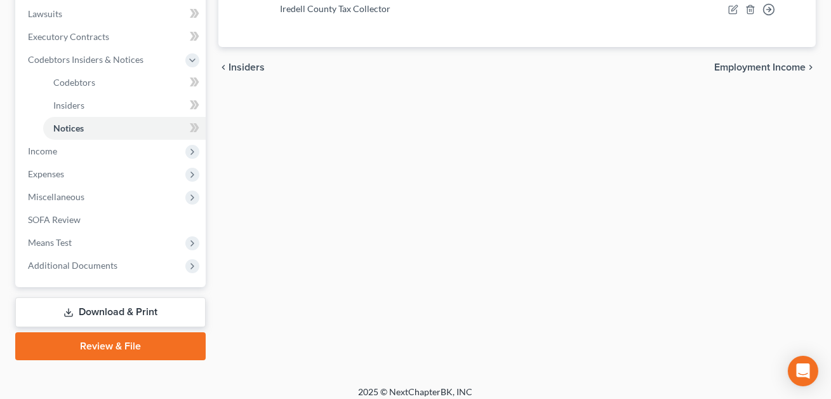
scroll to position [343, 0]
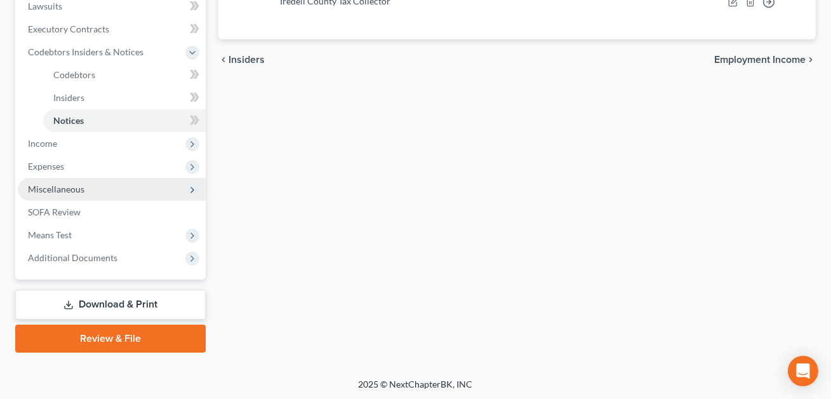
click at [64, 192] on span "Miscellaneous" at bounding box center [112, 189] width 188 height 23
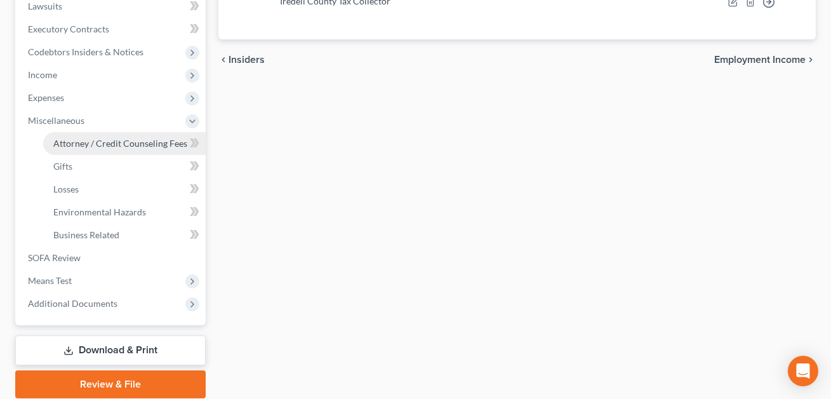
click at [81, 142] on span "Attorney / Credit Counseling Fees" at bounding box center [120, 143] width 134 height 11
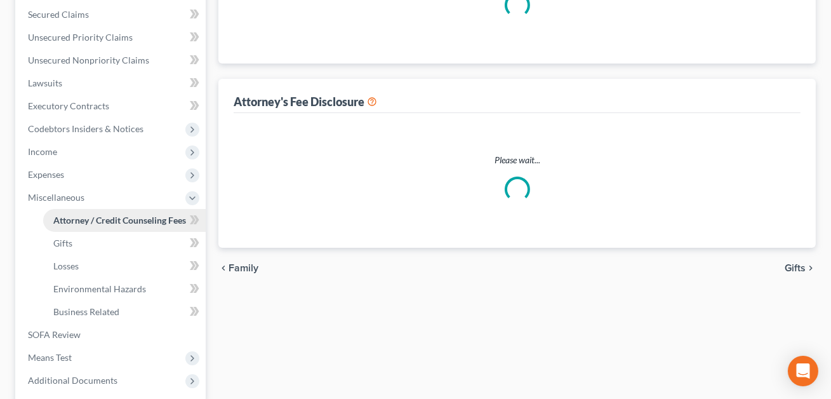
select select "0"
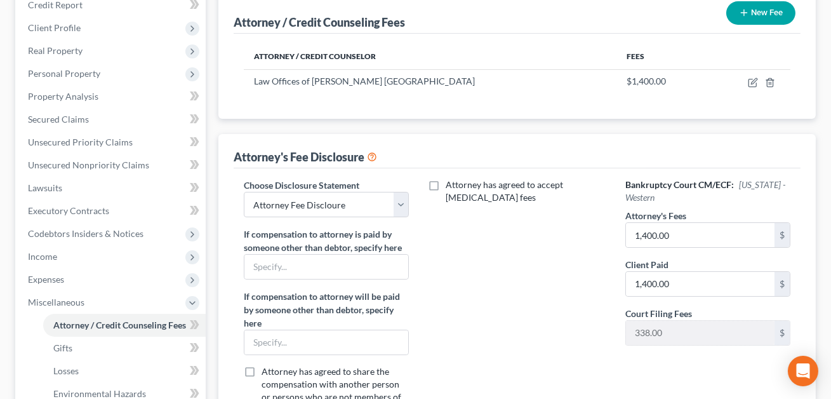
scroll to position [11, 0]
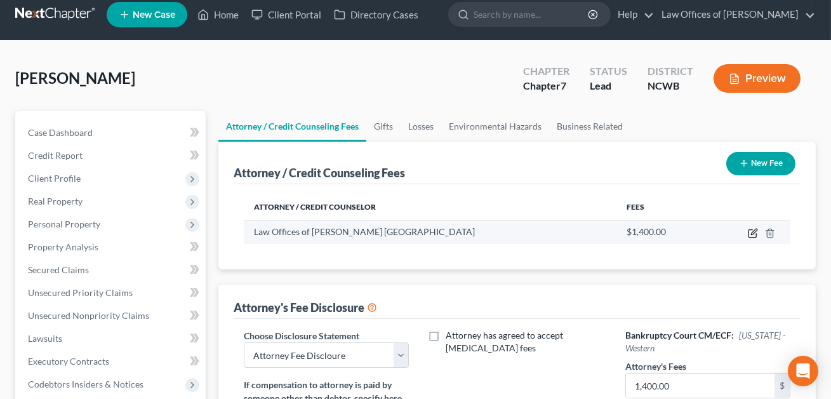
click at [750, 230] on icon "button" at bounding box center [753, 233] width 10 height 10
select select "28"
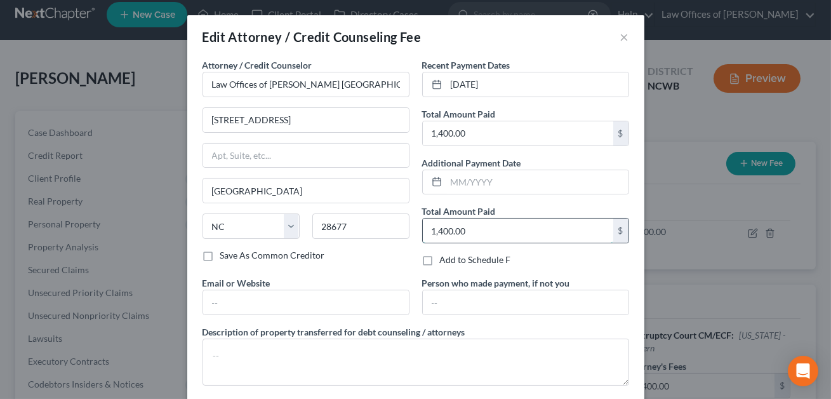
click at [486, 227] on input "1,400.00" at bounding box center [518, 230] width 190 height 24
click at [479, 84] on input "07/29/2025" at bounding box center [537, 84] width 182 height 24
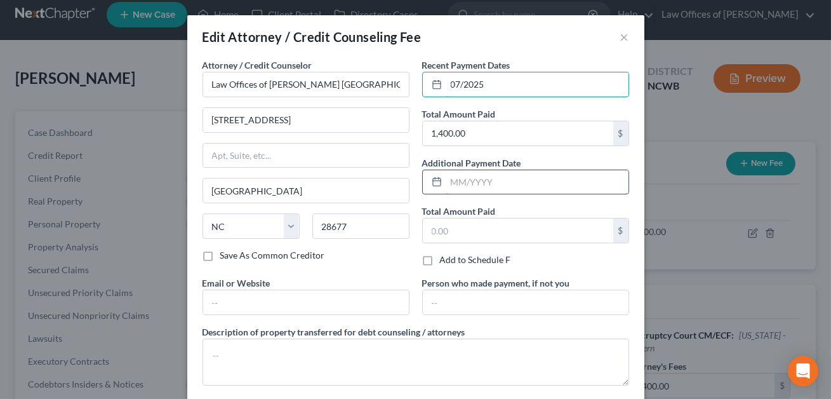
type input "07/2025"
click at [450, 189] on input "text" at bounding box center [537, 182] width 182 height 24
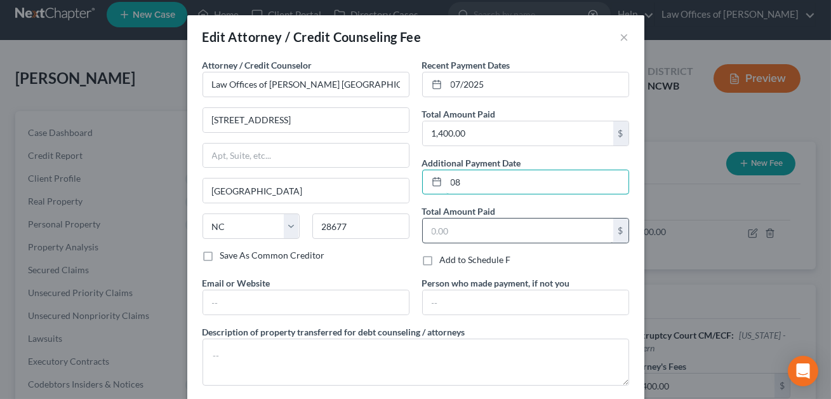
type input "08/2025"
click at [452, 231] on input "text" at bounding box center [518, 230] width 190 height 24
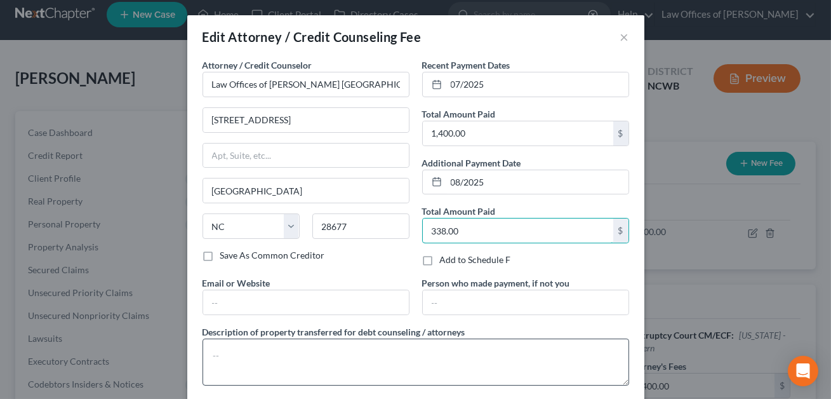
type input "338.00"
click at [239, 354] on textarea at bounding box center [415, 361] width 427 height 47
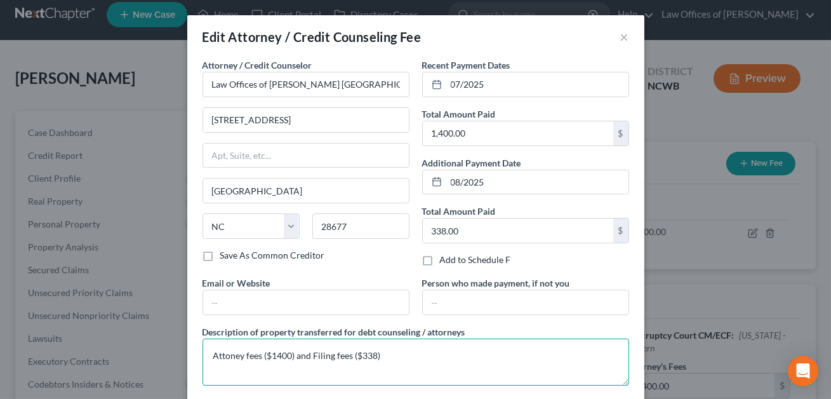
scroll to position [65, 0]
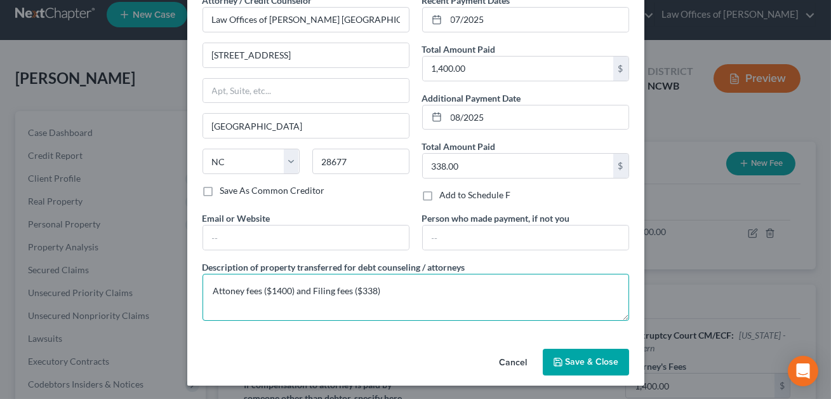
type textarea "Attoney fees ($1400) and Filing fees ($338)"
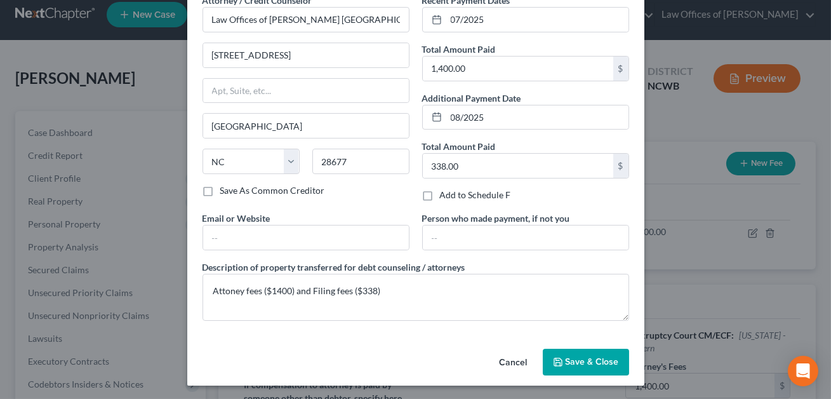
click at [548, 359] on button "Save & Close" at bounding box center [586, 361] width 86 height 27
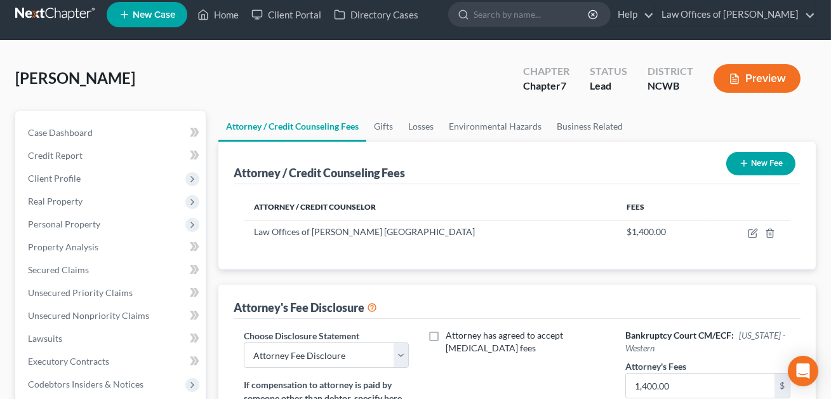
click at [765, 164] on button "New Fee" at bounding box center [760, 163] width 69 height 23
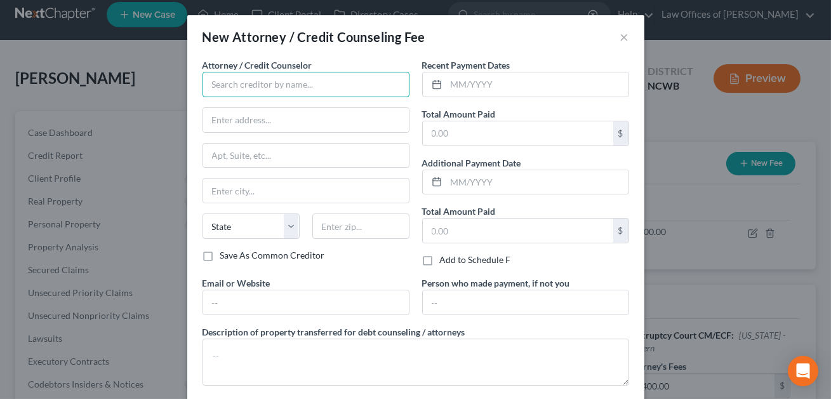
click at [230, 88] on input "text" at bounding box center [305, 84] width 207 height 25
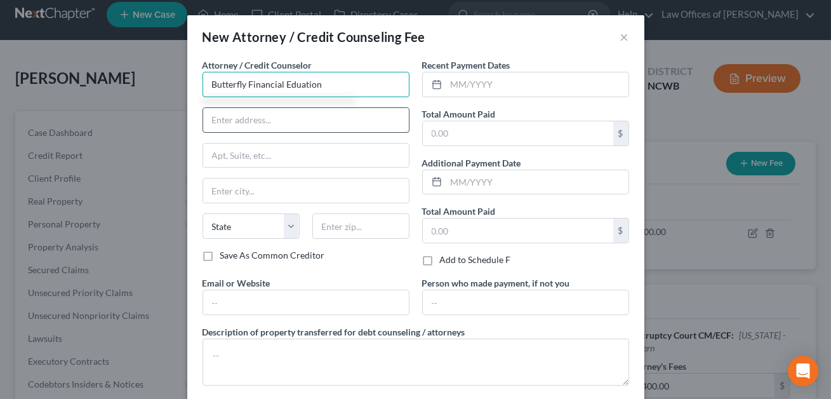
type input "Butterfly Financial Eduation"
click at [211, 124] on input "text" at bounding box center [306, 120] width 206 height 24
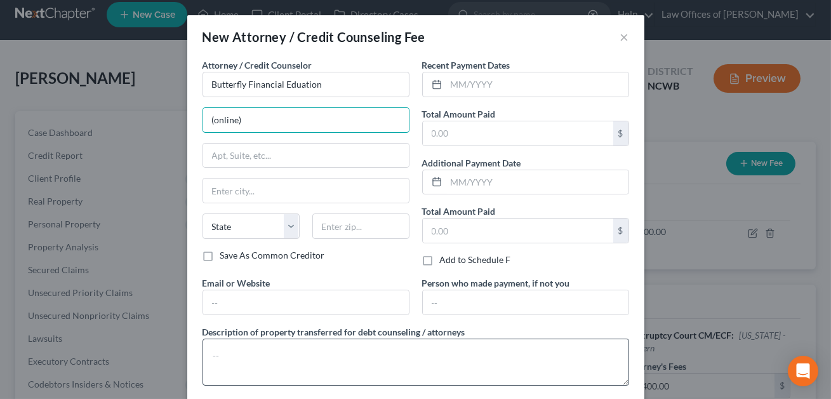
type input "(online)"
click at [216, 348] on textarea at bounding box center [415, 361] width 427 height 47
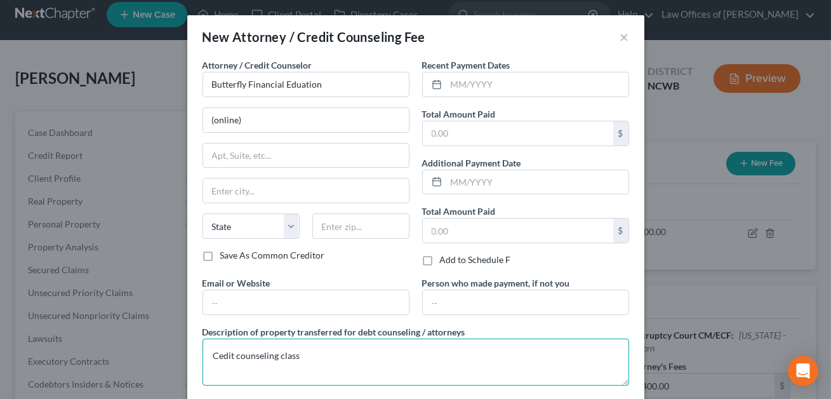
click at [219, 357] on textarea "Cedit counseling class" at bounding box center [415, 361] width 427 height 47
type textarea "Credit counseling class"
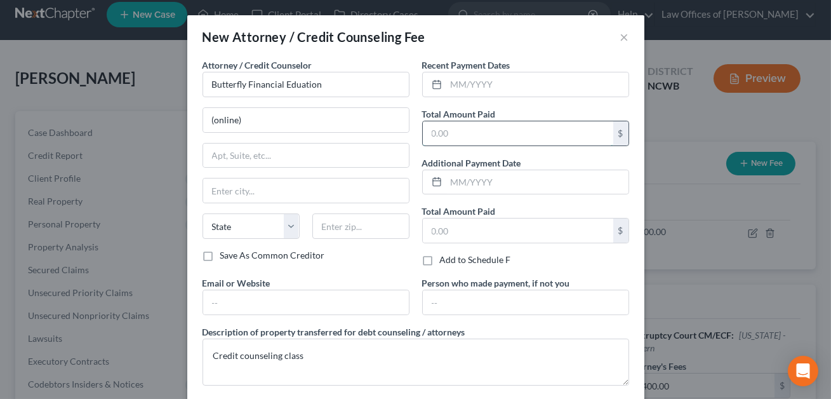
click at [444, 138] on input "text" at bounding box center [518, 133] width 190 height 24
type input "25.00"
click at [461, 88] on input "text" at bounding box center [537, 84] width 182 height 24
type input "08/2025"
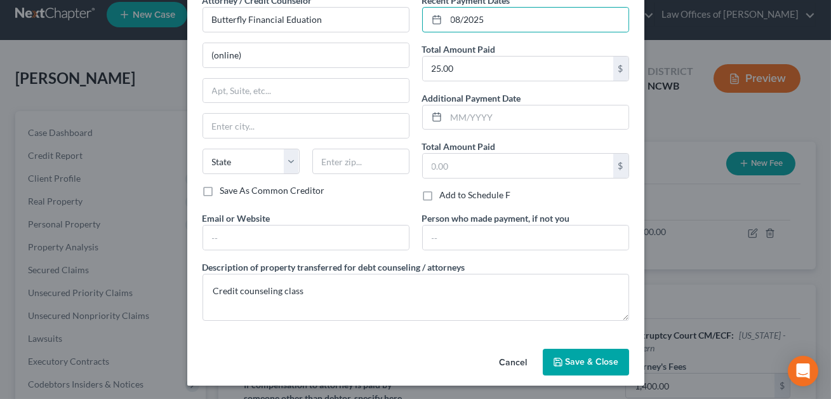
click at [585, 362] on span "Save & Close" at bounding box center [592, 361] width 53 height 11
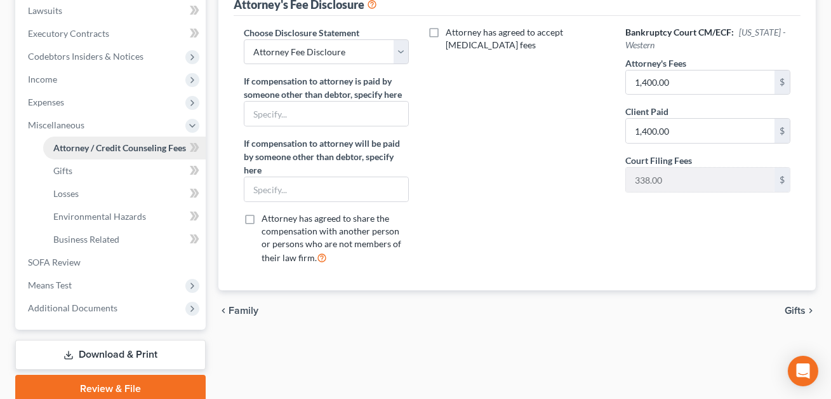
scroll to position [352, 0]
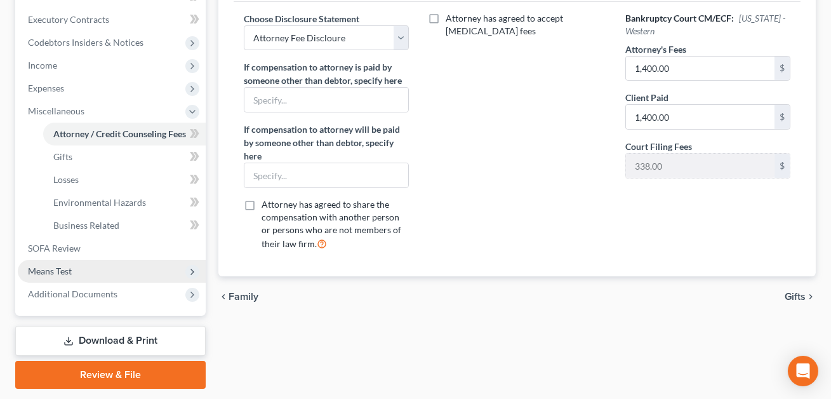
click at [65, 265] on span "Means Test" at bounding box center [50, 270] width 44 height 11
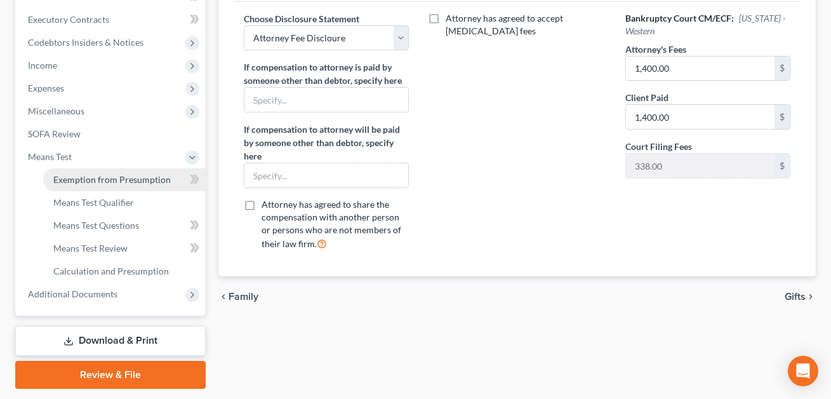
click at [84, 182] on span "Exemption from Presumption" at bounding box center [111, 179] width 117 height 11
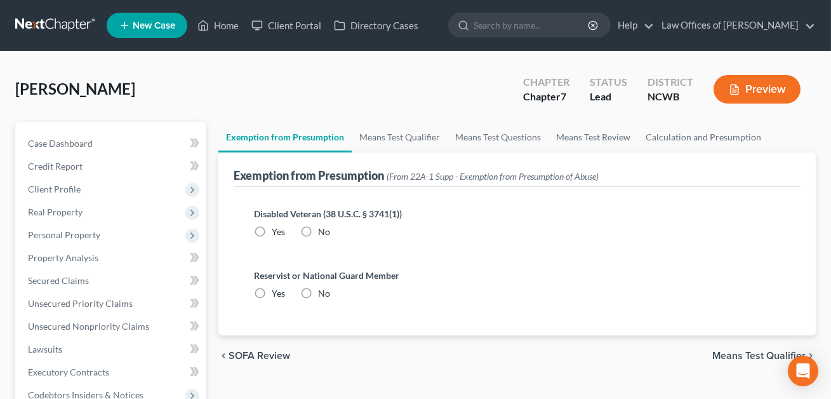
click at [318, 228] on label "No" at bounding box center [324, 231] width 12 height 13
click at [323, 228] on input "No" at bounding box center [327, 229] width 8 height 8
radio input "true"
click at [318, 293] on label "No" at bounding box center [324, 293] width 12 height 13
click at [323, 293] on input "No" at bounding box center [327, 291] width 8 height 8
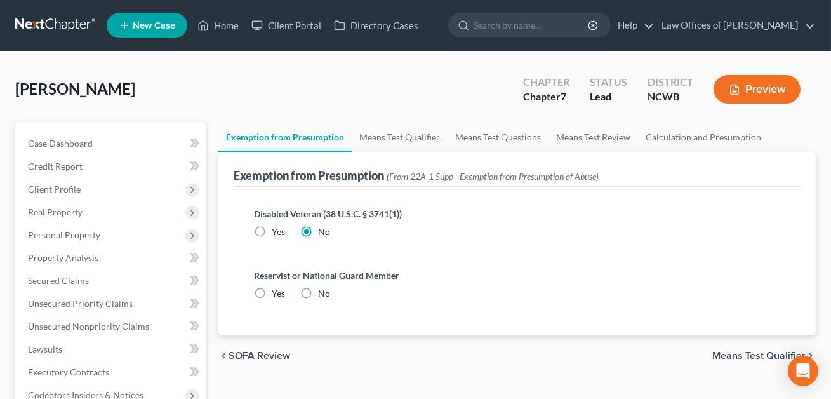
radio input "true"
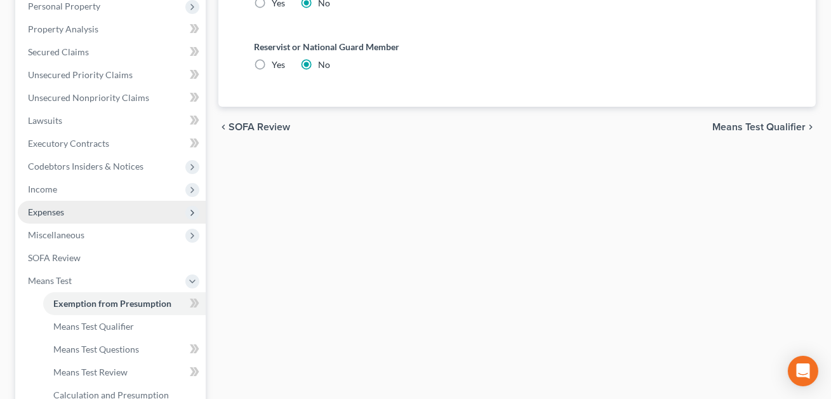
scroll to position [245, 0]
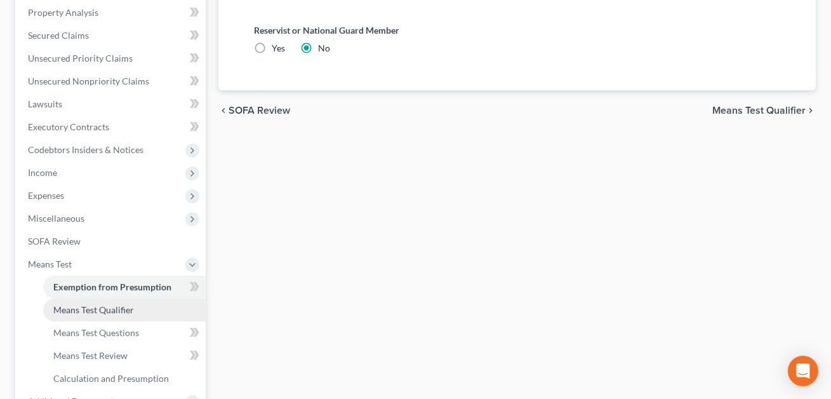
click at [123, 307] on span "Means Test Qualifier" at bounding box center [93, 309] width 81 height 11
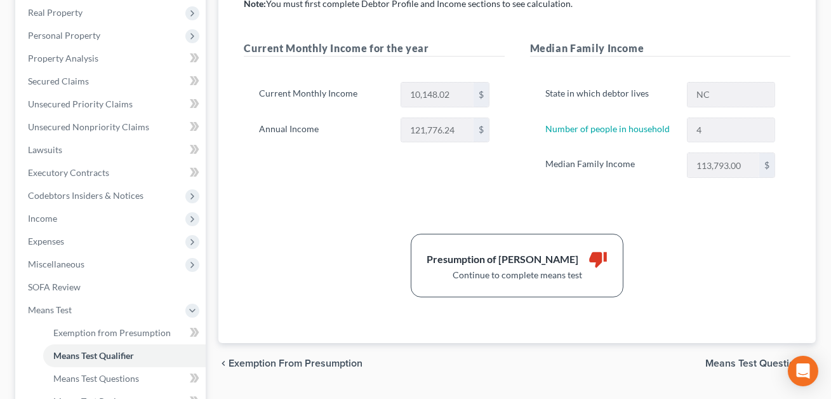
scroll to position [388, 0]
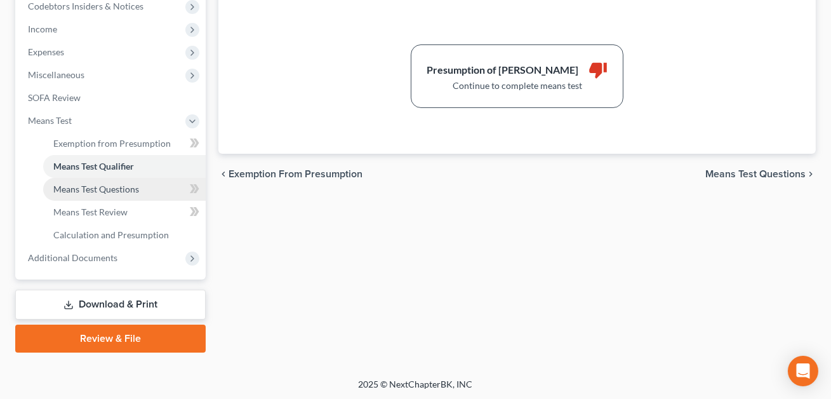
click at [121, 185] on span "Means Test Questions" at bounding box center [96, 188] width 86 height 11
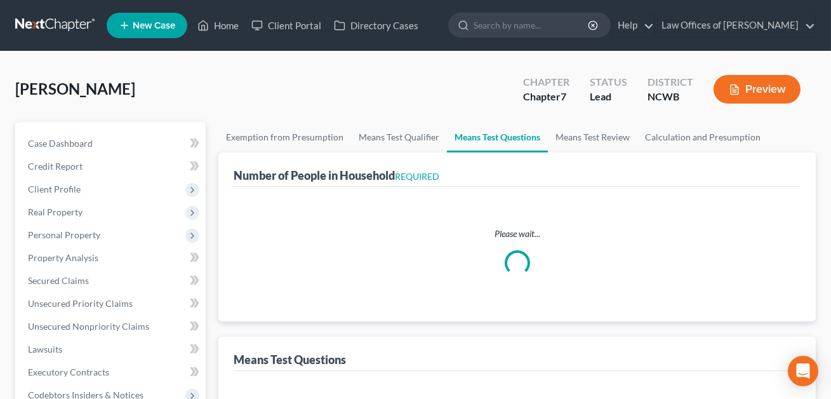
select select "0"
select select "60"
select select "4"
select select "0"
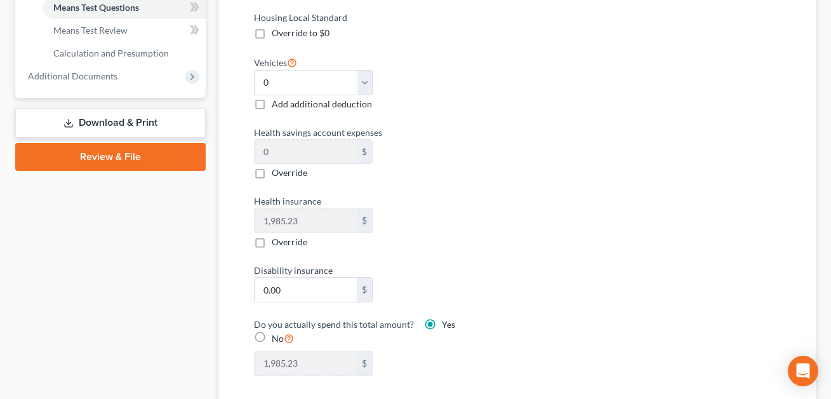
scroll to position [577, 0]
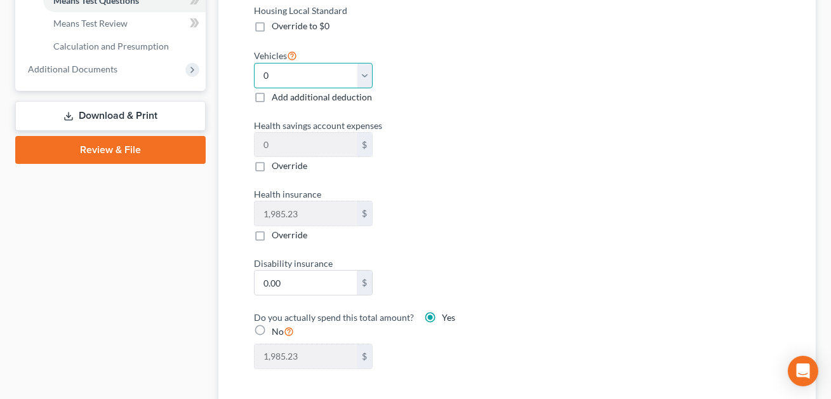
click at [366, 76] on select "Select 0 1 2 3 4 5" at bounding box center [313, 75] width 119 height 25
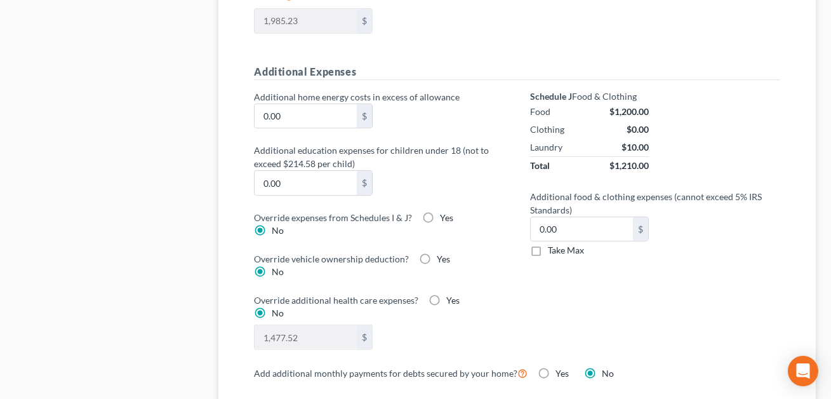
scroll to position [970, 0]
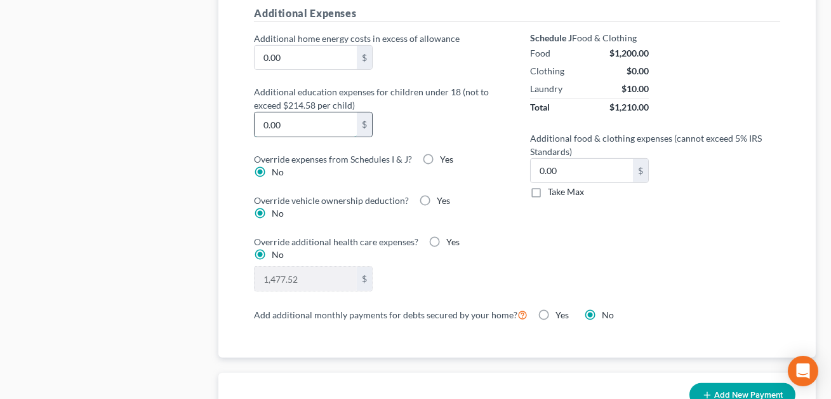
click at [315, 131] on input "0.00" at bounding box center [306, 124] width 102 height 24
type input "76.00"
click at [437, 196] on label "Yes" at bounding box center [443, 200] width 13 height 13
click at [442, 196] on input "Yes" at bounding box center [446, 198] width 8 height 8
radio input "true"
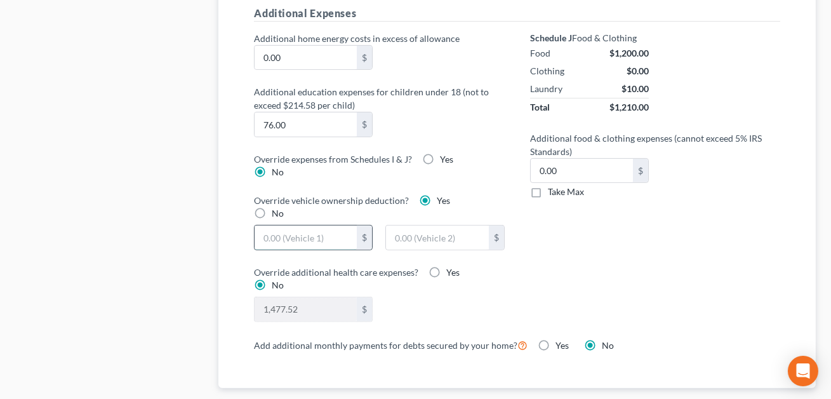
click at [313, 235] on input "text" at bounding box center [306, 237] width 102 height 24
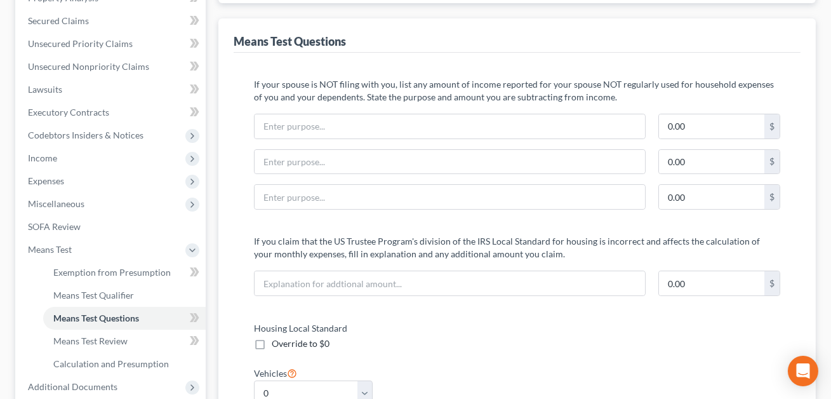
scroll to position [0, 0]
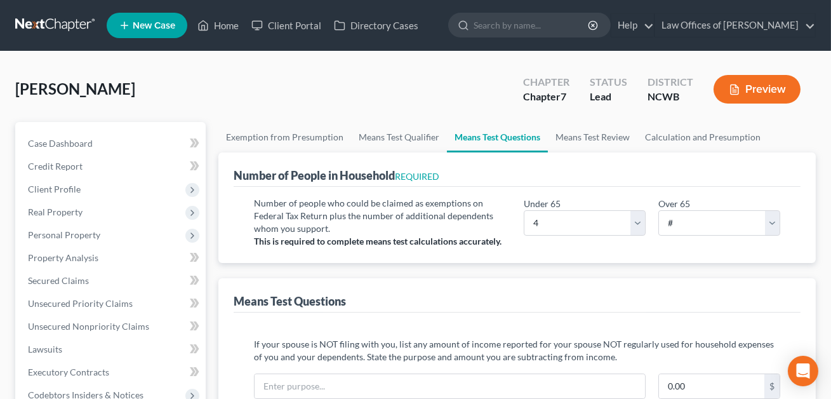
type input "200.00"
click at [753, 90] on button "Preview" at bounding box center [756, 89] width 87 height 29
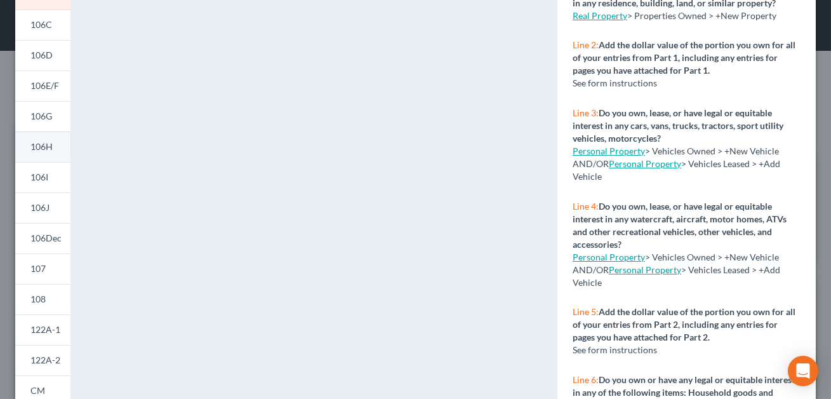
scroll to position [215, 0]
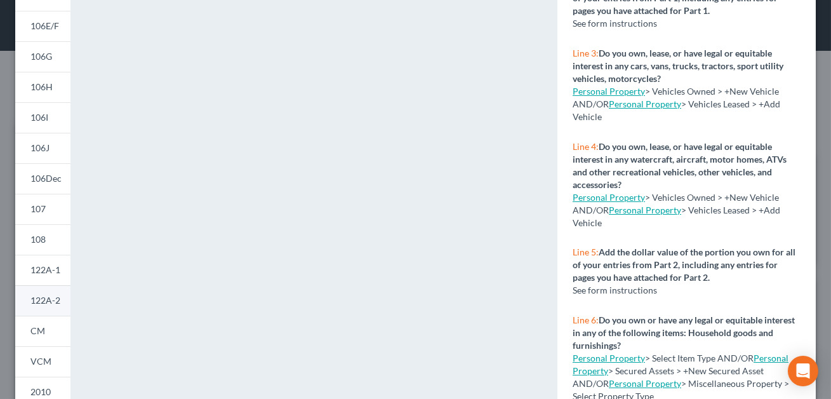
click at [44, 302] on span "122A-2" at bounding box center [45, 299] width 30 height 11
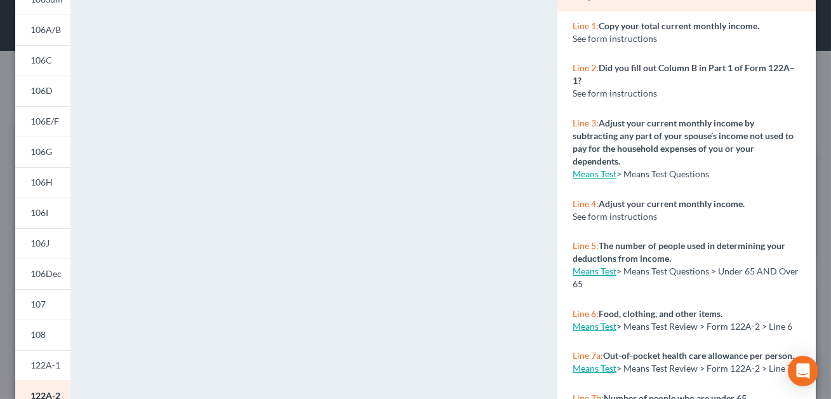
scroll to position [0, 0]
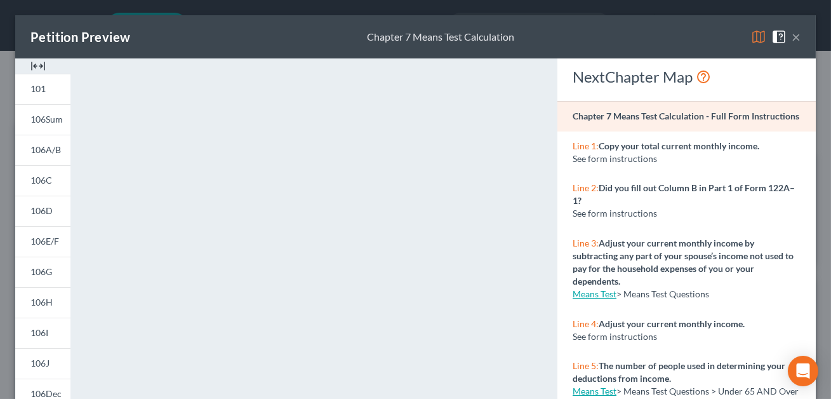
click at [796, 37] on button "×" at bounding box center [795, 36] width 9 height 15
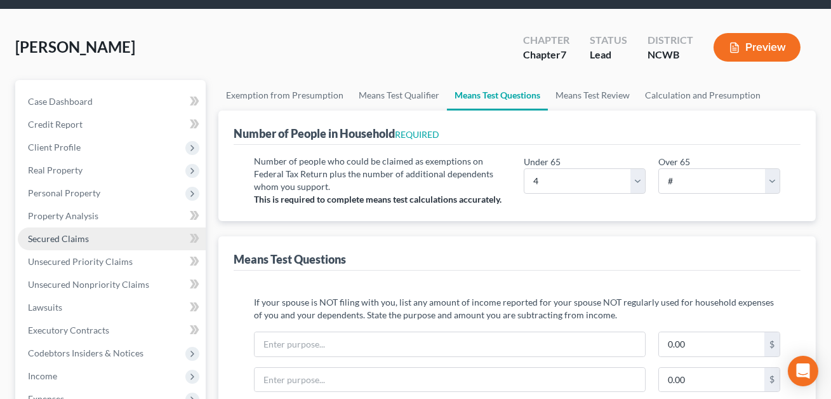
scroll to position [145, 0]
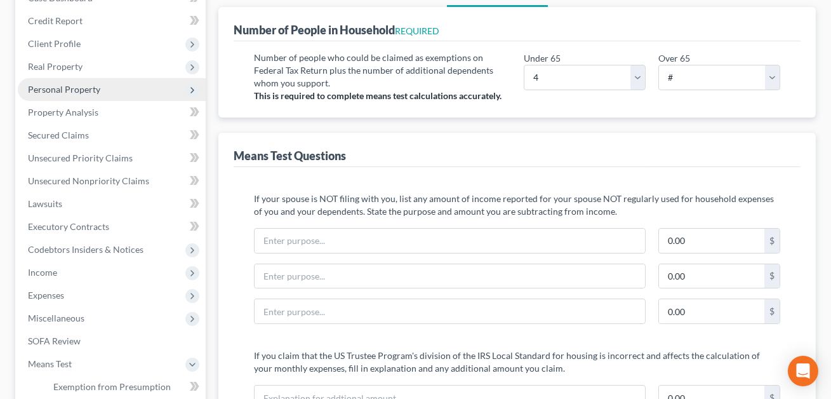
click at [58, 92] on span "Personal Property" at bounding box center [64, 89] width 72 height 11
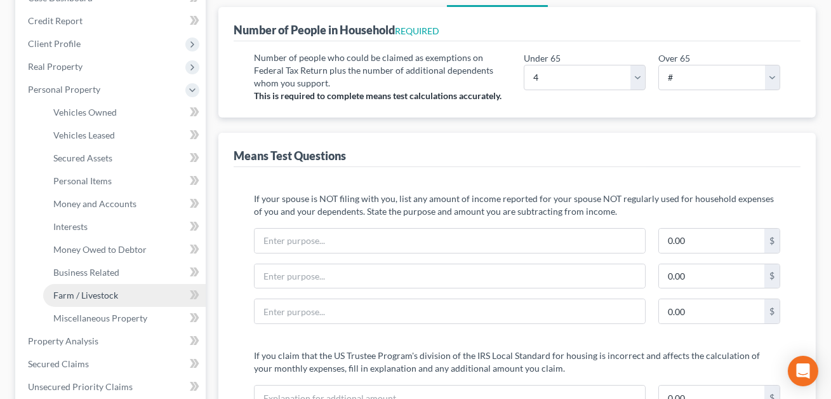
click at [94, 289] on span "Farm / Livestock" at bounding box center [85, 294] width 65 height 11
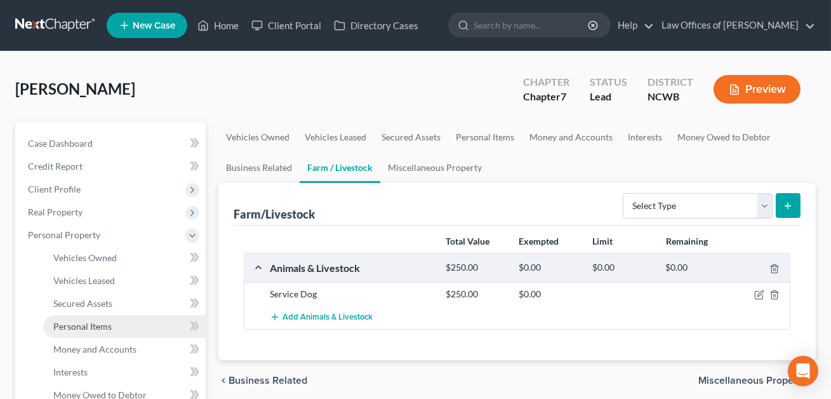
click at [78, 324] on span "Personal Items" at bounding box center [82, 326] width 58 height 11
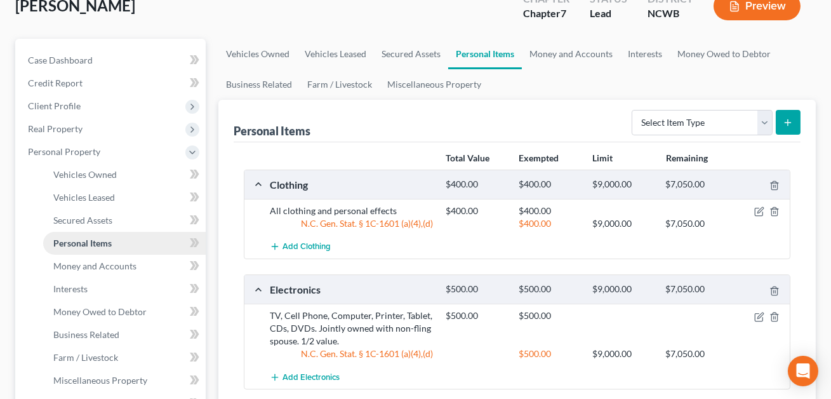
scroll to position [124, 0]
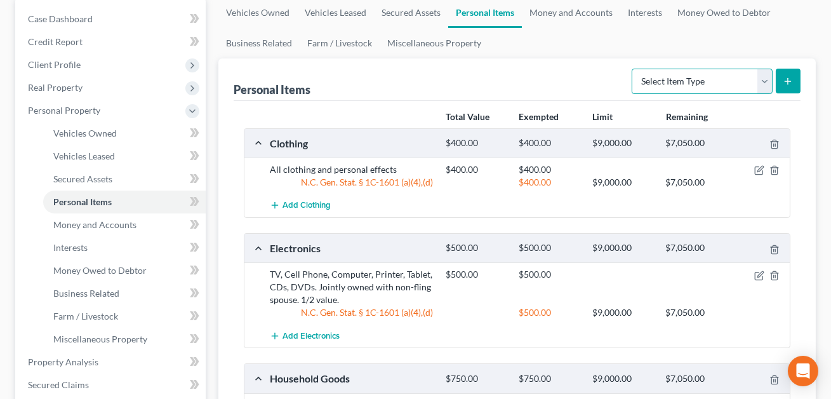
click at [695, 79] on select "Select Item Type Clothing Collectibles Of Value Electronics Firearms Household …" at bounding box center [702, 81] width 141 height 25
select select "other"
click at [793, 81] on button "submit" at bounding box center [788, 81] width 25 height 25
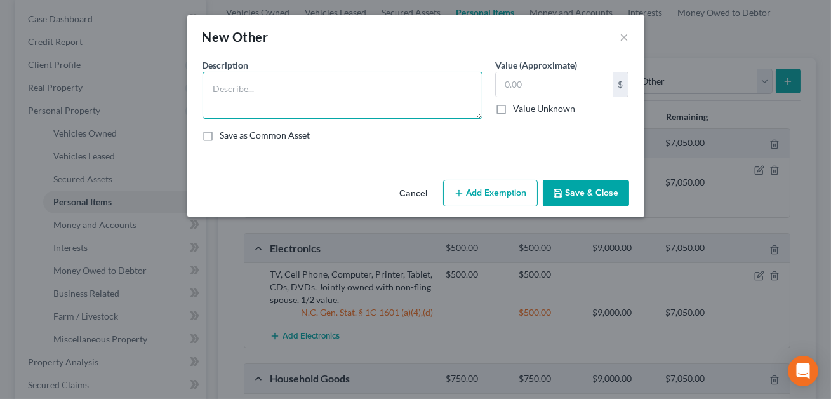
click at [381, 79] on textarea at bounding box center [342, 95] width 280 height 47
click at [220, 92] on textarea "Sevice Dog" at bounding box center [342, 95] width 280 height 47
click at [257, 89] on textarea "Service Dog" at bounding box center [342, 95] width 280 height 47
click at [326, 91] on textarea "Service Dog. Jointly owned wth spouse." at bounding box center [342, 95] width 280 height 47
click at [378, 90] on textarea "Service Dog. Jointly owned with spouse." at bounding box center [342, 95] width 280 height 47
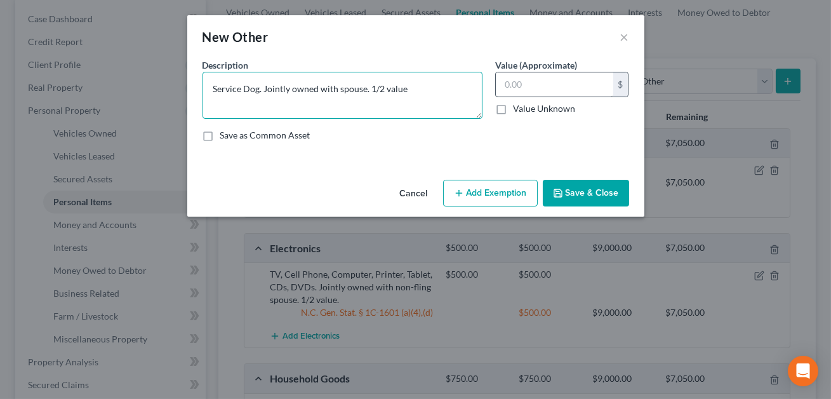
type textarea "Service Dog. Jointly owned with spouse. 1/2 value"
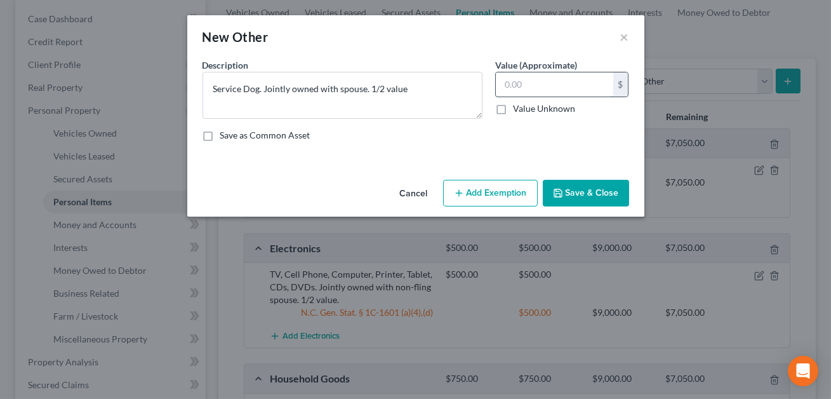
click at [524, 86] on input "text" at bounding box center [554, 84] width 117 height 24
type input "125.00"
click at [491, 202] on button "Add Exemption" at bounding box center [490, 193] width 95 height 27
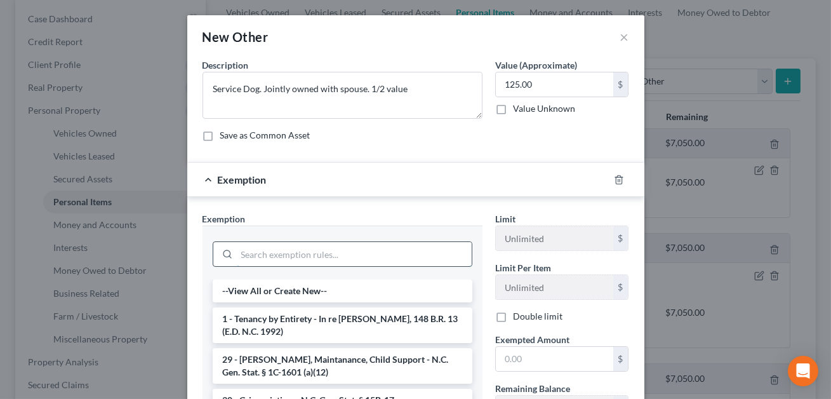
click at [326, 264] on input "search" at bounding box center [354, 254] width 235 height 24
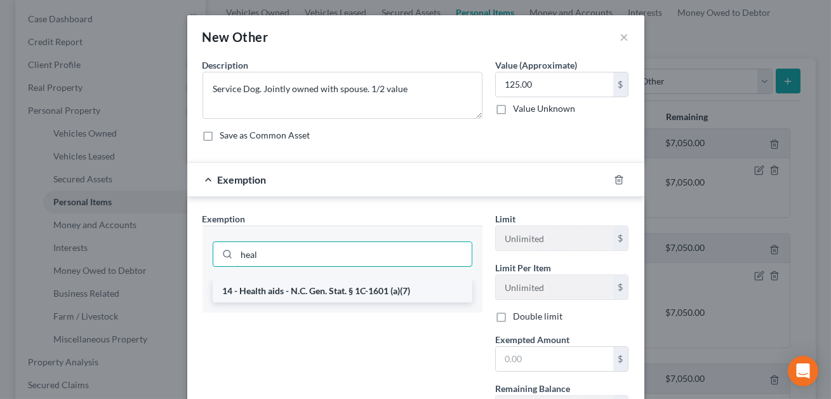
type input "heal"
click at [338, 296] on li "14 - Health aids - N.C. Gen. Stat. § 1C-1601 (a)(7)" at bounding box center [343, 290] width 260 height 23
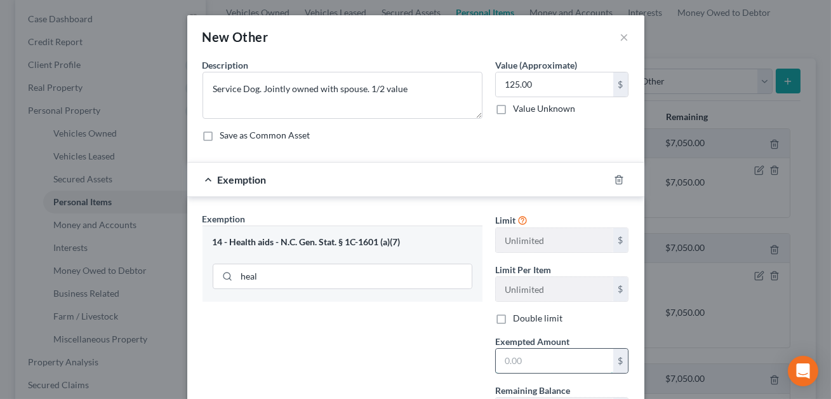
click at [510, 362] on input "text" at bounding box center [554, 360] width 117 height 24
type input "125.00"
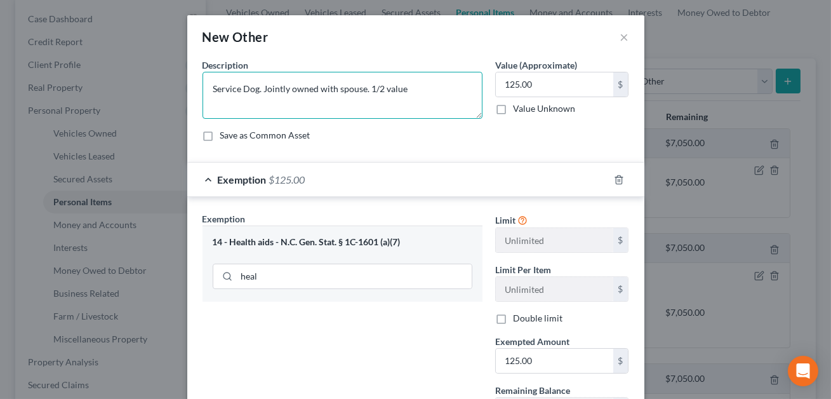
click at [404, 87] on textarea "Service Dog. Jointly owned with spouse. 1/2 value" at bounding box center [342, 95] width 280 height 47
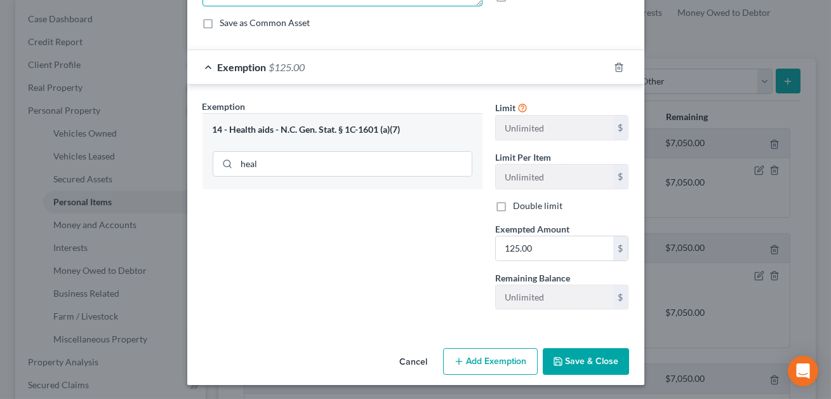
type textarea "Service Dog. Jointly owned with spouse. 1/2 value listed."
click at [599, 352] on button "Save & Close" at bounding box center [586, 361] width 86 height 27
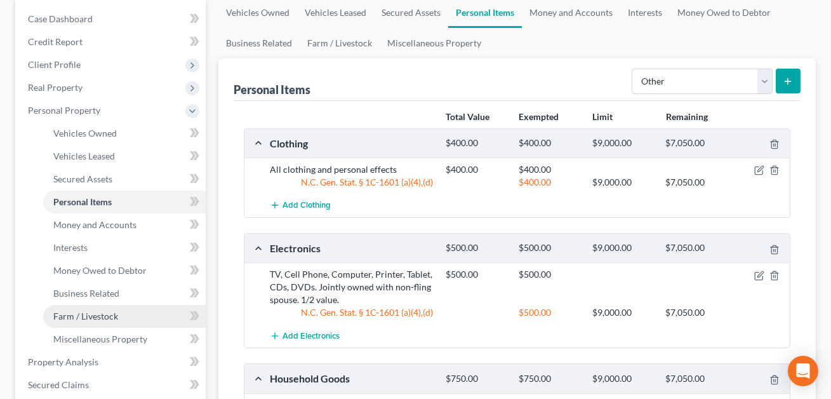
click at [94, 317] on span "Farm / Livestock" at bounding box center [85, 315] width 65 height 11
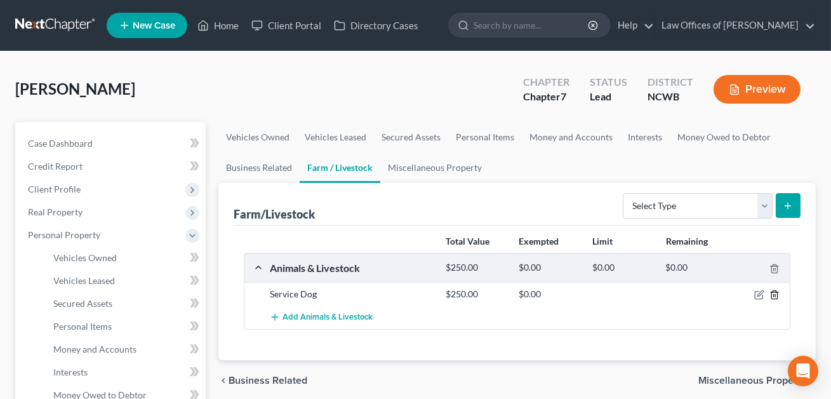
click at [776, 294] on icon "button" at bounding box center [774, 294] width 10 height 10
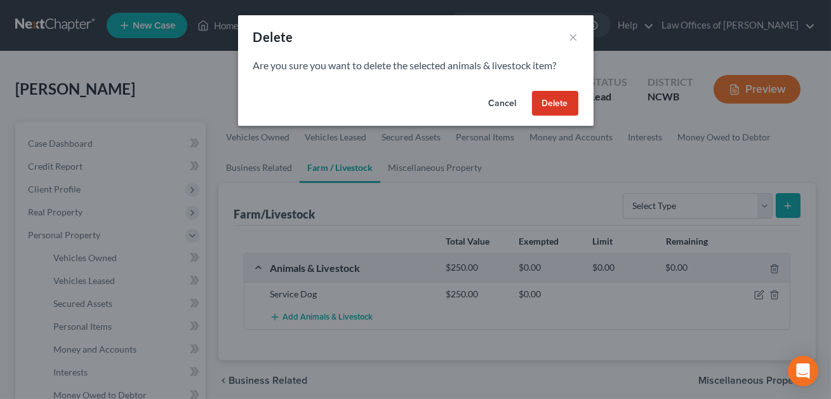
click at [566, 94] on button "Delete" at bounding box center [555, 103] width 46 height 25
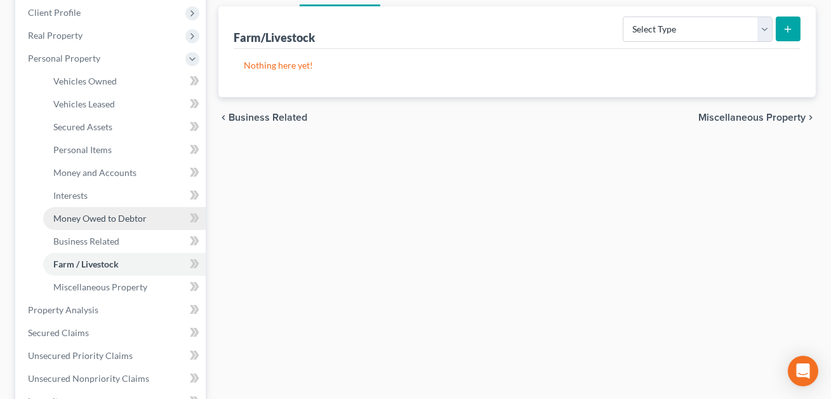
click at [107, 213] on span "Money Owed to Debtor" at bounding box center [99, 218] width 93 height 11
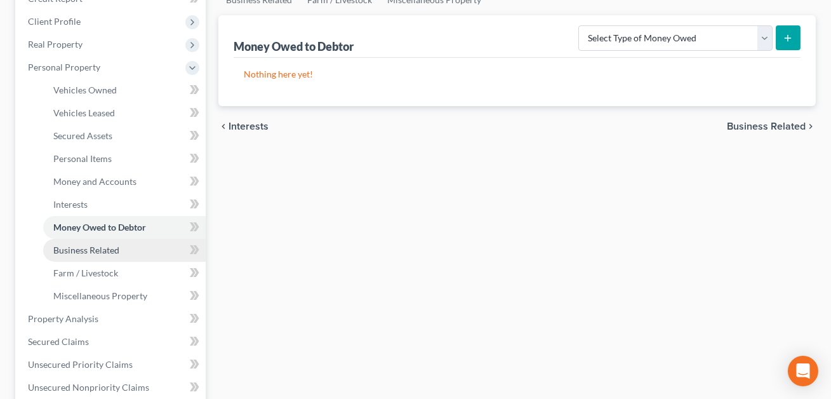
click at [99, 251] on span "Business Related" at bounding box center [86, 249] width 66 height 11
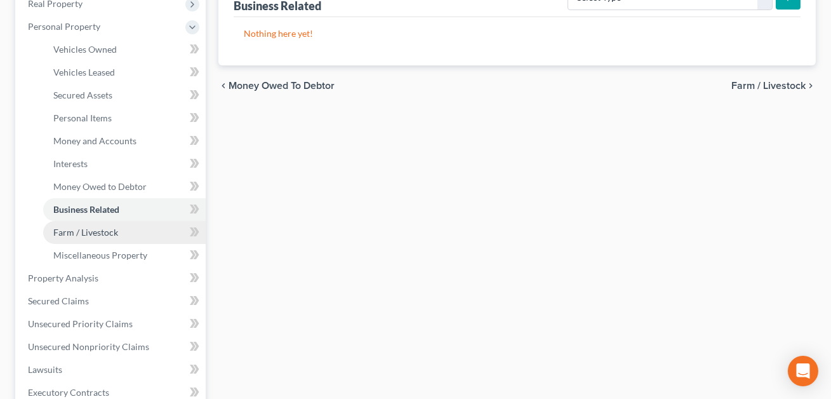
click at [93, 234] on span "Farm / Livestock" at bounding box center [85, 232] width 65 height 11
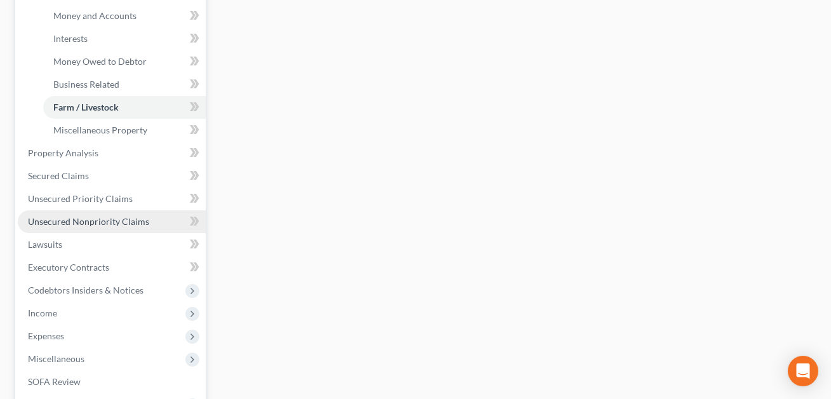
scroll to position [336, 0]
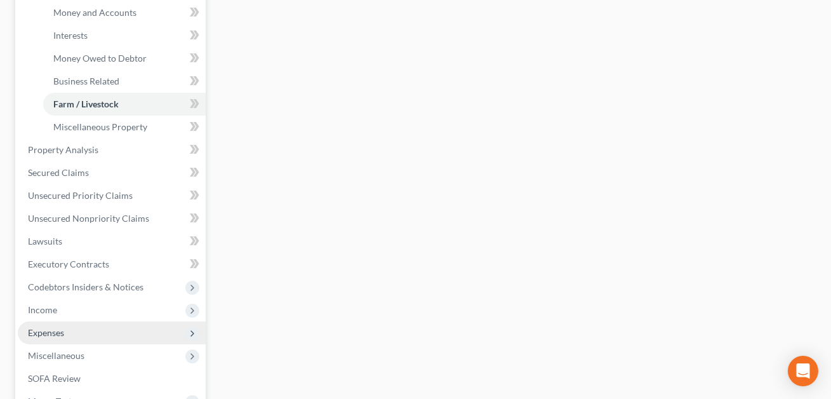
click at [43, 321] on span "Expenses" at bounding box center [112, 332] width 188 height 23
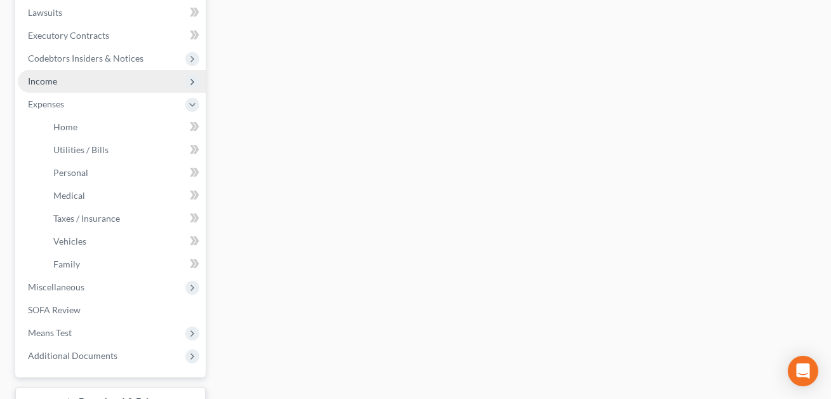
click at [40, 70] on span "Income" at bounding box center [112, 81] width 188 height 23
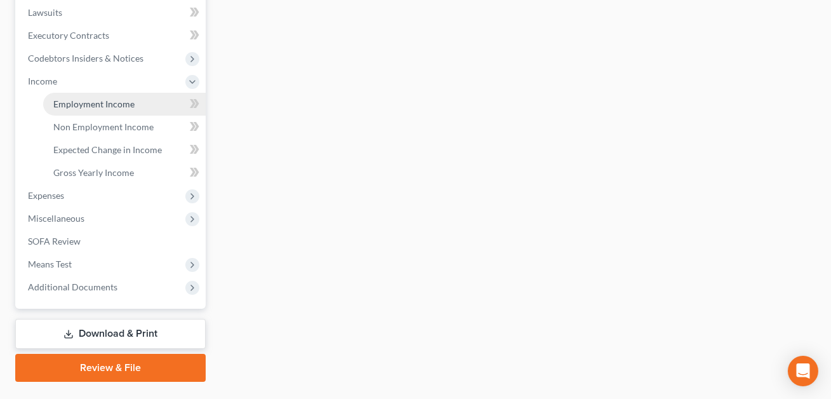
click at [79, 102] on span "Employment Income" at bounding box center [93, 103] width 81 height 11
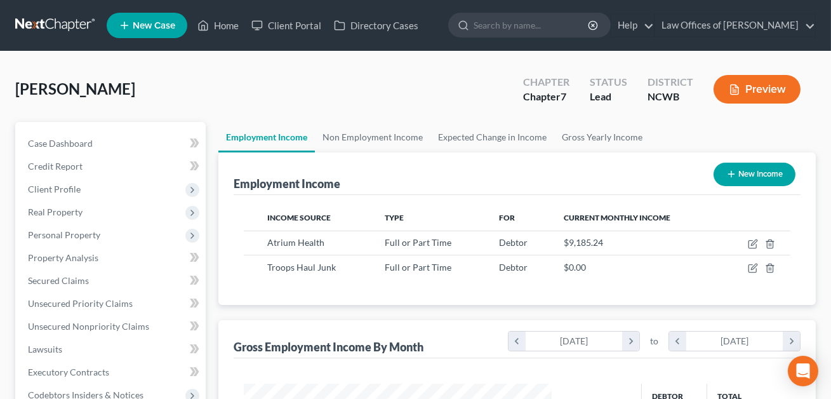
scroll to position [227, 333]
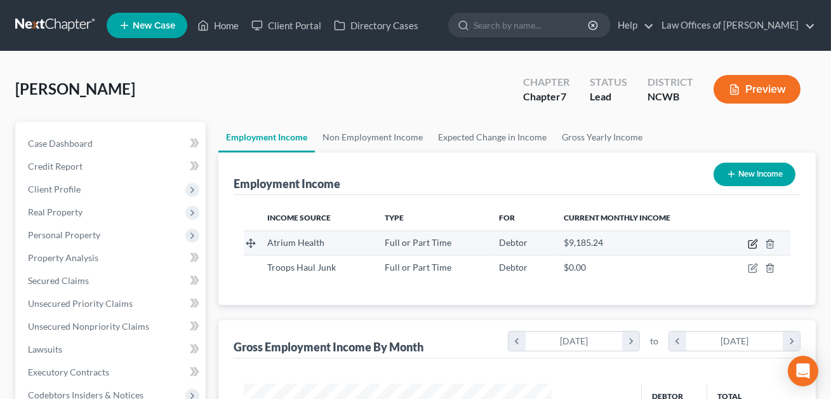
click at [751, 244] on icon "button" at bounding box center [753, 244] width 10 height 10
select select "0"
select select "28"
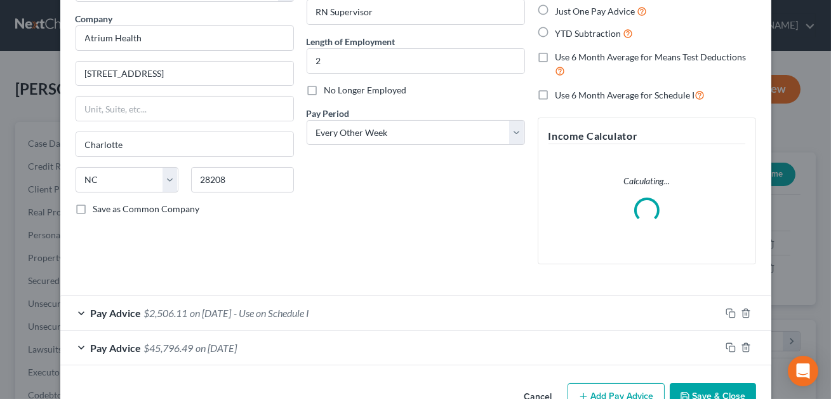
scroll to position [103, 0]
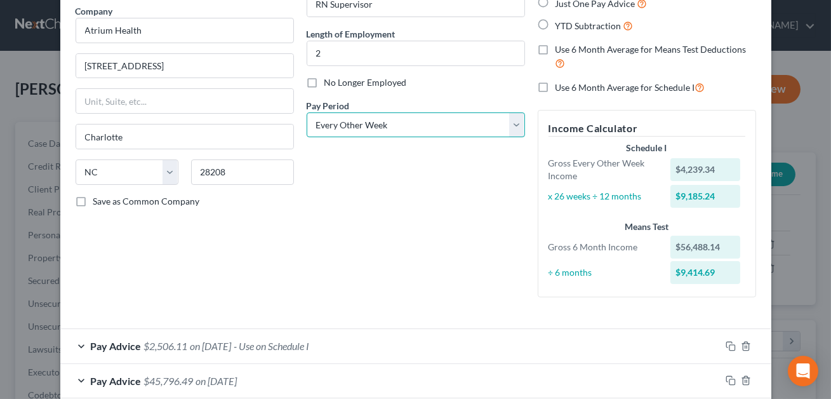
click at [390, 128] on select "Select Monthly Twice Monthly Every Other Week Weekly" at bounding box center [416, 124] width 218 height 25
select select "0"
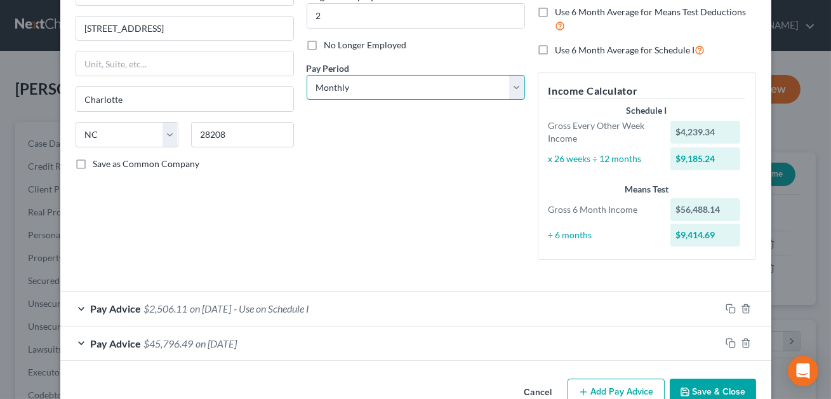
scroll to position [171, 0]
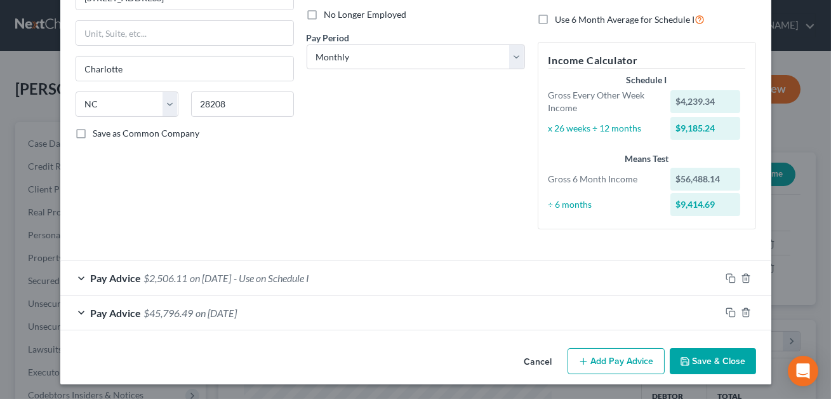
click at [355, 275] on div "Pay Advice $2,506.11 on 08/01/2025 - Use on Schedule I" at bounding box center [390, 278] width 660 height 34
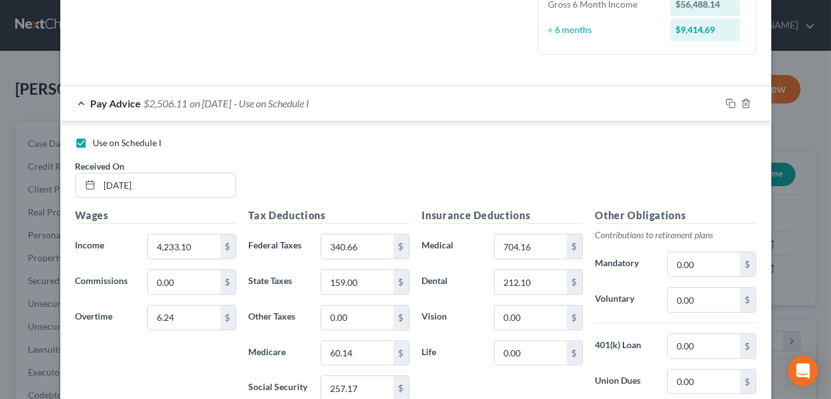
scroll to position [347, 0]
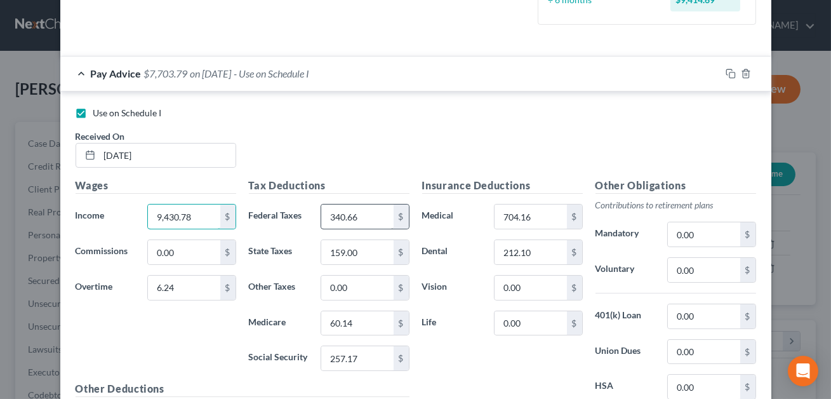
type input "9,430.78"
click at [369, 219] on input "340.66" at bounding box center [357, 216] width 72 height 24
click at [361, 359] on input "257.17" at bounding box center [357, 358] width 72 height 24
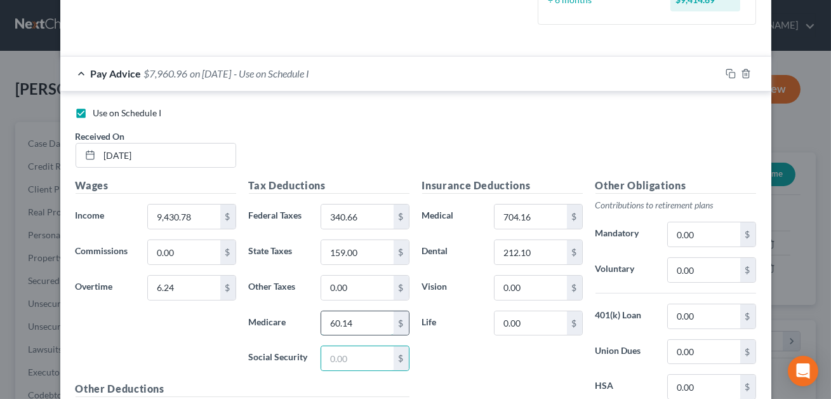
click at [361, 331] on input "60.14" at bounding box center [357, 323] width 72 height 24
click at [365, 258] on input "159.00" at bounding box center [357, 252] width 72 height 24
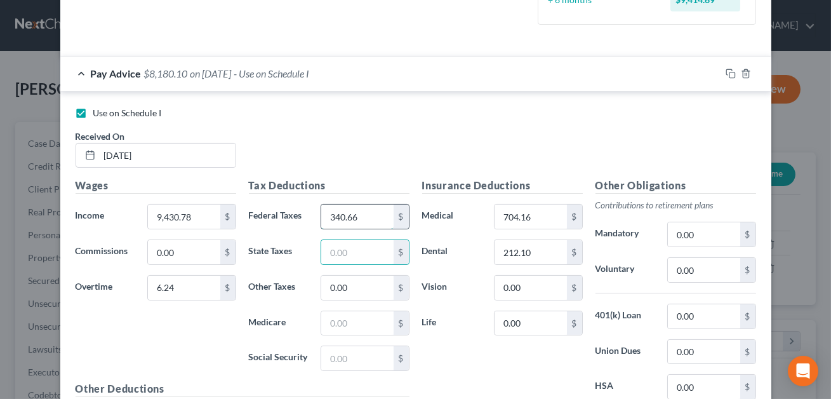
click at [376, 213] on input "340.66" at bounding box center [357, 216] width 72 height 24
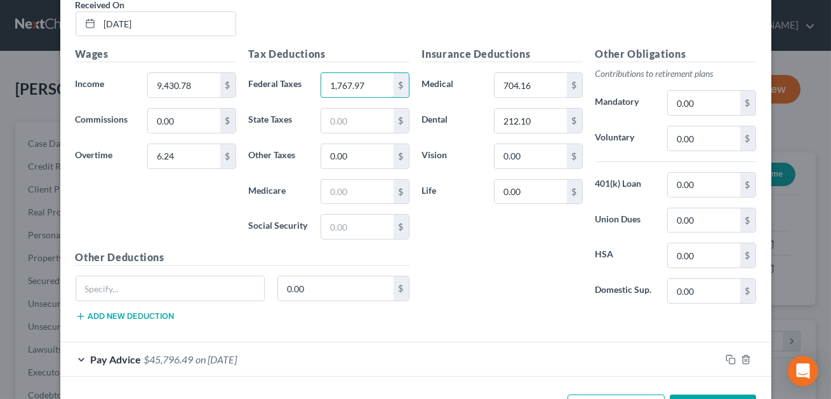
scroll to position [524, 0]
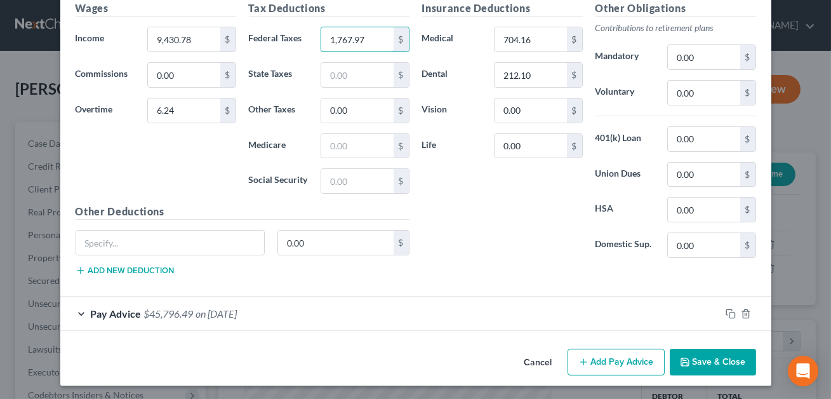
type input "1,767.97"
click at [713, 364] on button "Save & Close" at bounding box center [713, 361] width 86 height 27
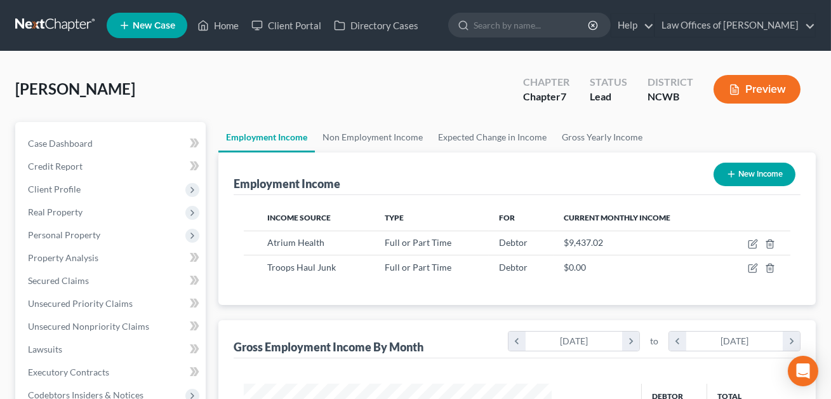
click at [763, 83] on button "Preview" at bounding box center [756, 89] width 87 height 29
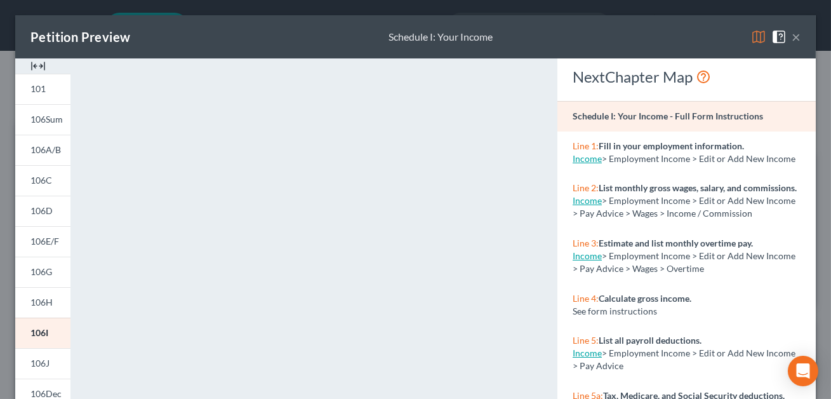
click at [797, 40] on button "×" at bounding box center [795, 36] width 9 height 15
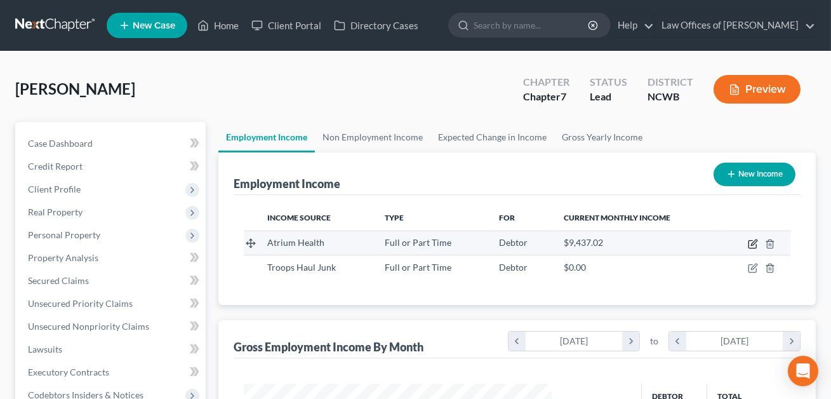
click at [754, 241] on icon "button" at bounding box center [753, 244] width 10 height 10
select select "0"
select select "28"
select select "0"
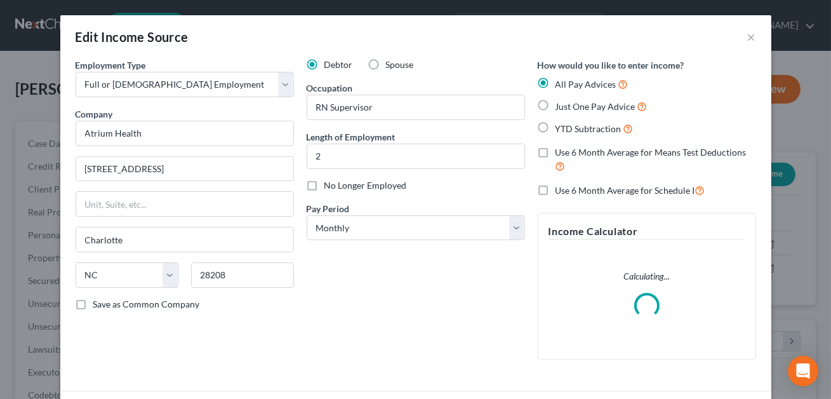
scroll to position [130, 0]
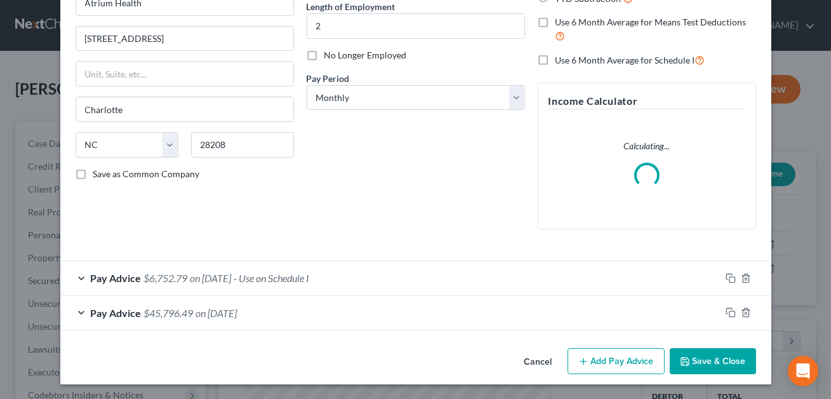
click at [419, 277] on div "Pay Advice $6,752.79 on 08/01/2025 - Use on Schedule I" at bounding box center [390, 278] width 660 height 34
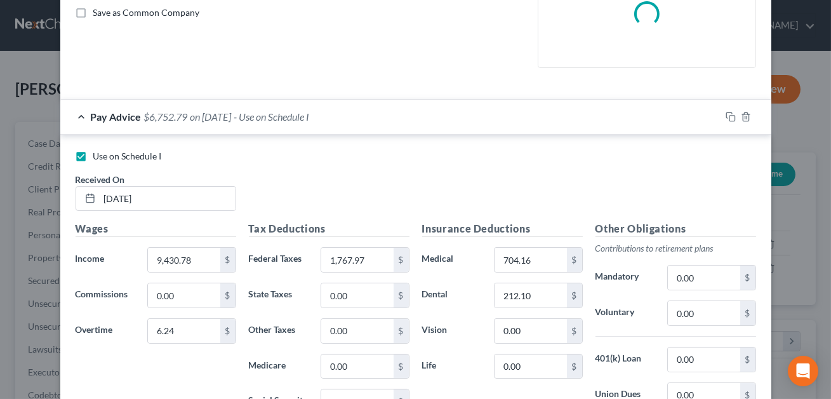
scroll to position [308, 0]
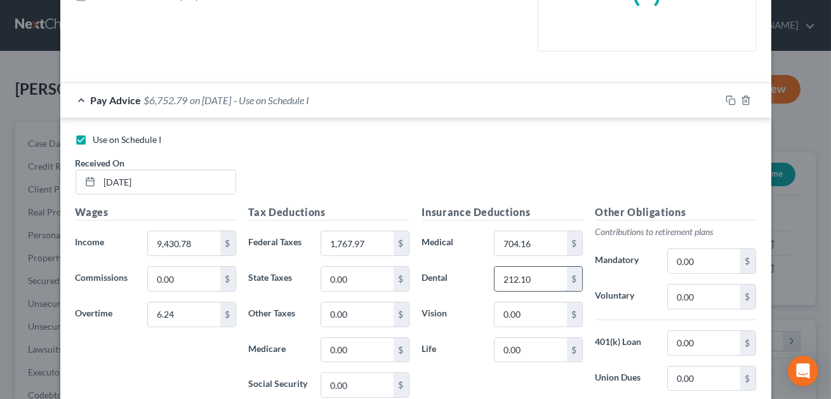
click at [533, 286] on input "212.10" at bounding box center [530, 279] width 72 height 24
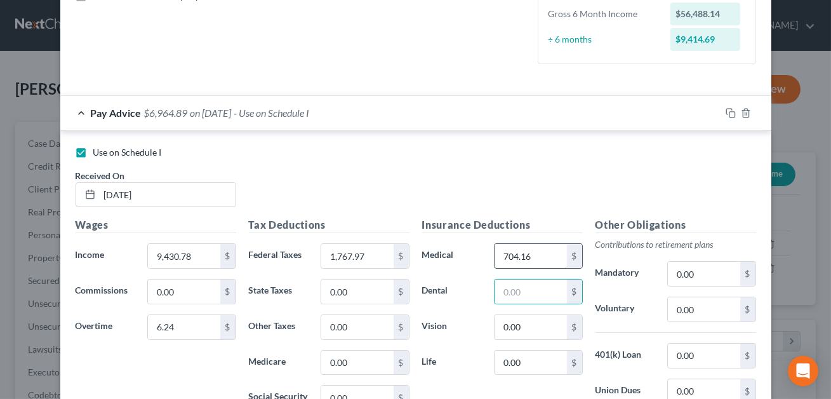
click at [537, 245] on input "704.16" at bounding box center [530, 256] width 72 height 24
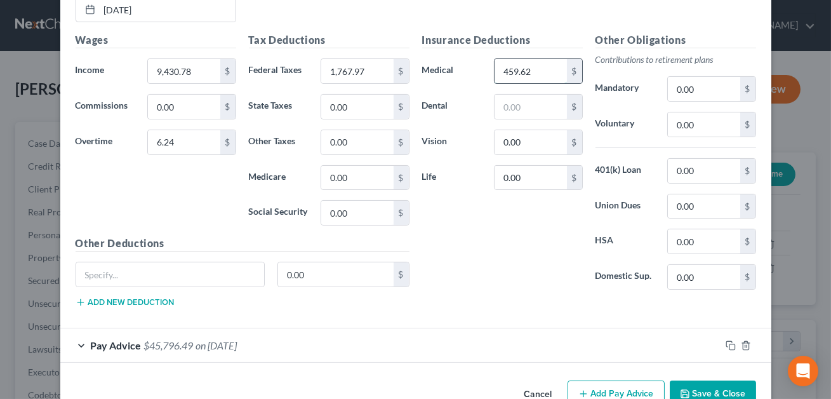
scroll to position [524, 0]
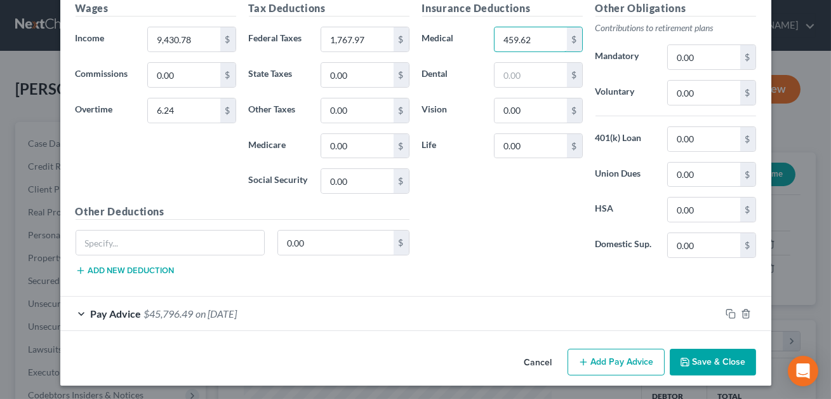
type input "459.62"
click at [719, 356] on button "Save & Close" at bounding box center [713, 361] width 86 height 27
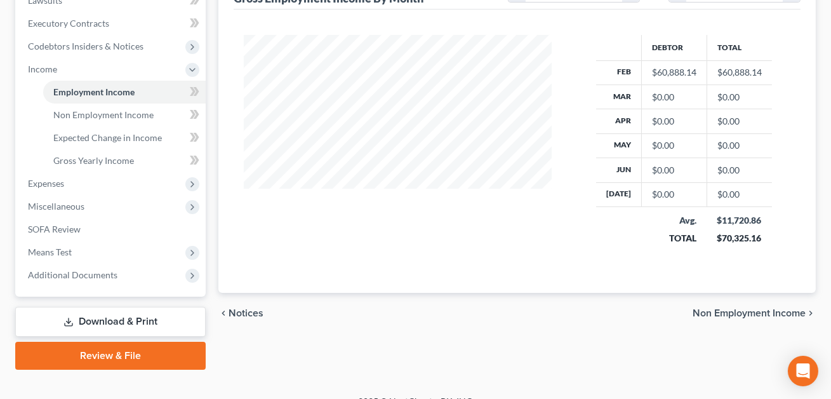
scroll to position [362, 0]
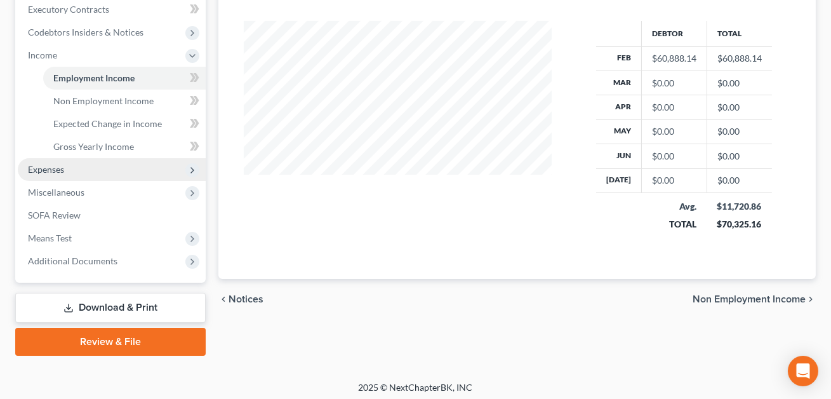
click at [82, 176] on span "Expenses" at bounding box center [112, 169] width 188 height 23
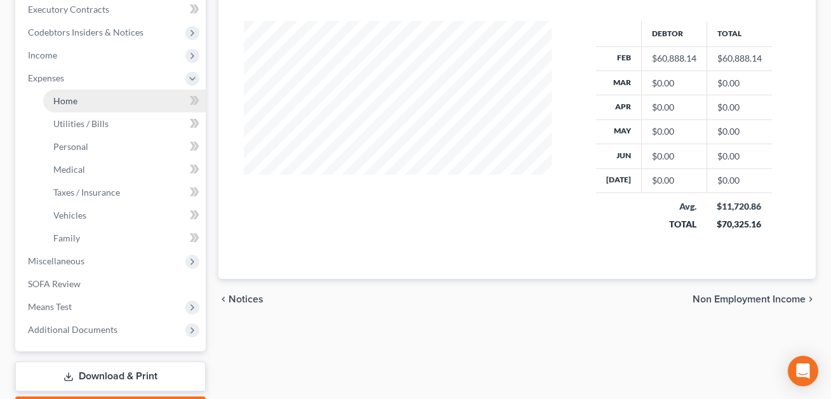
click at [69, 103] on span "Home" at bounding box center [65, 100] width 24 height 11
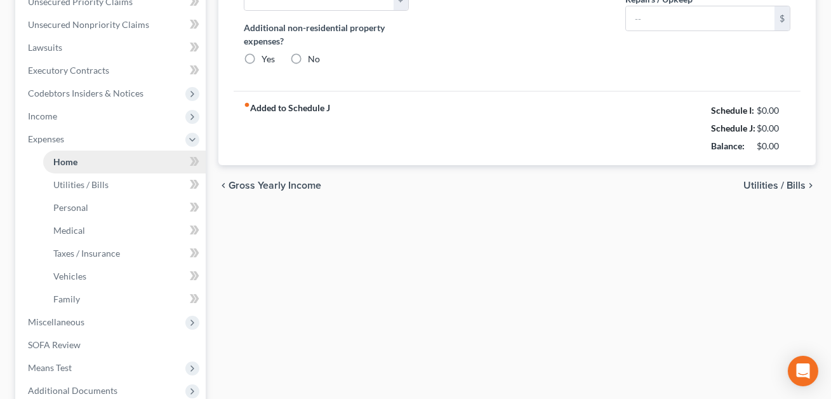
type input "2,886.09"
type input "0.00"
radio input "true"
type input "0.00"
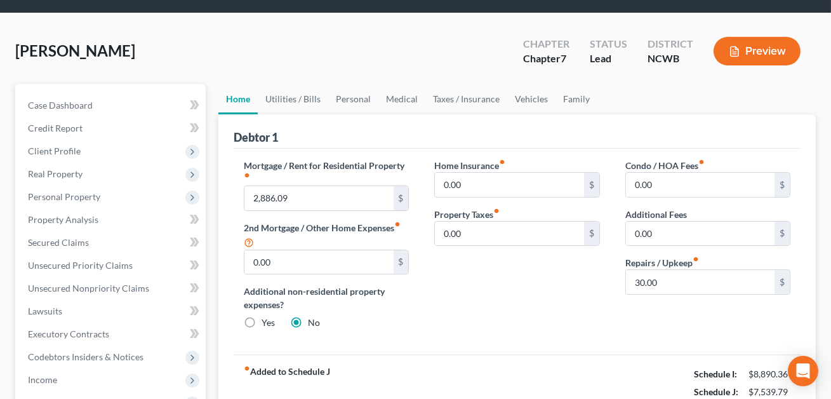
scroll to position [44, 0]
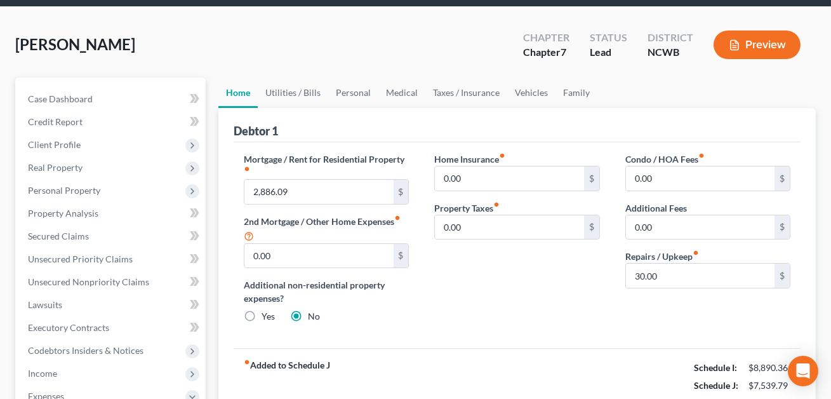
click at [770, 46] on button "Preview" at bounding box center [756, 44] width 87 height 29
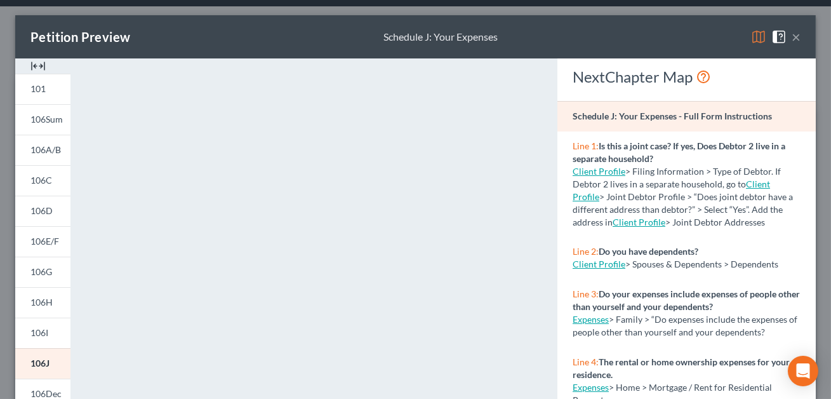
click at [796, 37] on button "×" at bounding box center [795, 36] width 9 height 15
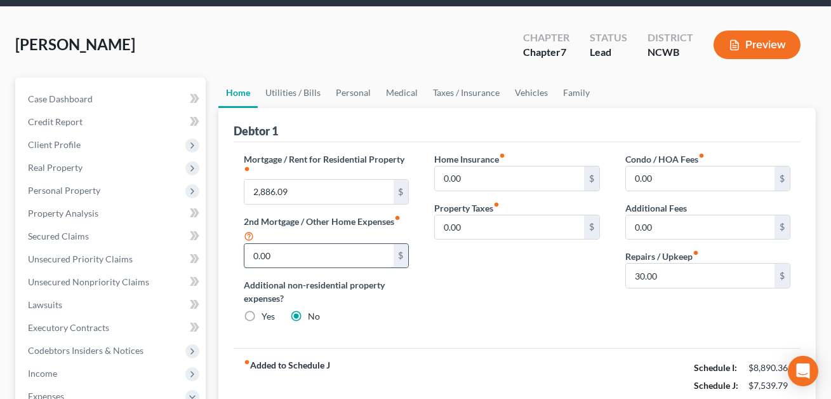
click at [280, 264] on input "0.00" at bounding box center [318, 256] width 149 height 24
click at [300, 88] on link "Utilities / Bills" at bounding box center [293, 92] width 70 height 30
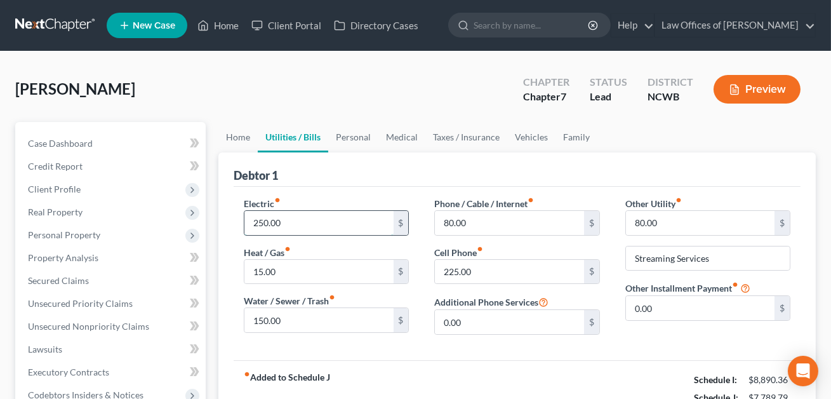
click at [274, 218] on input "250.00" at bounding box center [318, 223] width 149 height 24
click at [354, 138] on link "Personal" at bounding box center [353, 137] width 50 height 30
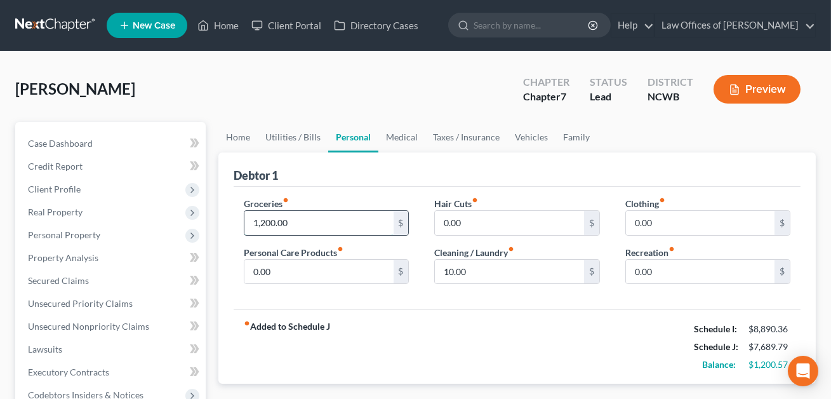
click at [296, 215] on input "1,200.00" at bounding box center [318, 223] width 149 height 24
click at [654, 222] on input "0.00" at bounding box center [700, 223] width 149 height 24
click at [394, 138] on link "Medical" at bounding box center [401, 137] width 47 height 30
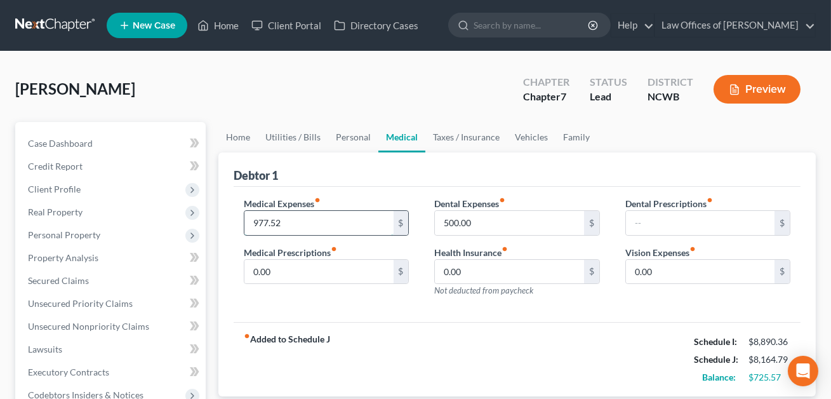
click at [291, 219] on input "977.52" at bounding box center [318, 223] width 149 height 24
click at [537, 138] on link "Vehicles" at bounding box center [531, 137] width 48 height 30
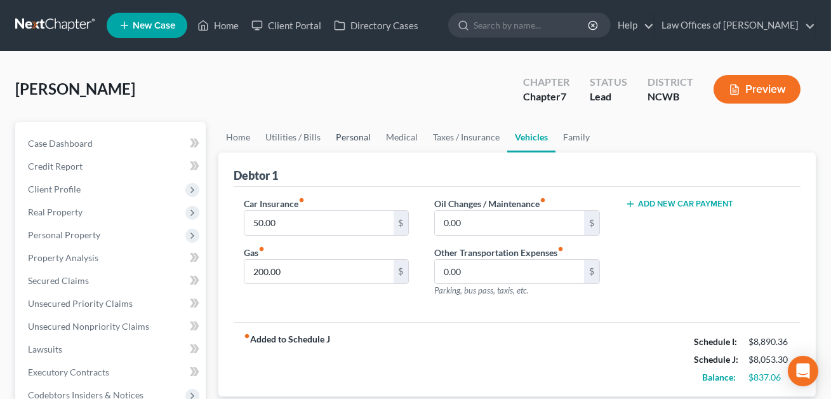
click at [353, 133] on link "Personal" at bounding box center [353, 137] width 50 height 30
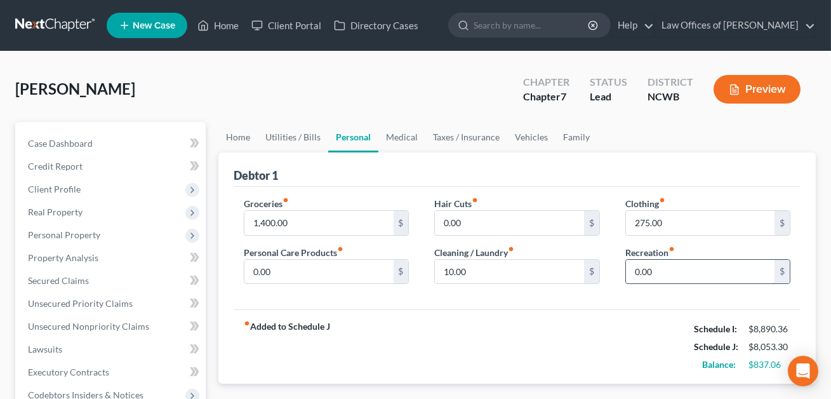
click at [669, 277] on input "0.00" at bounding box center [700, 272] width 149 height 24
click at [367, 272] on input "0.00" at bounding box center [318, 272] width 149 height 24
click at [574, 138] on link "Family" at bounding box center [576, 137] width 42 height 30
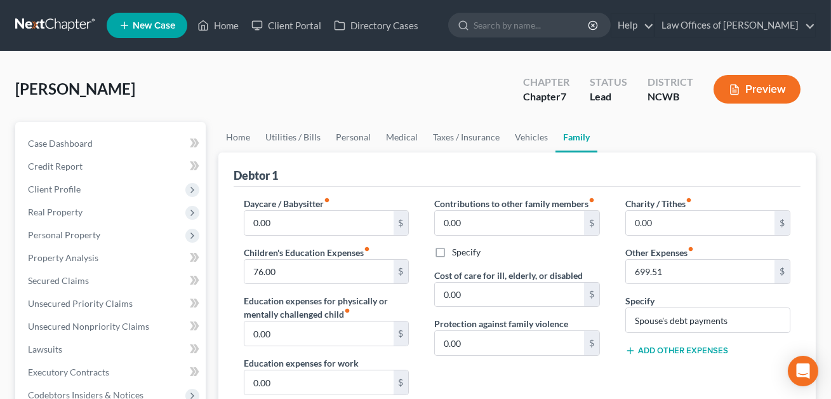
click at [670, 349] on button "Add Other Expenses" at bounding box center [676, 350] width 103 height 10
click at [649, 367] on input "0.00" at bounding box center [700, 369] width 149 height 24
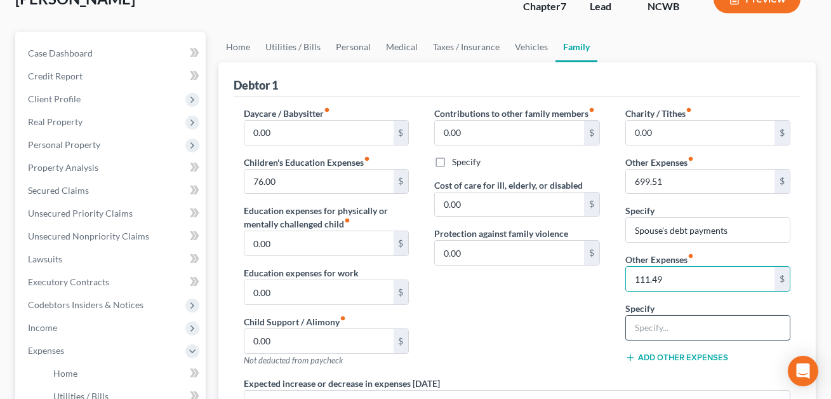
click at [640, 326] on input "text" at bounding box center [708, 327] width 164 height 24
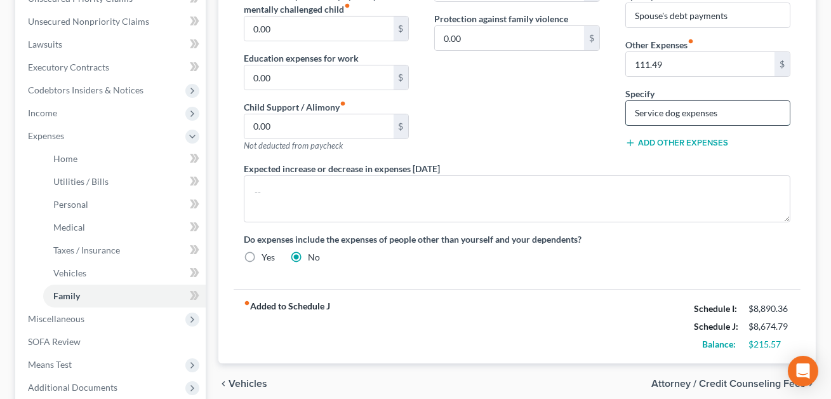
scroll to position [308, 0]
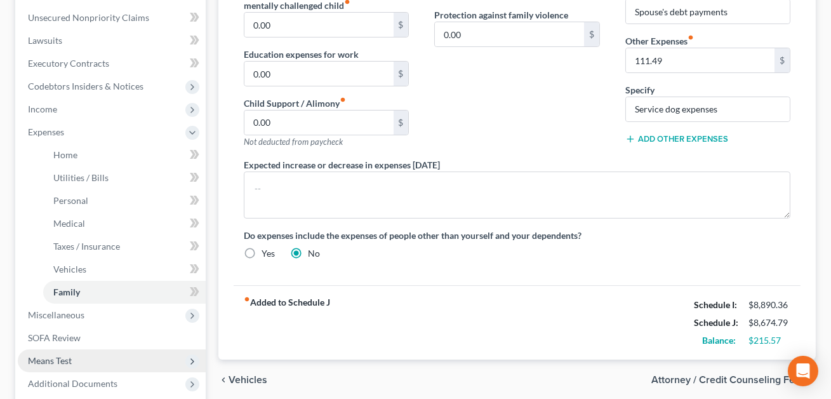
click at [59, 360] on span "Means Test" at bounding box center [50, 360] width 44 height 11
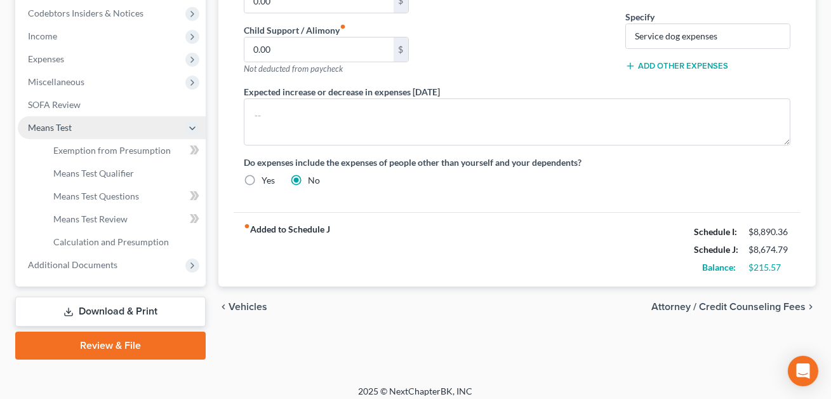
scroll to position [388, 0]
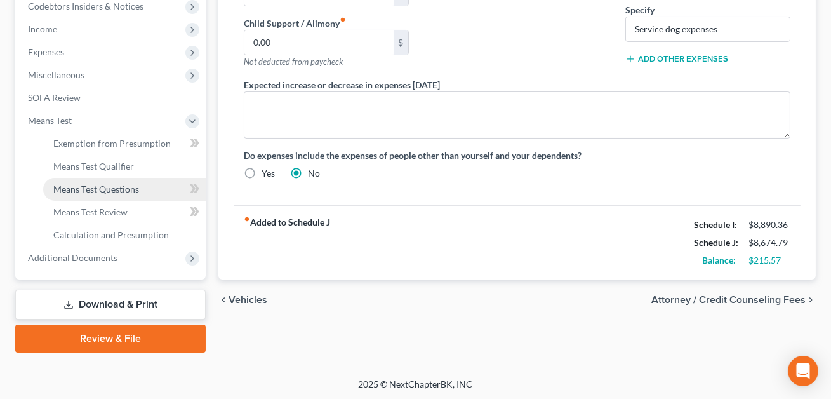
click at [100, 192] on span "Means Test Questions" at bounding box center [96, 188] width 86 height 11
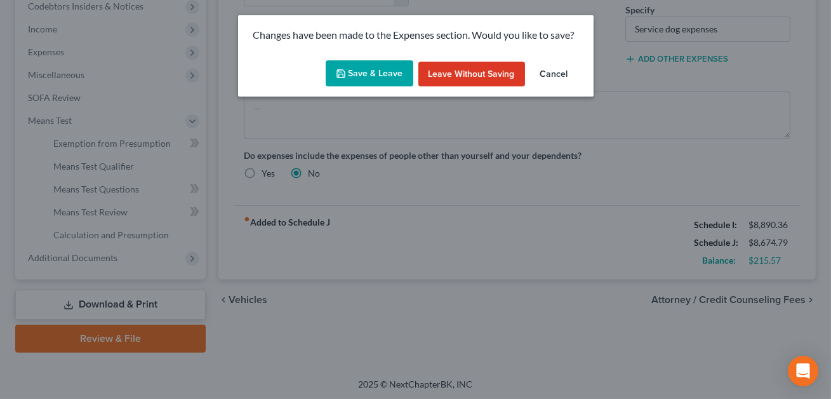
click at [372, 70] on button "Save & Leave" at bounding box center [370, 73] width 88 height 27
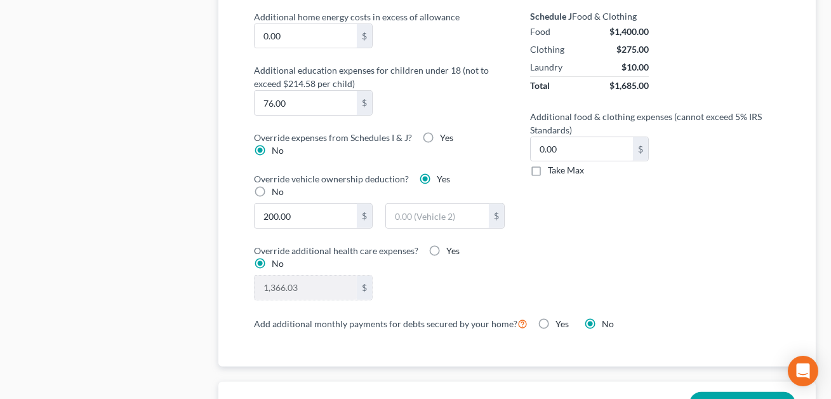
scroll to position [1018, 0]
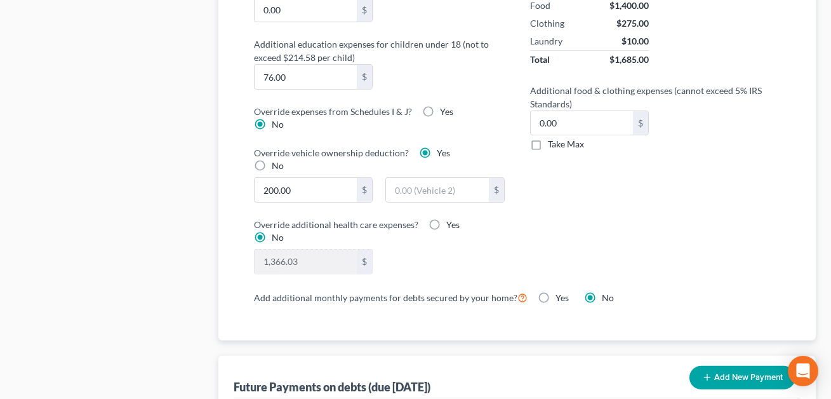
click at [440, 106] on label "Yes" at bounding box center [446, 111] width 13 height 13
click at [445, 106] on input "Yes" at bounding box center [449, 109] width 8 height 8
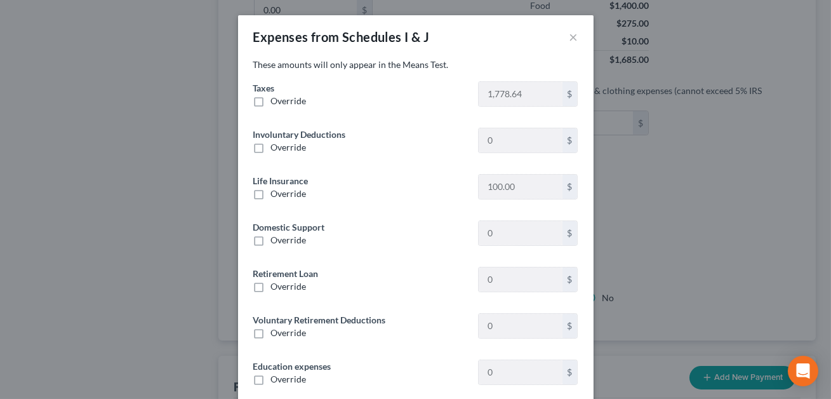
click at [271, 102] on label "Override" at bounding box center [289, 101] width 36 height 13
click at [276, 102] on input "Override" at bounding box center [280, 99] width 8 height 8
click at [504, 92] on input "0.00" at bounding box center [520, 94] width 83 height 24
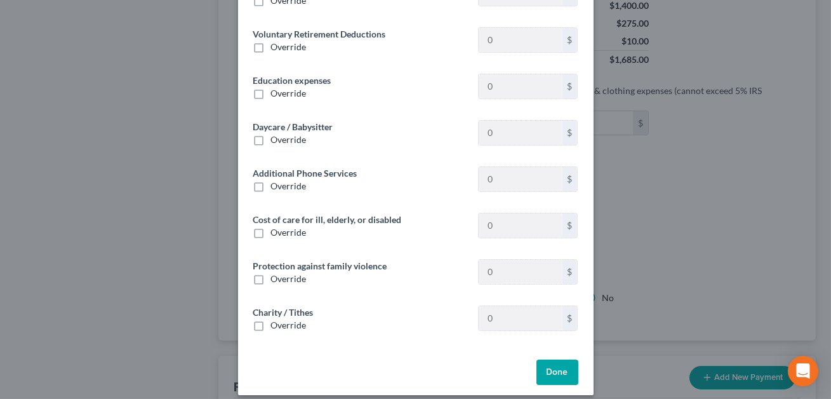
scroll to position [296, 0]
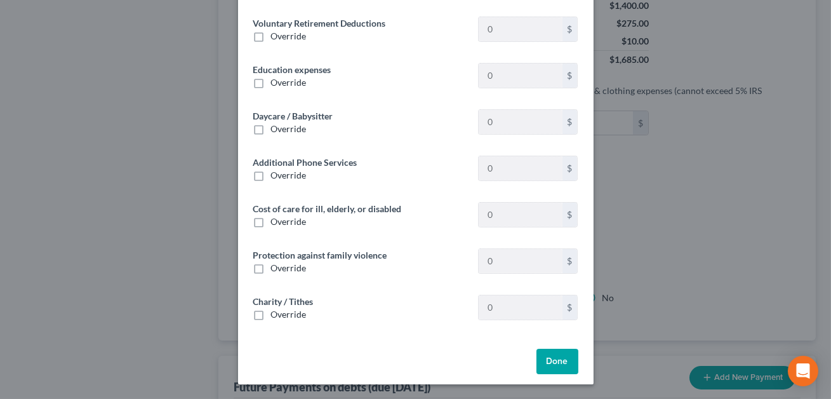
click at [558, 366] on button "Done" at bounding box center [557, 360] width 42 height 25
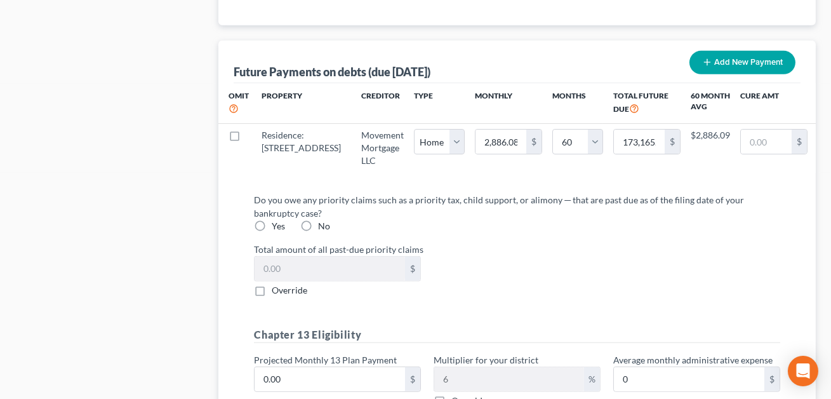
scroll to position [1333, 0]
click at [318, 232] on label "No" at bounding box center [324, 225] width 12 height 13
click at [323, 227] on input "No" at bounding box center [327, 223] width 8 height 8
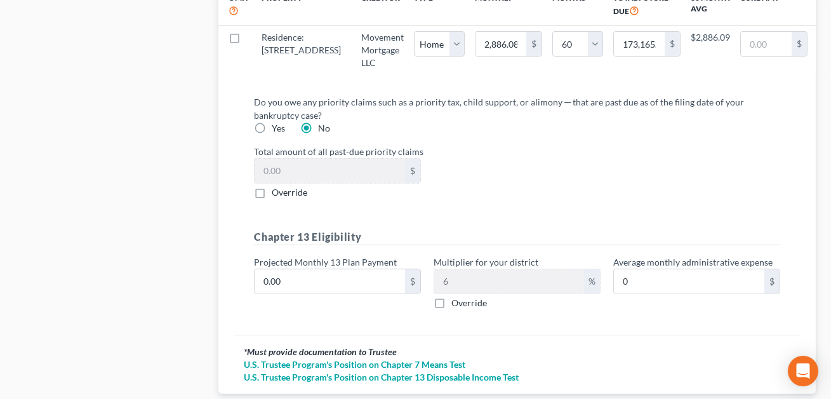
scroll to position [1460, 0]
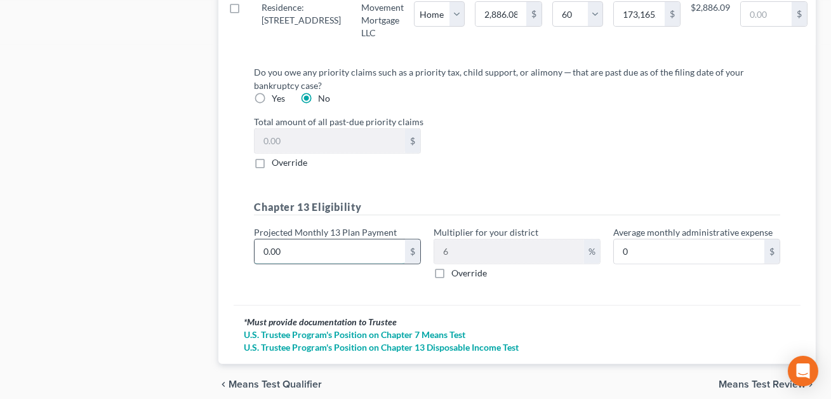
click at [335, 260] on input "0.00" at bounding box center [330, 251] width 150 height 24
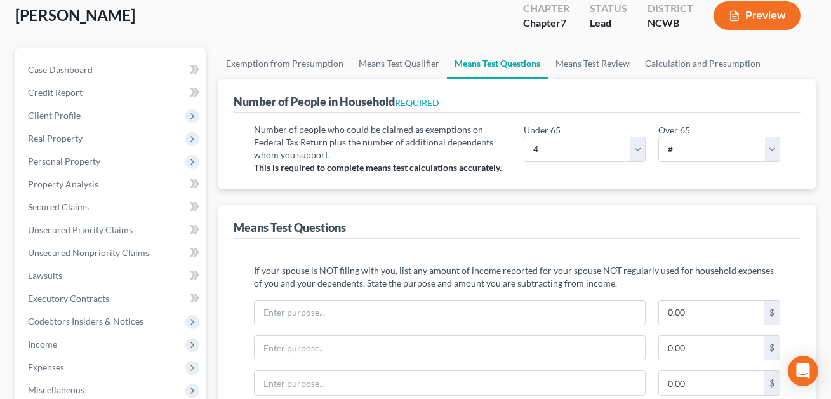
scroll to position [0, 0]
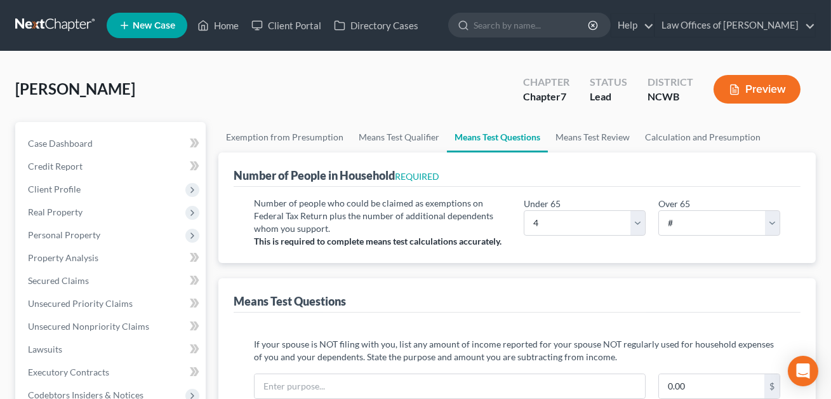
click at [762, 95] on button "Preview" at bounding box center [756, 89] width 87 height 29
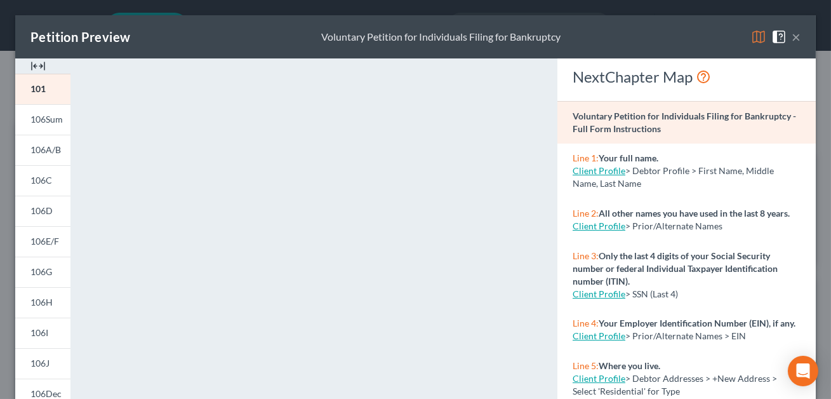
click at [795, 35] on button "×" at bounding box center [795, 36] width 9 height 15
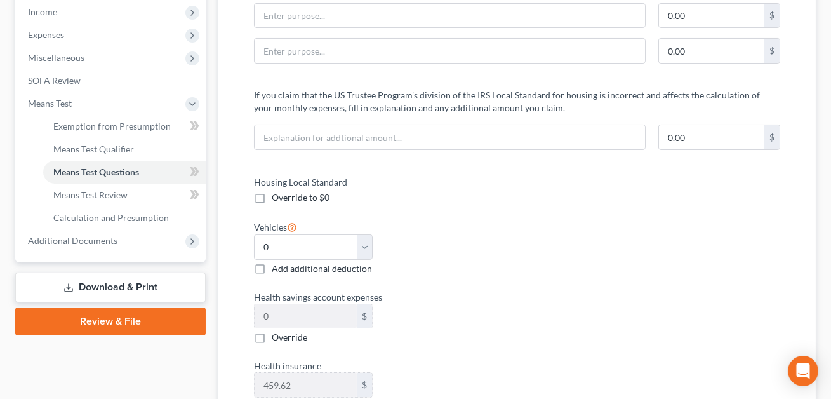
scroll to position [457, 0]
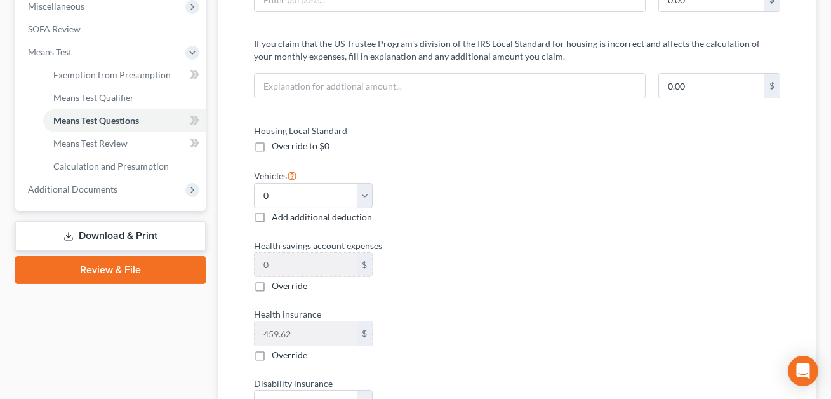
click at [109, 232] on link "Download & Print" at bounding box center [110, 236] width 190 height 30
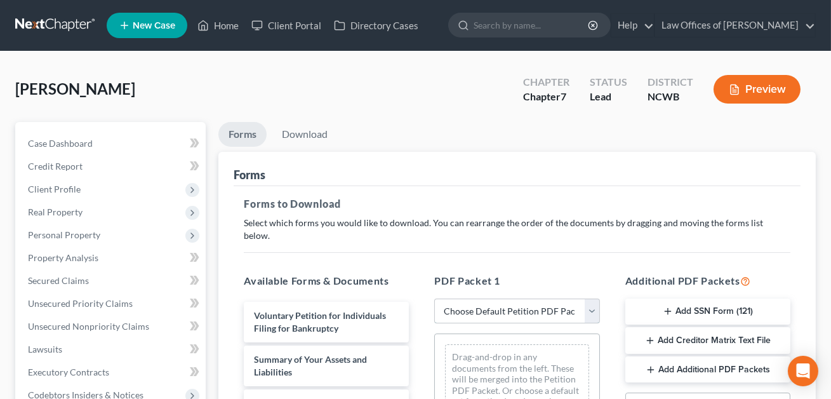
click at [477, 298] on select "Choose Default Petition PDF Packet Complete Bankruptcy Petition (all forms and …" at bounding box center [516, 310] width 165 height 25
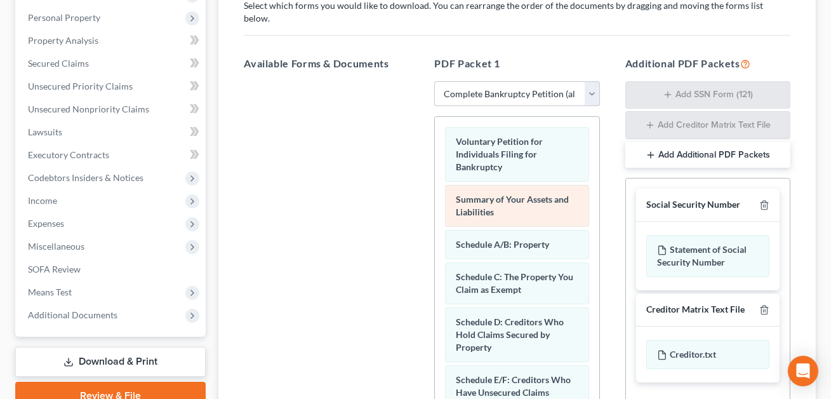
scroll to position [219, 0]
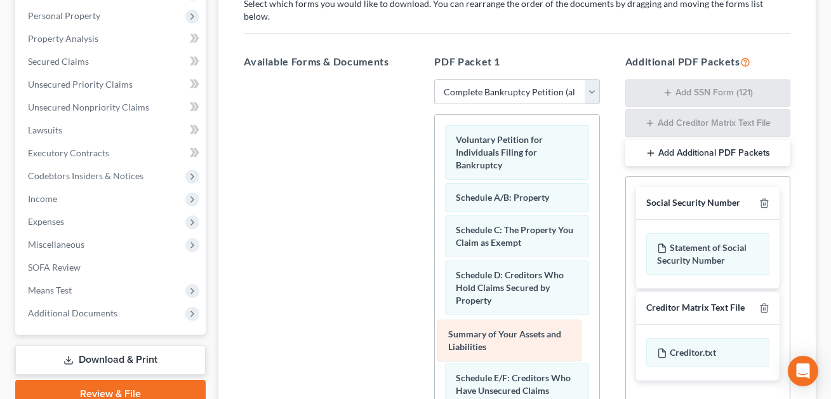
drag, startPoint x: 495, startPoint y: 195, endPoint x: 487, endPoint y: 350, distance: 154.4
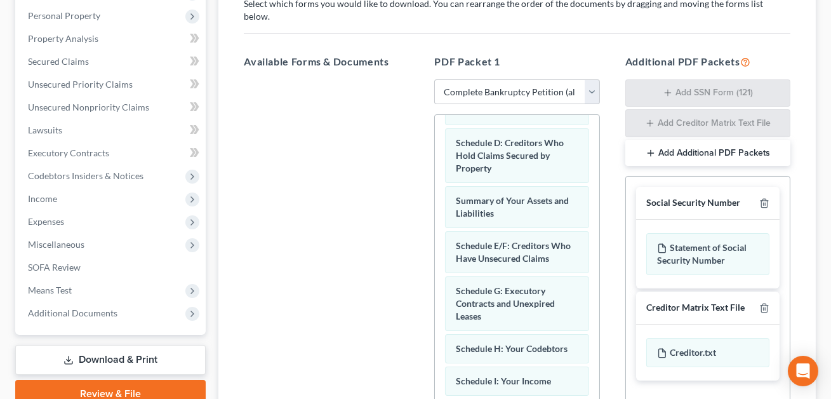
scroll to position [176, 0]
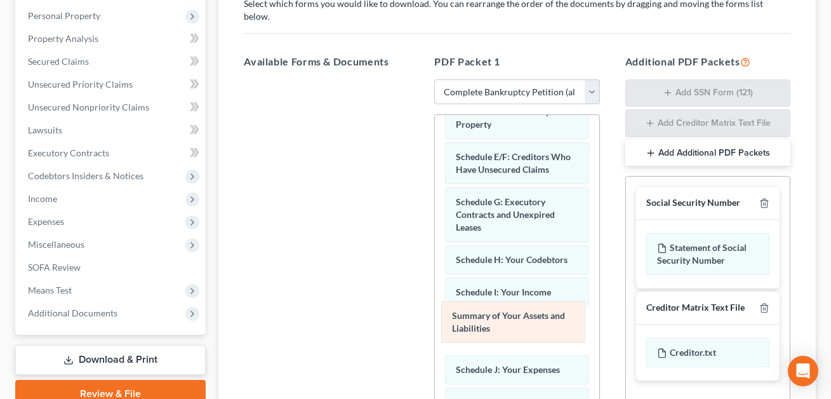
drag, startPoint x: 501, startPoint y: 149, endPoint x: 498, endPoint y: 324, distance: 174.6
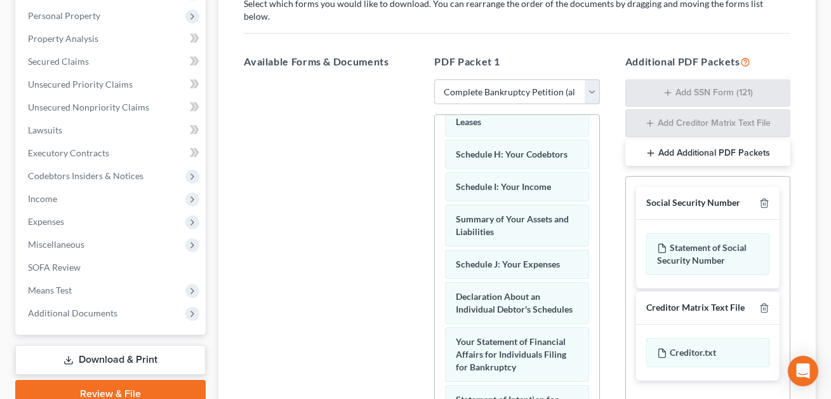
scroll to position [294, 0]
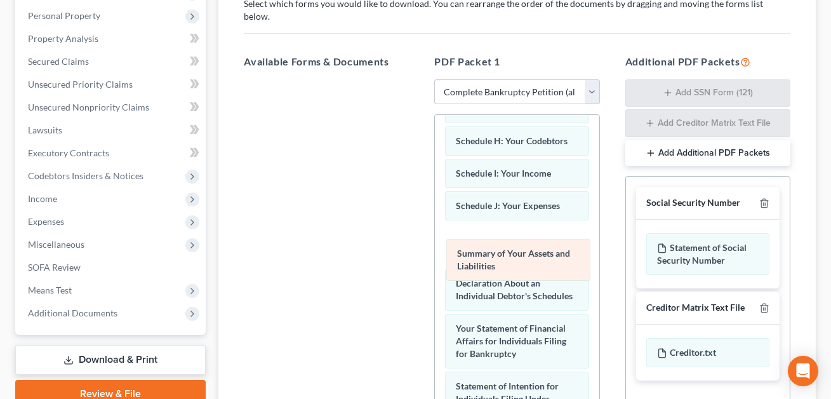
drag, startPoint x: 489, startPoint y: 186, endPoint x: 490, endPoint y: 249, distance: 62.8
click at [490, 249] on div "Summary of Your Assets and Liabilities Voluntary Petition for Individuals Filin…" at bounding box center [517, 299] width 164 height 958
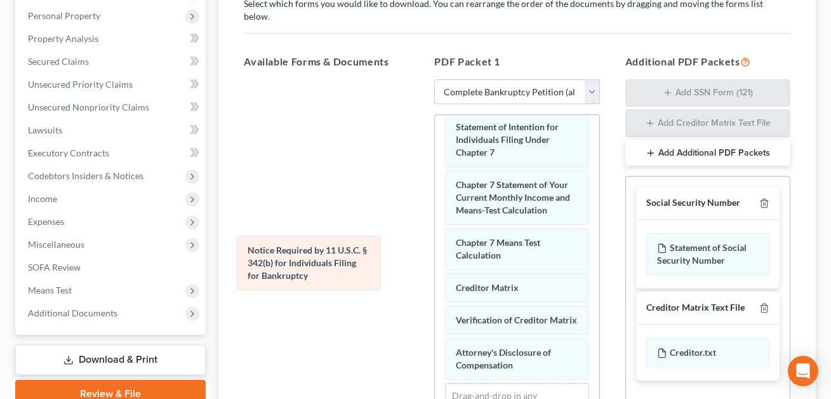
scroll to position [550, 0]
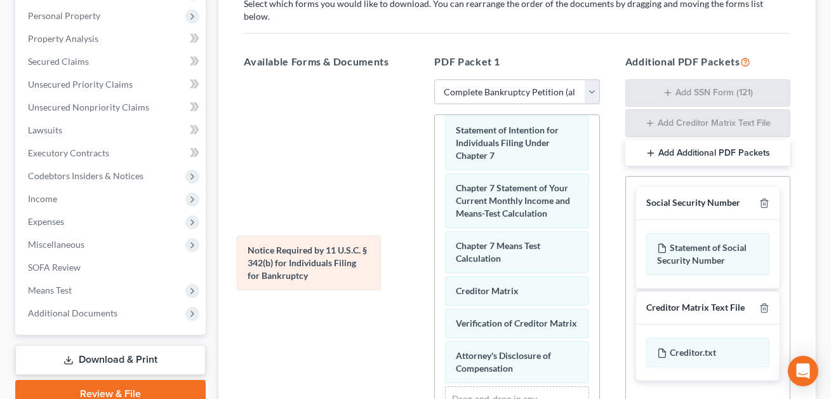
drag, startPoint x: 507, startPoint y: 289, endPoint x: 272, endPoint y: 248, distance: 239.0
click at [435, 248] on div "Notice Required by 11 U.S.C. § 342(b) for Individuals Filing for Bankruptcy Vol…" at bounding box center [517, 15] width 164 height 901
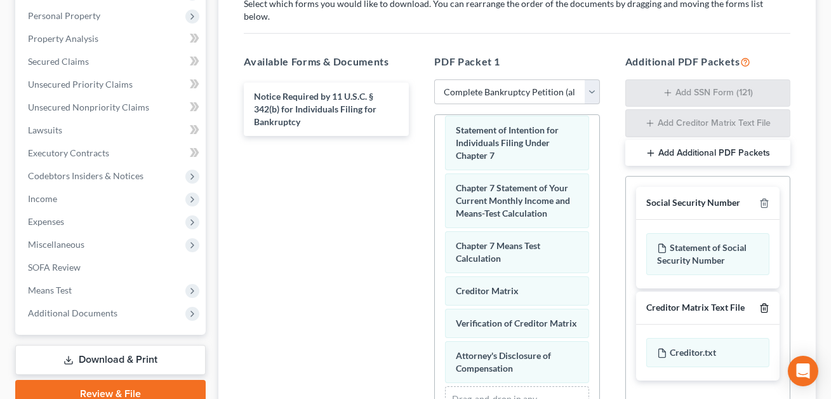
click at [765, 307] on line "button" at bounding box center [765, 308] width 0 height 3
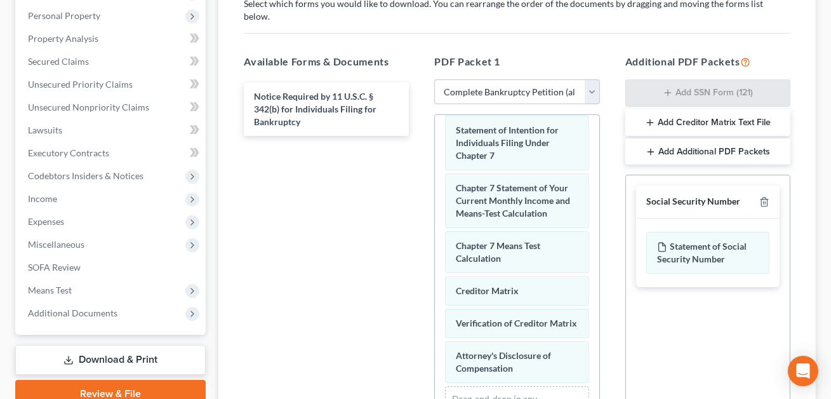
scroll to position [384, 0]
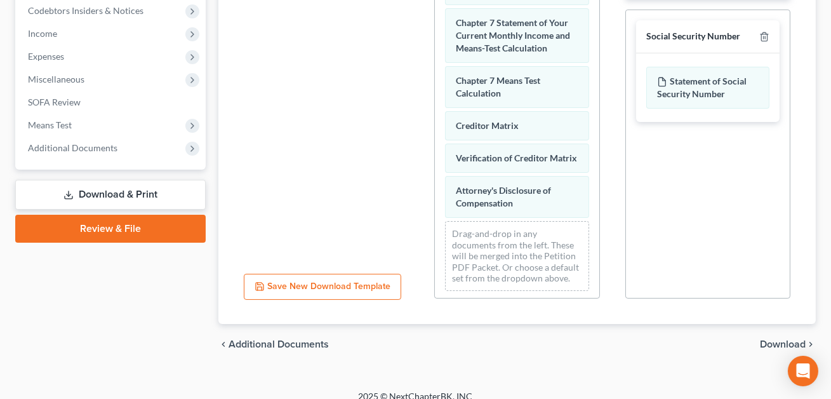
click at [772, 339] on span "Download" at bounding box center [783, 344] width 46 height 10
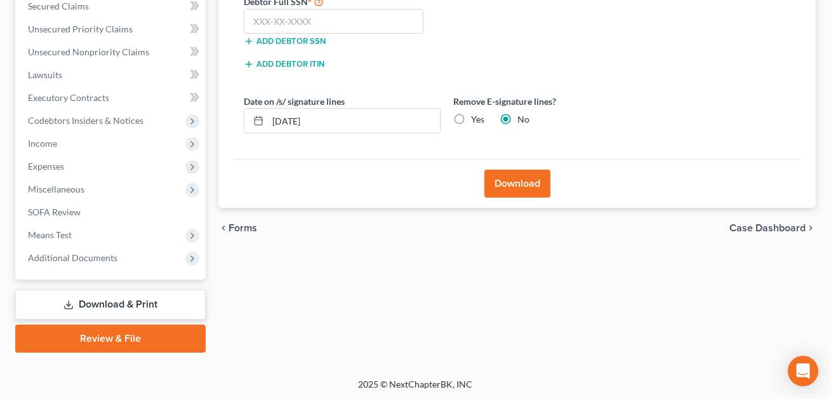
click at [471, 119] on label "Yes" at bounding box center [477, 119] width 13 height 13
click at [476, 119] on input "Yes" at bounding box center [480, 117] width 8 height 8
drag, startPoint x: 331, startPoint y: 124, endPoint x: 270, endPoint y: 116, distance: 61.5
click at [270, 116] on input "08/19/2025" at bounding box center [354, 121] width 172 height 24
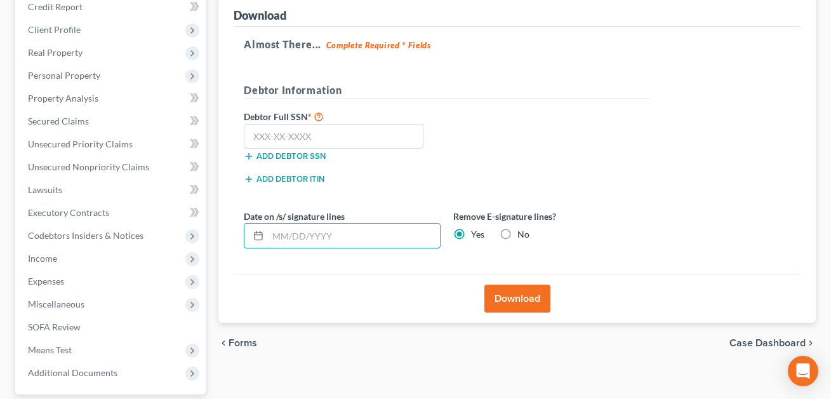
scroll to position [156, 0]
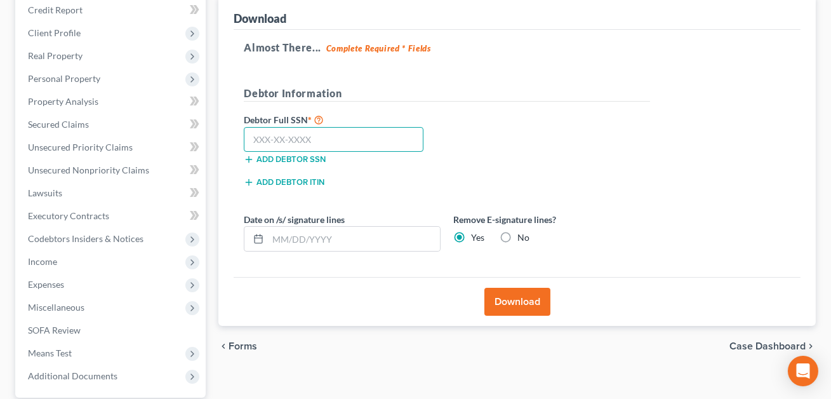
click at [256, 138] on input "text" at bounding box center [334, 139] width 180 height 25
click at [538, 301] on button "Download" at bounding box center [517, 302] width 66 height 28
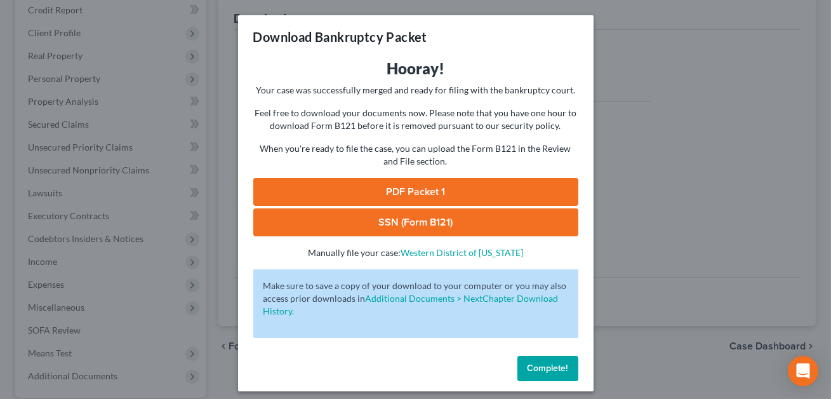
click at [464, 221] on link "SSN (Form B121)" at bounding box center [415, 222] width 325 height 28
click at [412, 188] on link "PDF Packet 1" at bounding box center [415, 192] width 325 height 28
